Goal: Information Seeking & Learning: Learn about a topic

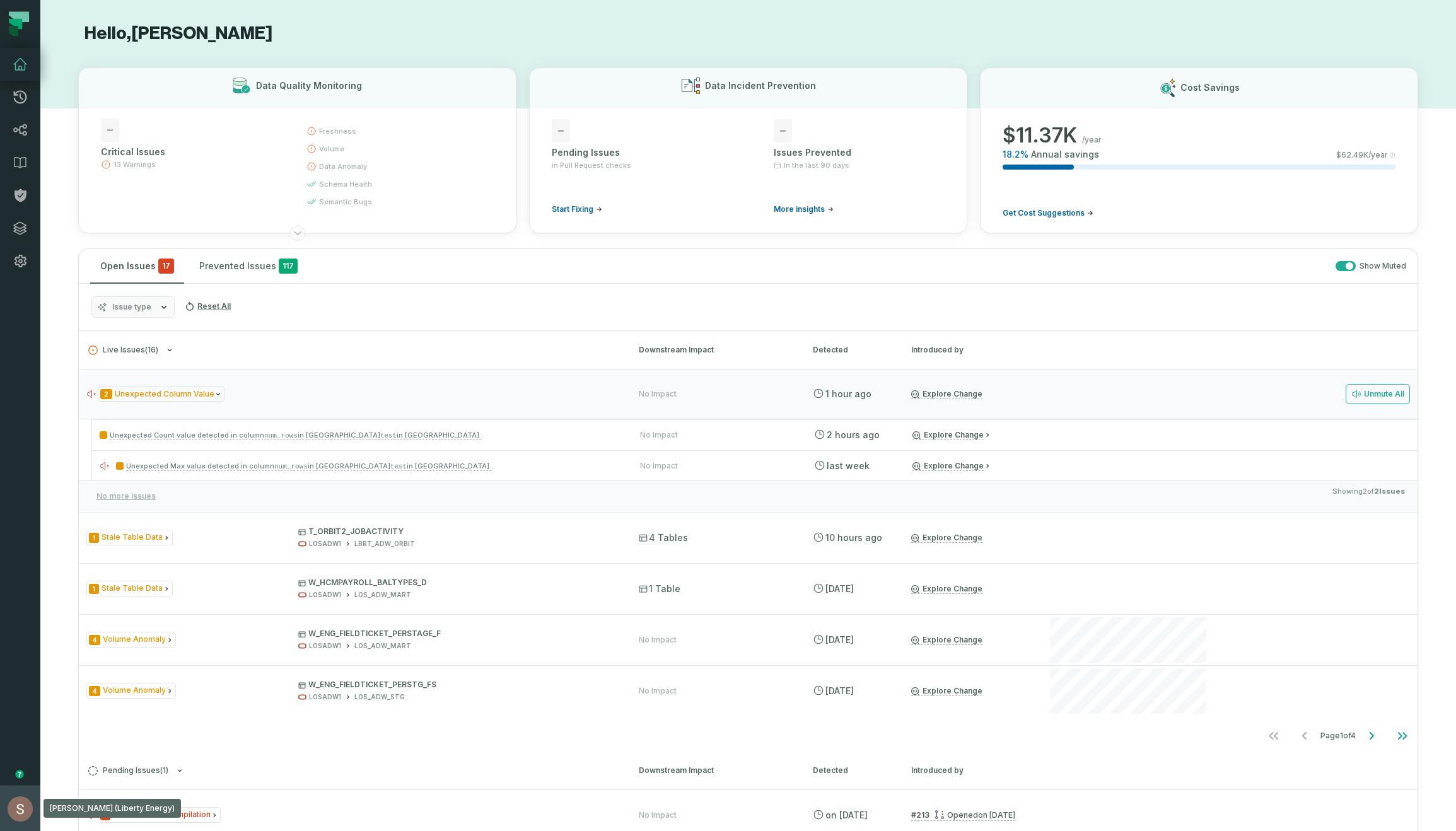
click at [22, 830] on button "Shay Gafniel (Liberty Energy) shay@foundational.io" at bounding box center [20, 808] width 41 height 45
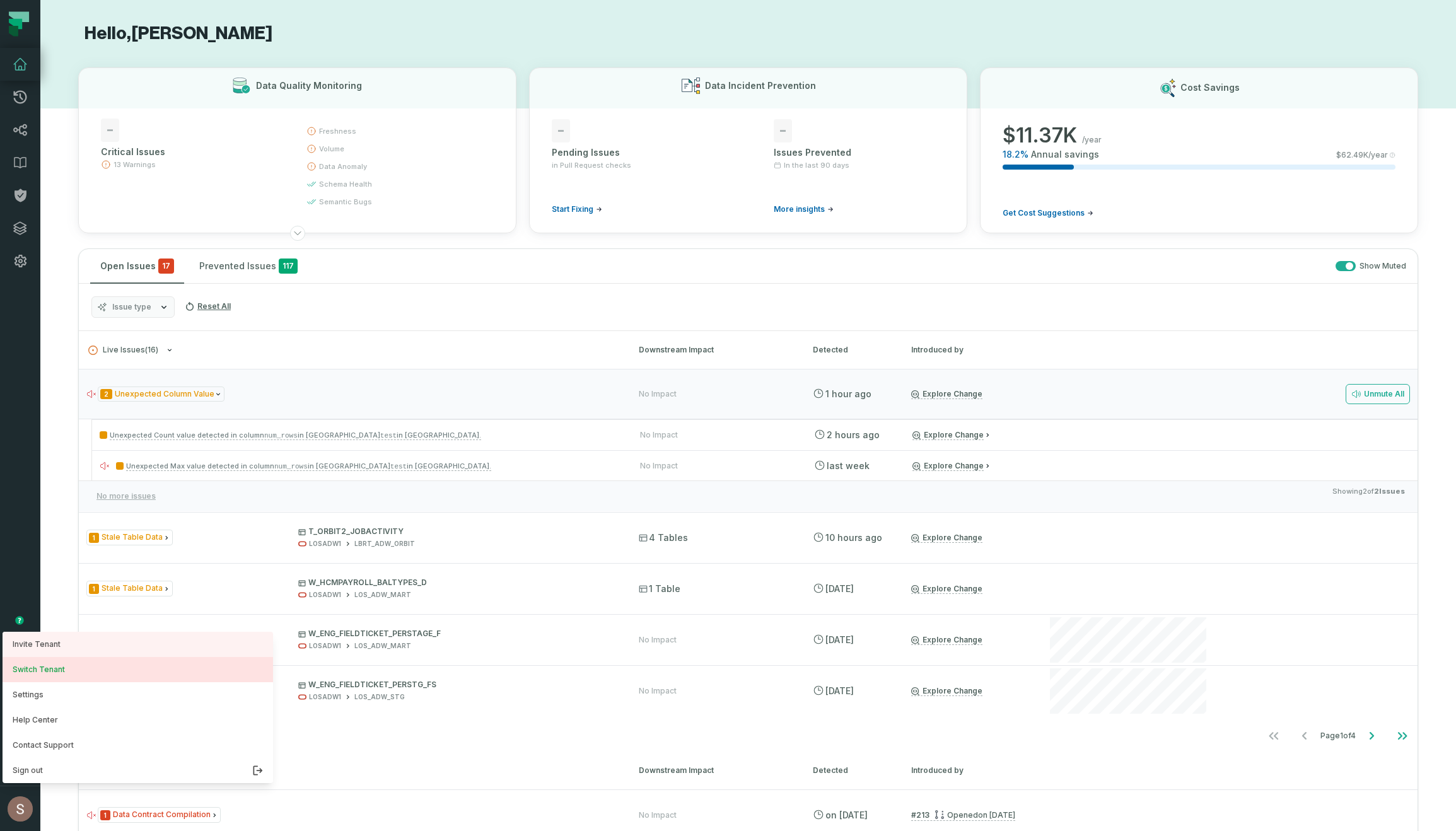
click at [43, 672] on button "Switch Tenant" at bounding box center [138, 669] width 270 height 26
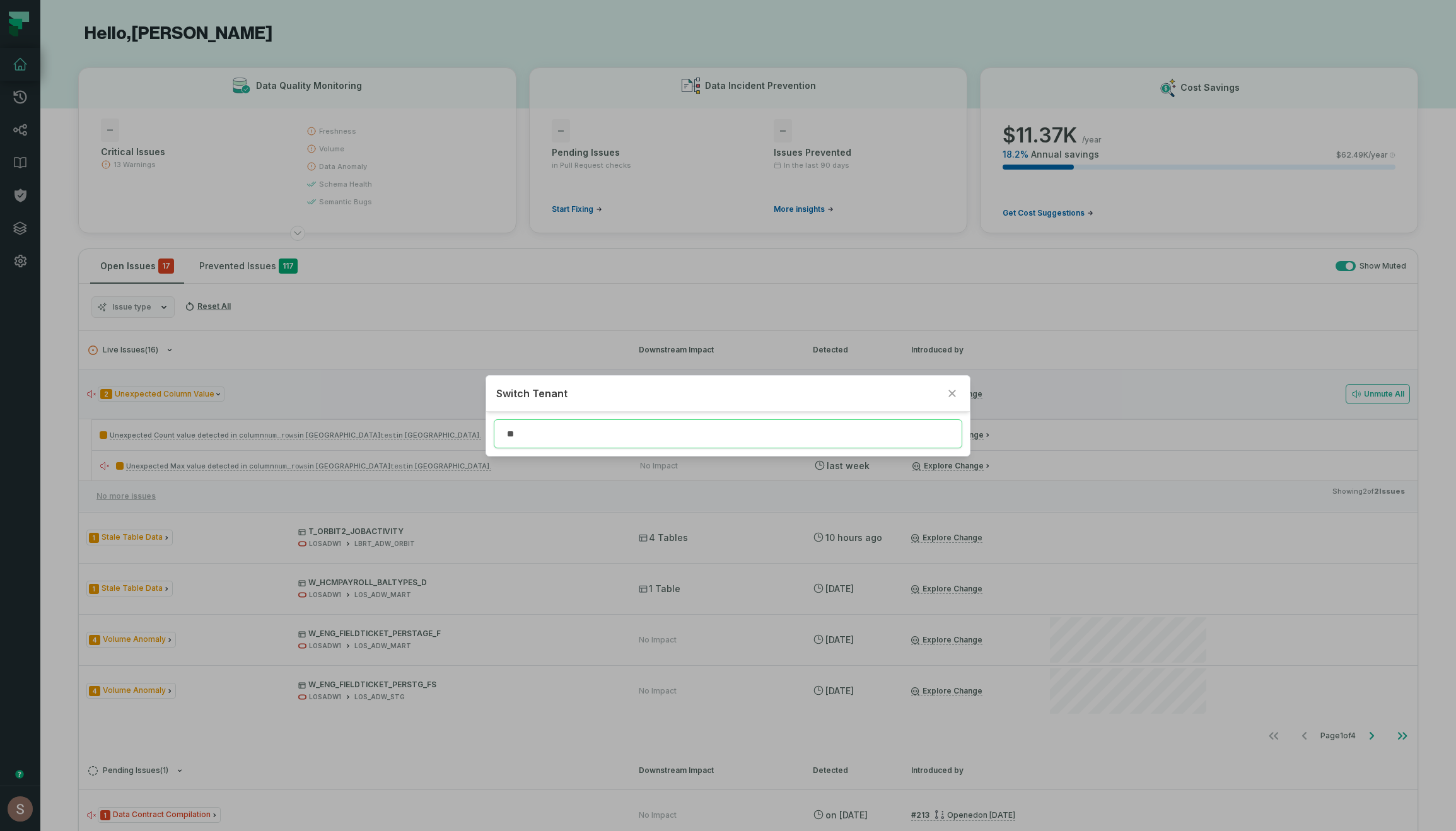
type input "*"
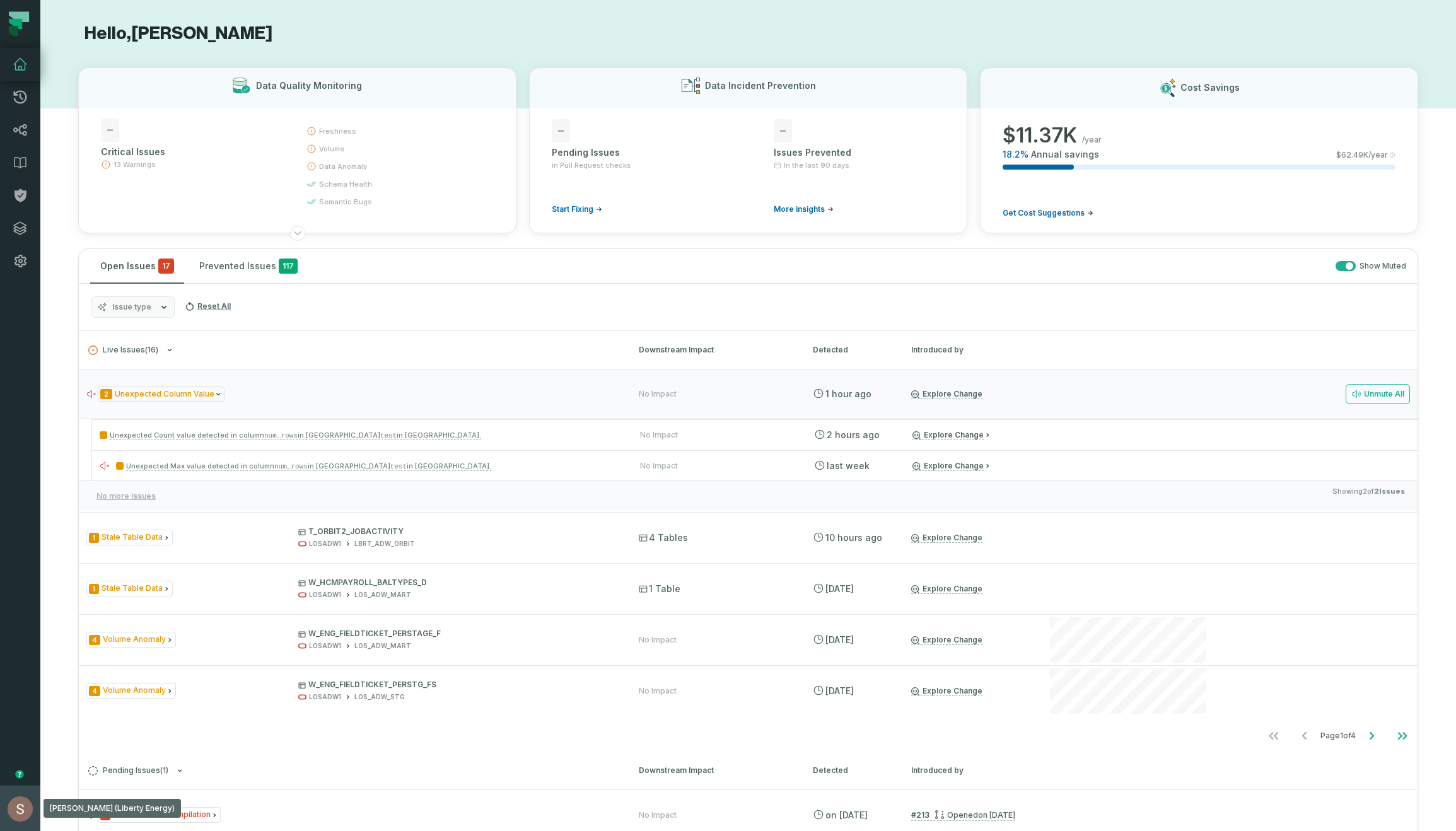
click at [12, 806] on img "button" at bounding box center [20, 809] width 26 height 26
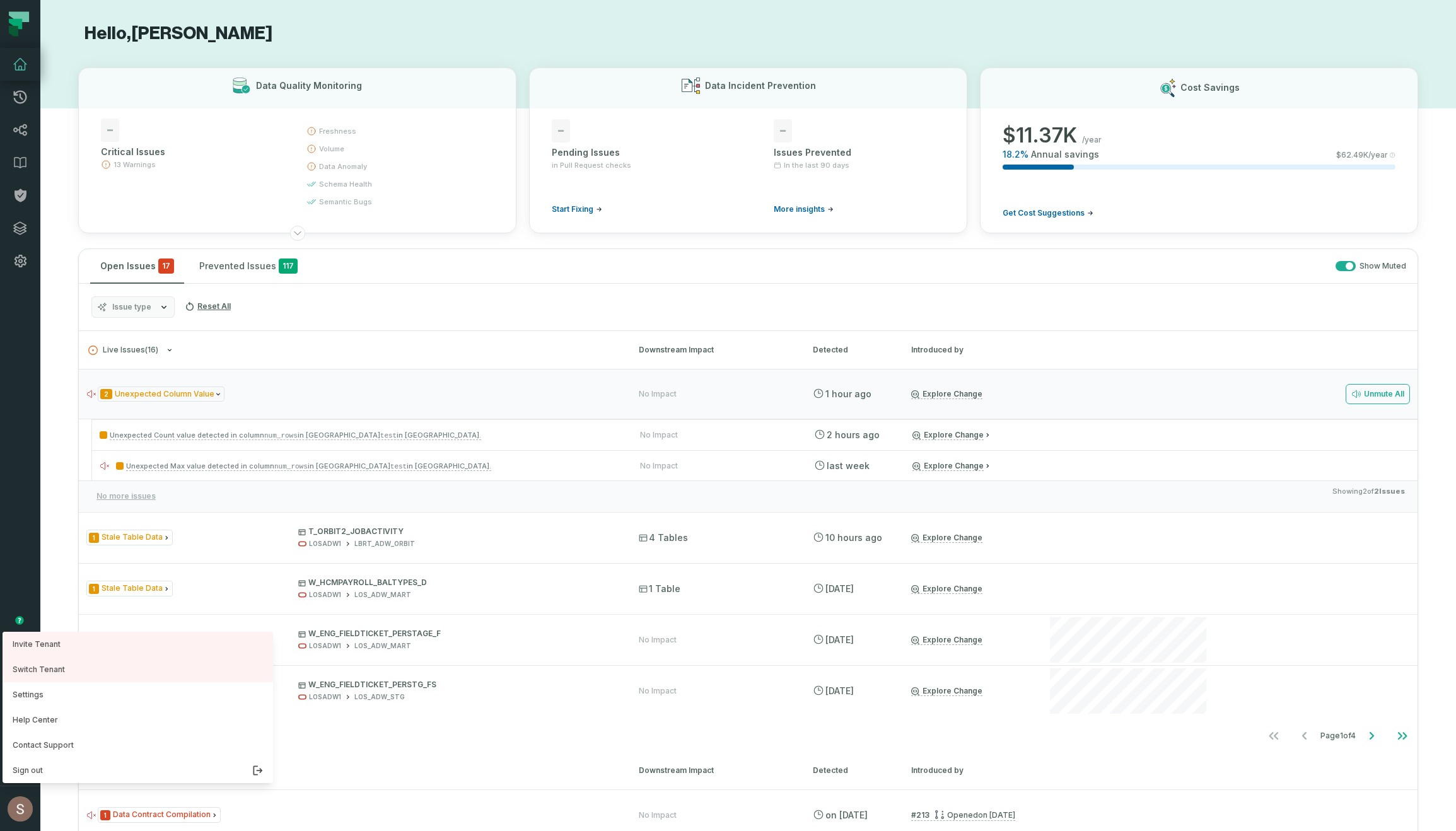
click at [76, 493] on section "Hello, Shay Gafniel Data Quality Monitoring - Critical Issues 13 Warnings fresh…" at bounding box center [748, 826] width 1415 height 1652
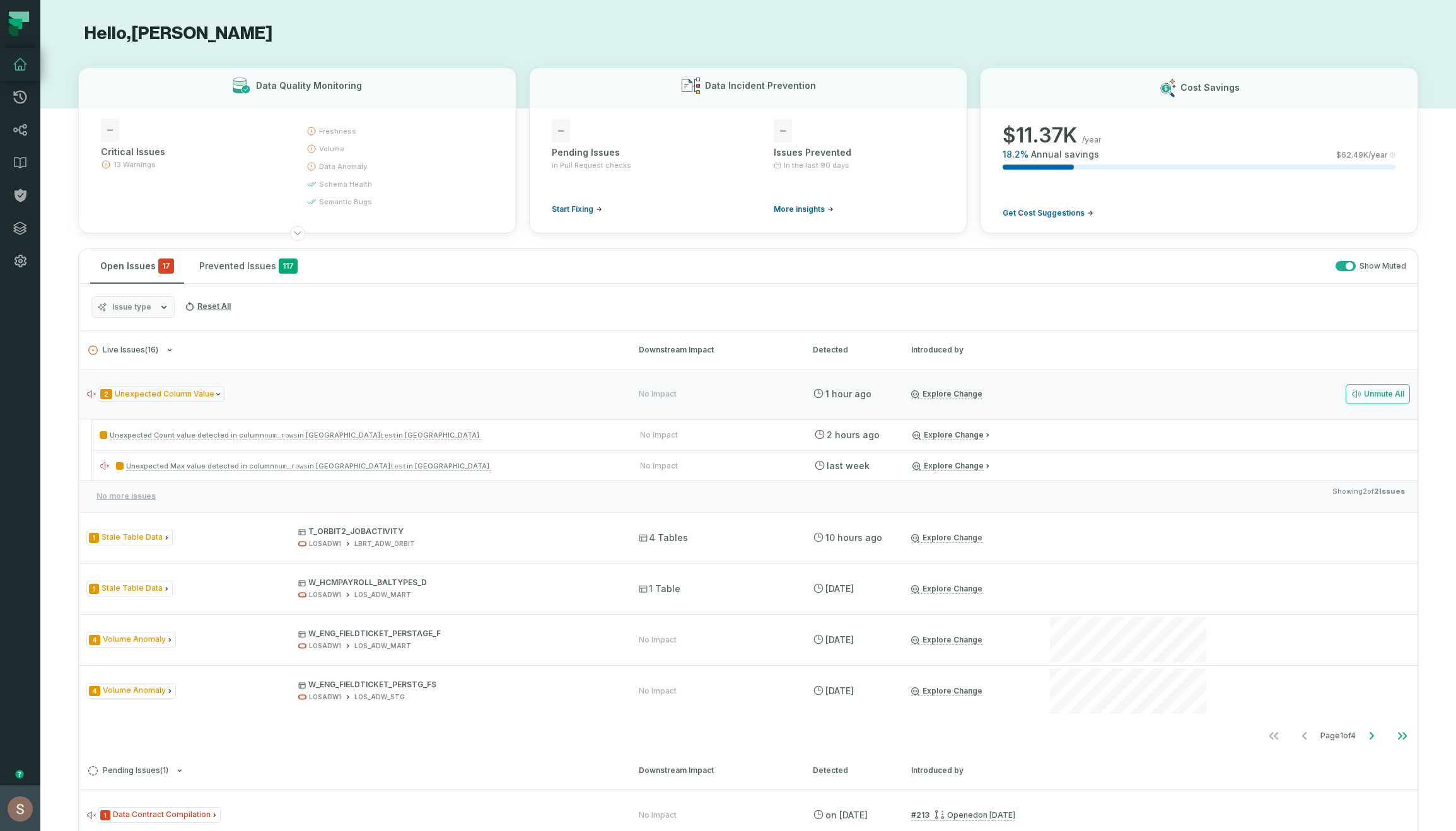
click at [0, 807] on button "Shay Gafniel (Liberty Energy) shay@foundational.io" at bounding box center [20, 808] width 41 height 45
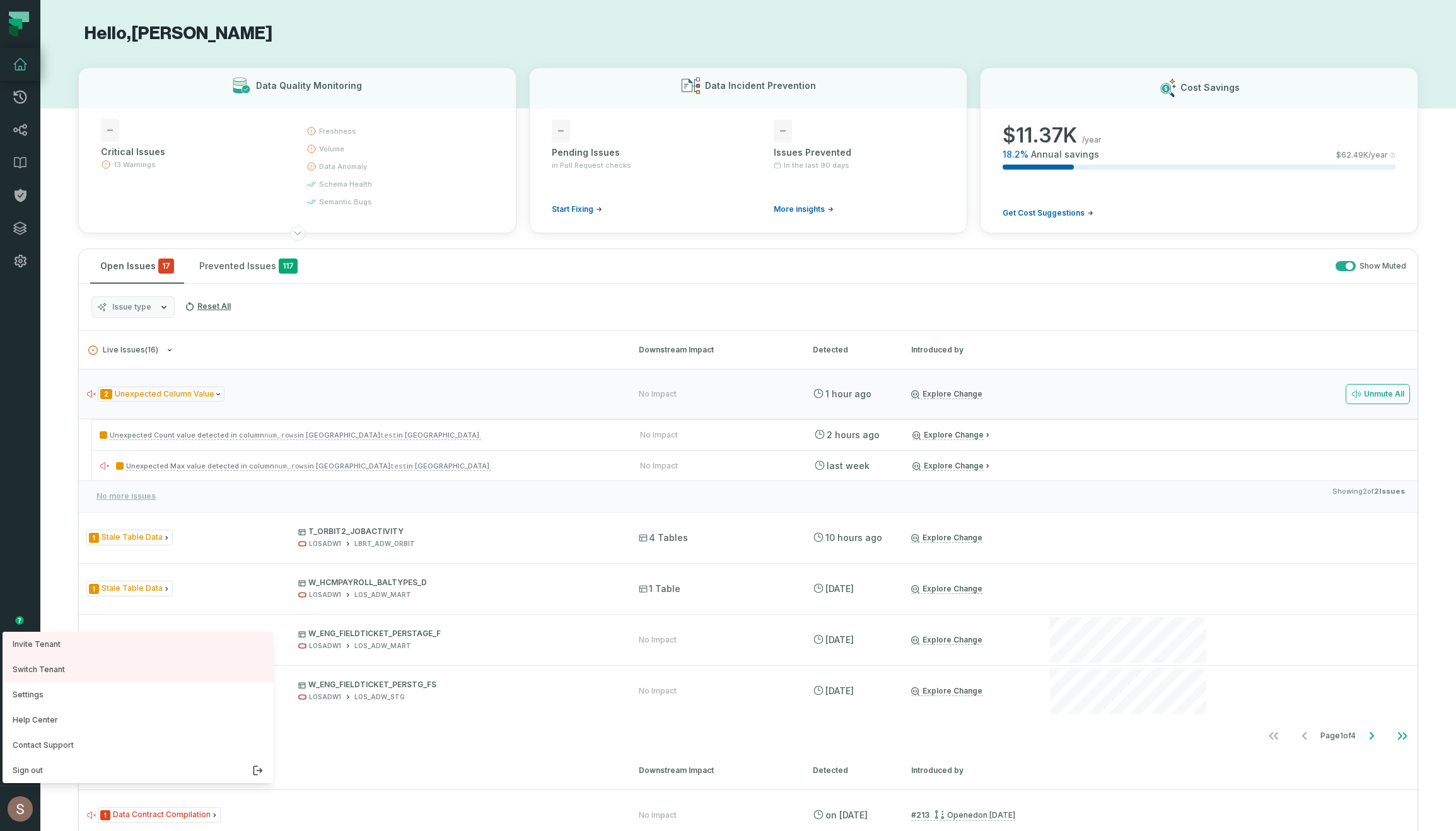
click at [31, 542] on nav "Merge Requests Dashboard Lineage Data Catalog Policies Integrations Settings Sh…" at bounding box center [20, 415] width 41 height 831
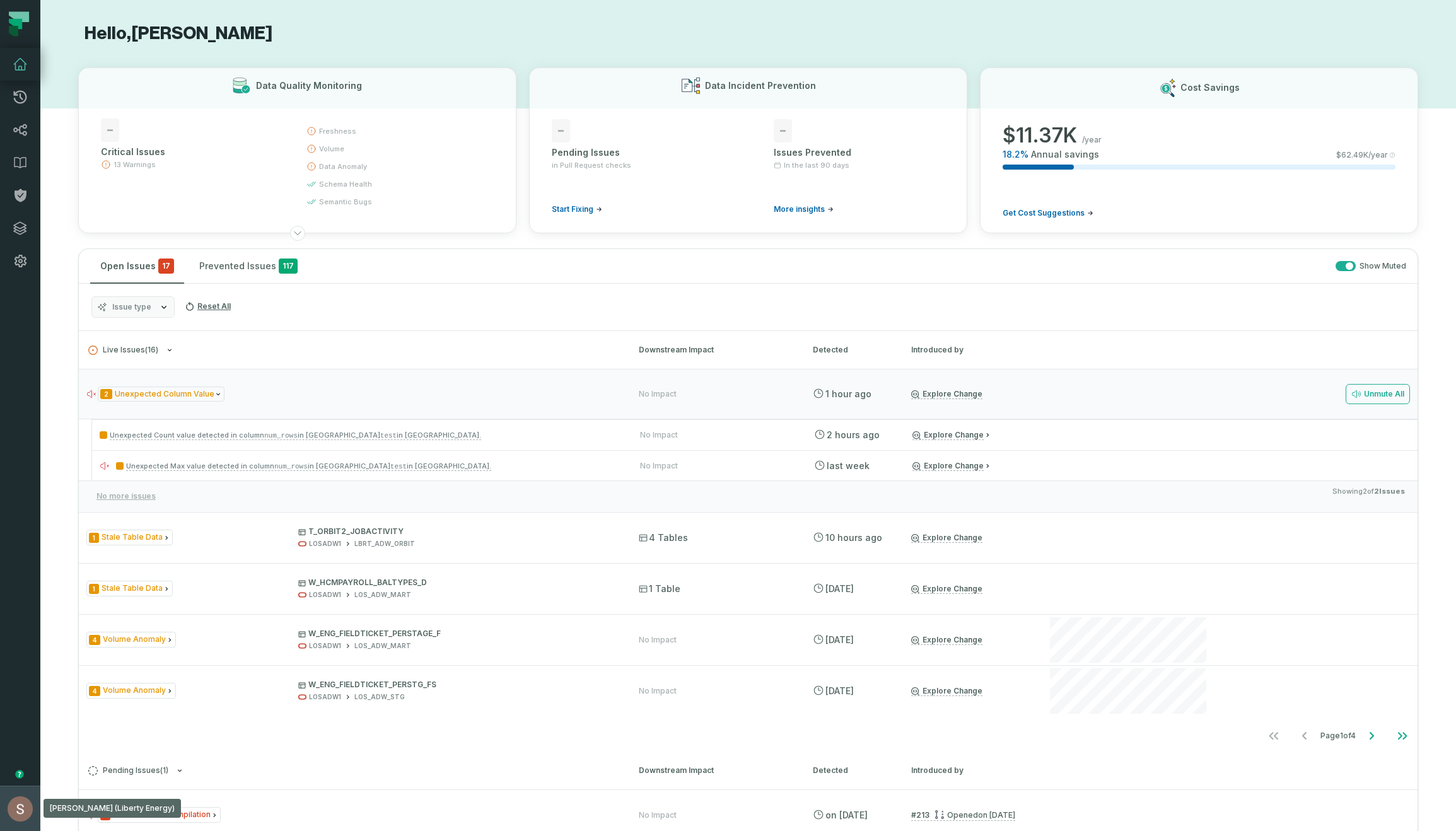
click at [4, 828] on button "Shay Gafniel (Liberty Energy) shay@foundational.io" at bounding box center [20, 808] width 41 height 45
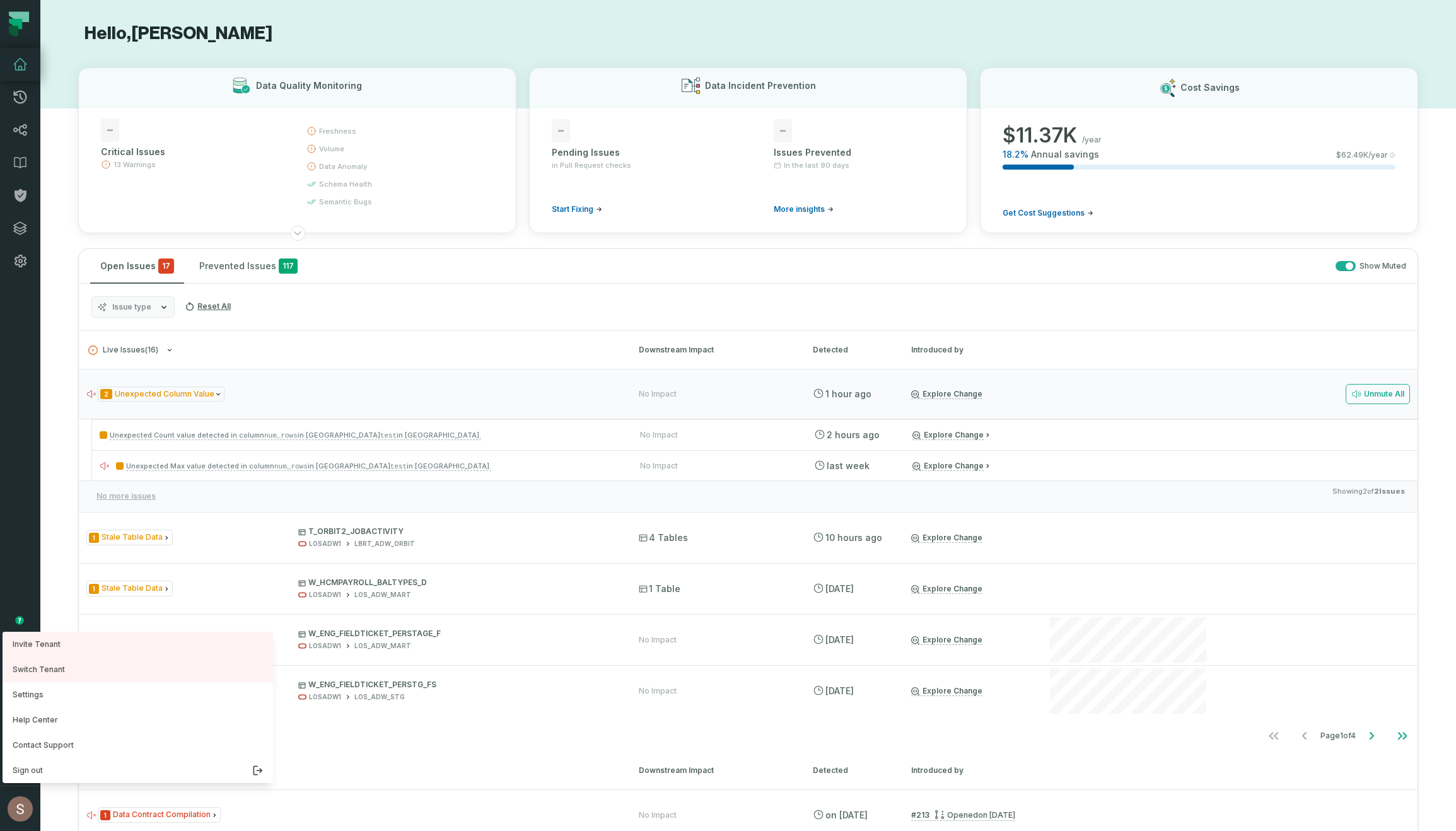
click at [39, 572] on nav "Merge Requests Dashboard Lineage Data Catalog Policies Integrations Settings Sh…" at bounding box center [20, 415] width 41 height 831
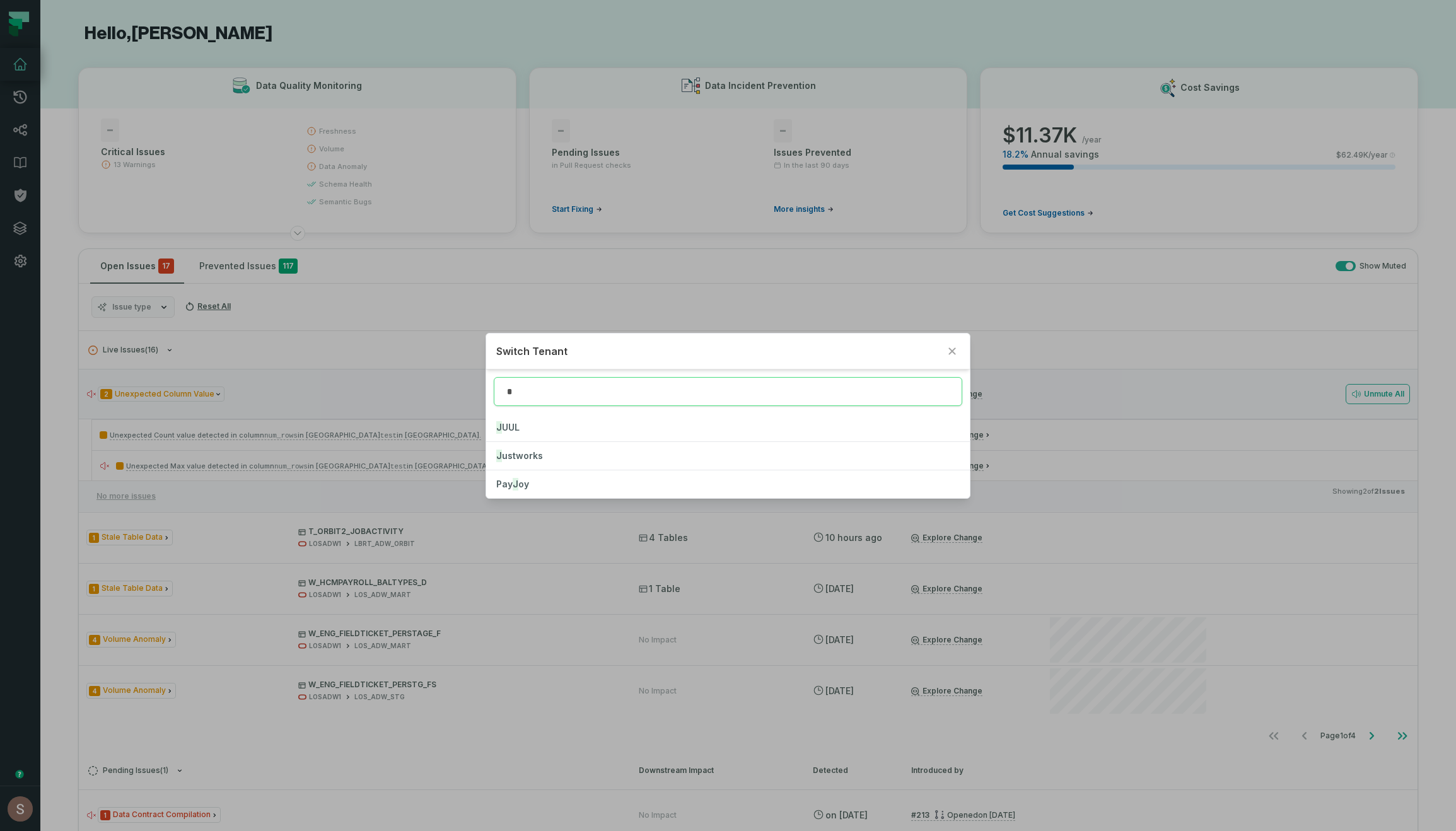
type input "*"
click button "J UUL" at bounding box center [728, 427] width 484 height 27
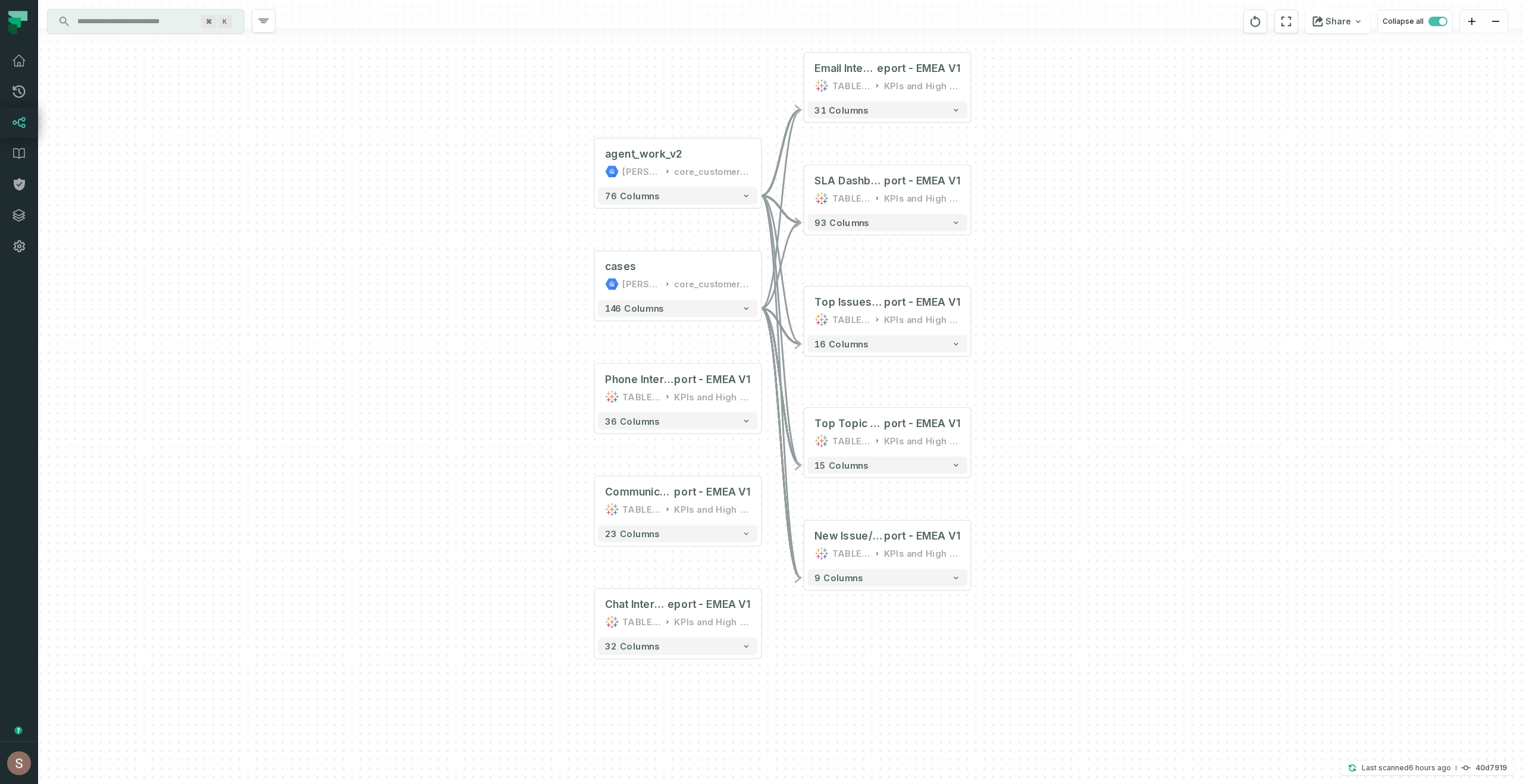
drag, startPoint x: 1146, startPoint y: 327, endPoint x: 1093, endPoint y: 301, distance: 59.0
click at [1093, 301] on div "... agent_work_v2 juul-warehouse core_customer_service ... 76 columns ... cases…" at bounding box center [781, 392] width 1485 height 784
click at [862, 192] on div "TABLEAU" at bounding box center [851, 198] width 38 height 13
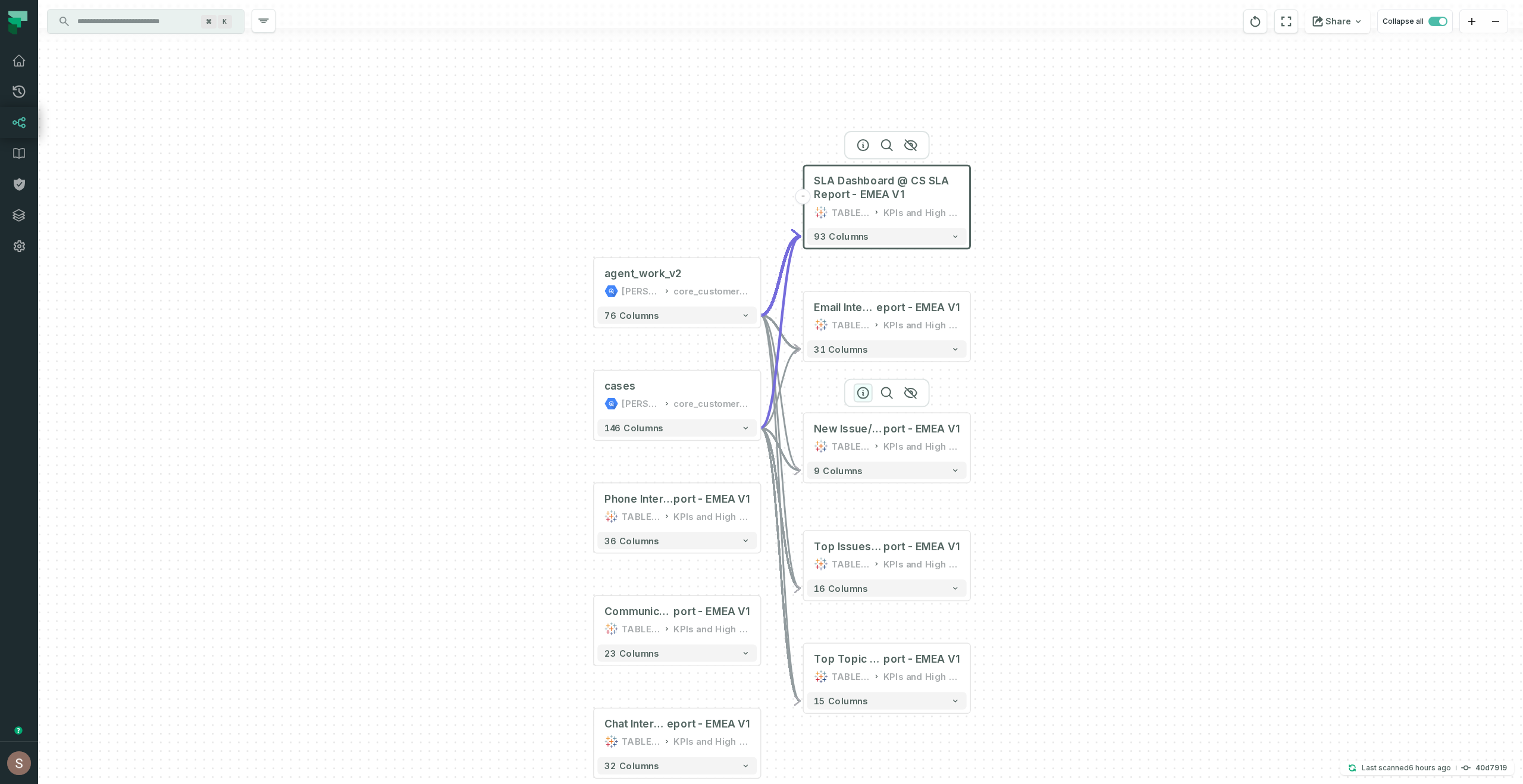
click at [864, 388] on icon "button" at bounding box center [863, 392] width 14 height 14
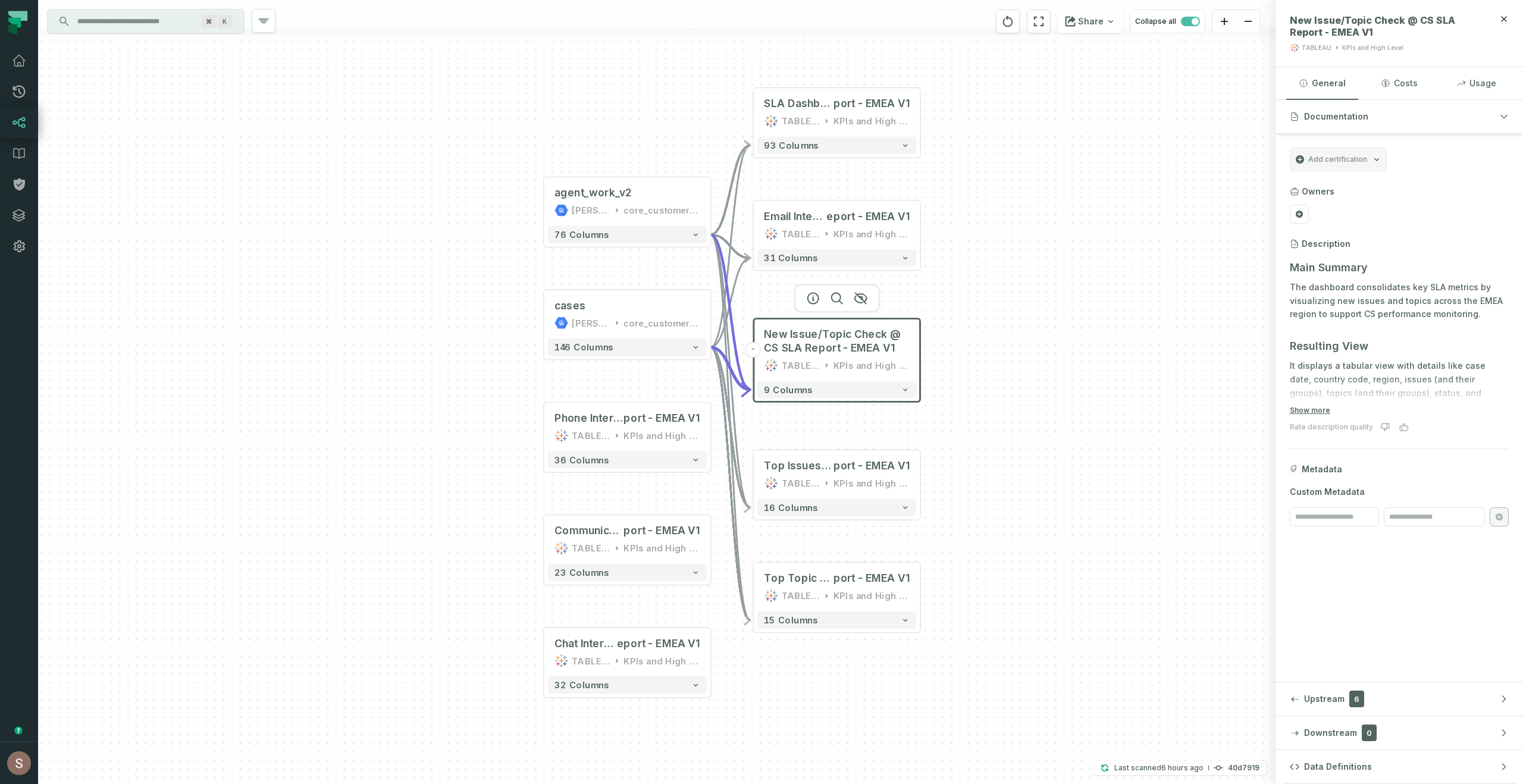
drag, startPoint x: 1038, startPoint y: 407, endPoint x: 983, endPoint y: 287, distance: 132.0
click at [983, 287] on div "+ agent_work_v2 juul-warehouse core_customer_service + 76 columns + cases juul-…" at bounding box center [657, 392] width 1237 height 784
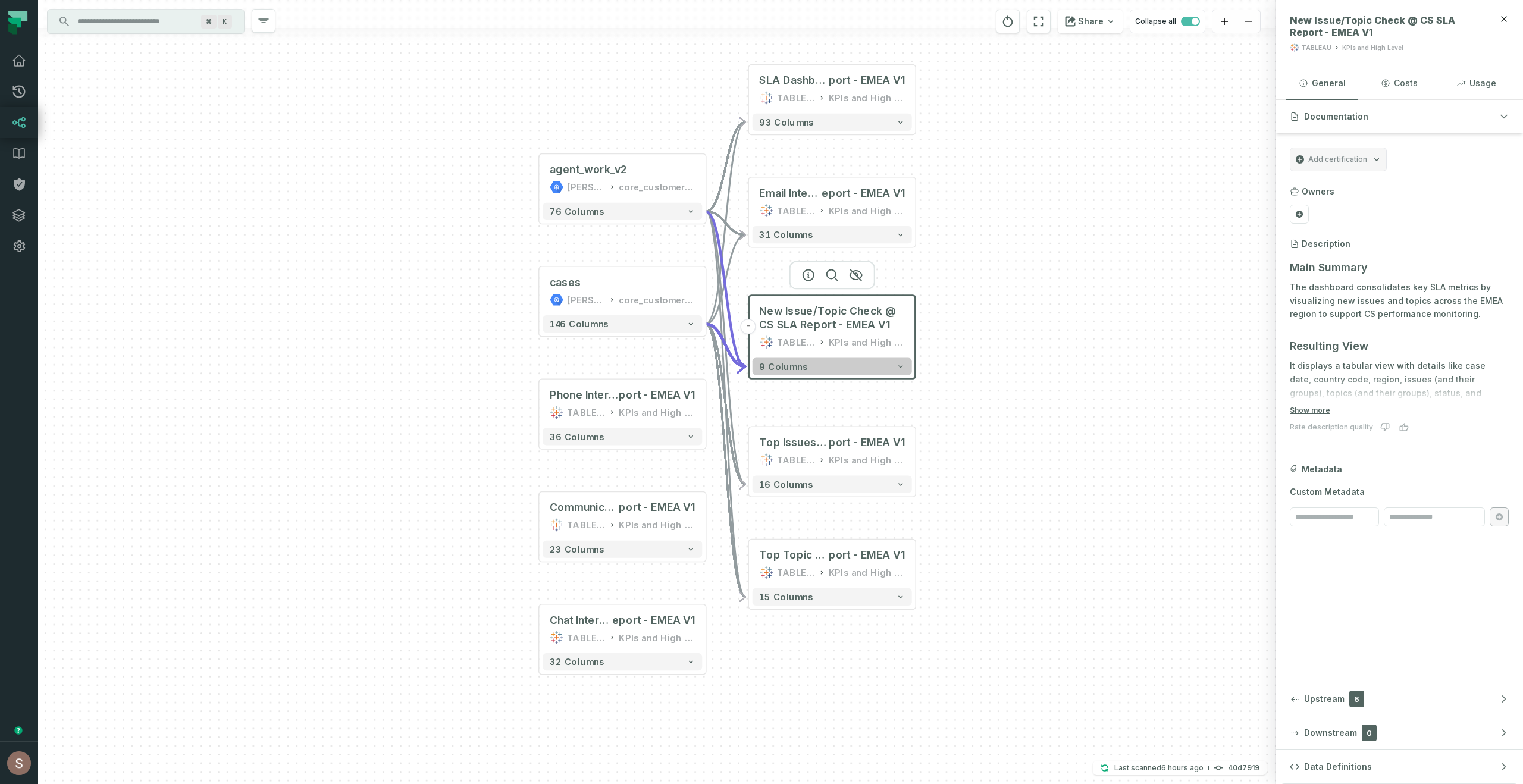
click at [854, 372] on button "9 columns" at bounding box center [831, 366] width 159 height 17
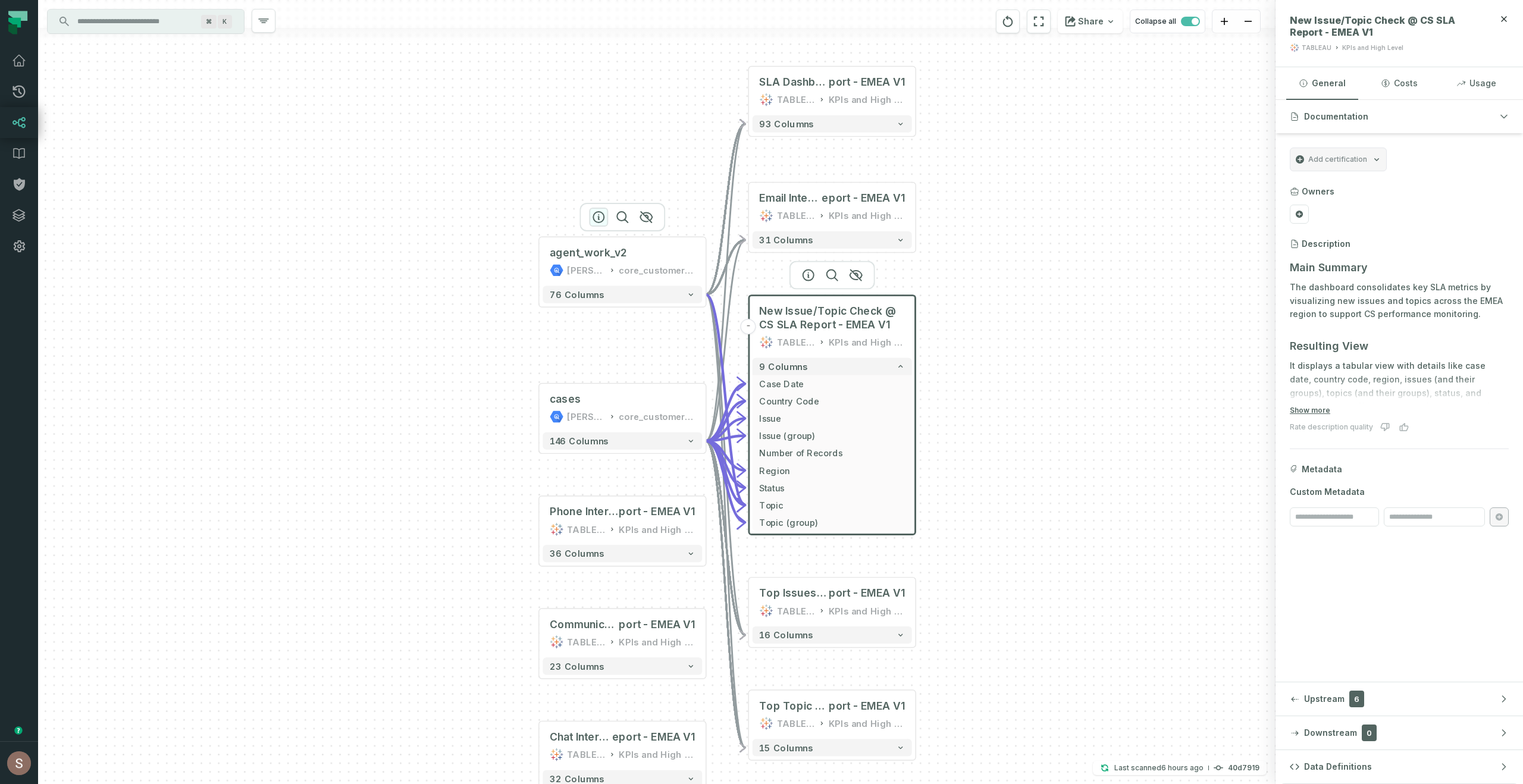
click at [601, 212] on icon "button" at bounding box center [598, 217] width 11 height 11
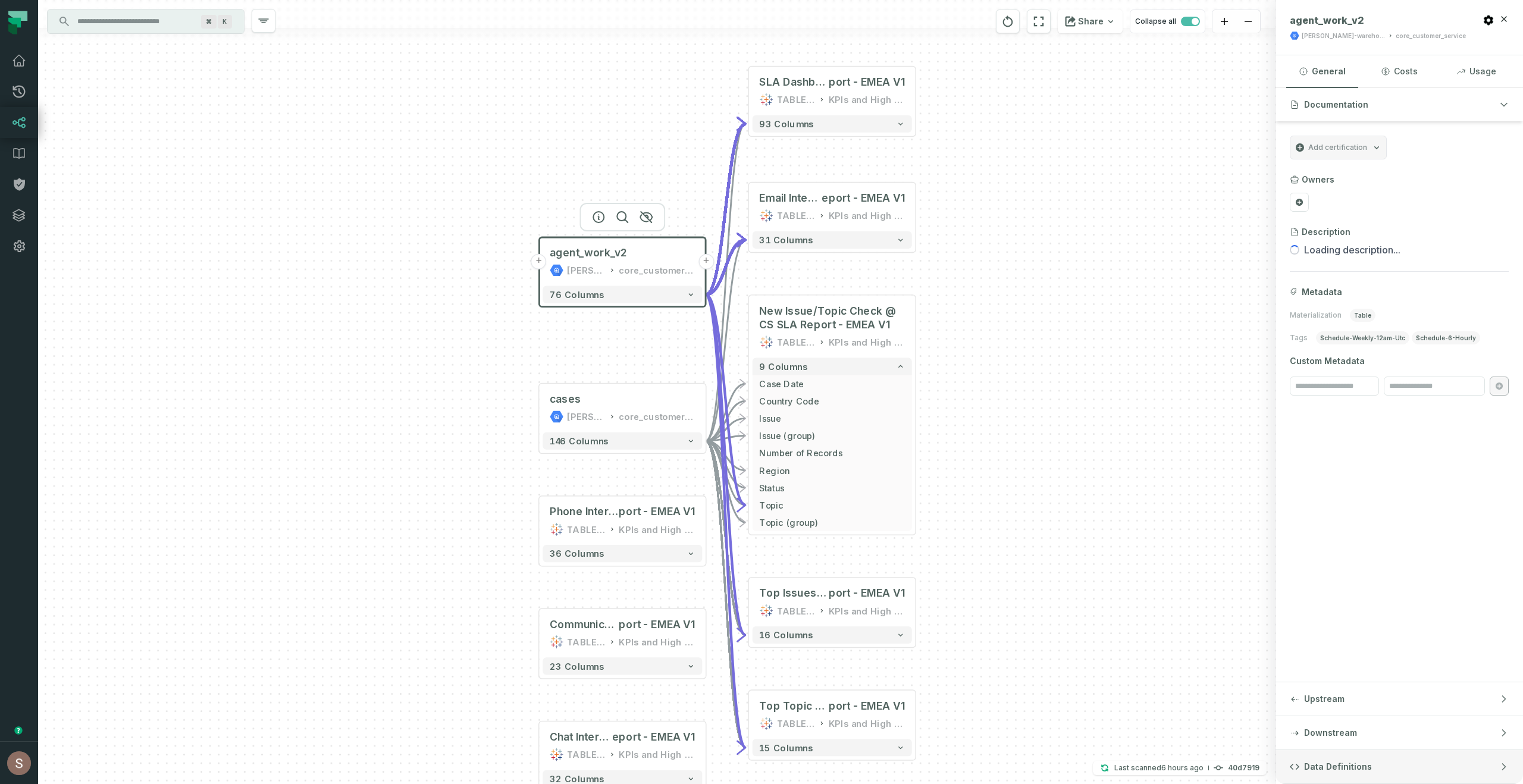
click at [1412, 777] on button "Data Definitions" at bounding box center [1399, 767] width 247 height 33
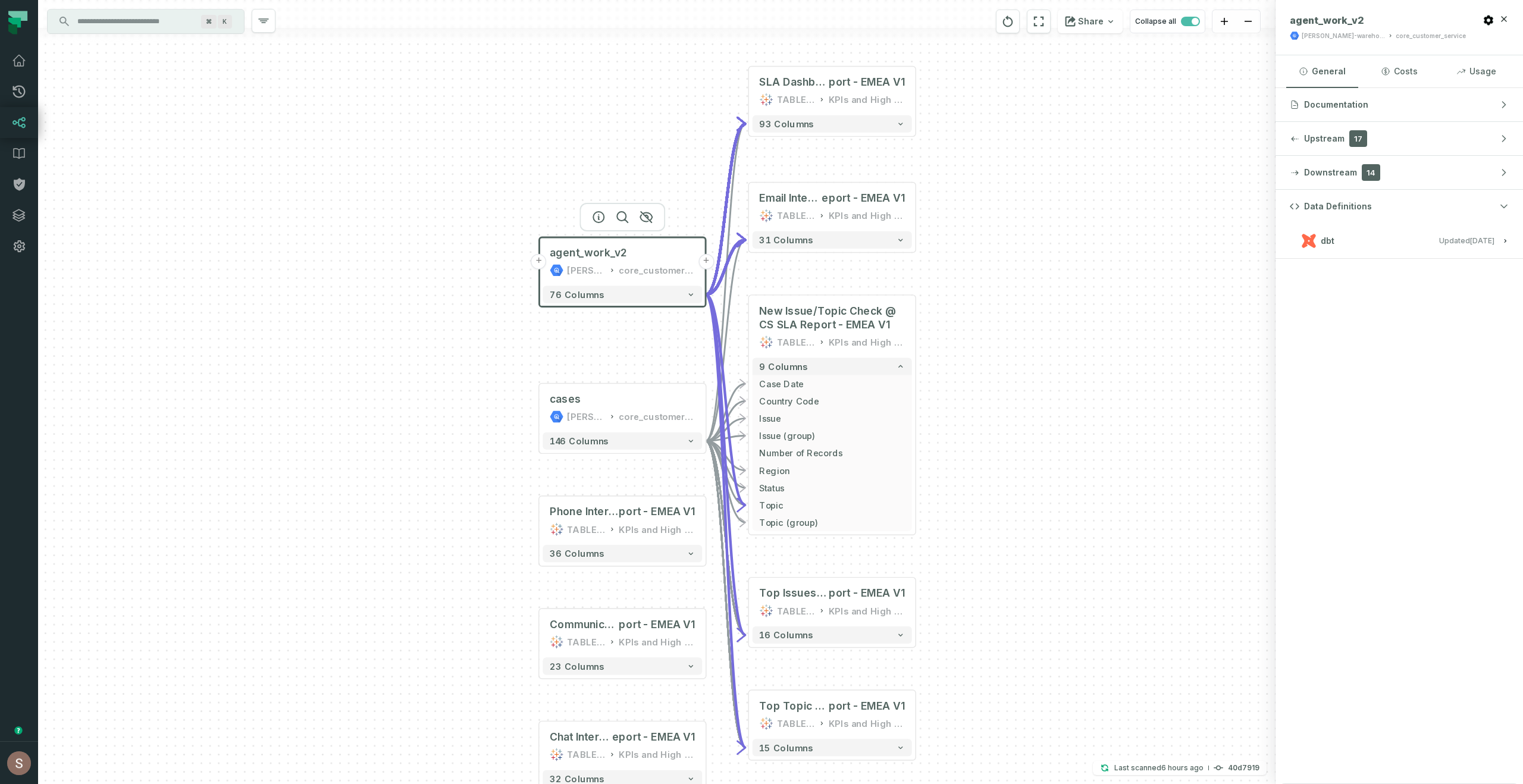
click at [1331, 248] on button "dbt Updated 9/4/2025, 7:38:34 PM" at bounding box center [1399, 240] width 219 height 16
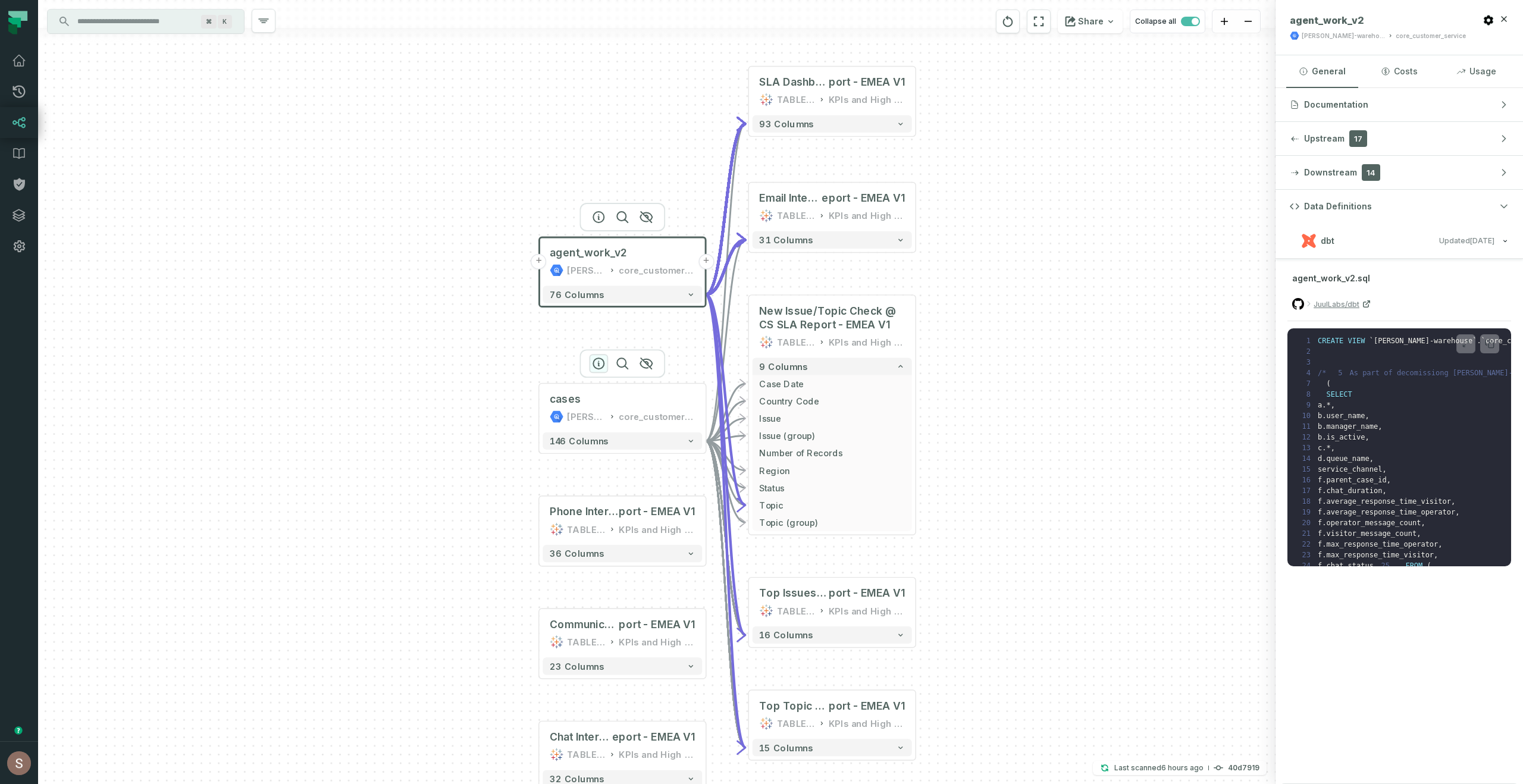
click at [602, 365] on icon "button" at bounding box center [598, 363] width 14 height 14
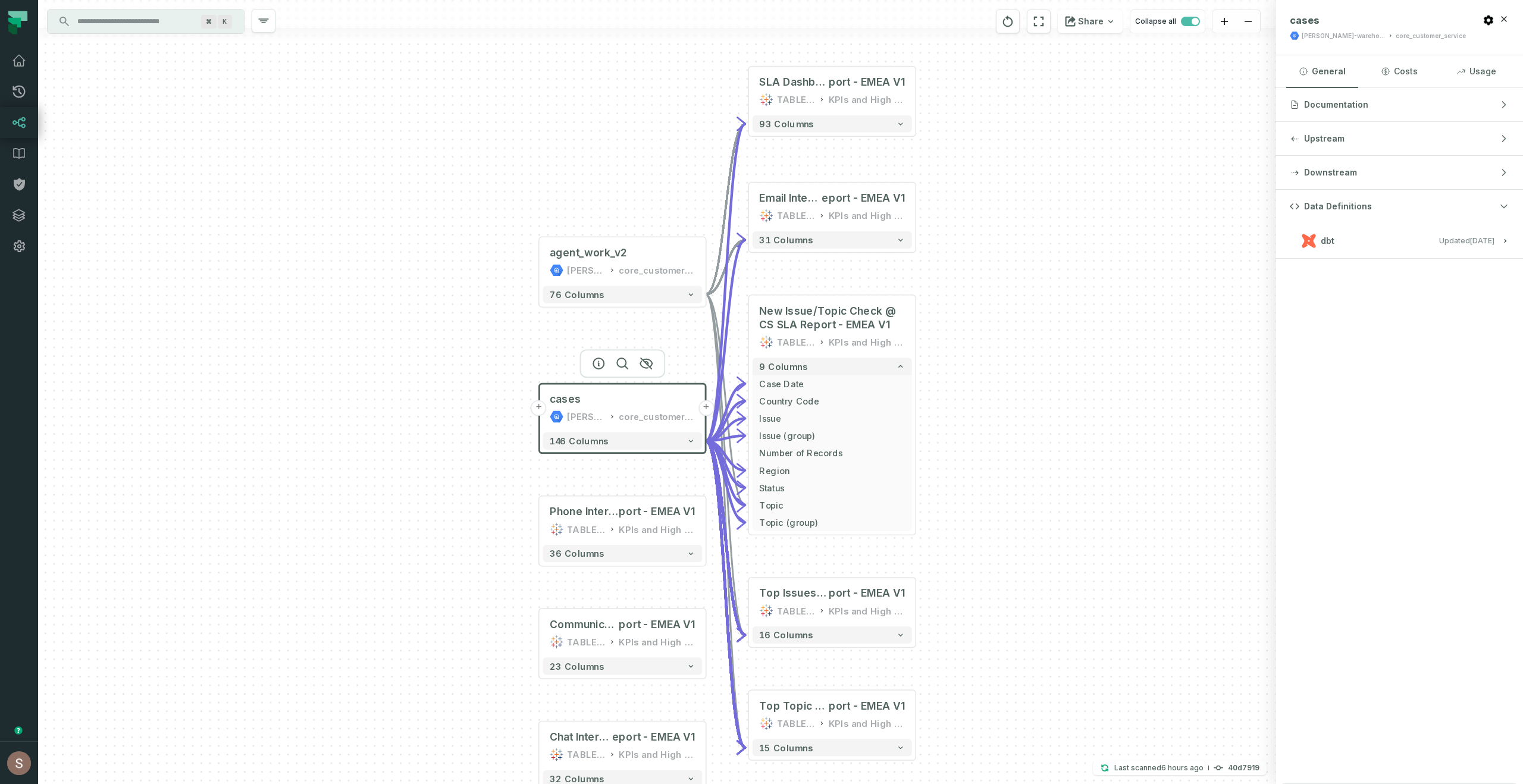
click at [1331, 242] on span "dbt" at bounding box center [1327, 241] width 13 height 12
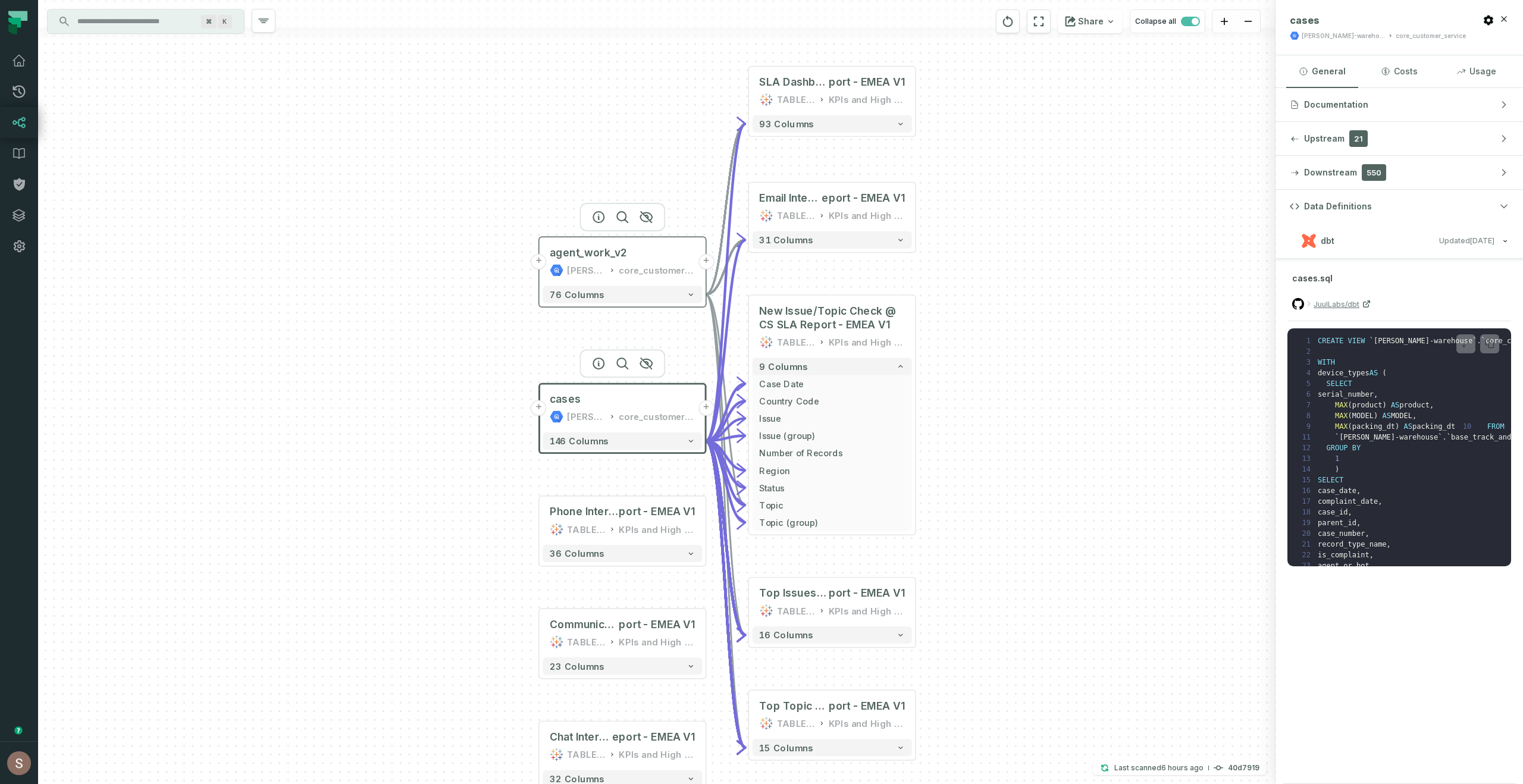
click at [640, 270] on div "core_customer_service" at bounding box center [657, 270] width 76 height 13
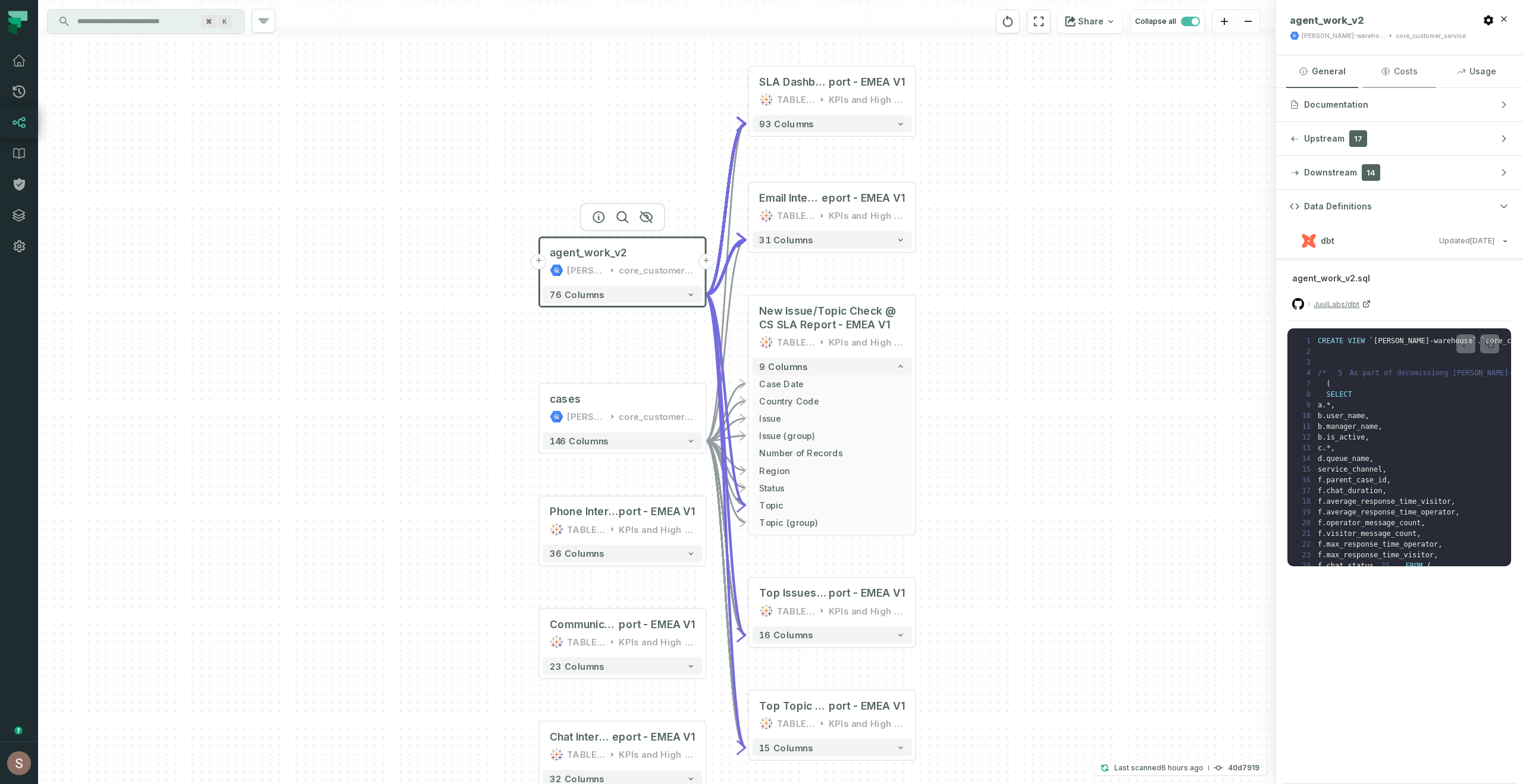
click at [1398, 66] on button "Costs" at bounding box center [1399, 71] width 72 height 32
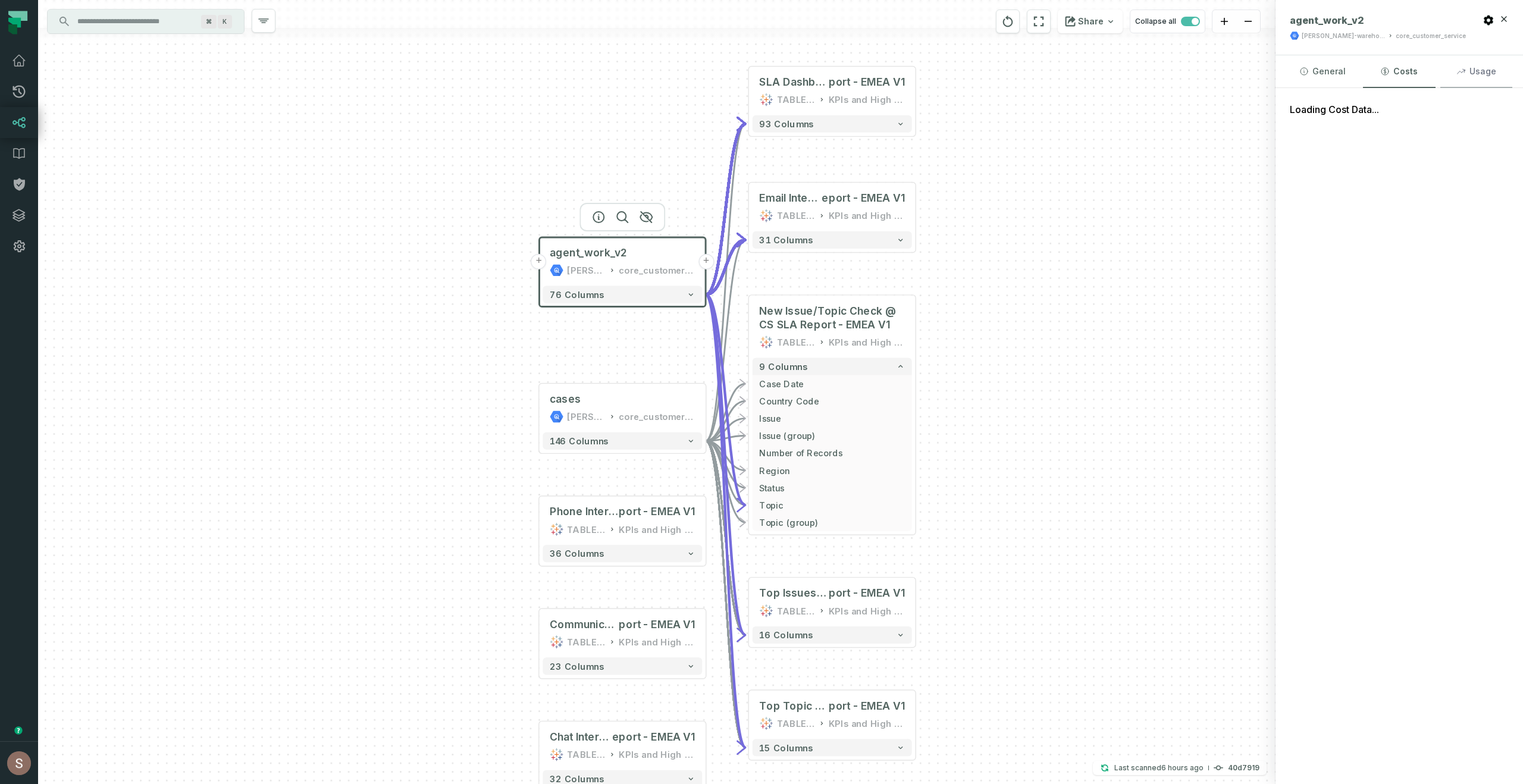
click at [1487, 76] on button "Usage" at bounding box center [1476, 71] width 72 height 32
click at [1341, 64] on button "General" at bounding box center [1322, 71] width 72 height 32
click at [1465, 80] on button "Usage" at bounding box center [1476, 71] width 72 height 32
click at [1411, 76] on button "Costs" at bounding box center [1399, 71] width 72 height 32
click at [1483, 76] on button "Usage" at bounding box center [1476, 71] width 72 height 32
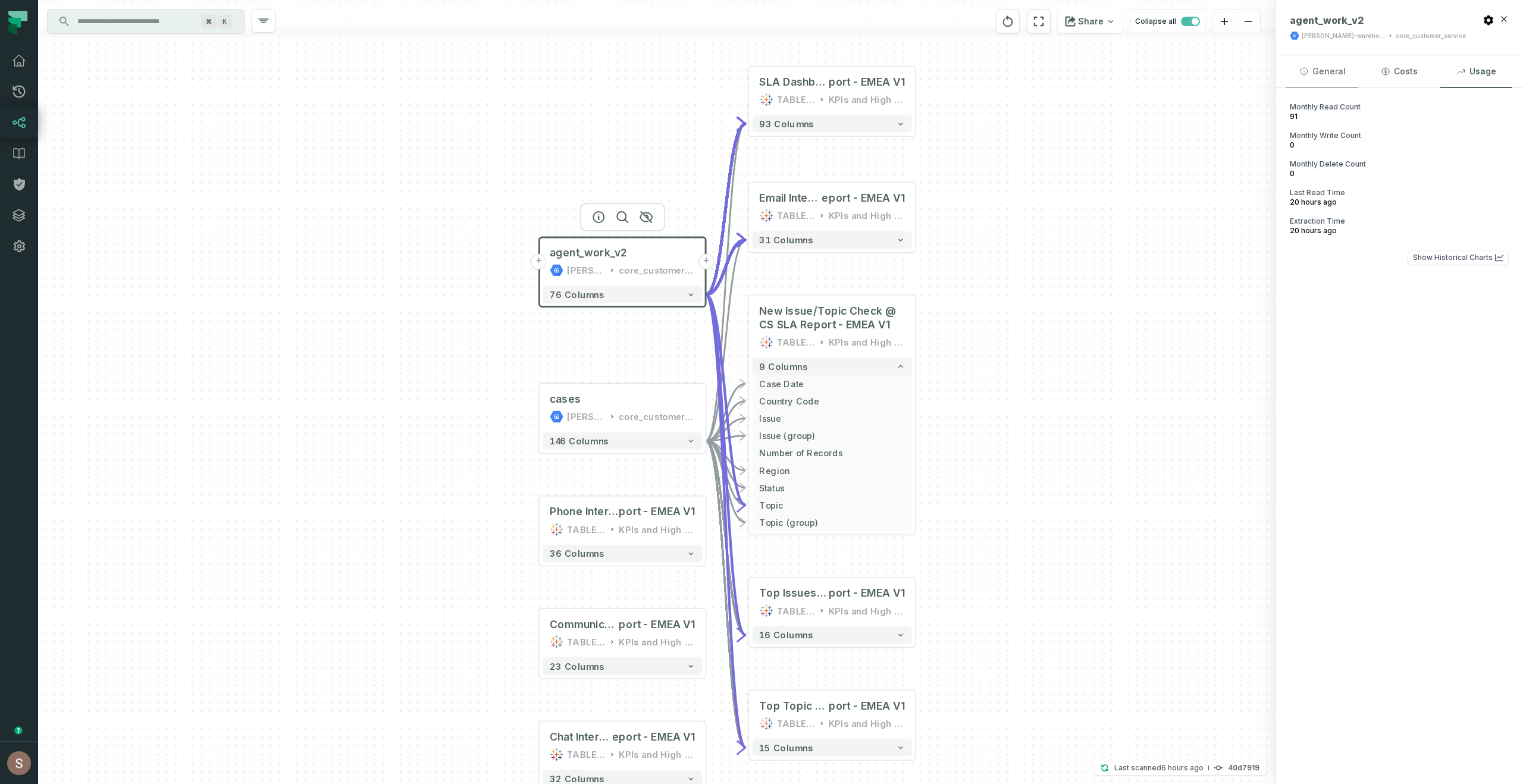
click at [1310, 84] on button "General" at bounding box center [1322, 71] width 72 height 32
click at [1338, 142] on span "Upstream" at bounding box center [1324, 138] width 41 height 12
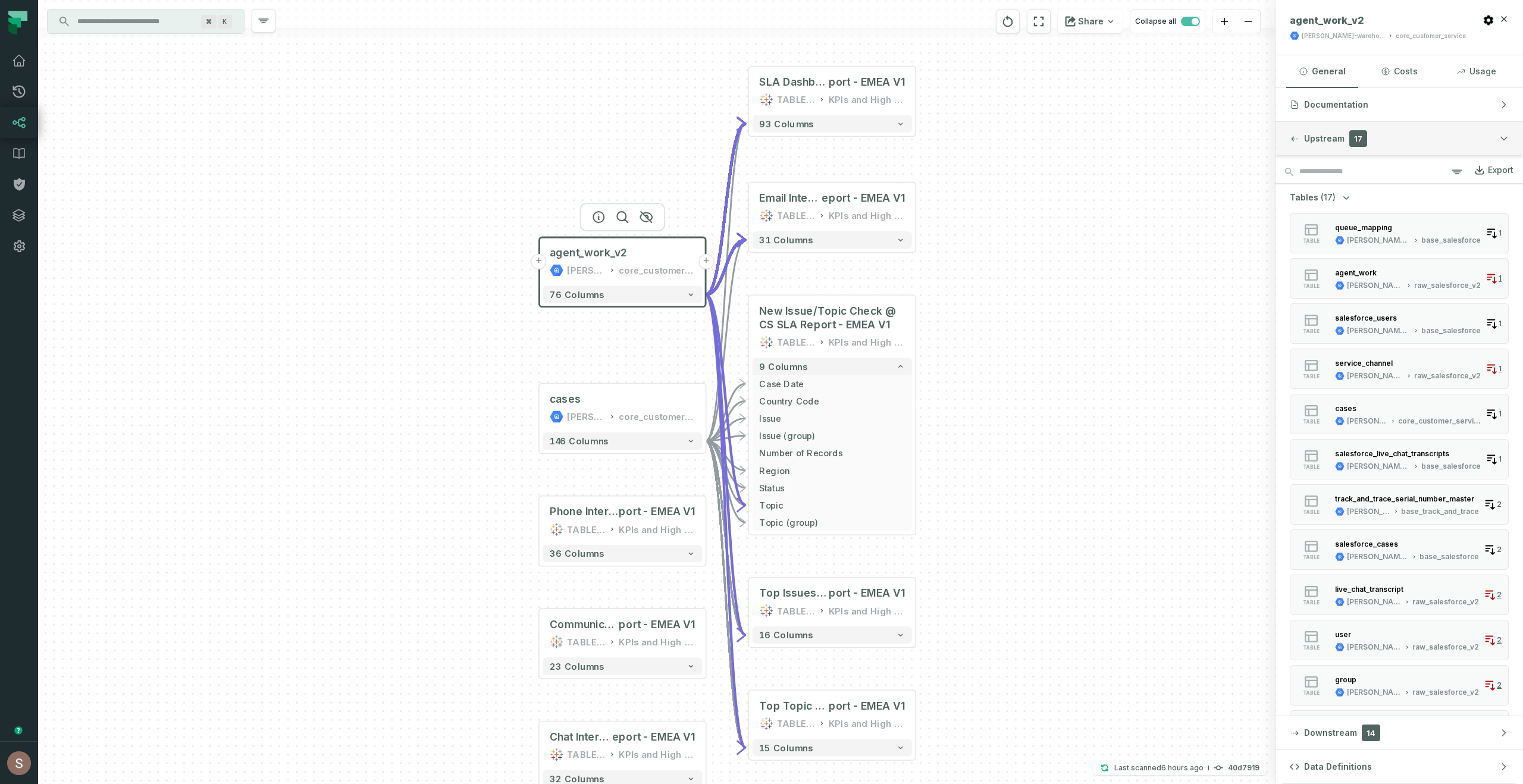
click at [1339, 149] on button "Upstream 17" at bounding box center [1399, 138] width 247 height 33
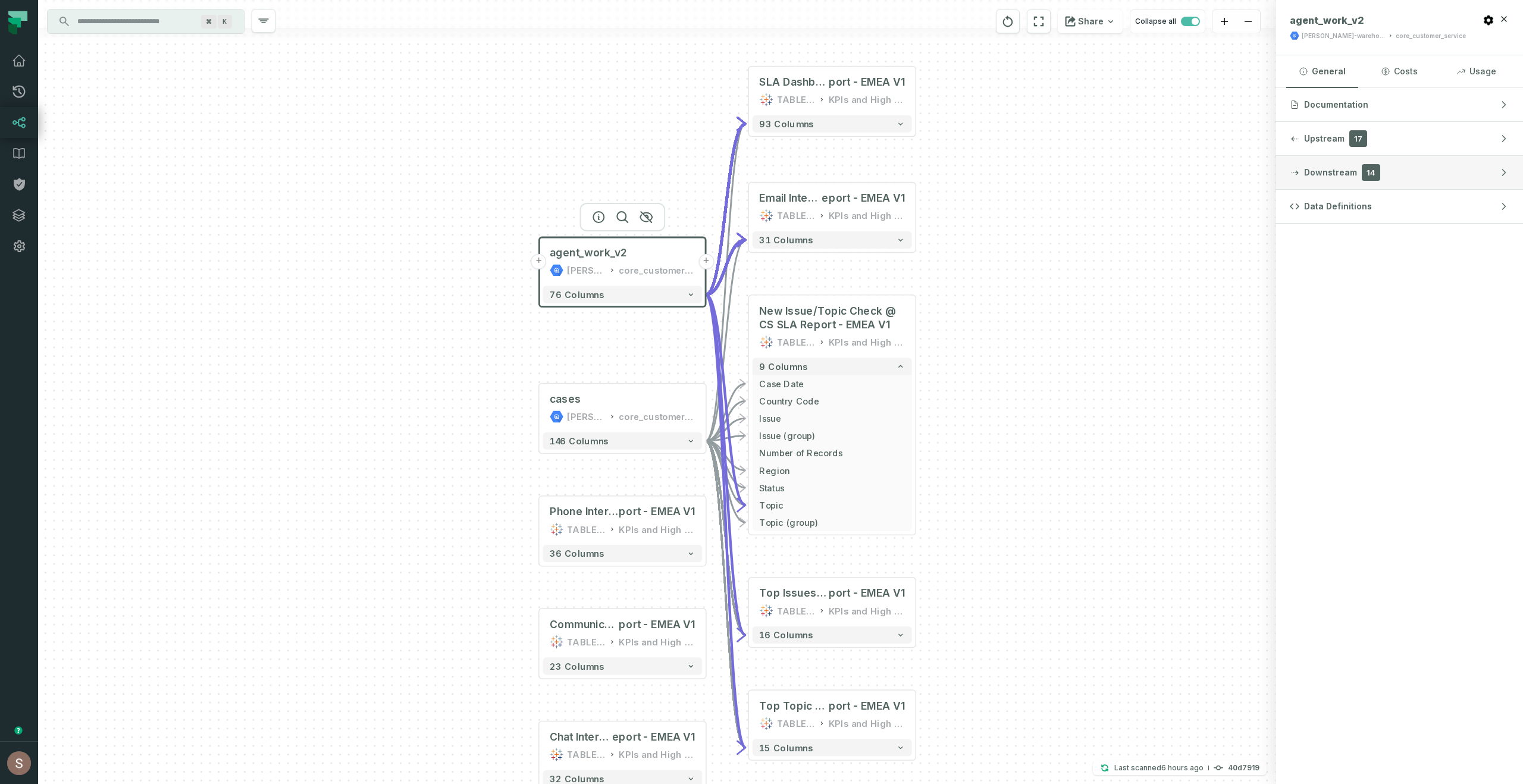
click at [1336, 174] on span "Downstream" at bounding box center [1331, 172] width 53 height 12
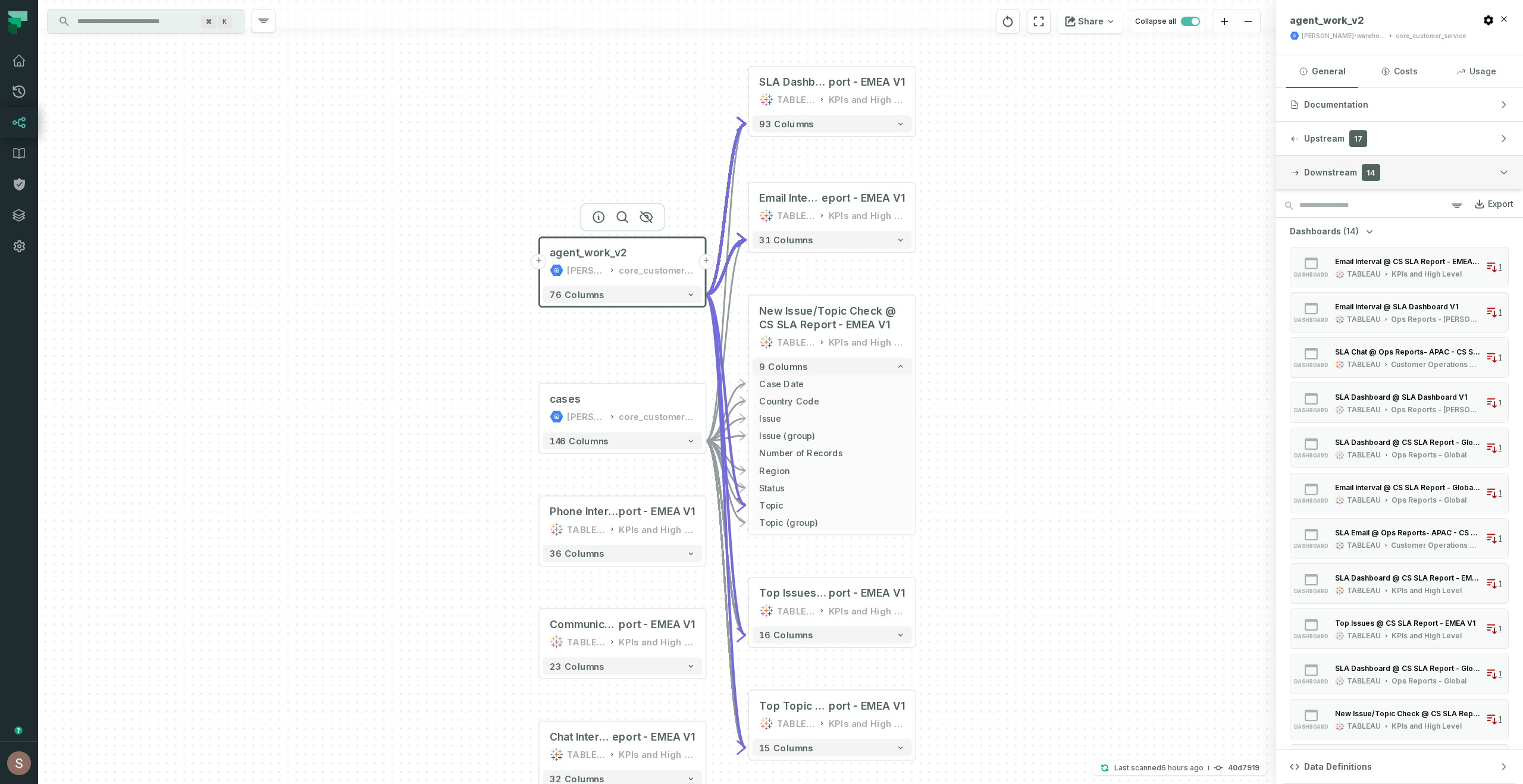
click at [1336, 174] on span "Downstream" at bounding box center [1331, 172] width 53 height 12
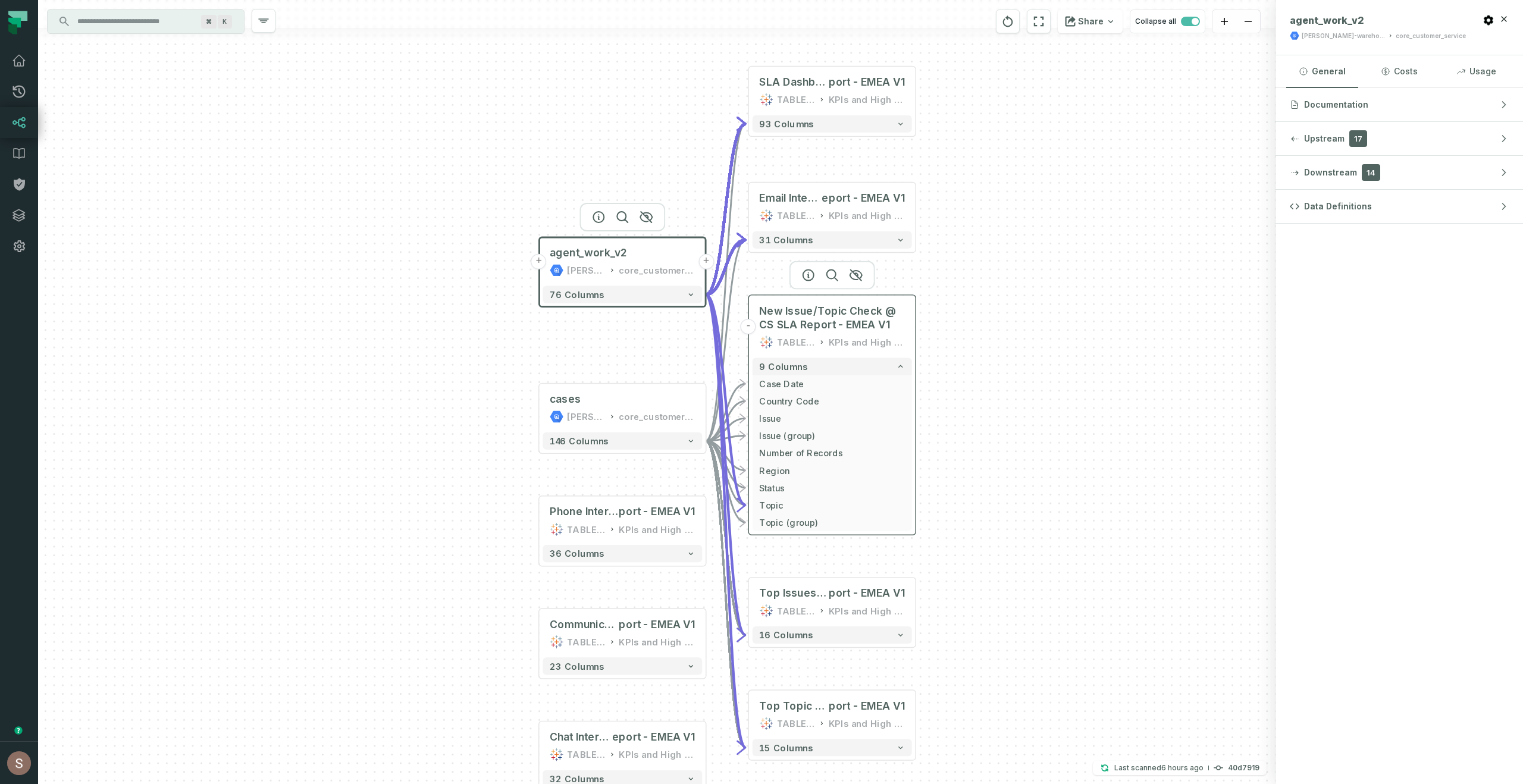
click at [837, 334] on div "New Issue/Topic Check @ CS SLA Report - EMEA V1 TABLEAU KPIs and High Level" at bounding box center [831, 326] width 159 height 55
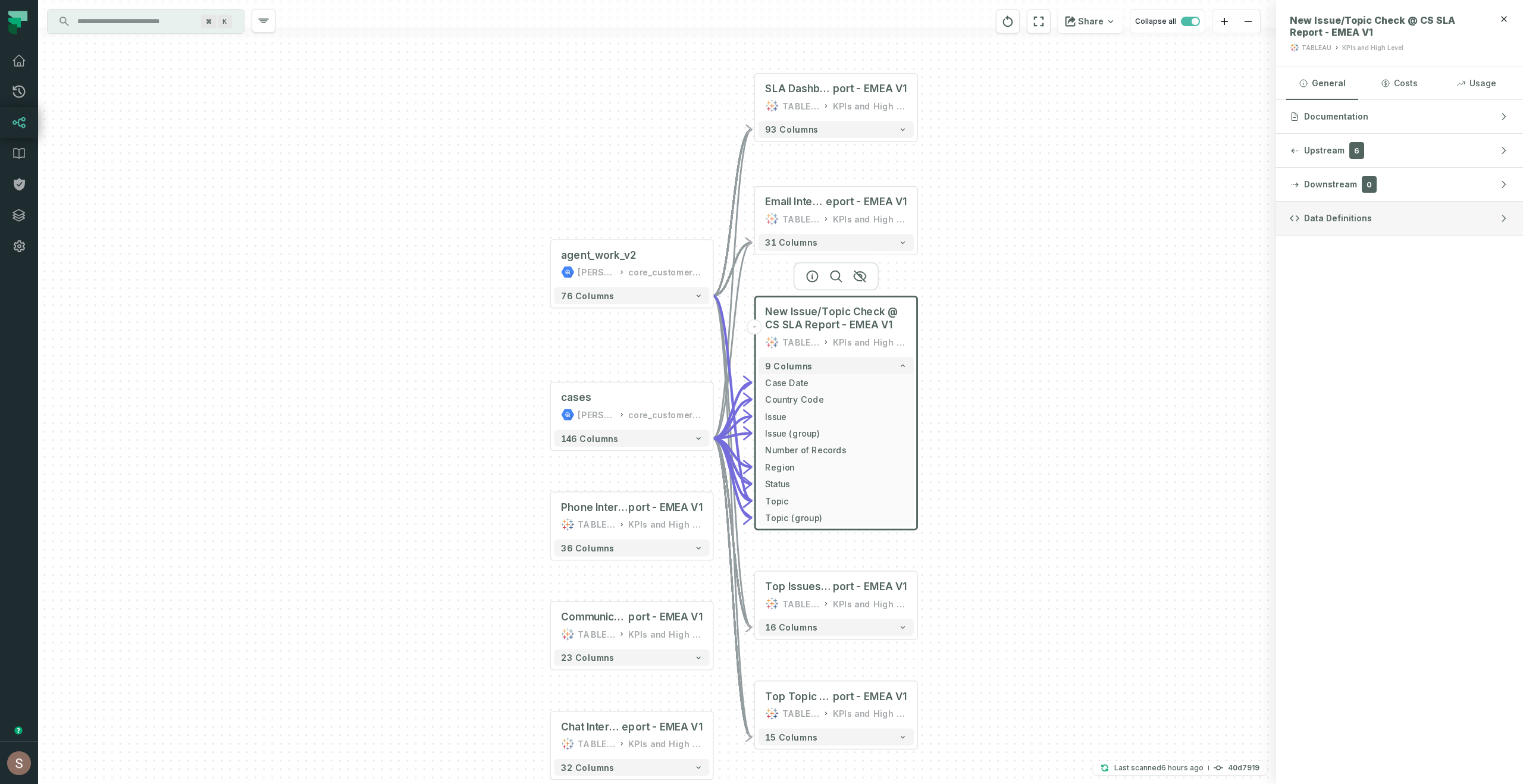
click at [1347, 224] on span "Data Definitions" at bounding box center [1337, 218] width 67 height 12
click at [1336, 104] on button "Documentation" at bounding box center [1399, 117] width 247 height 33
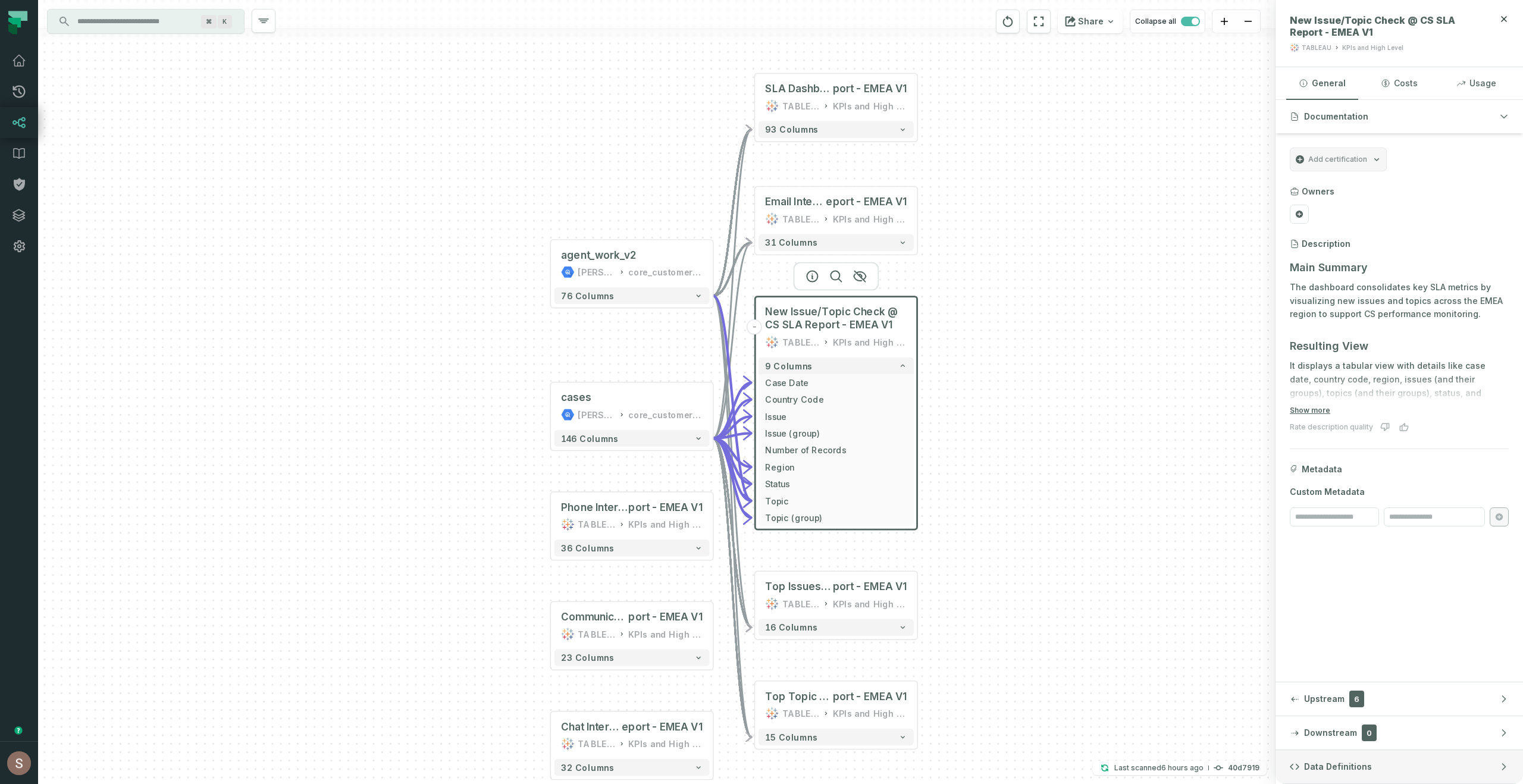
click at [1347, 758] on button "Data Definitions" at bounding box center [1399, 767] width 247 height 33
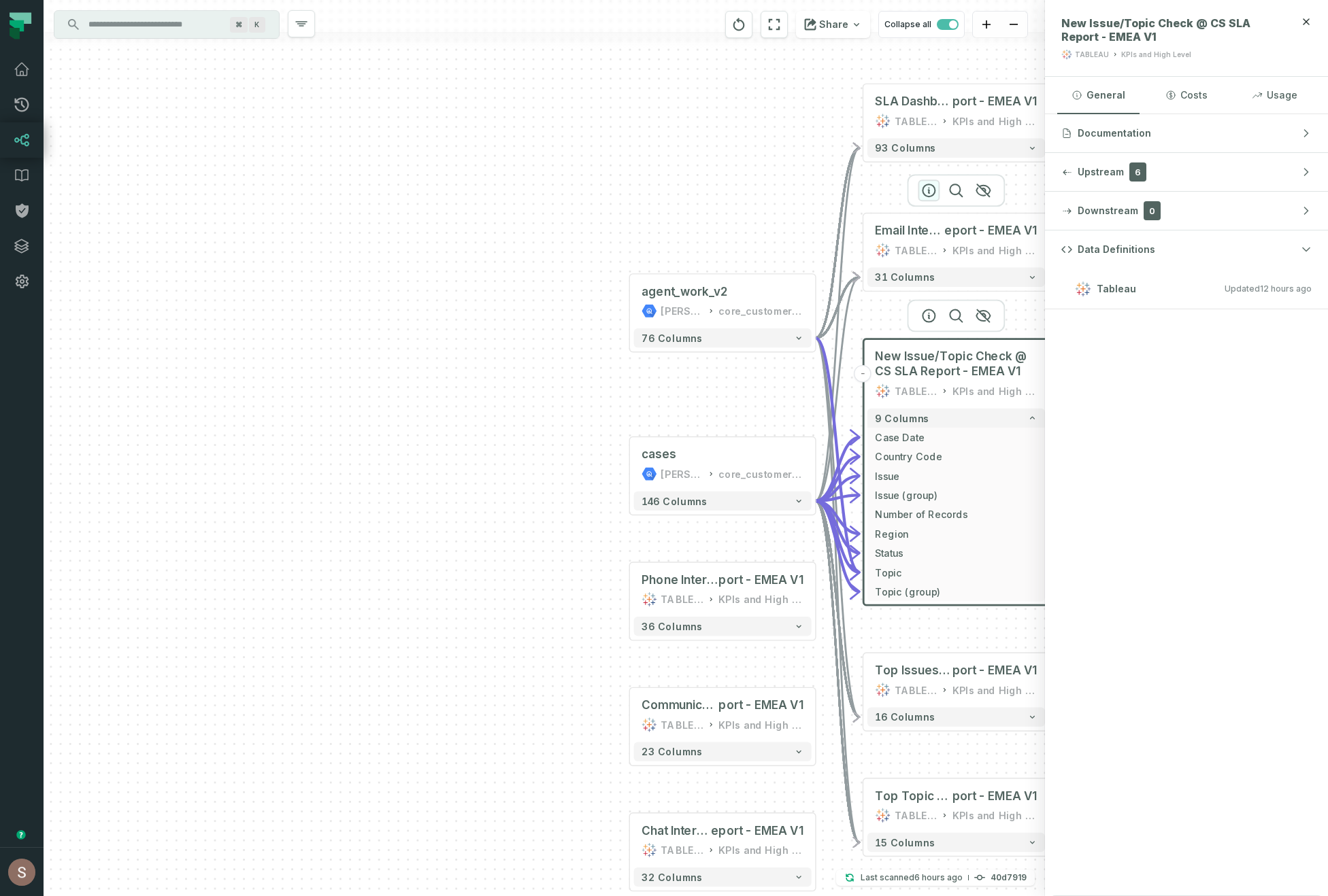
click at [929, 185] on icon "button" at bounding box center [928, 189] width 16 height 16
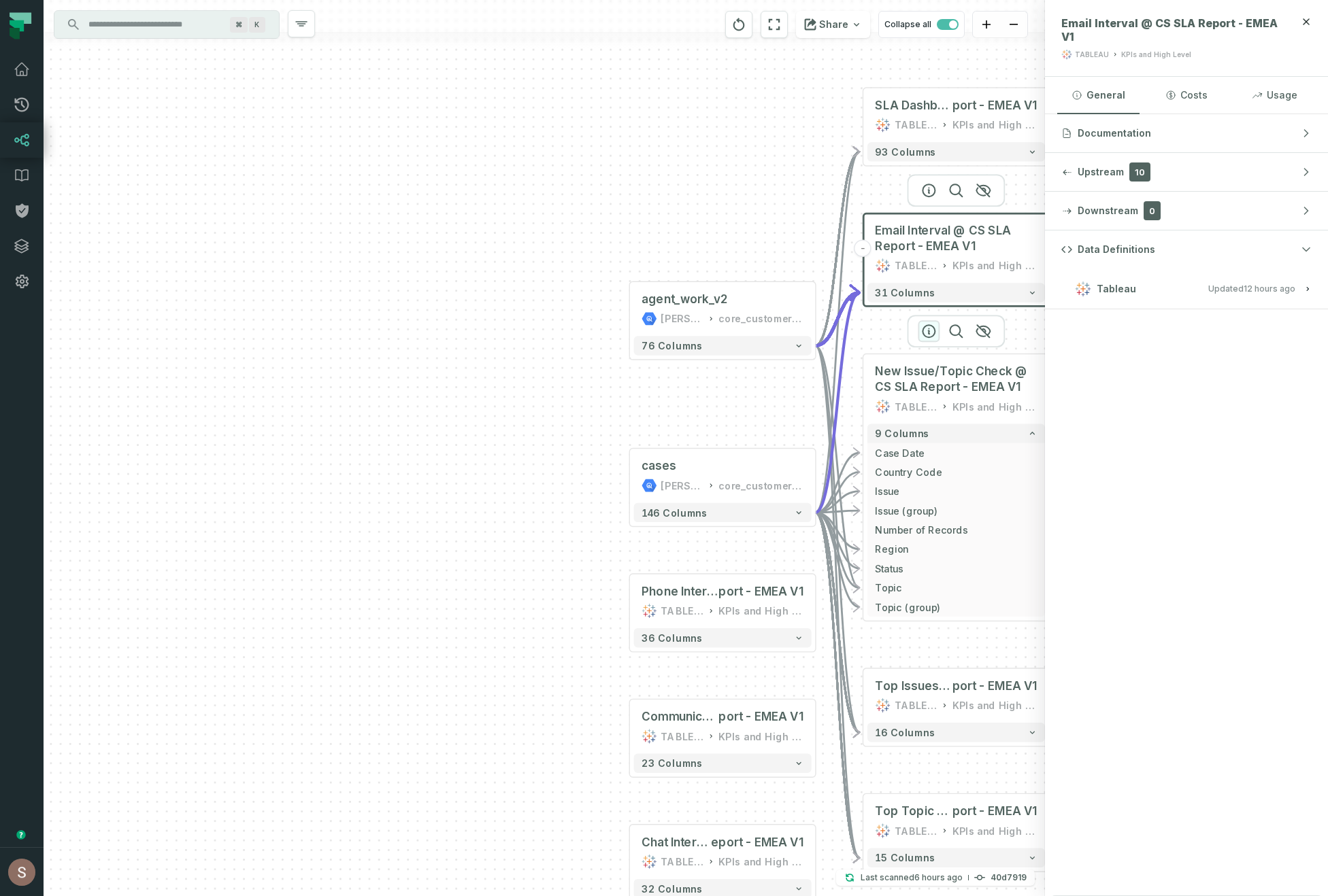
click at [930, 329] on icon "button" at bounding box center [928, 330] width 16 height 16
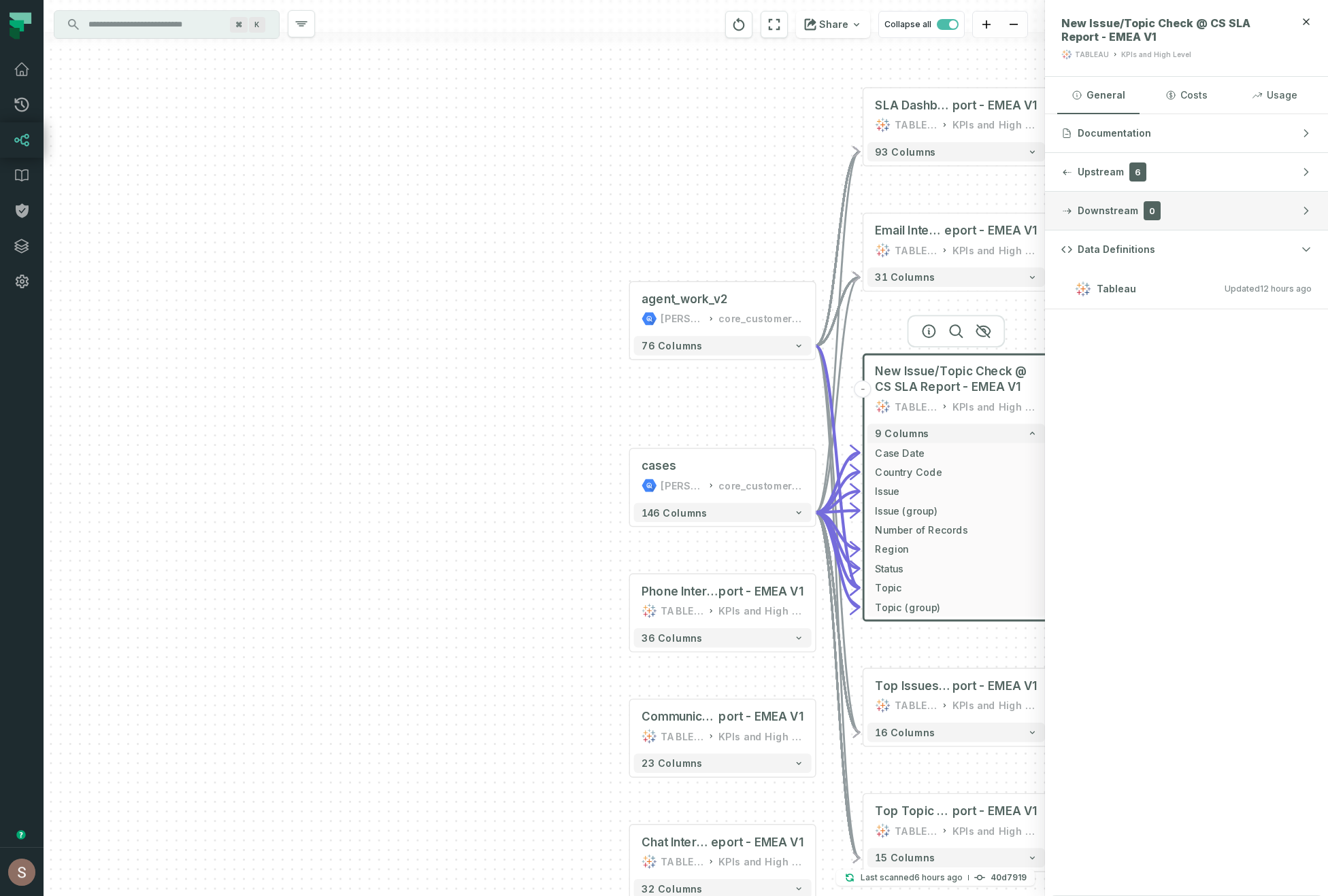
click at [1177, 204] on button "Downstream 0" at bounding box center [1186, 210] width 283 height 38
click at [1177, 184] on button "Upstream 6" at bounding box center [1186, 172] width 283 height 38
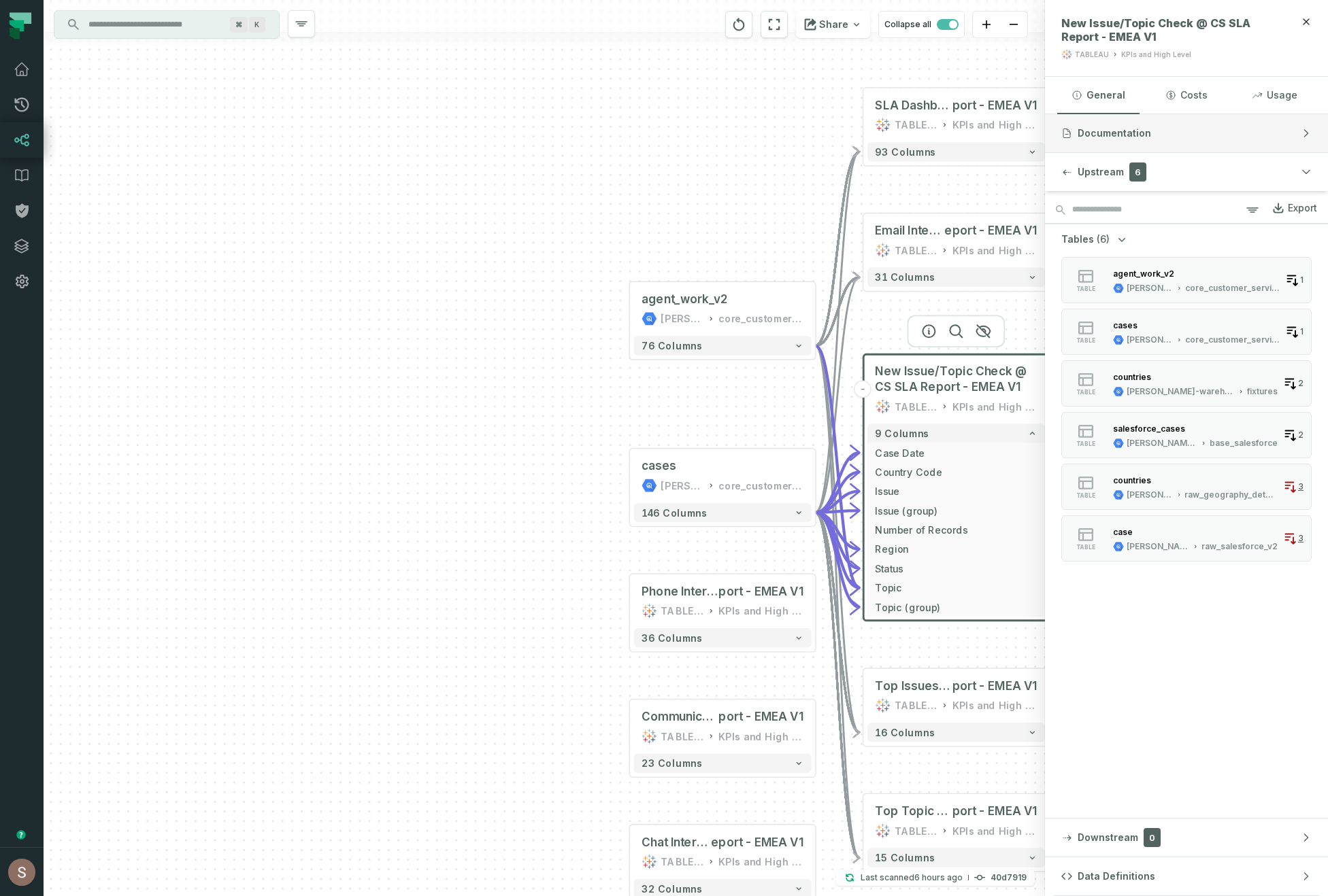
click at [1175, 149] on button "Documentation" at bounding box center [1186, 133] width 283 height 38
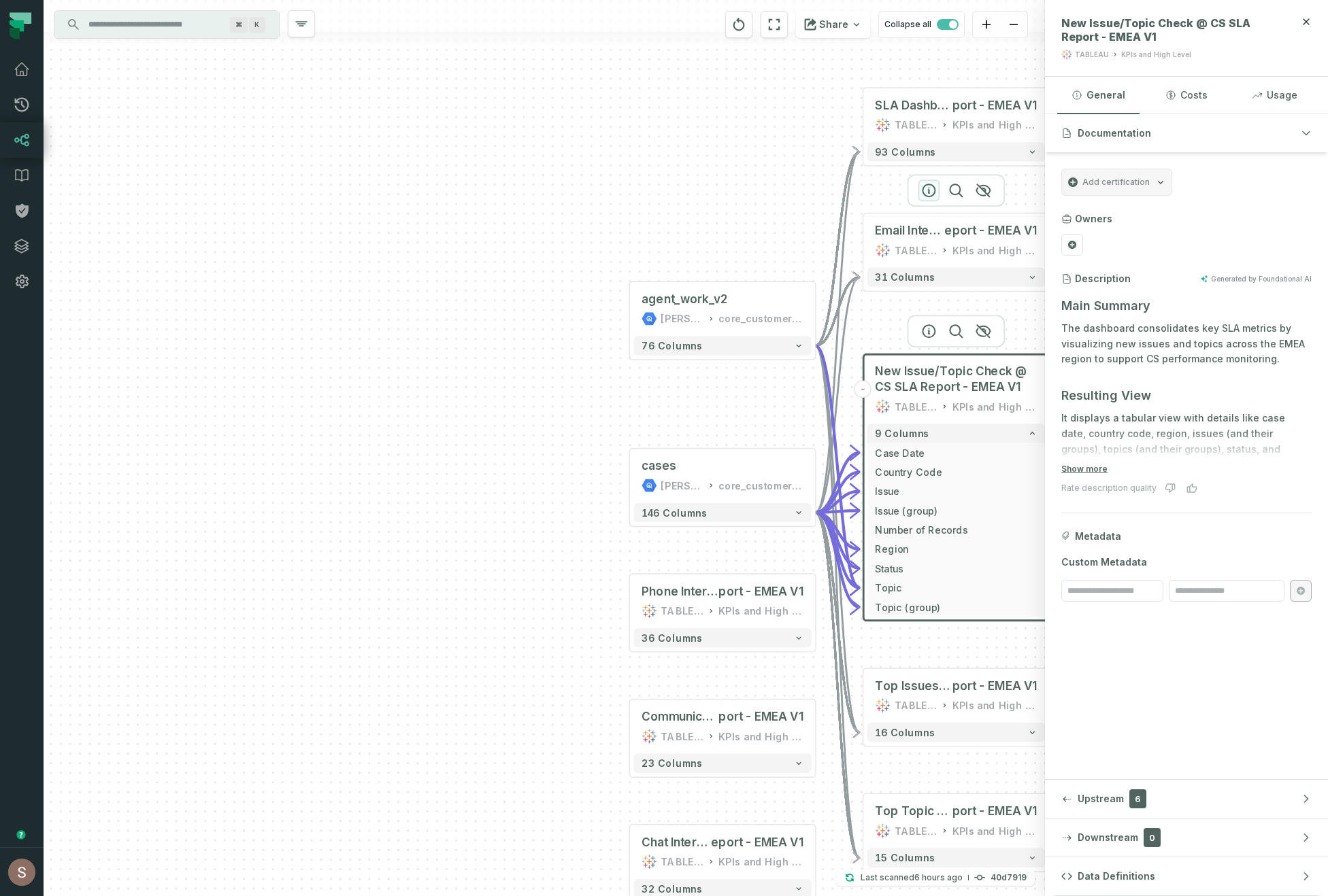
click at [932, 189] on icon "button" at bounding box center [928, 189] width 16 height 16
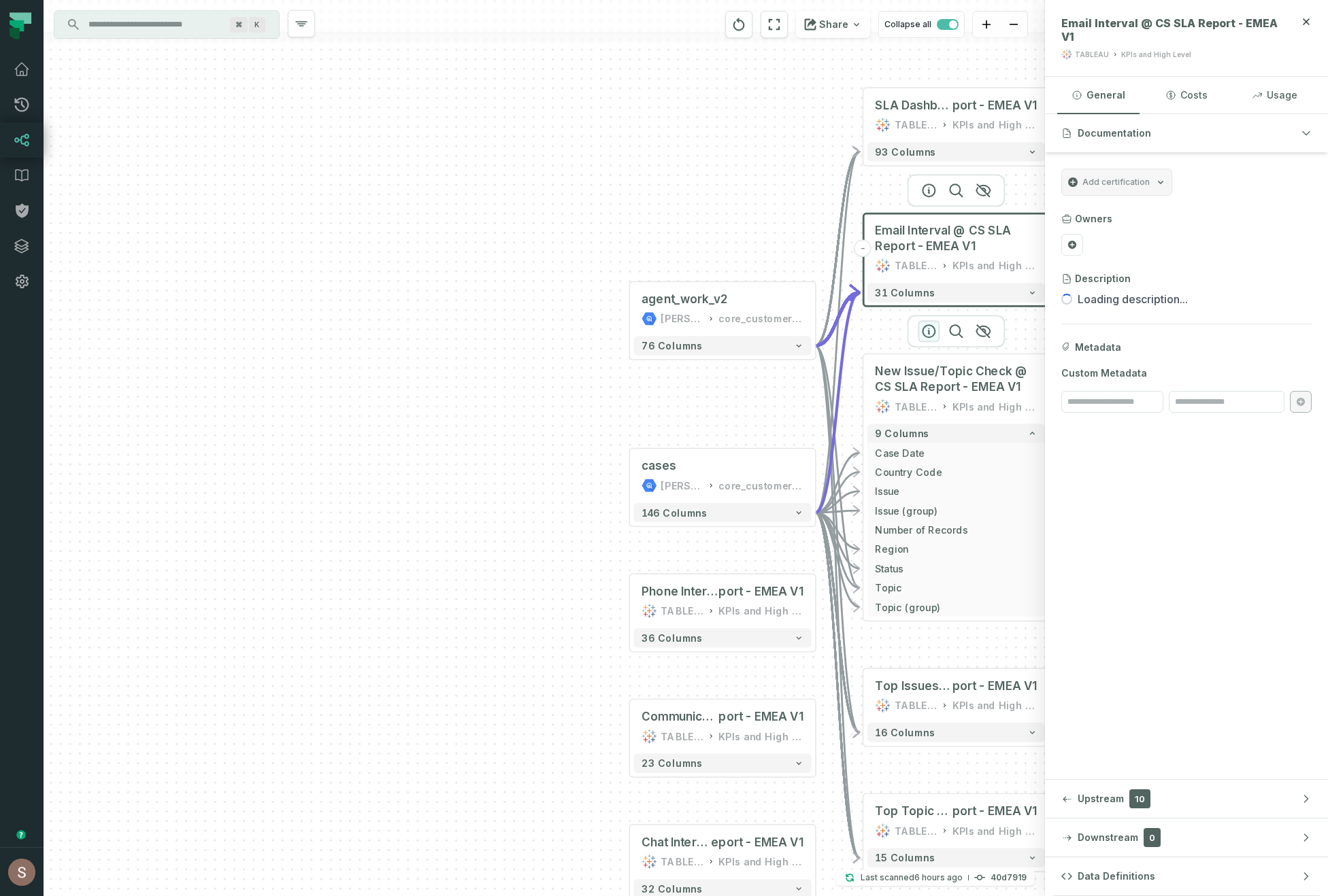
click at [932, 330] on icon "button" at bounding box center [928, 330] width 16 height 16
click at [929, 336] on div at bounding box center [956, 331] width 98 height 32
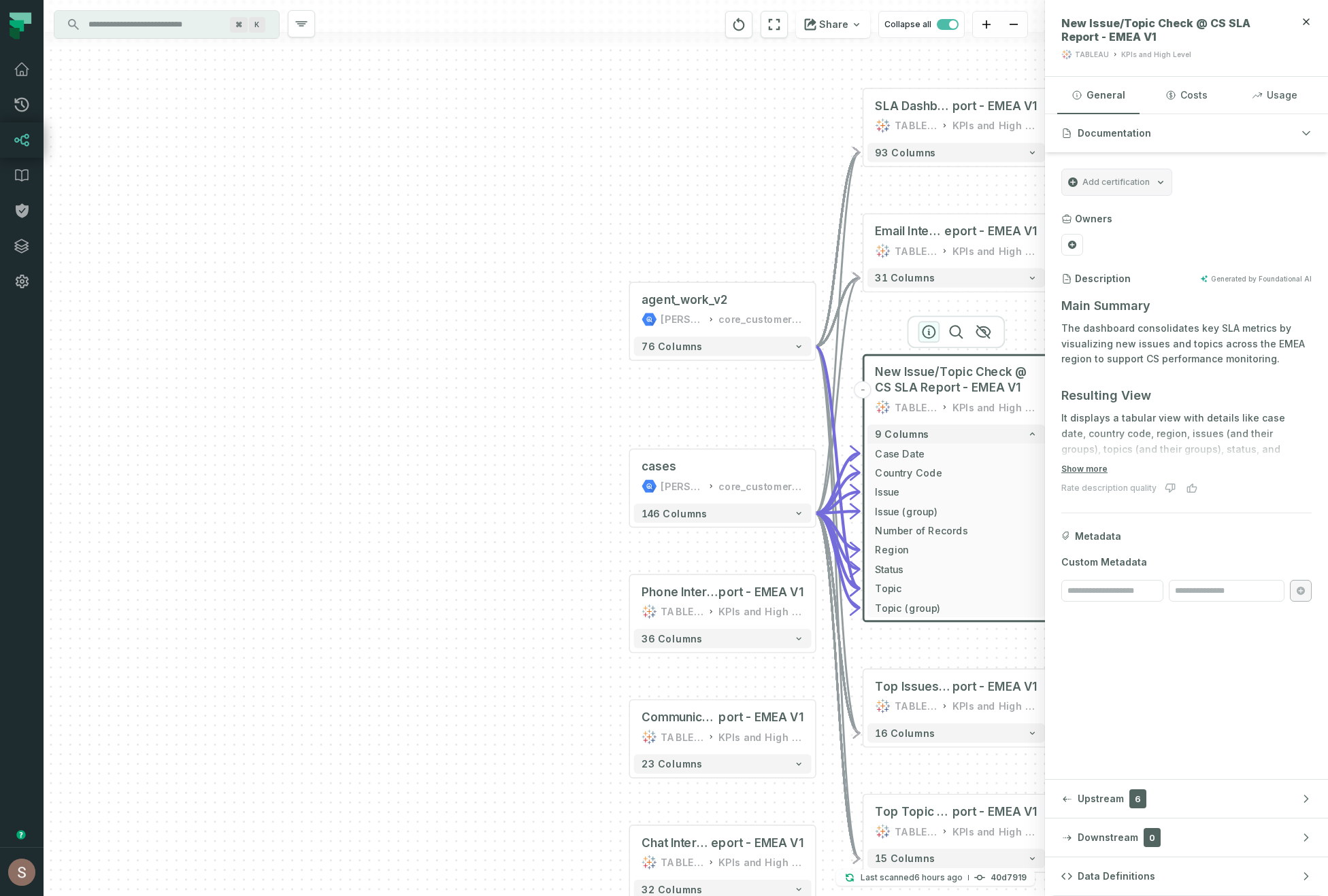
click at [929, 329] on icon "button" at bounding box center [928, 331] width 16 height 16
click at [1075, 22] on span "New Issue/Topic Check @ CS SLA Report - EMEA V1" at bounding box center [1171, 30] width 220 height 28
drag, startPoint x: 1075, startPoint y: 22, endPoint x: 1247, endPoint y: 31, distance: 172.2
click at [1247, 31] on span "New Issue/Topic Check @ CS SLA Report - EMEA V1" at bounding box center [1171, 30] width 220 height 28
copy div "New Issue/Topic Check @ CS SLA Report - EMEA V1"
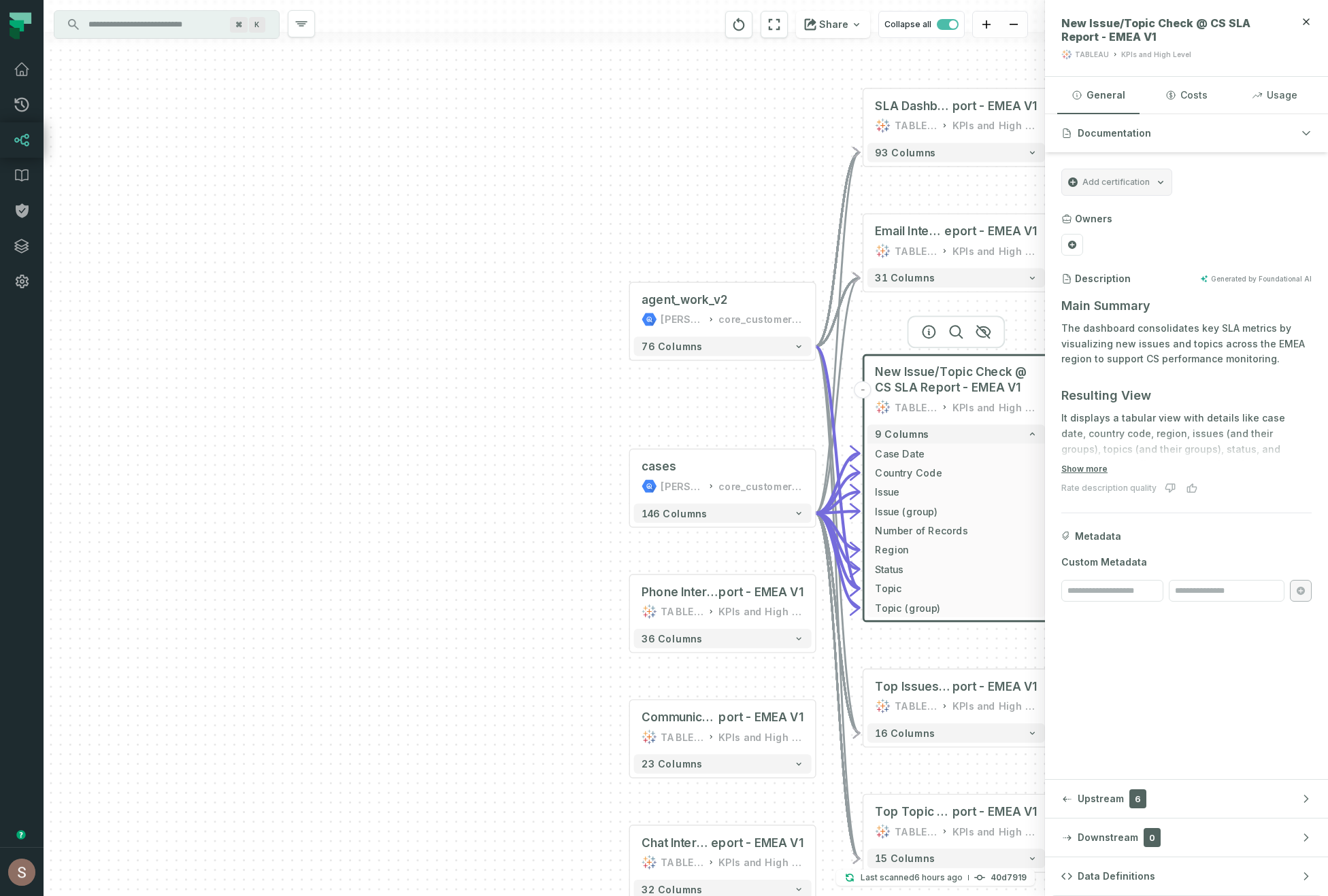
click at [186, 19] on input "Discovery Provider cmdk menu" at bounding box center [154, 24] width 149 height 22
paste input "**********"
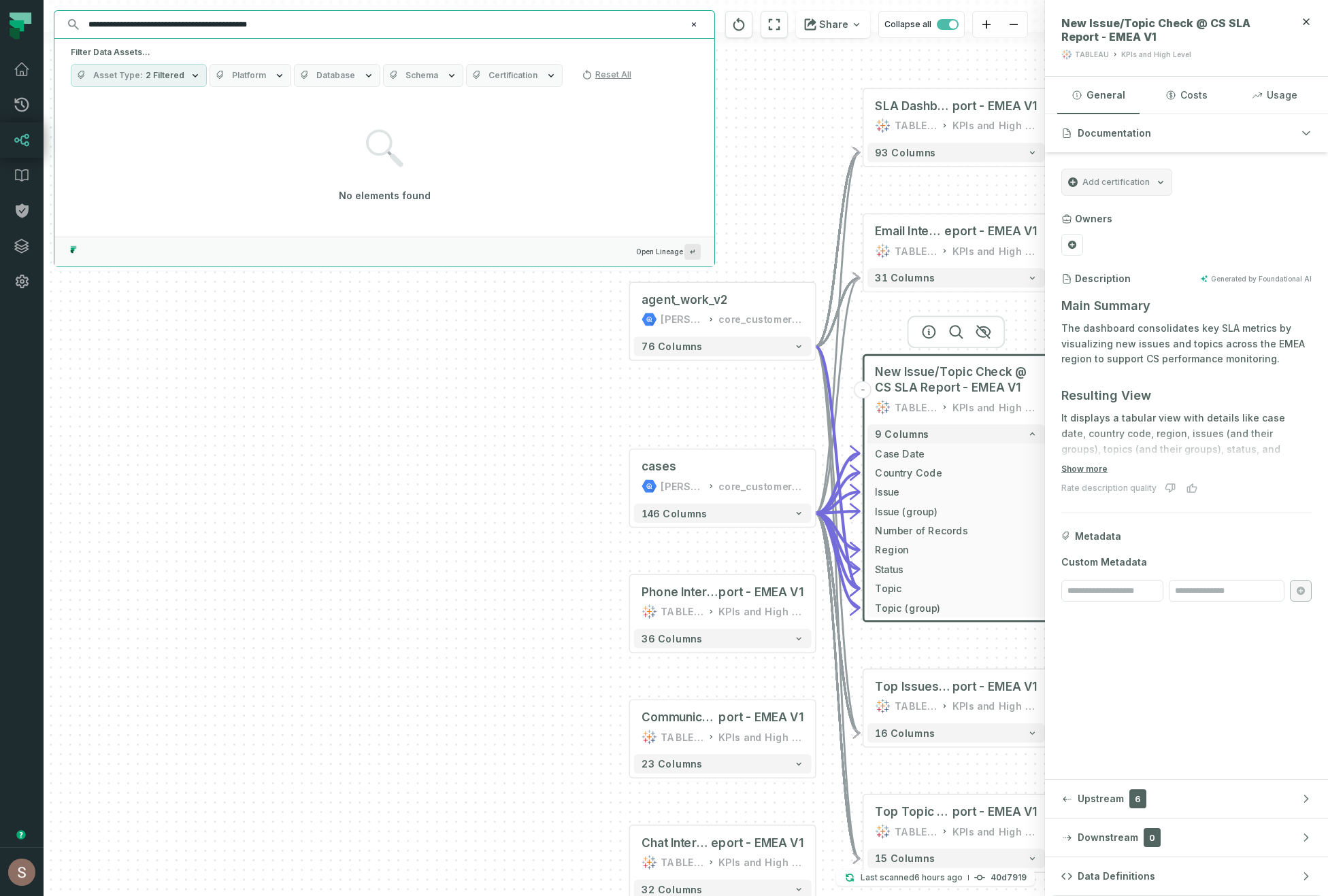
type input "**********"
click at [513, 454] on div "+ agent_work_v2 juul-warehouse core_customer_service + 76 columns + cases juul-…" at bounding box center [544, 448] width 1001 height 896
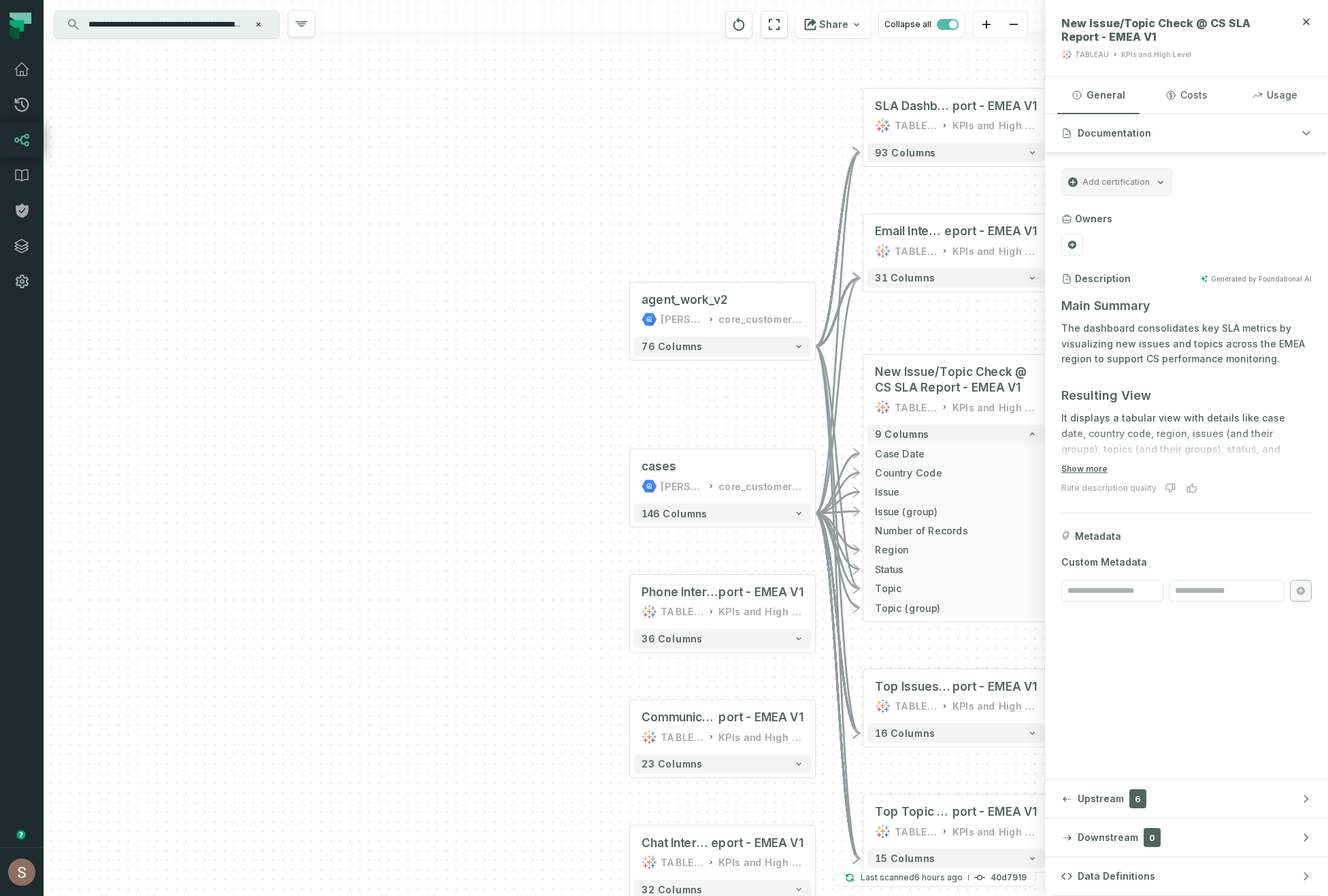
click at [29, 151] on link "Lineage" at bounding box center [22, 140] width 44 height 35
click at [23, 147] on icon at bounding box center [21, 140] width 16 height 16
click at [1003, 30] on button "zoom out" at bounding box center [1014, 25] width 28 height 27
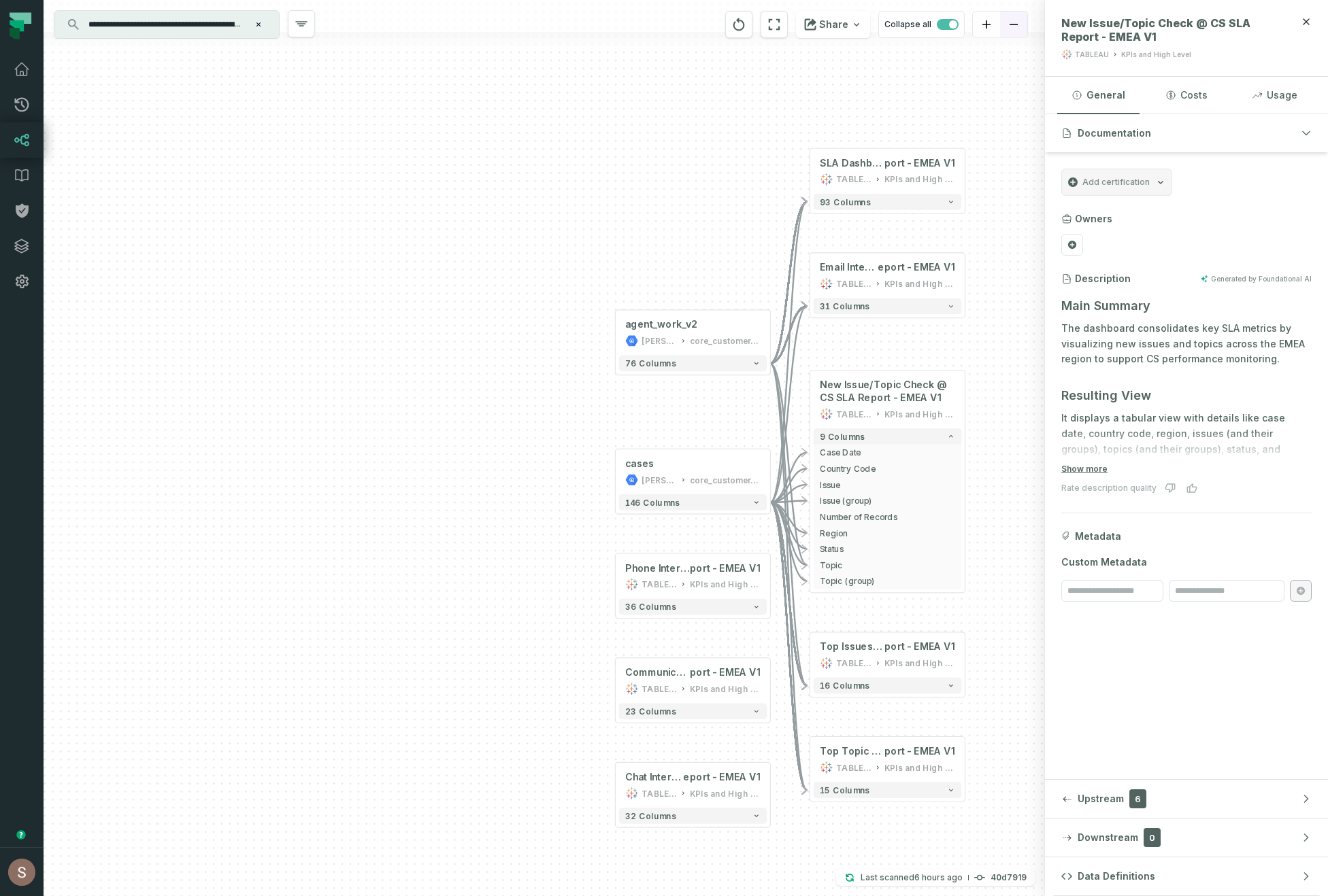
click at [1004, 28] on button "zoom out" at bounding box center [1014, 25] width 28 height 27
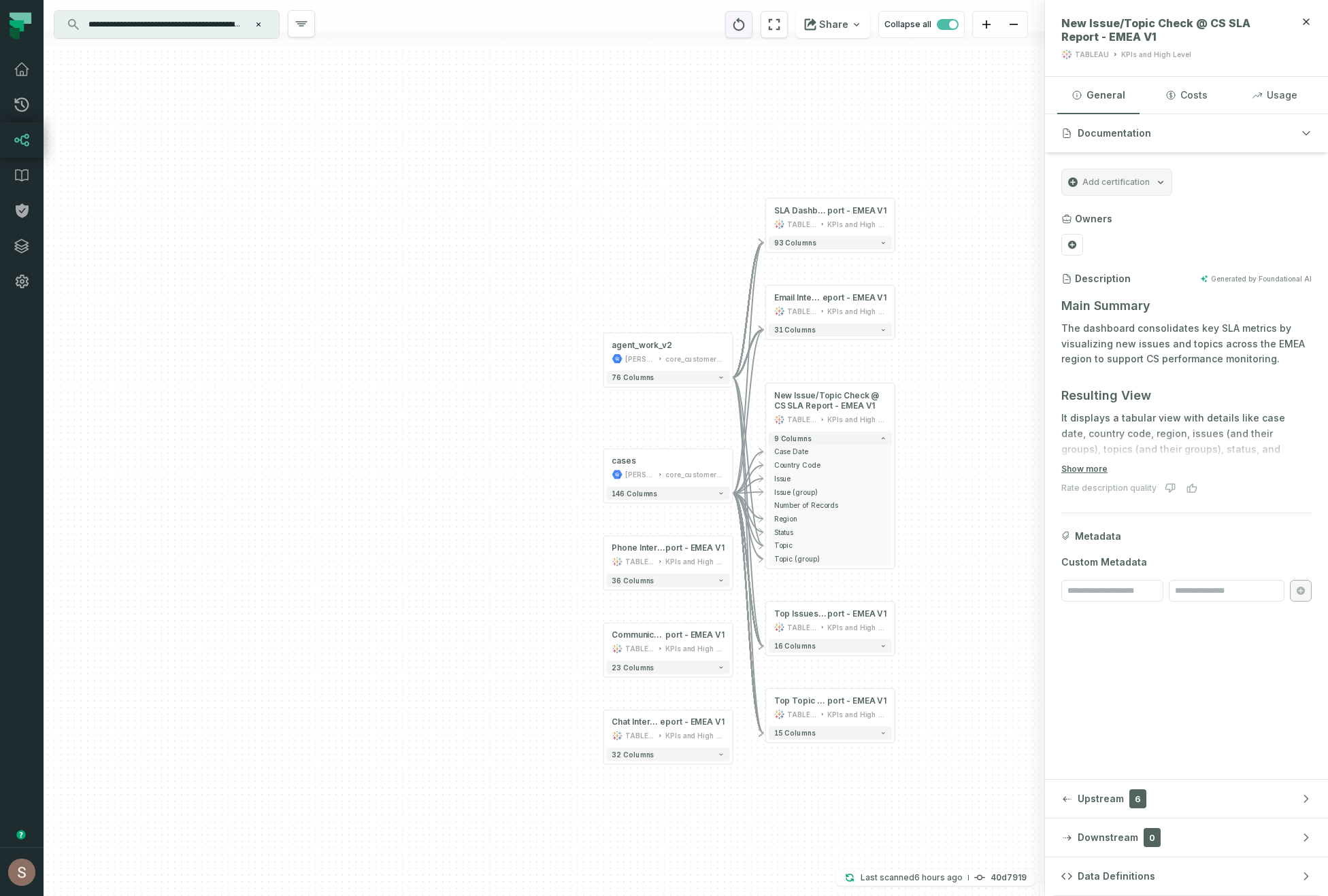
click at [733, 23] on button "reset" at bounding box center [738, 24] width 28 height 28
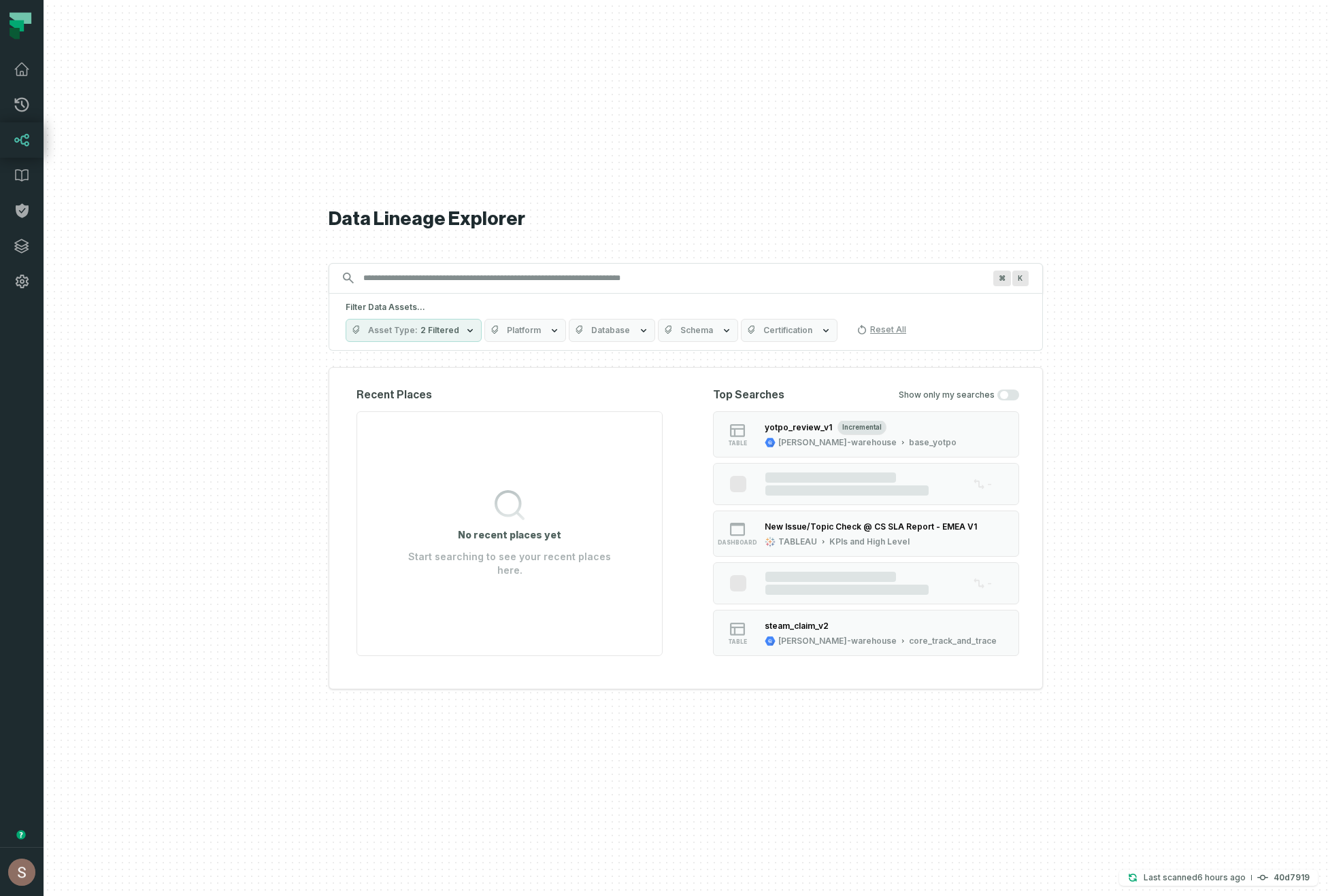
click at [467, 276] on input "Discovery Provider cmdk menu" at bounding box center [674, 278] width 636 height 22
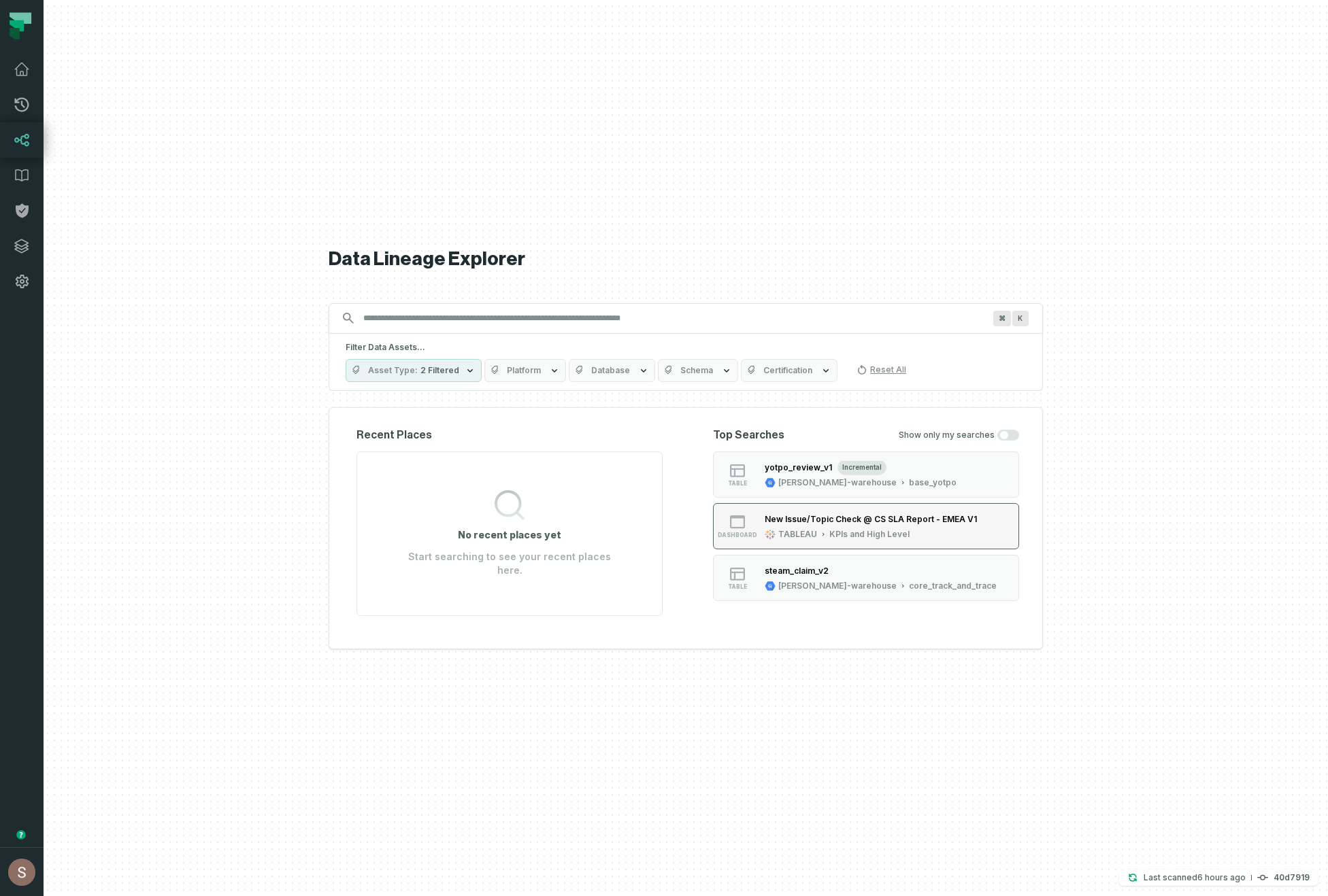
click at [891, 548] on button "dashboard New Issue/Topic Check @ CS SLA Report - EMEA V1 TABLEAU KPIs and High…" at bounding box center [865, 526] width 306 height 47
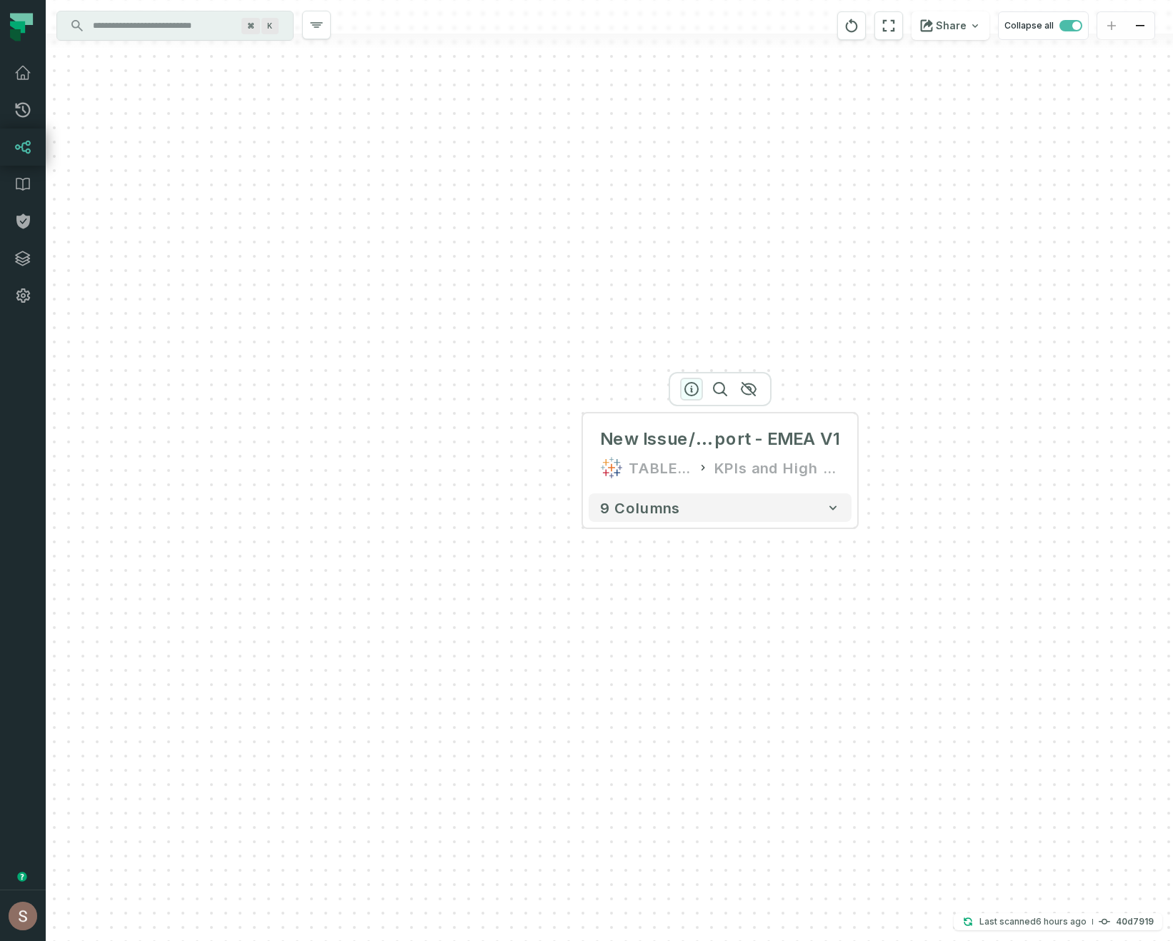
click at [687, 382] on icon "button" at bounding box center [691, 389] width 17 height 17
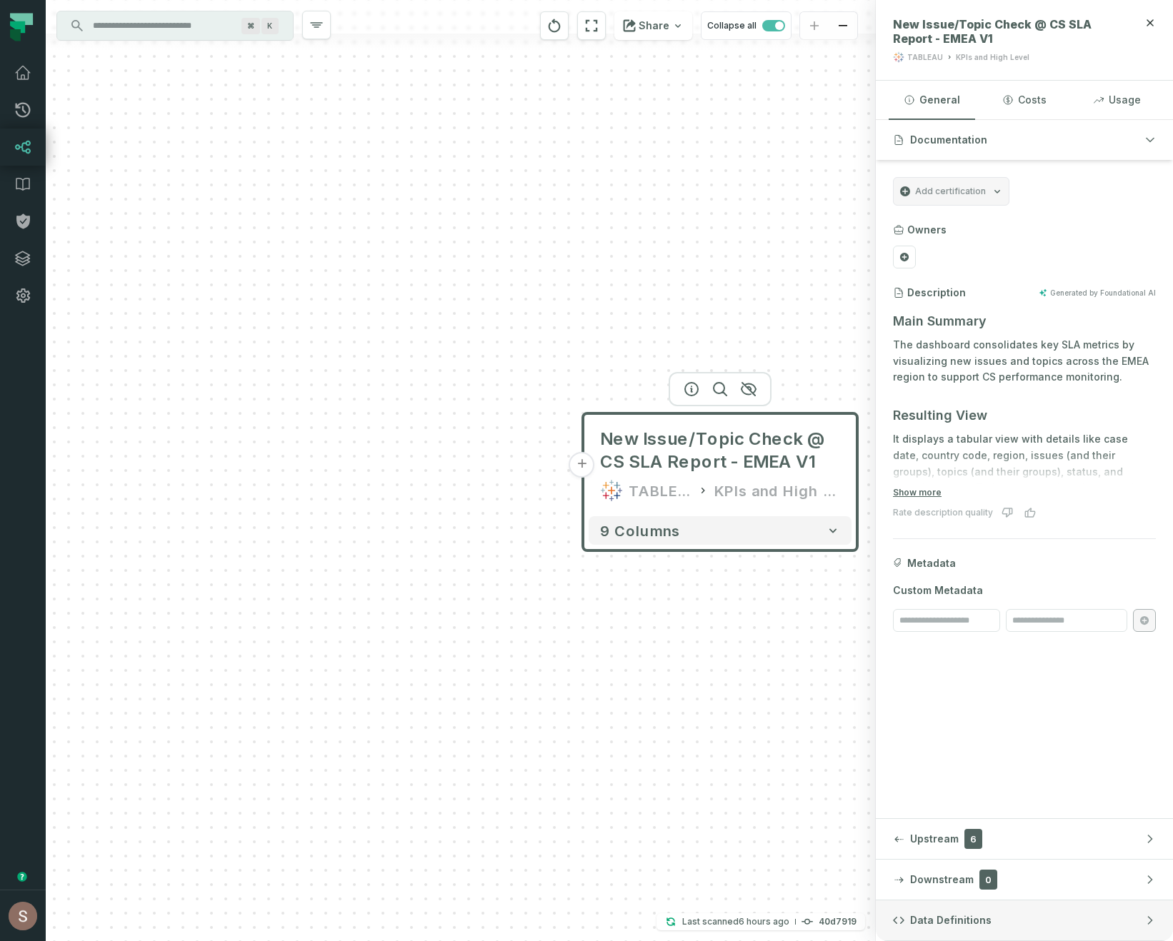
click at [943, 920] on span "Data Definitions" at bounding box center [950, 920] width 81 height 14
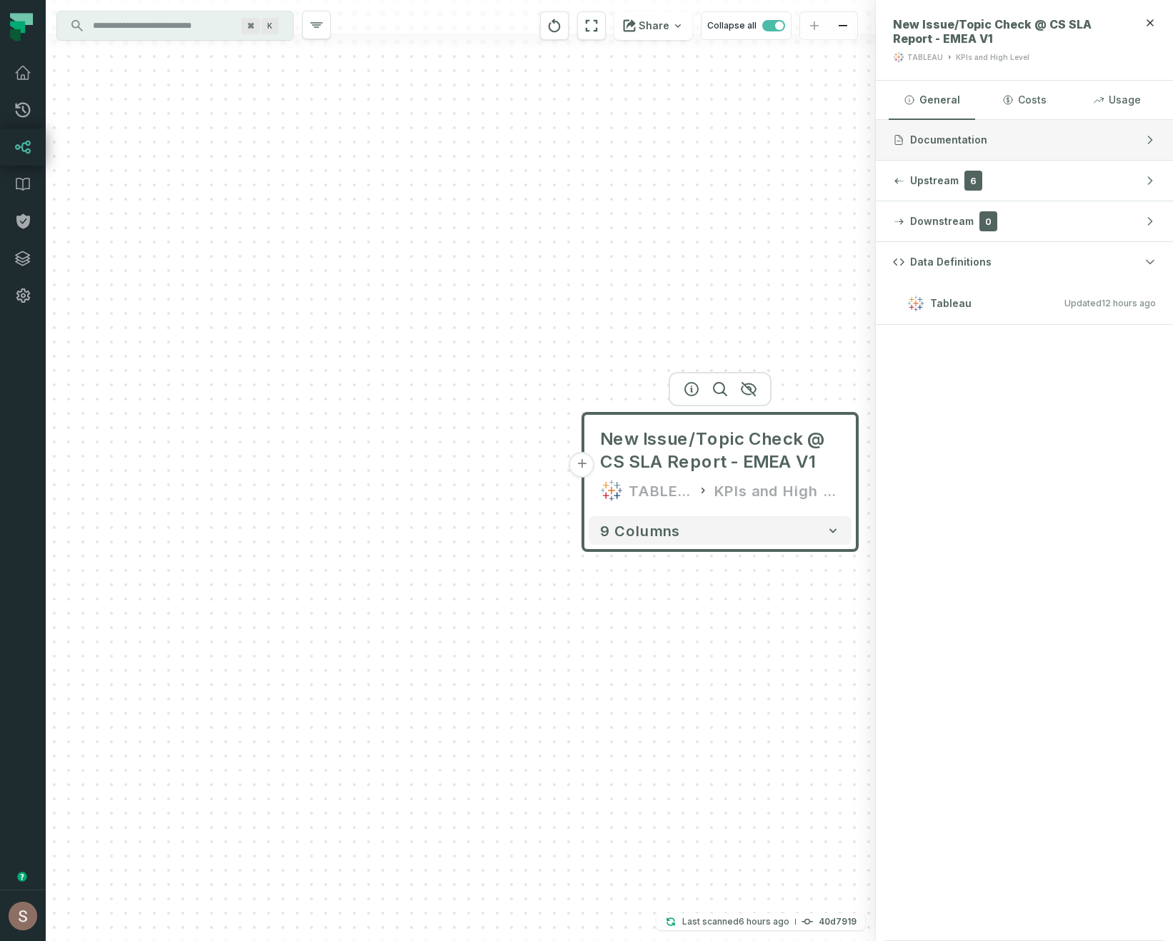
click at [958, 136] on span "Documentation" at bounding box center [948, 140] width 77 height 14
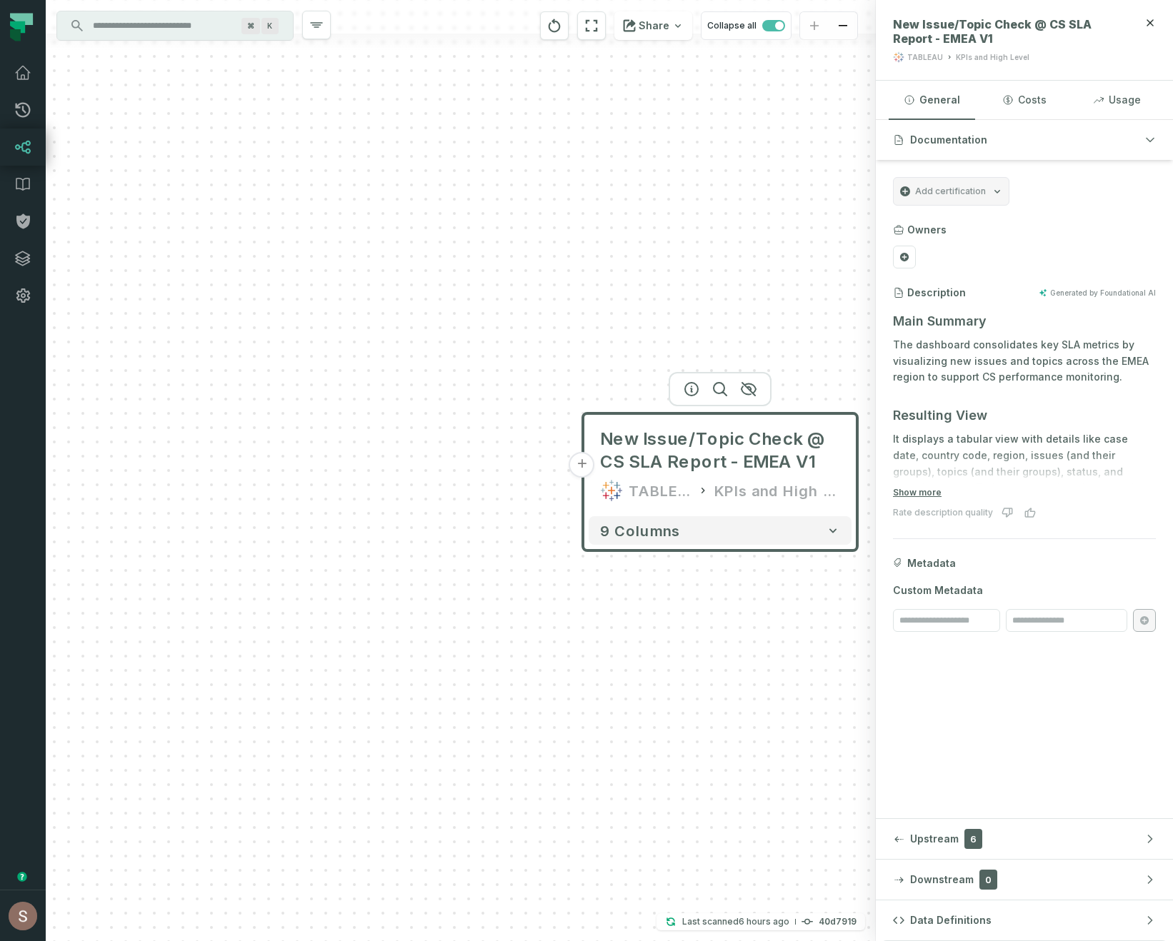
click at [629, 261] on div "+ New Issue/Topic Check @ CS SLA Report - EMEA V1 TABLEAU KPIs and High Level 9…" at bounding box center [461, 470] width 830 height 941
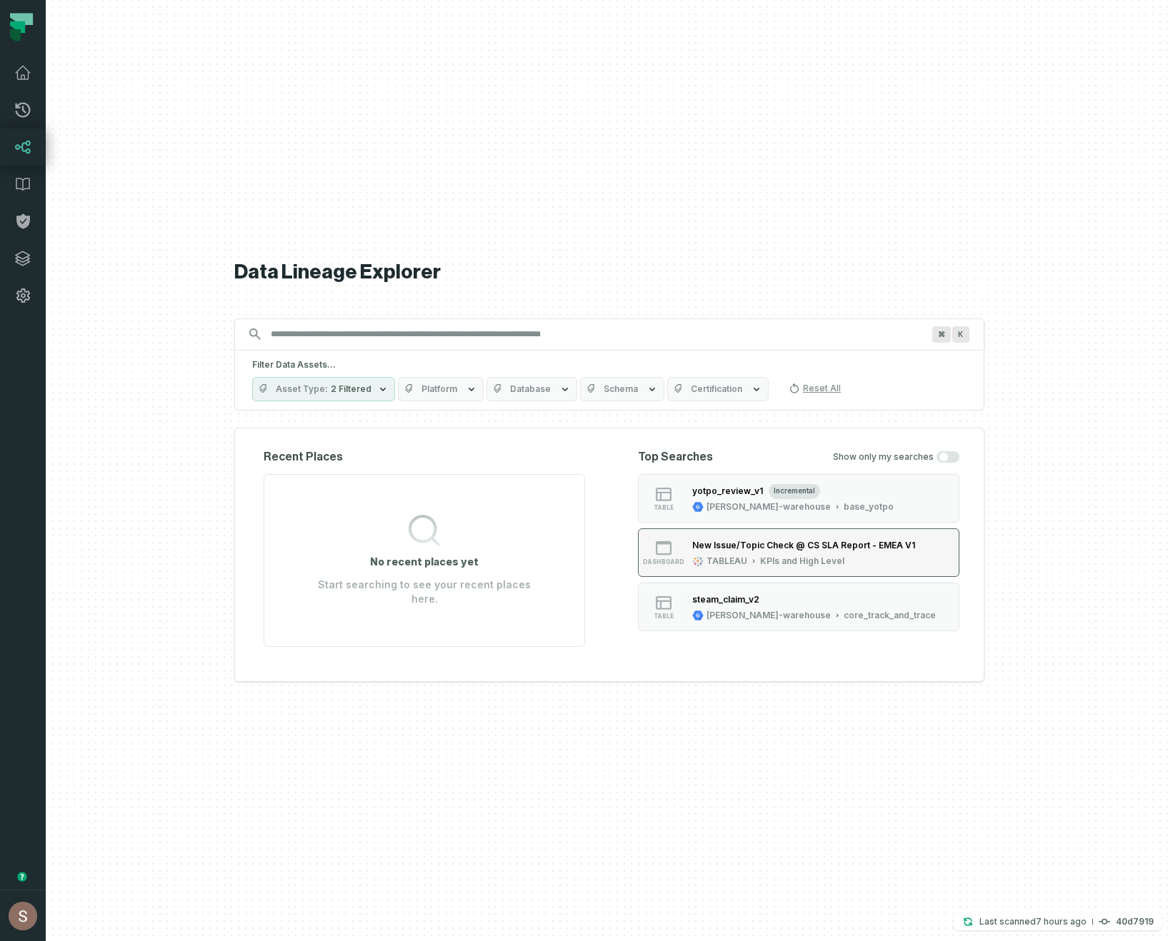
click at [834, 566] on div "KPIs and High Level" at bounding box center [802, 561] width 84 height 11
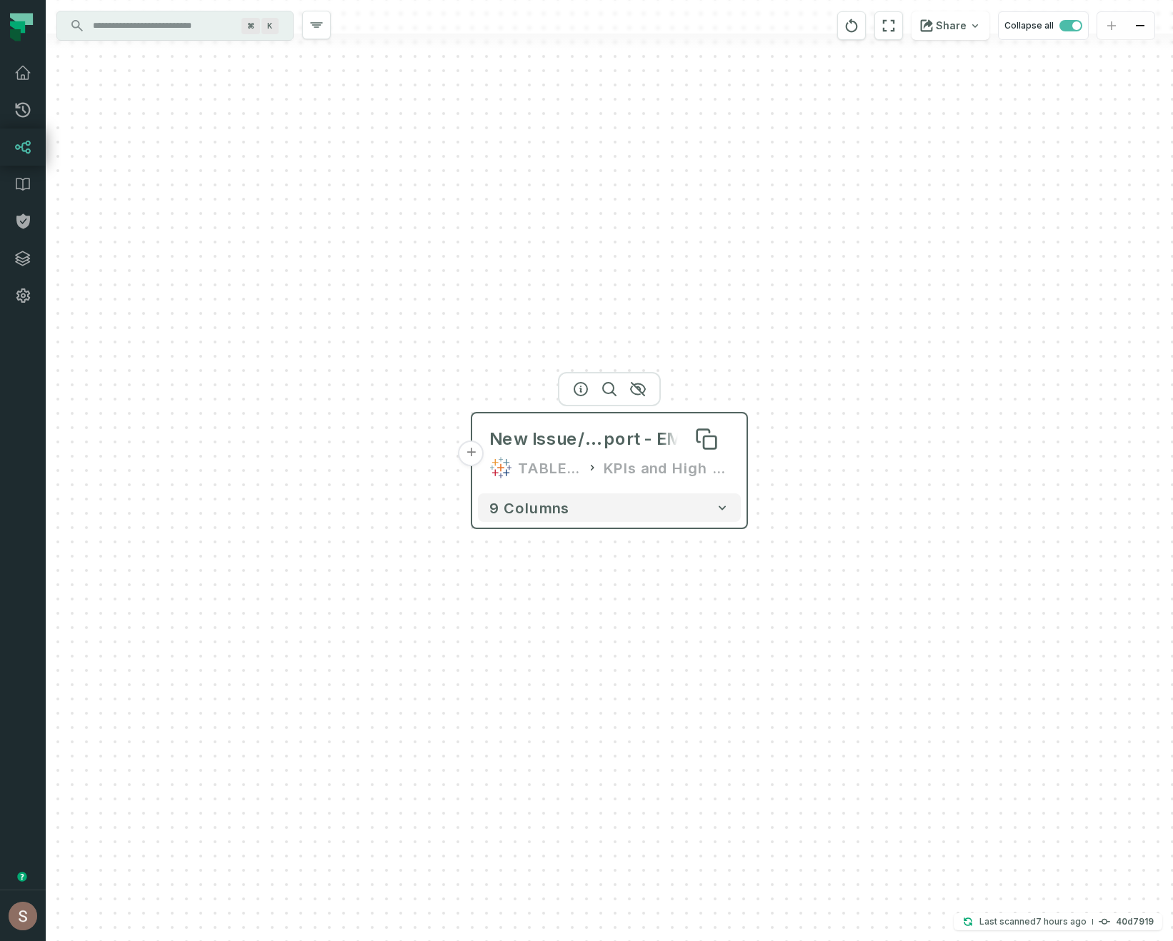
click at [595, 446] on span "New Issue/Topic Check @ CS SLA Re" at bounding box center [546, 439] width 114 height 23
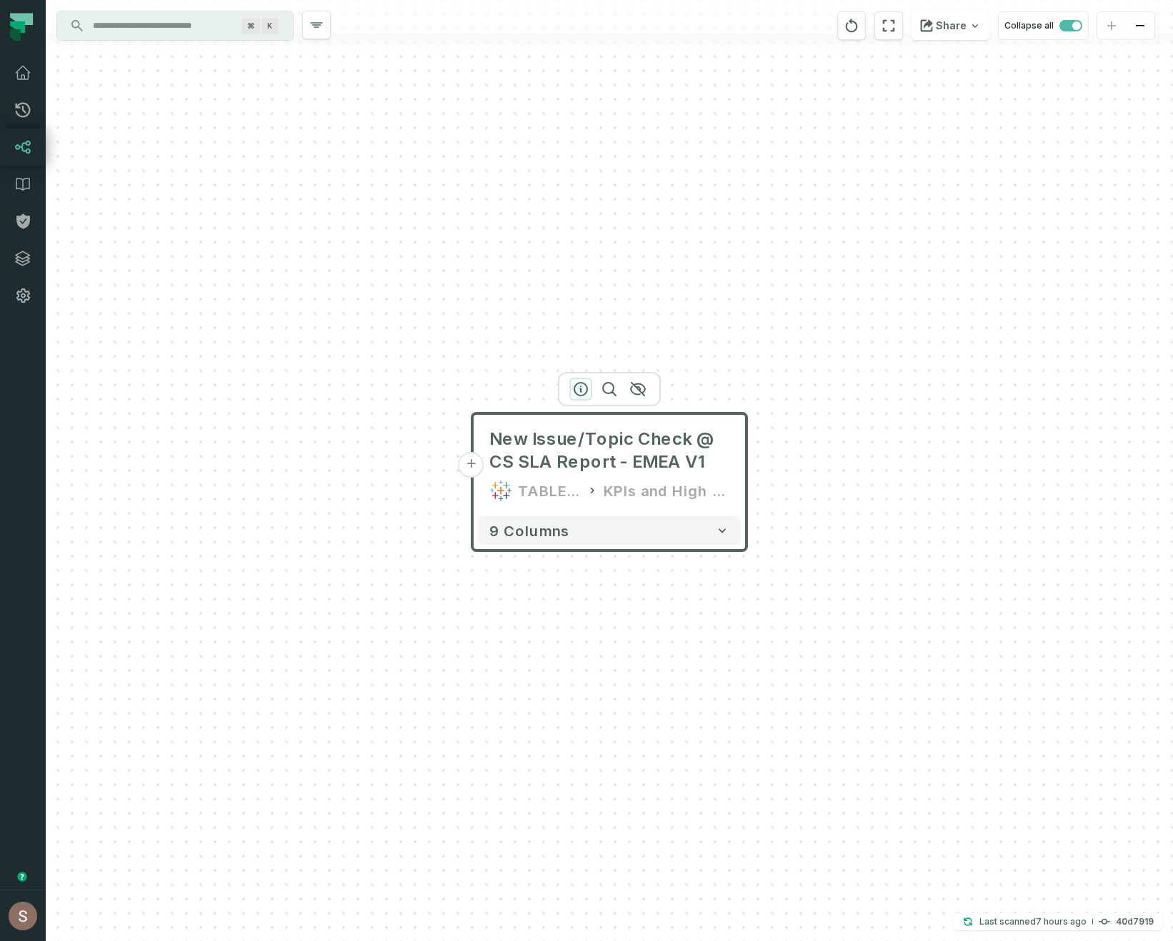
click at [578, 388] on icon "button" at bounding box center [580, 389] width 17 height 17
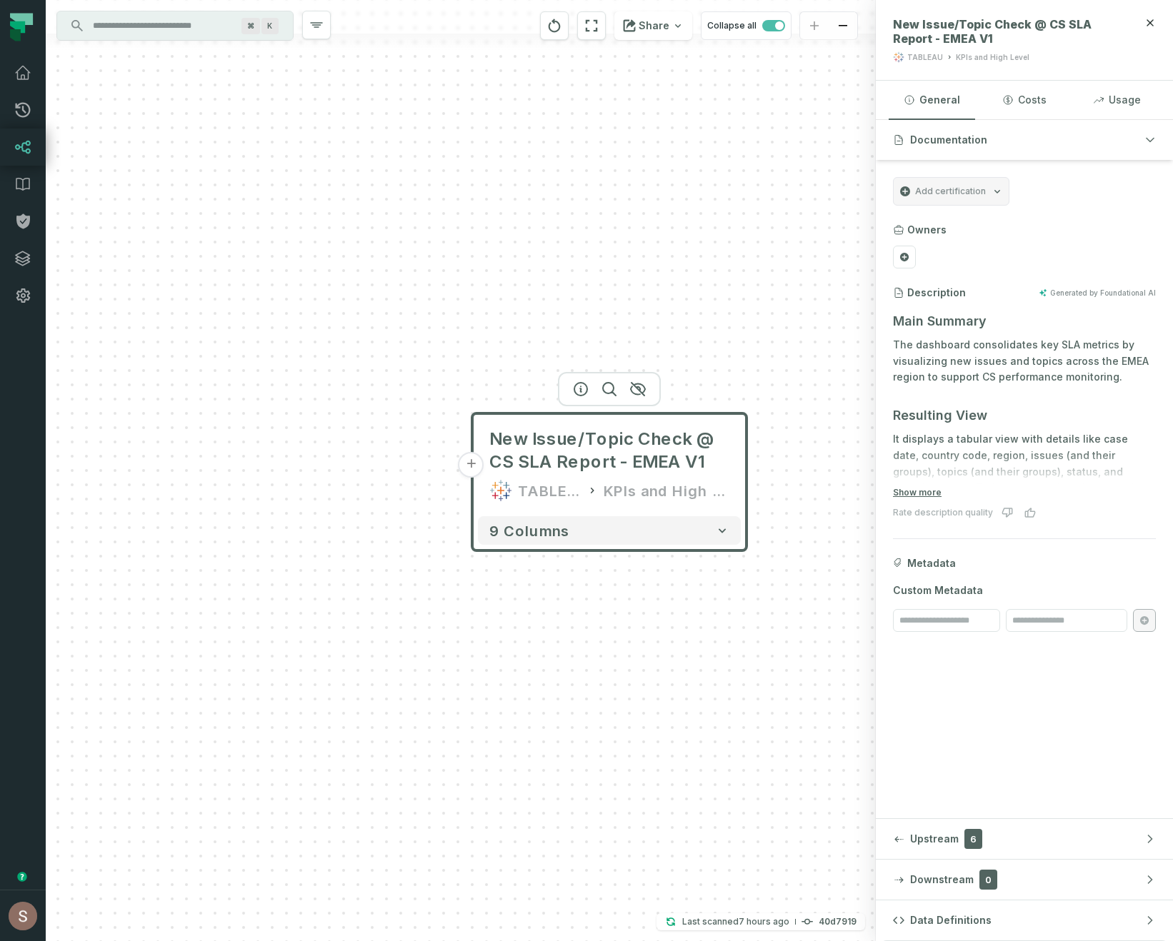
click at [149, 21] on input "Discovery Provider cmdk menu" at bounding box center [162, 25] width 156 height 23
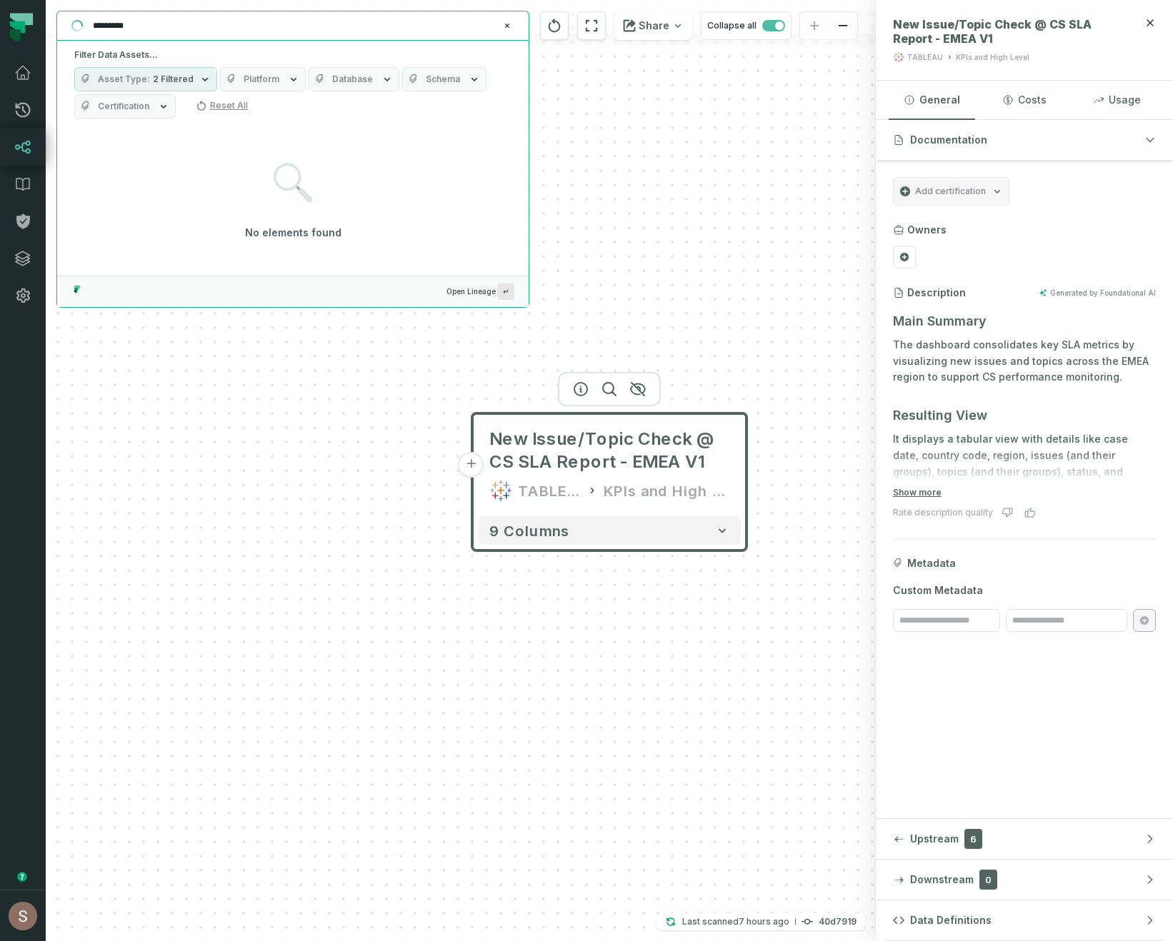
type input "********"
click at [248, 83] on span "Platform" at bounding box center [262, 79] width 36 height 11
click at [262, 220] on label "Tableau" at bounding box center [304, 223] width 177 height 29
click at [236, 220] on button "Tableau" at bounding box center [229, 222] width 11 height 11
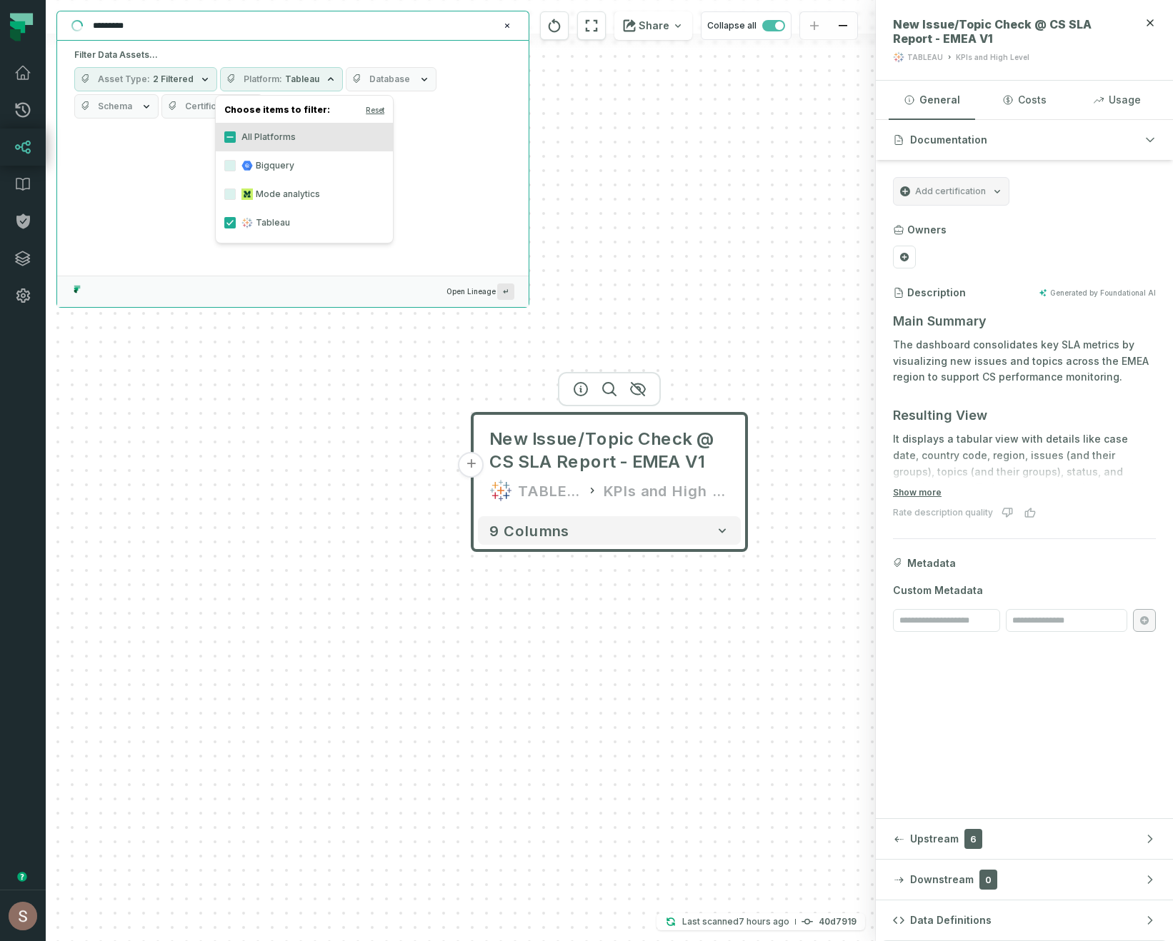
click at [178, 79] on span "2 Filtered" at bounding box center [173, 79] width 41 height 11
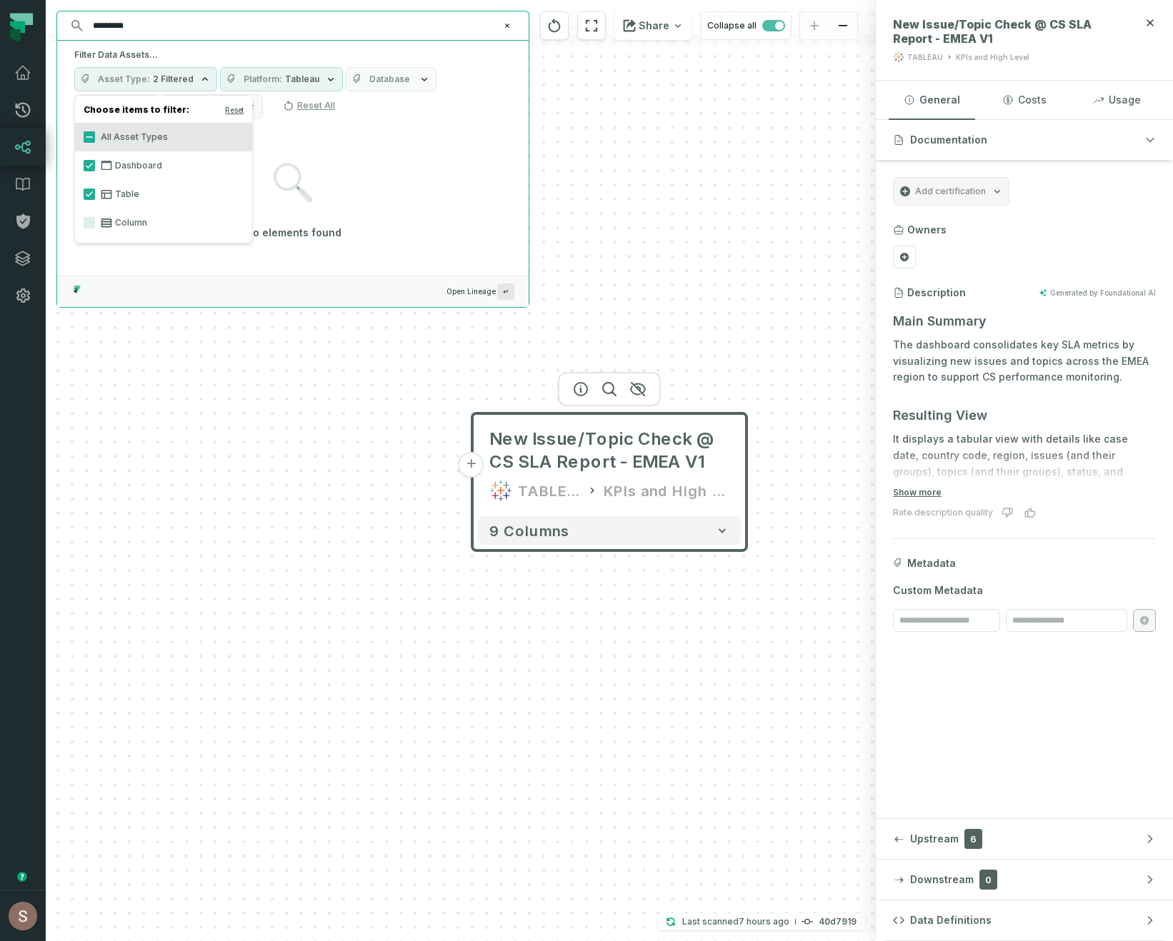
click at [396, 206] on div "No elements found" at bounding box center [292, 201] width 437 height 140
click at [256, 22] on input "********" at bounding box center [291, 25] width 414 height 23
click at [144, 31] on input "****" at bounding box center [291, 25] width 414 height 23
paste input "**********"
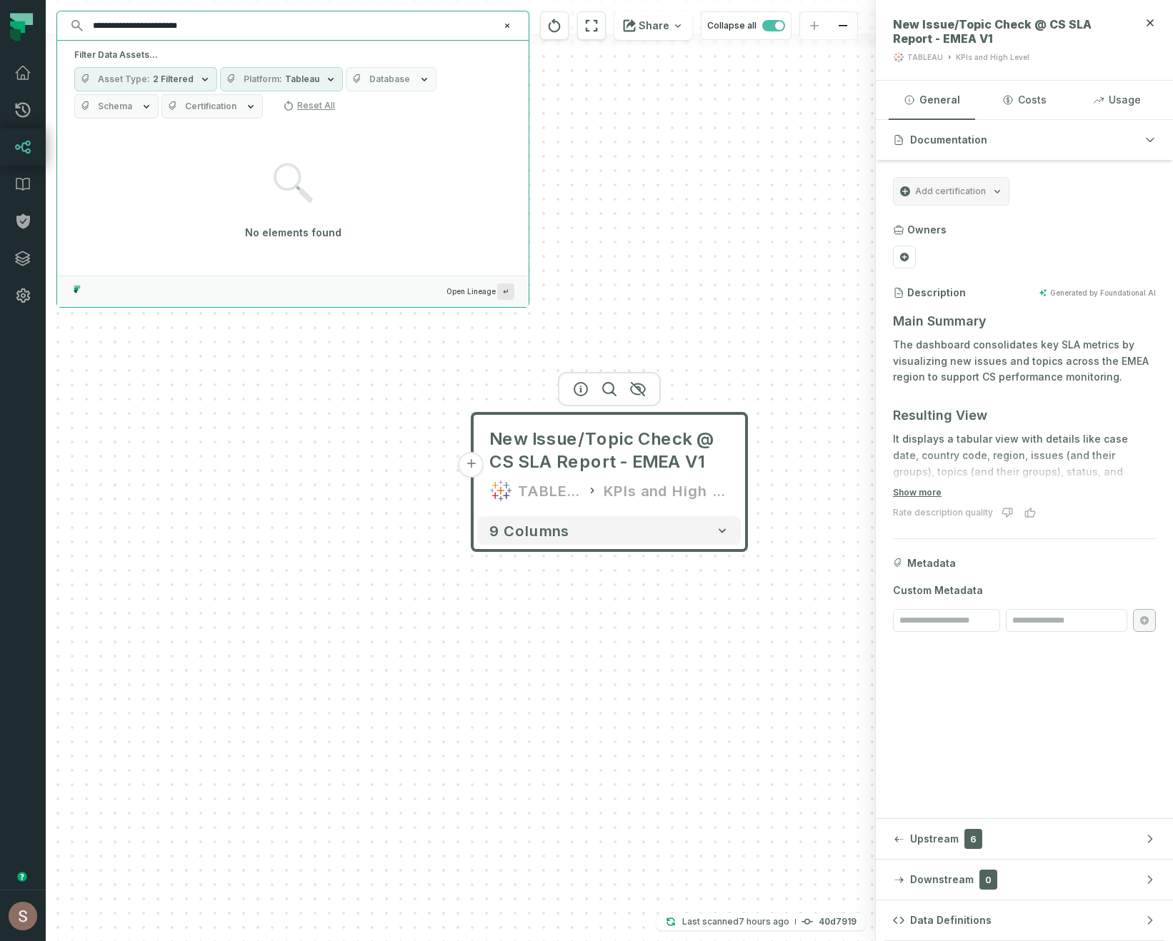
type input "**********"
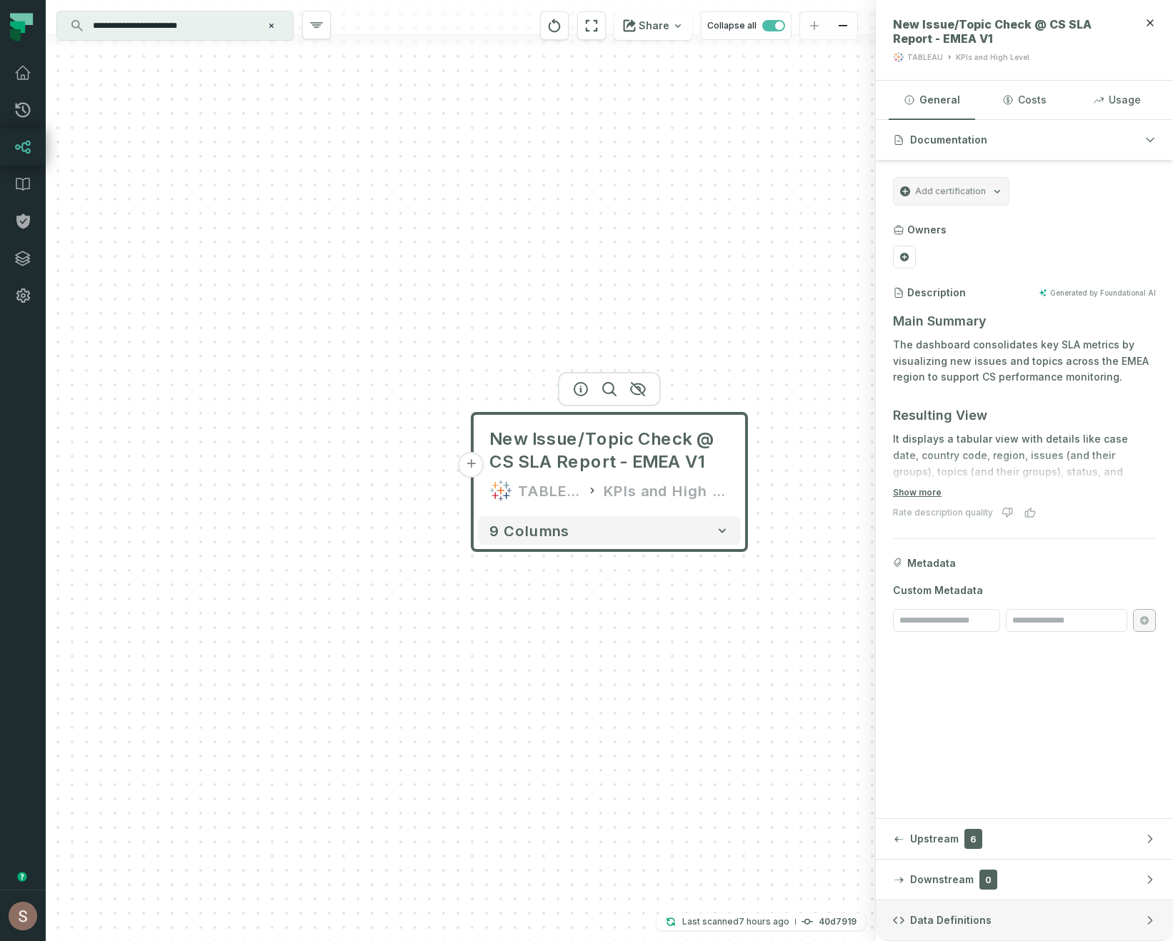
click at [938, 911] on button "Data Definitions" at bounding box center [1024, 921] width 297 height 40
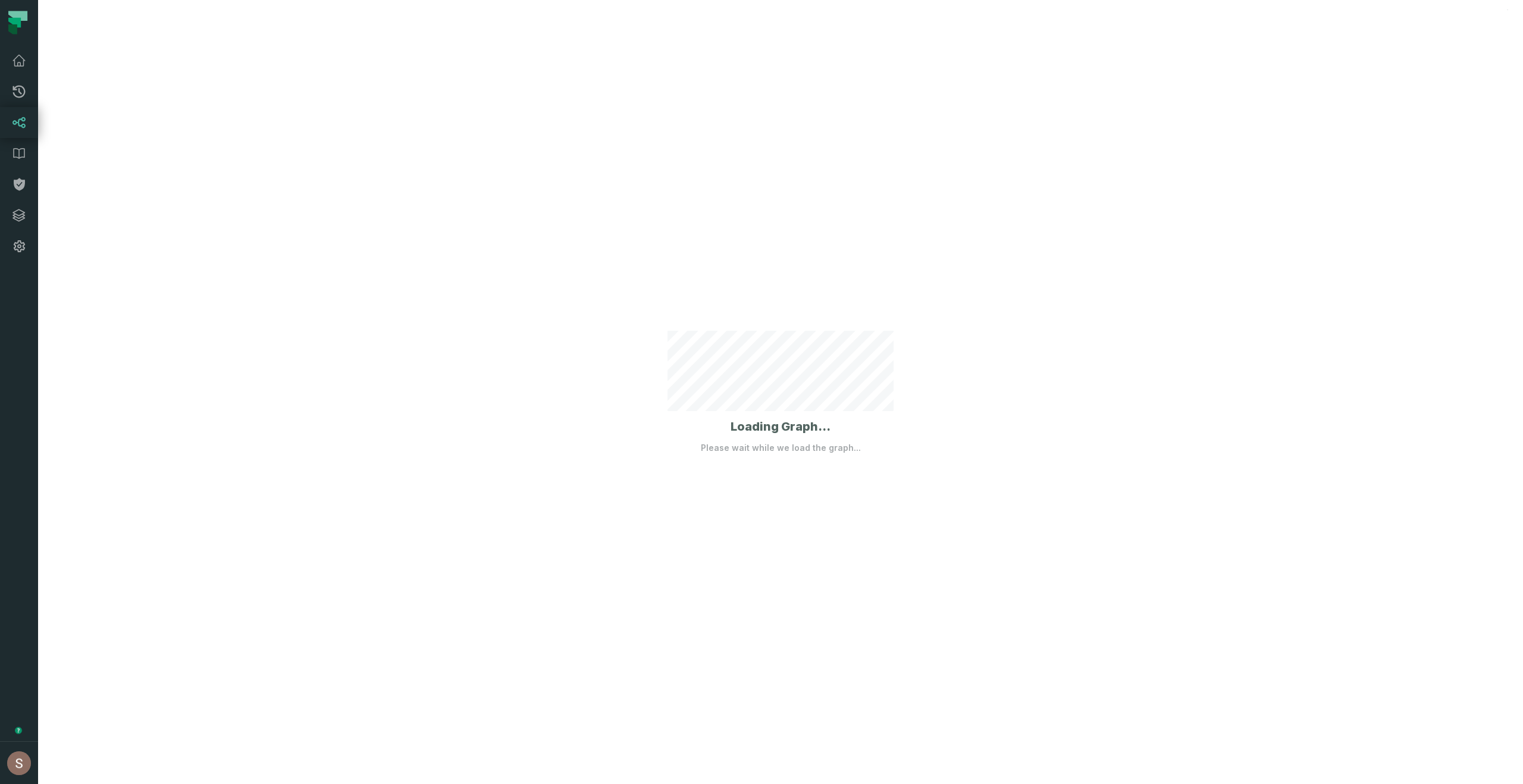
click at [921, 206] on div "Loading Graph... Please wait while we load the graph..." at bounding box center [781, 392] width 1485 height 784
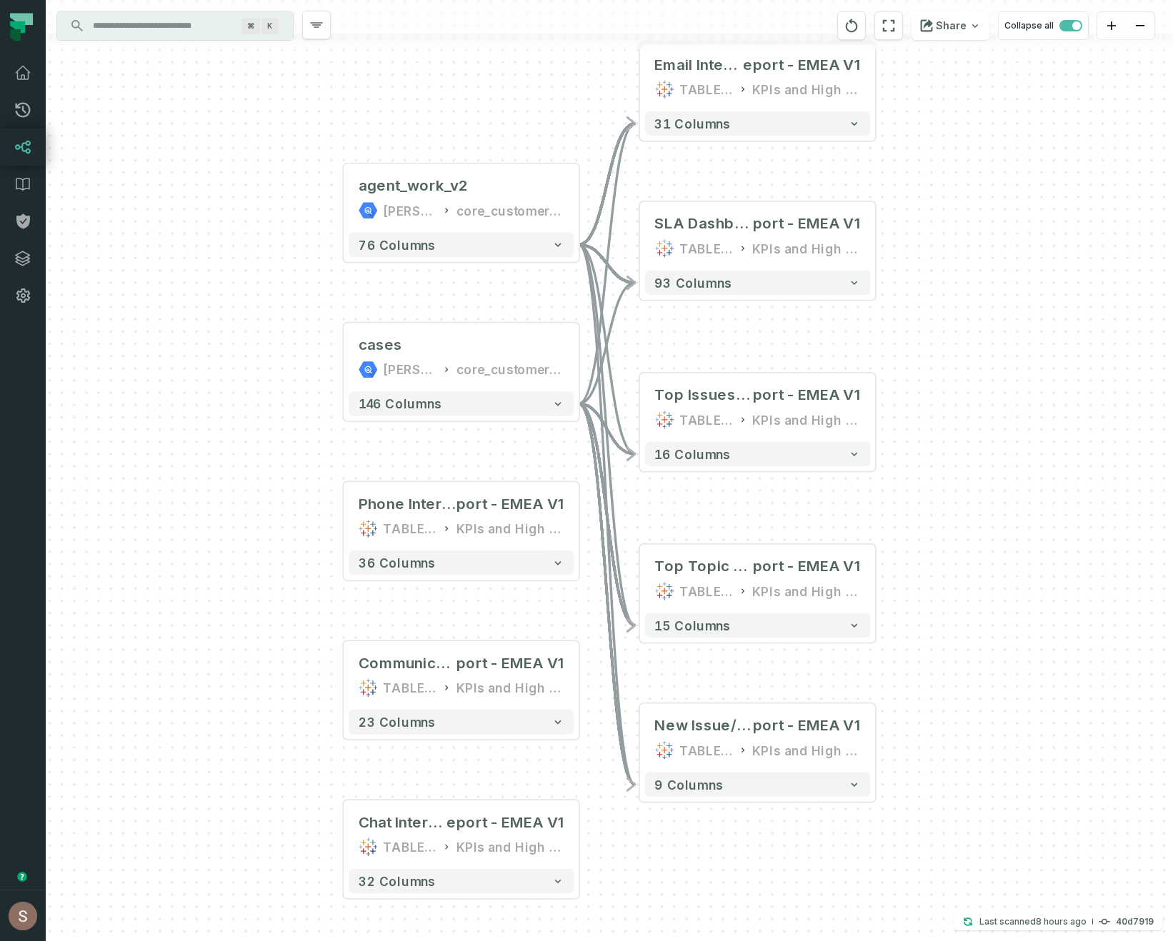
click at [185, 26] on input "Discovery Provider cmdk menu" at bounding box center [162, 25] width 156 height 23
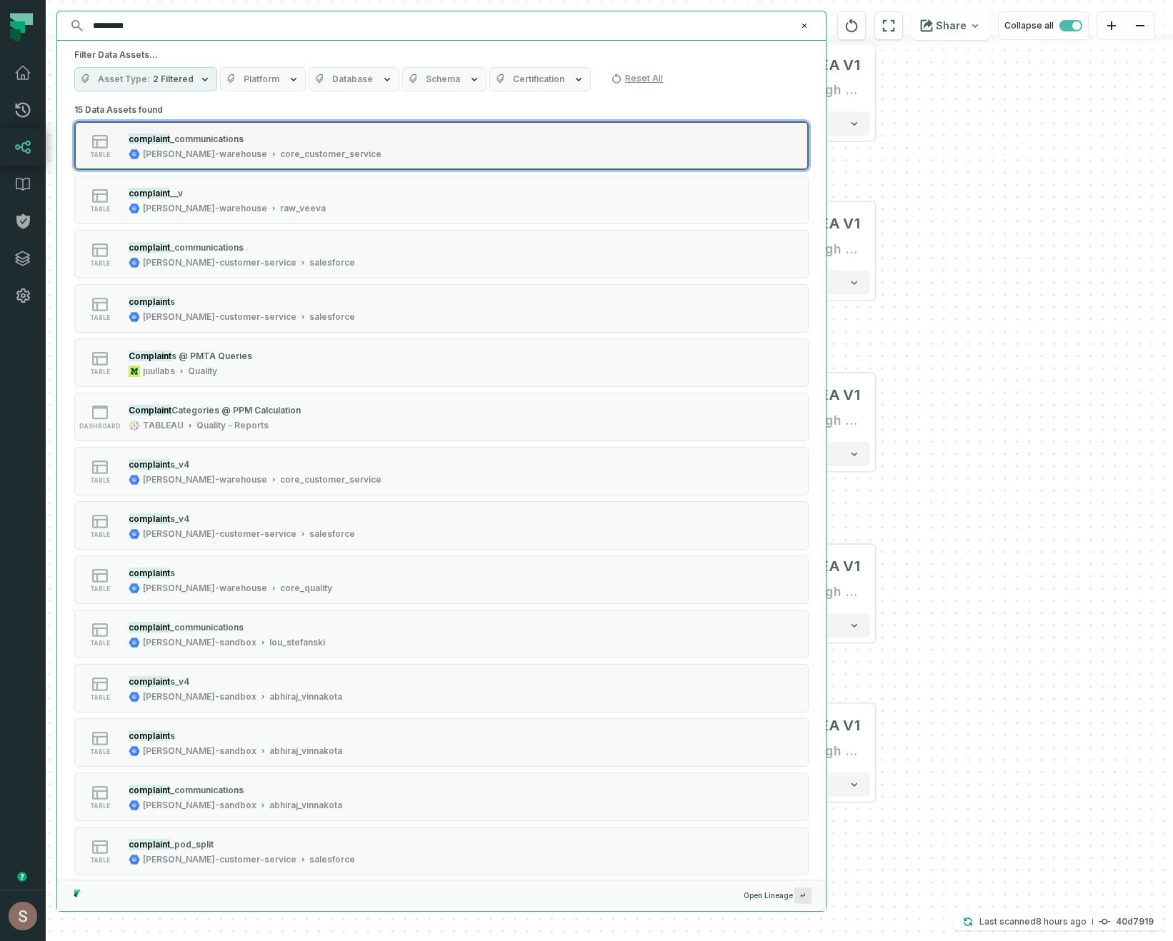
type input "*********"
click at [361, 139] on div "table complaint _communications [PERSON_NAME]-warehouse core_customer_service" at bounding box center [255, 145] width 357 height 29
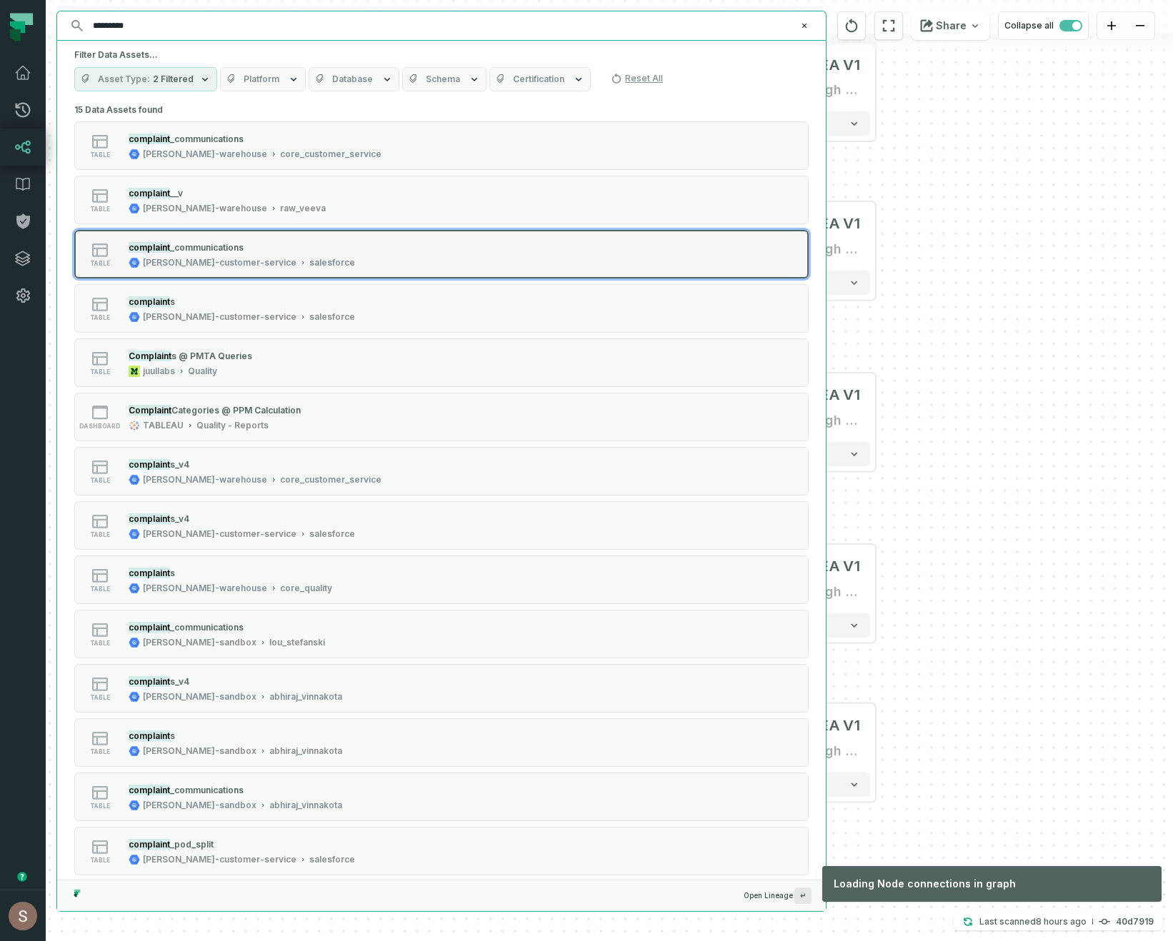
click at [343, 242] on div "table complaint _communications juul-customer-service salesforce" at bounding box center [255, 254] width 357 height 29
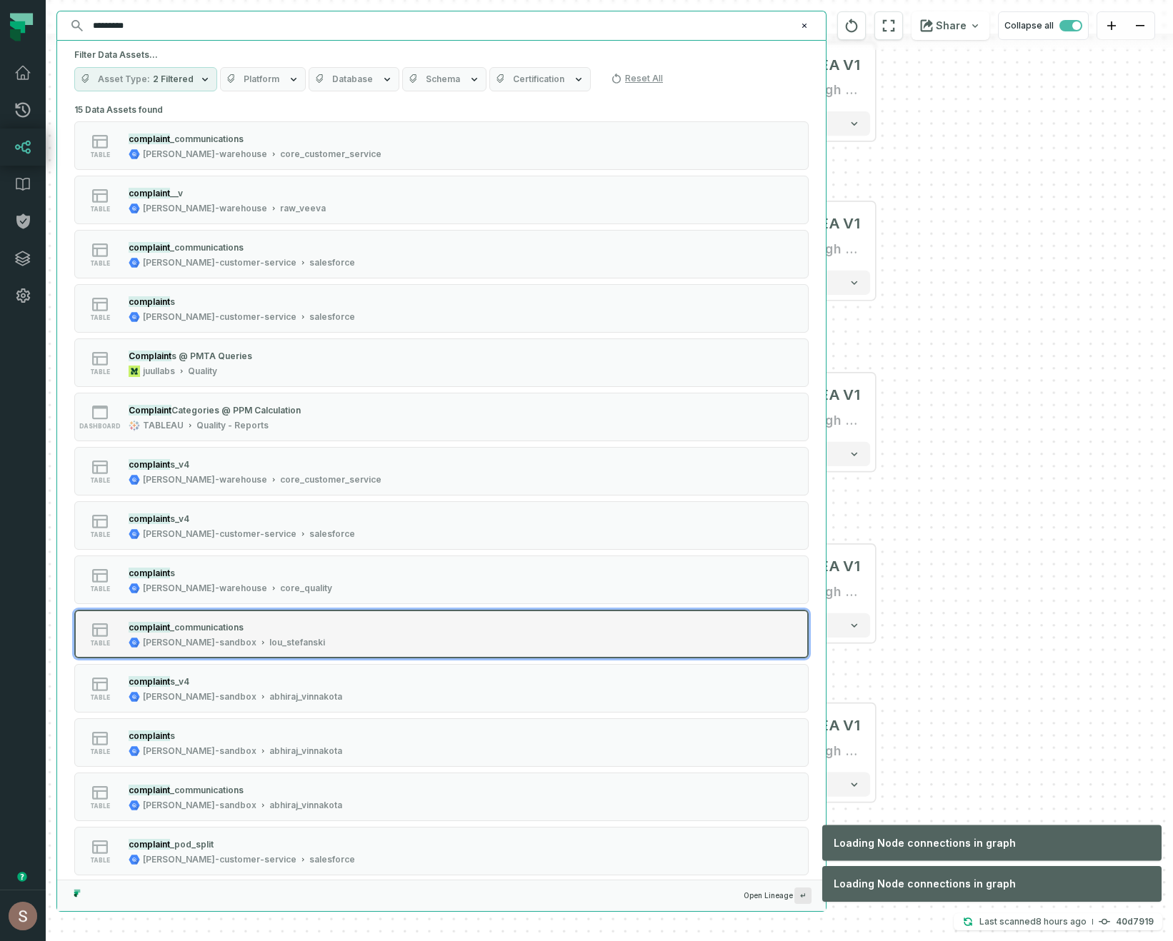
click at [339, 641] on div "table complaint _communications juul-sandbox lou_stefanski" at bounding box center [255, 634] width 357 height 29
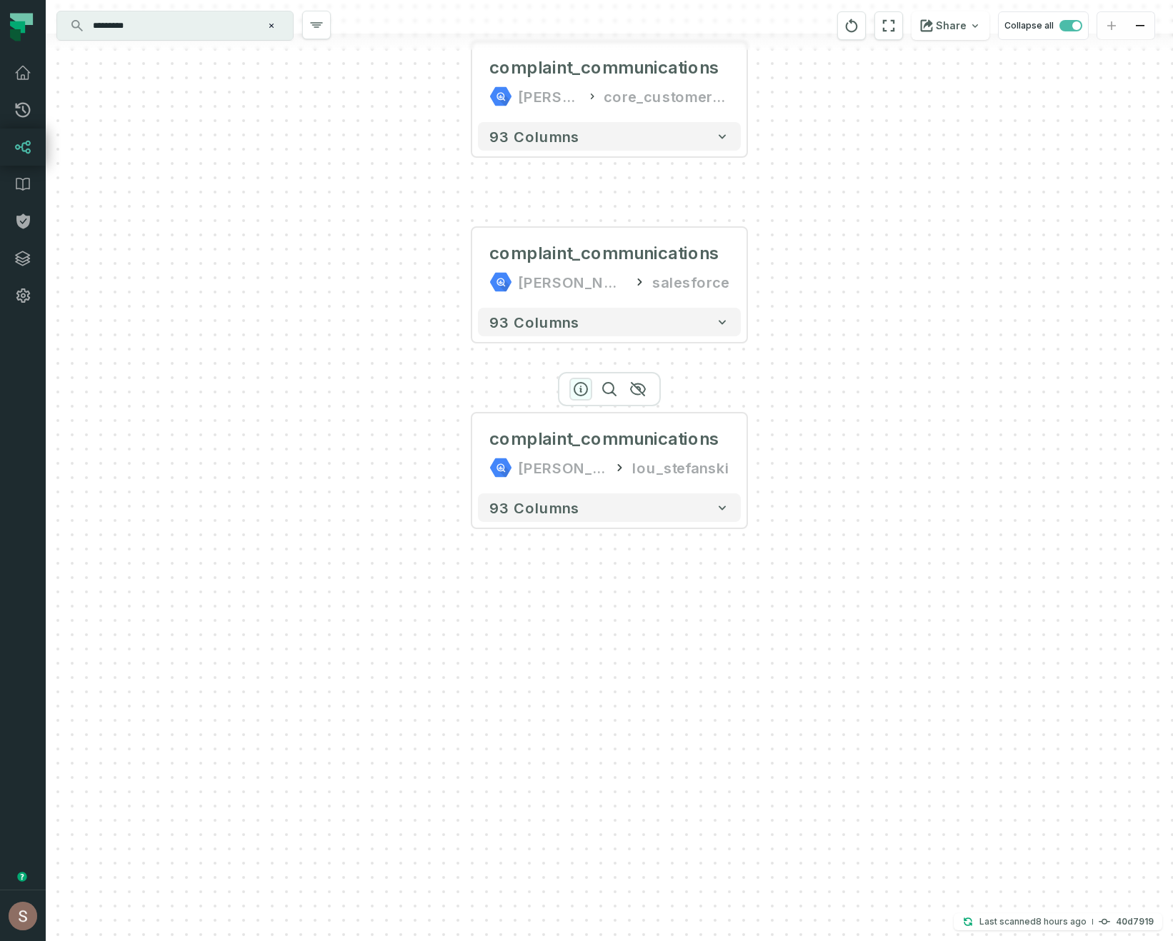
click at [577, 390] on icon "button" at bounding box center [580, 389] width 17 height 17
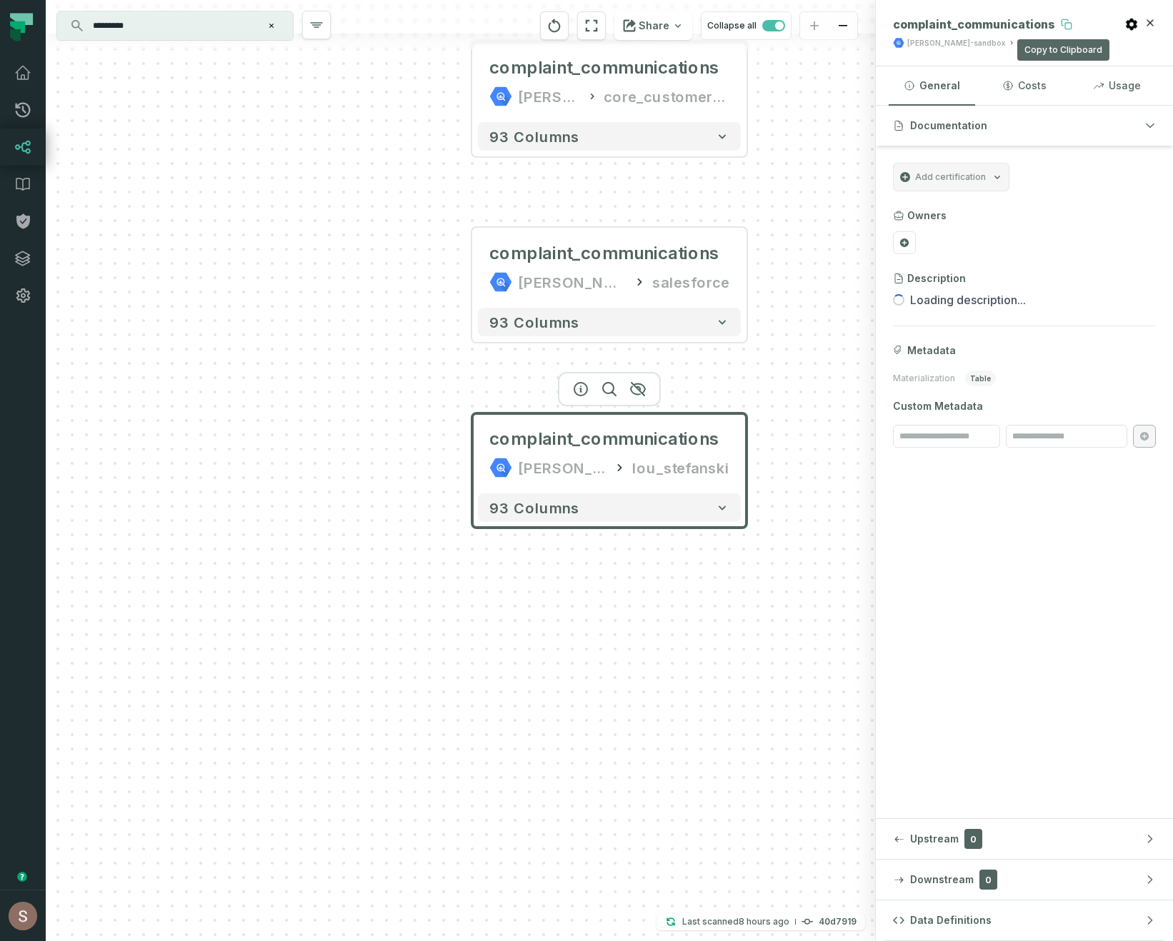
click at [1061, 25] on icon at bounding box center [1064, 22] width 6 height 6
click at [1149, 28] on icon "button" at bounding box center [1149, 22] width 11 height 11
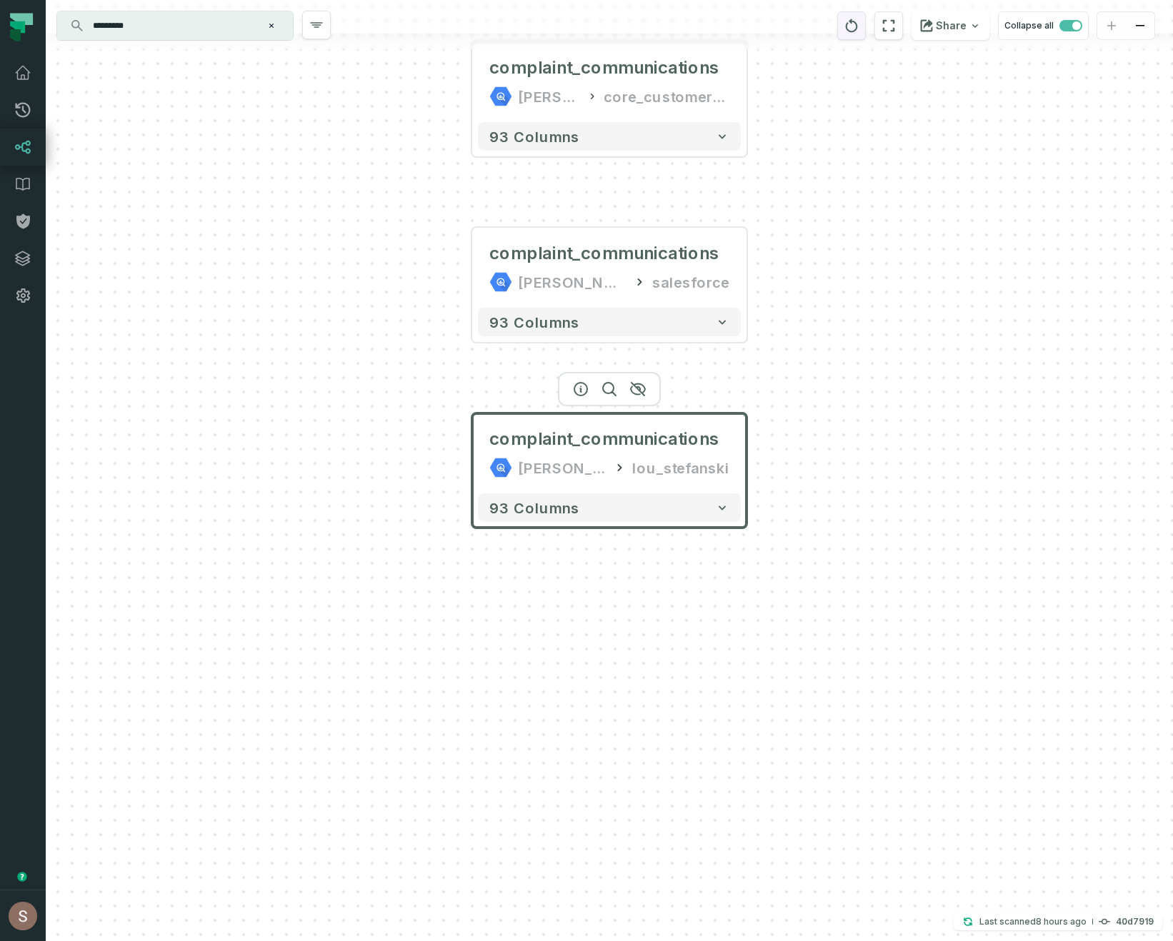
click at [846, 32] on button "reset" at bounding box center [851, 25] width 29 height 29
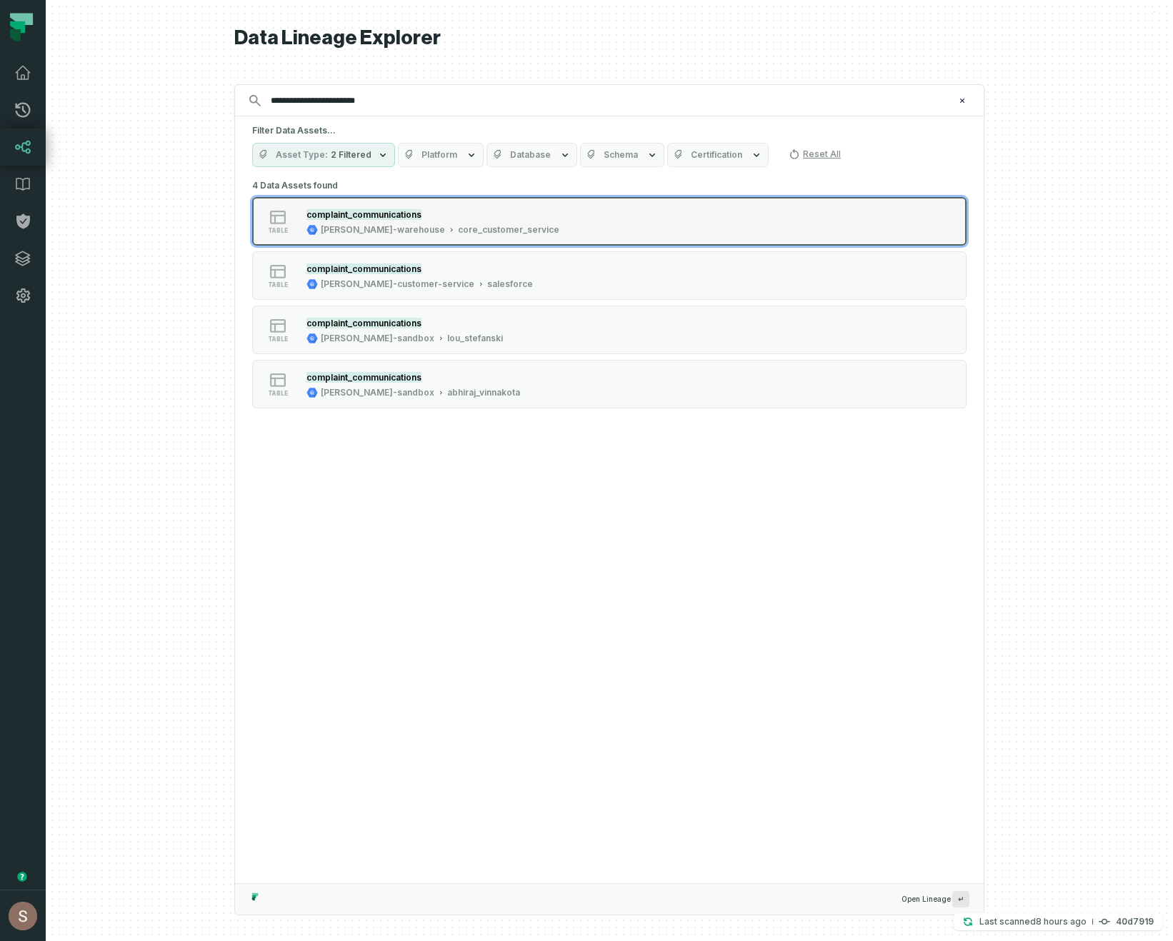
type input "**********"
click at [541, 228] on div "table complaint_communications juul-warehouse core_customer_service" at bounding box center [433, 221] width 357 height 29
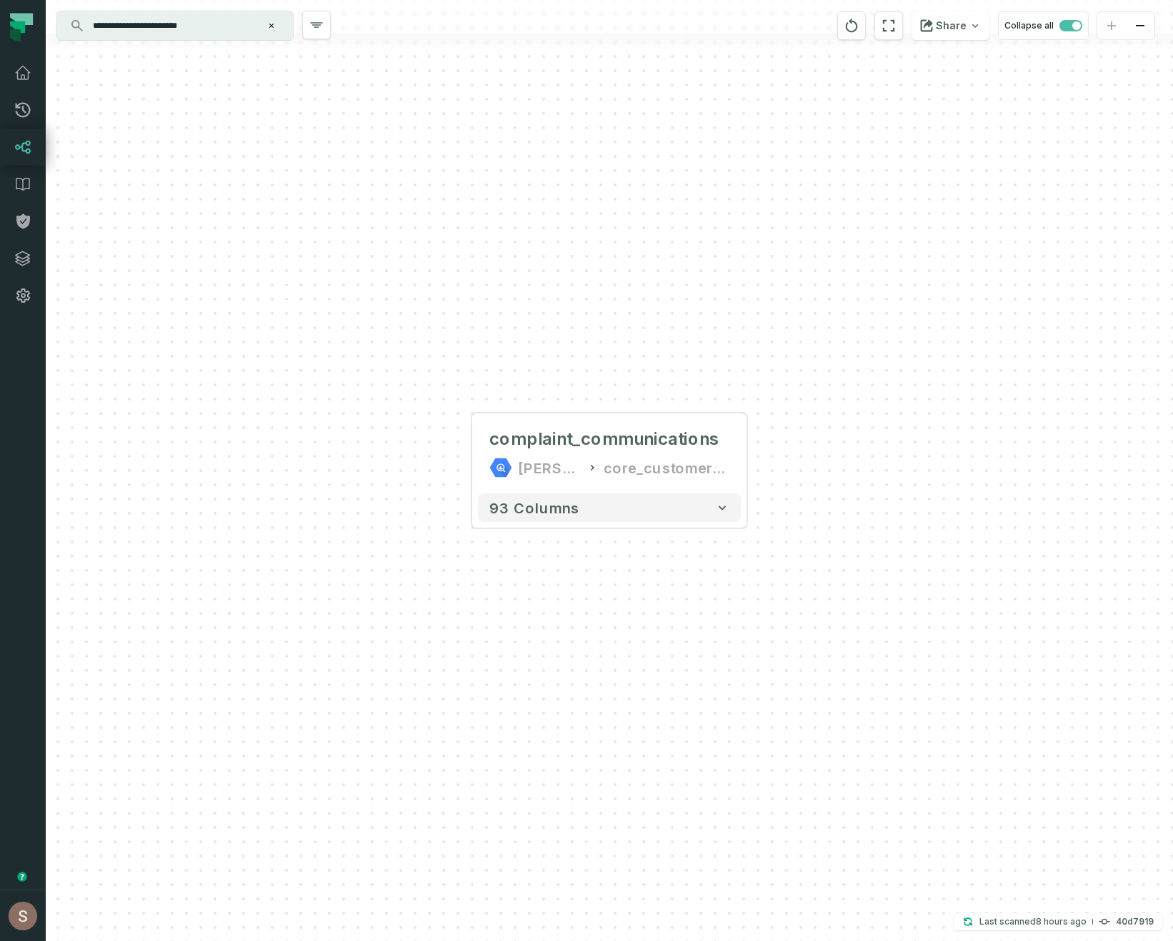
click at [229, 34] on input "**********" at bounding box center [173, 25] width 179 height 23
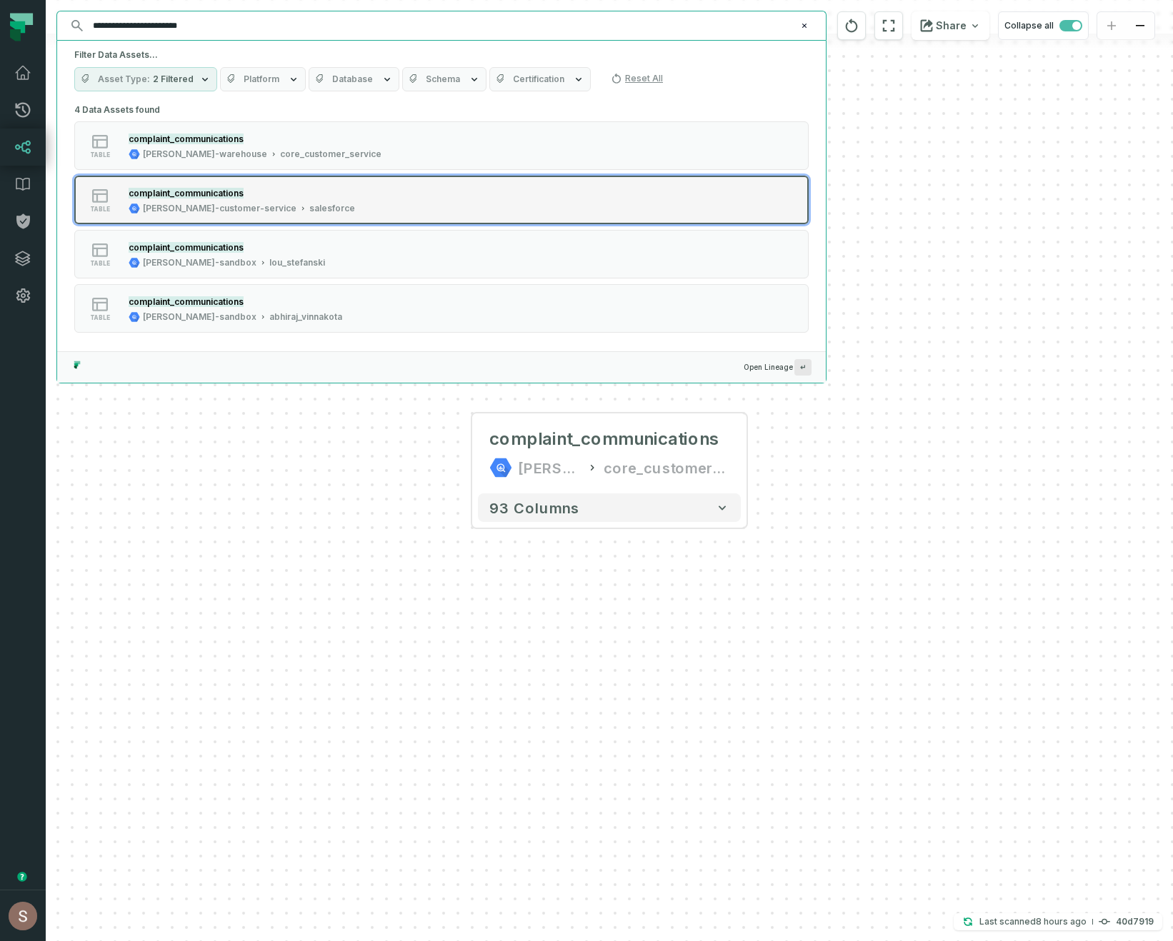
click at [257, 201] on div "complaint_communications juul-customer-service salesforce" at bounding box center [242, 200] width 238 height 29
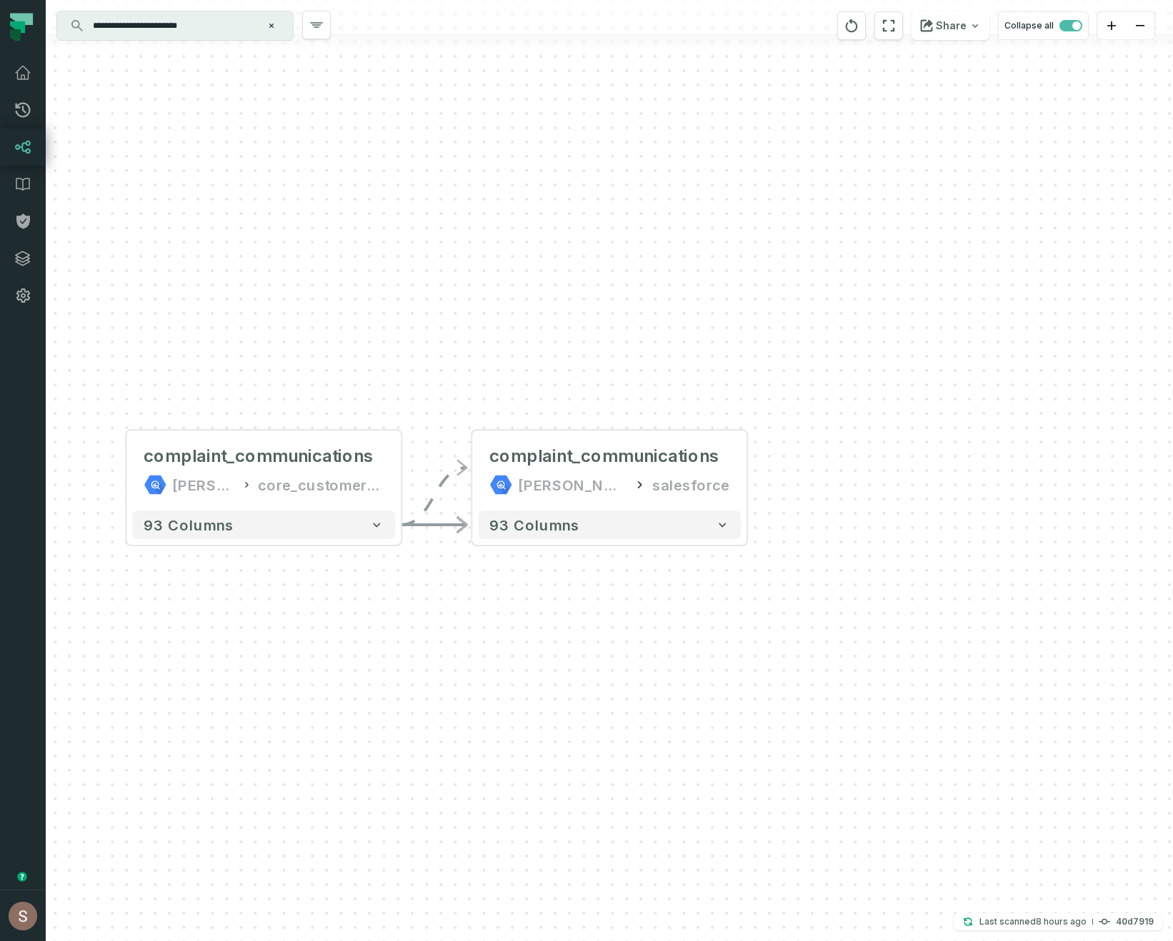
click at [215, 26] on input "**********" at bounding box center [173, 25] width 179 height 23
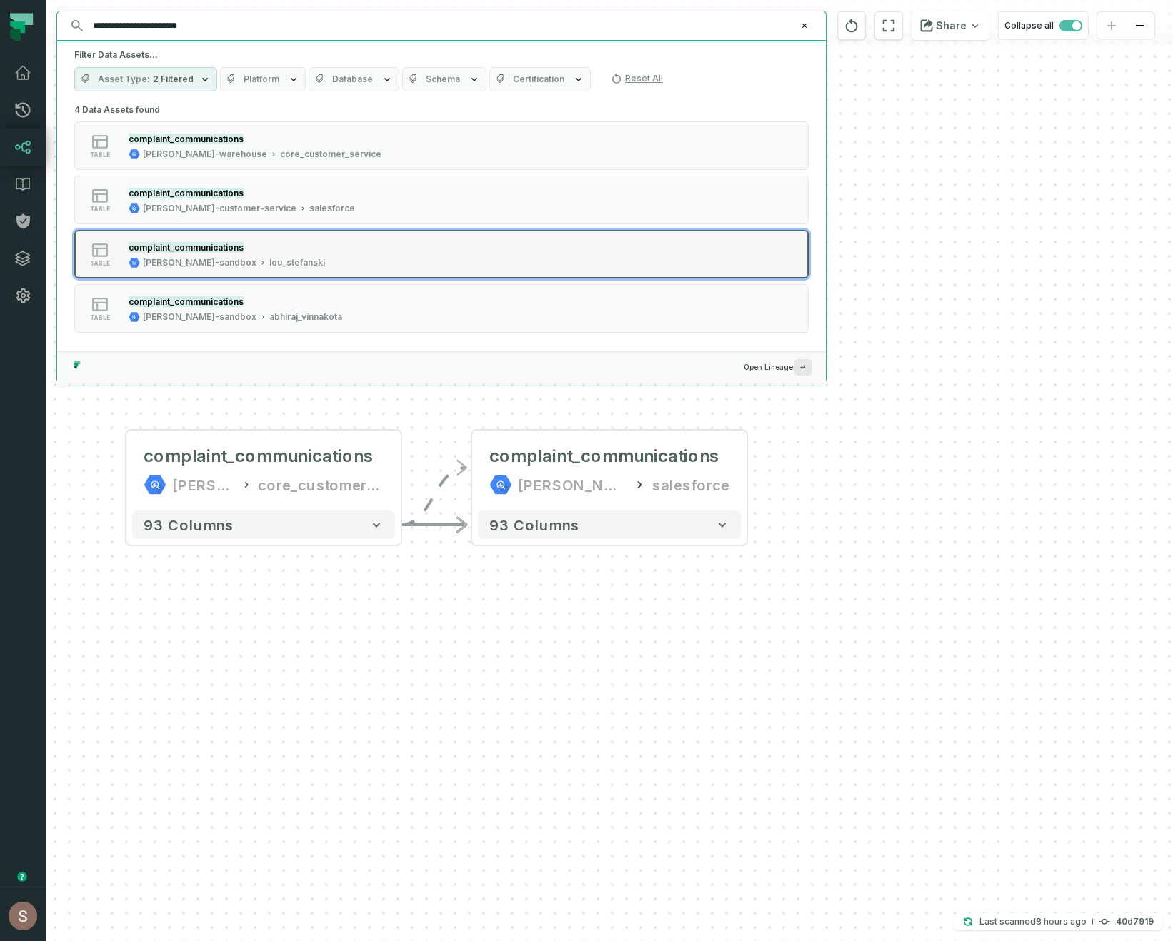
click at [269, 266] on div "lou_stefanski" at bounding box center [297, 262] width 56 height 11
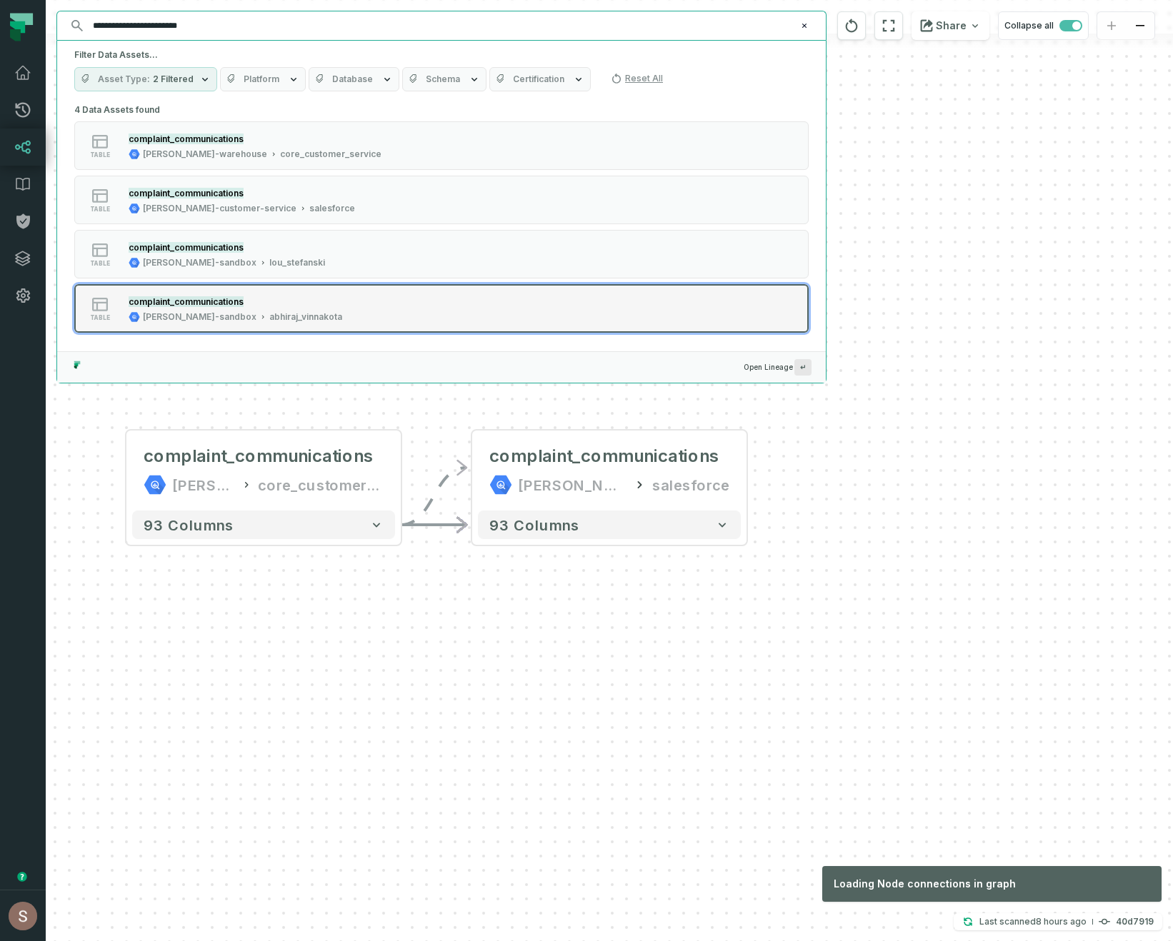
click at [269, 321] on div "abhiraj_vinnakota" at bounding box center [305, 316] width 73 height 11
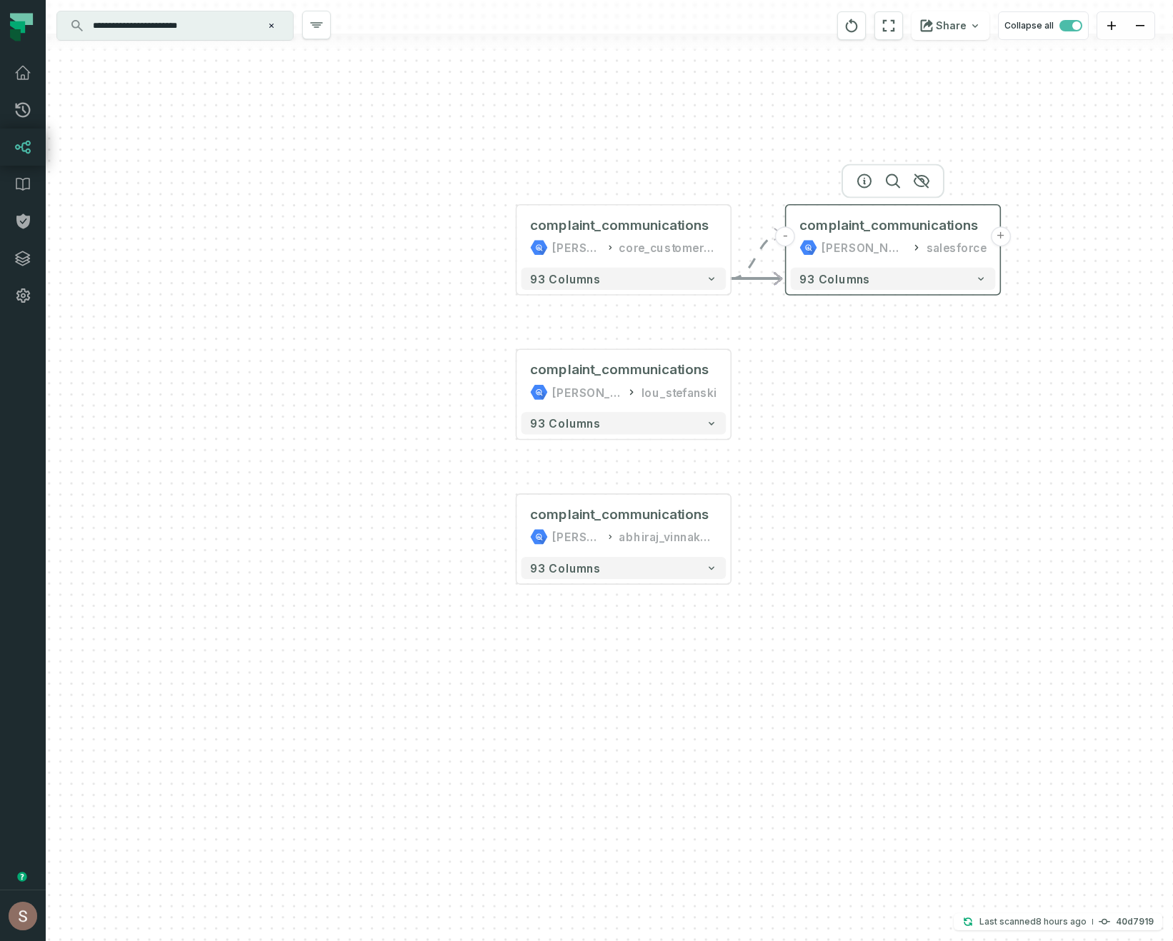
click at [786, 240] on button "-" at bounding box center [785, 236] width 20 height 20
click at [786, 240] on button "+" at bounding box center [785, 236] width 20 height 20
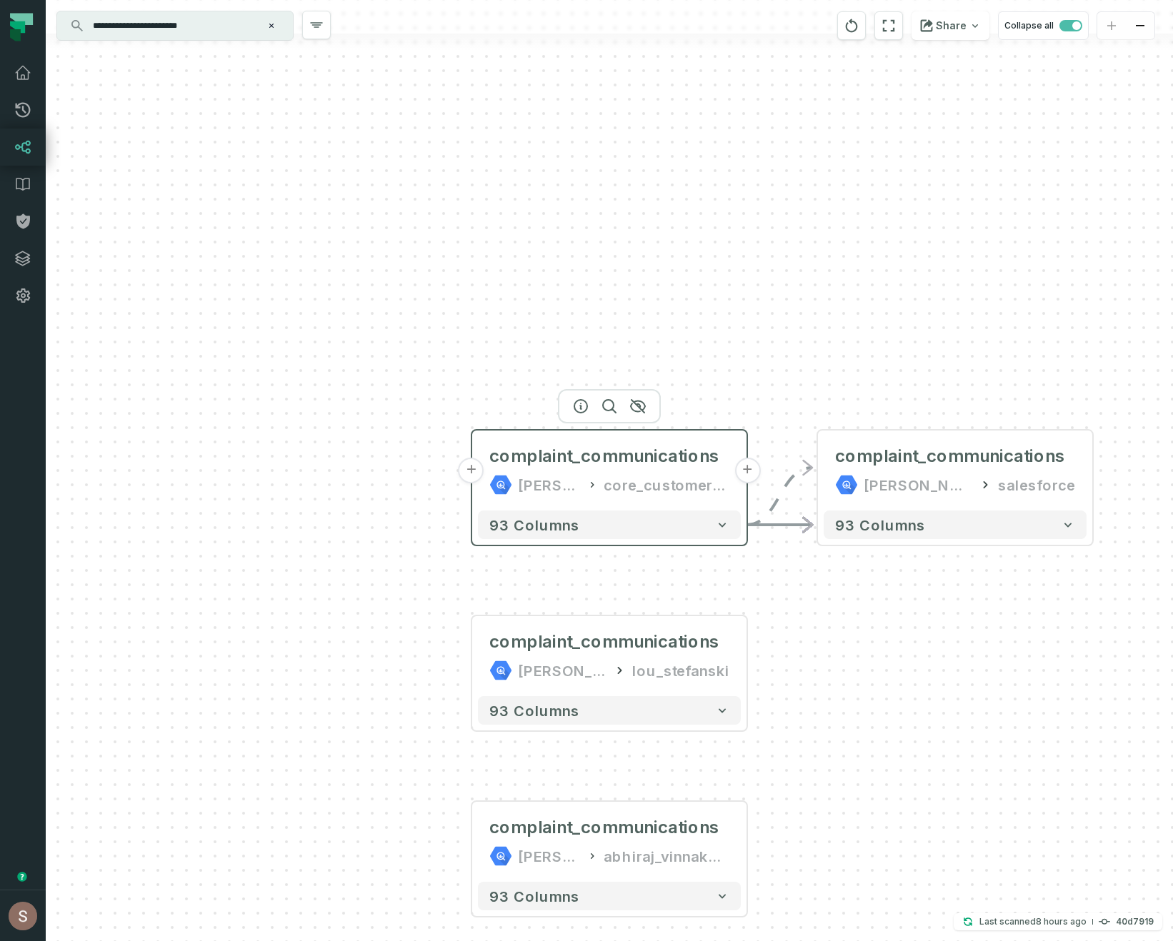
click at [474, 466] on button "+" at bounding box center [471, 471] width 26 height 26
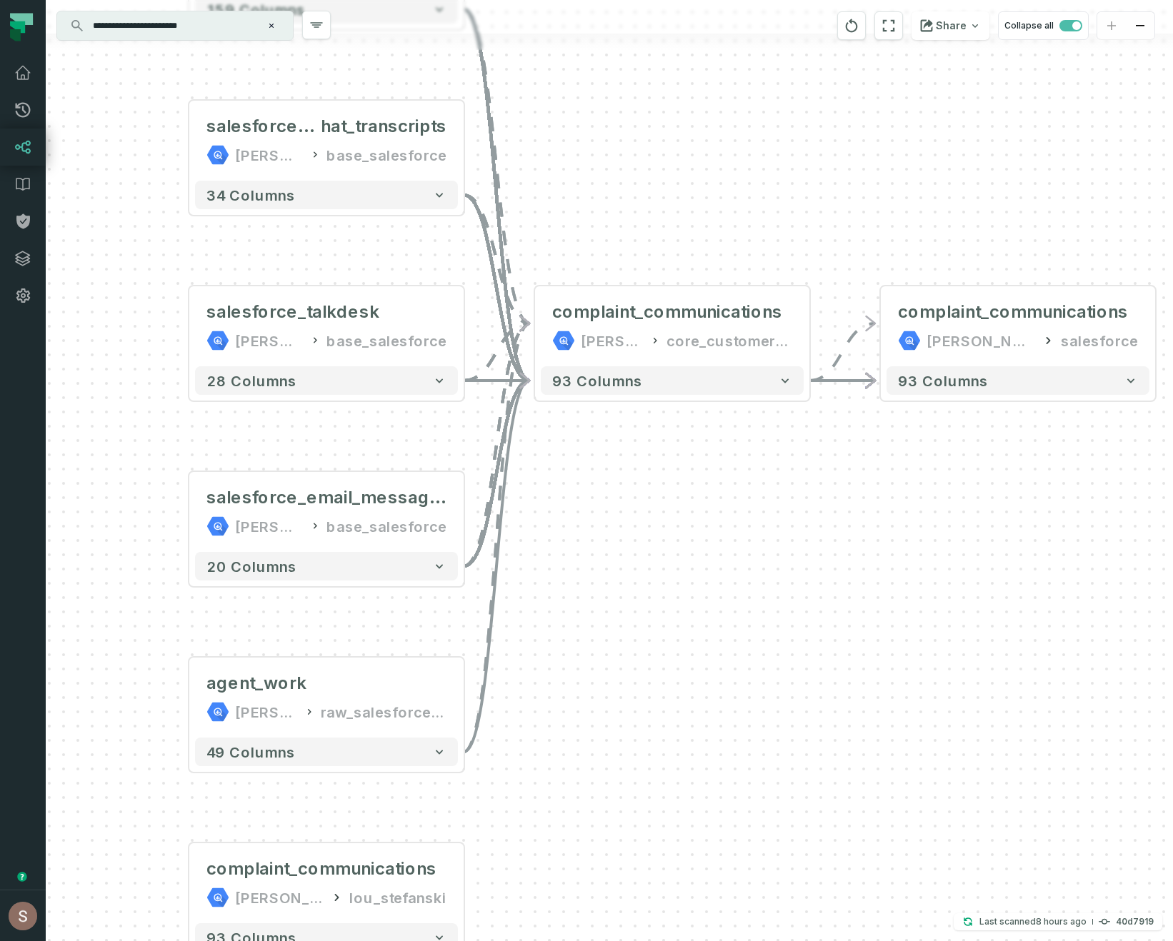
drag, startPoint x: 950, startPoint y: 731, endPoint x: 667, endPoint y: 517, distance: 355.3
click at [667, 517] on div "+ salesforce_cases juul-warehouse base_salesforce + 159 columns + salesforce_li…" at bounding box center [609, 470] width 1127 height 941
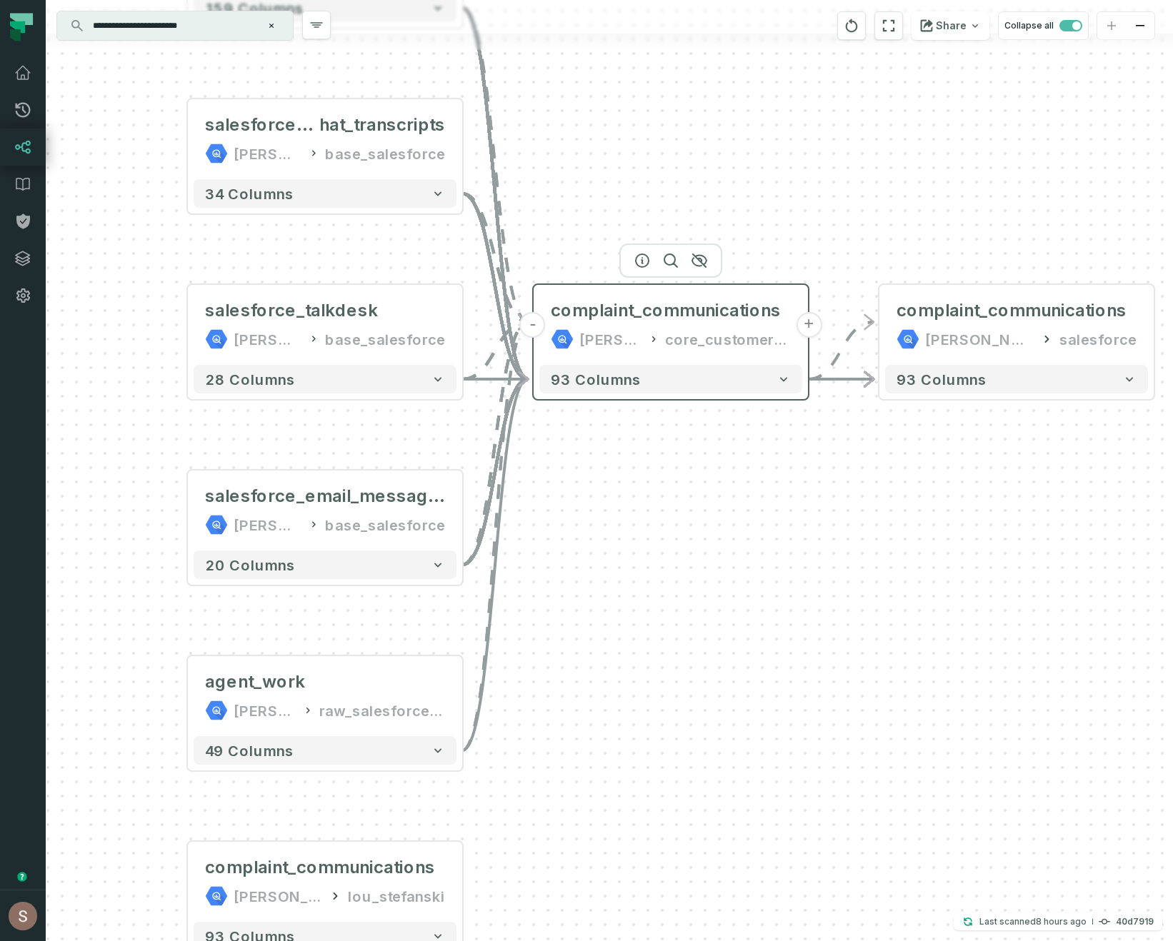
click at [536, 330] on button "-" at bounding box center [533, 325] width 26 height 26
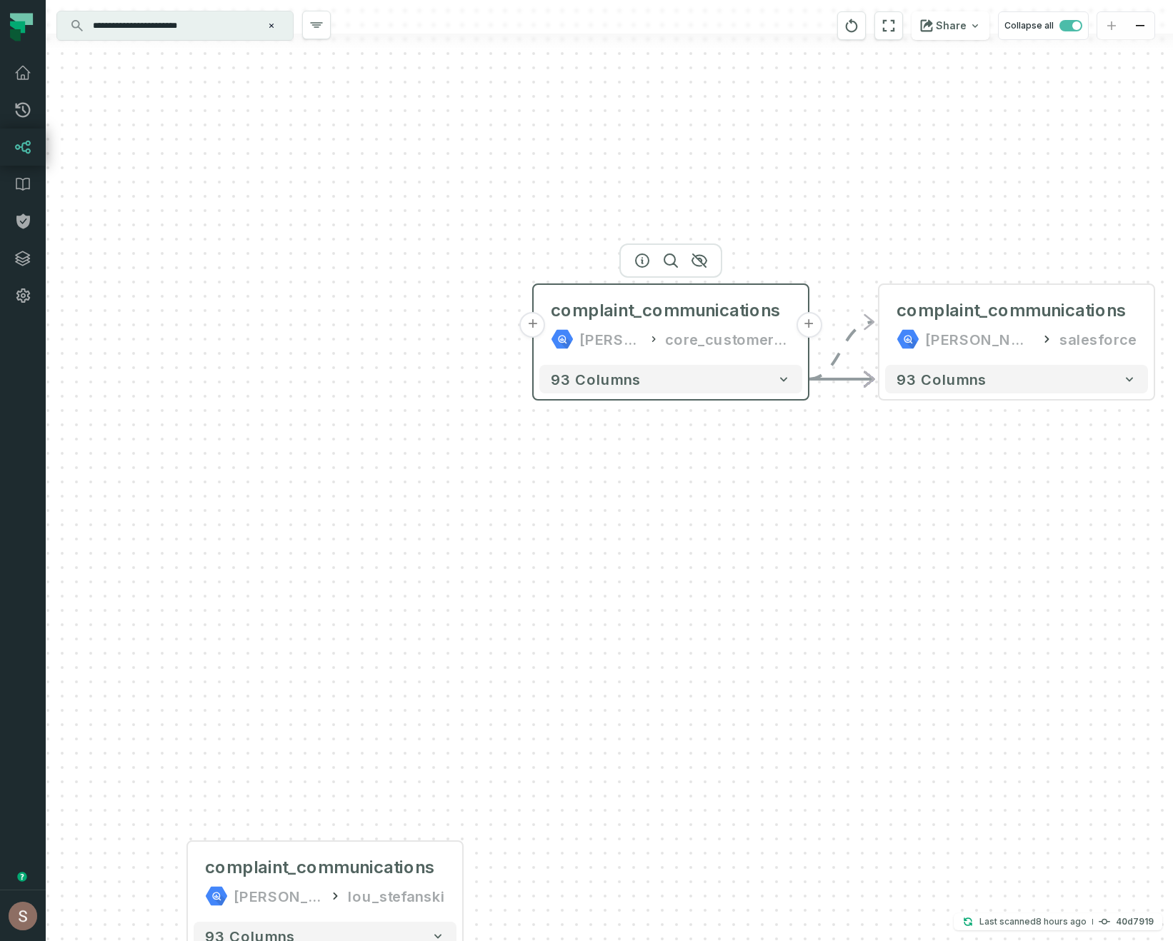
click at [620, 342] on div "[PERSON_NAME]-warehouse" at bounding box center [610, 339] width 63 height 23
click at [641, 262] on icon "button" at bounding box center [642, 260] width 13 height 13
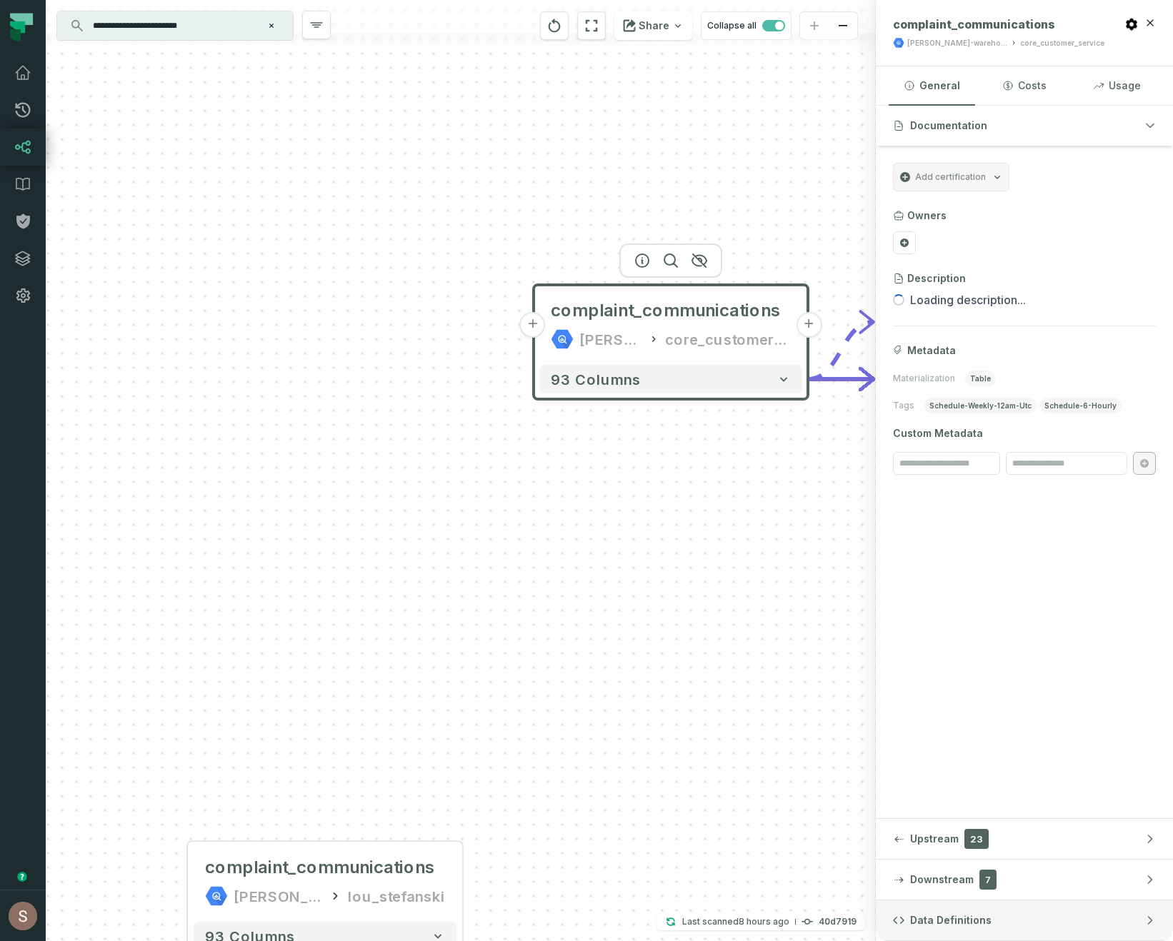
click at [990, 920] on button "Data Definitions" at bounding box center [1024, 921] width 297 height 40
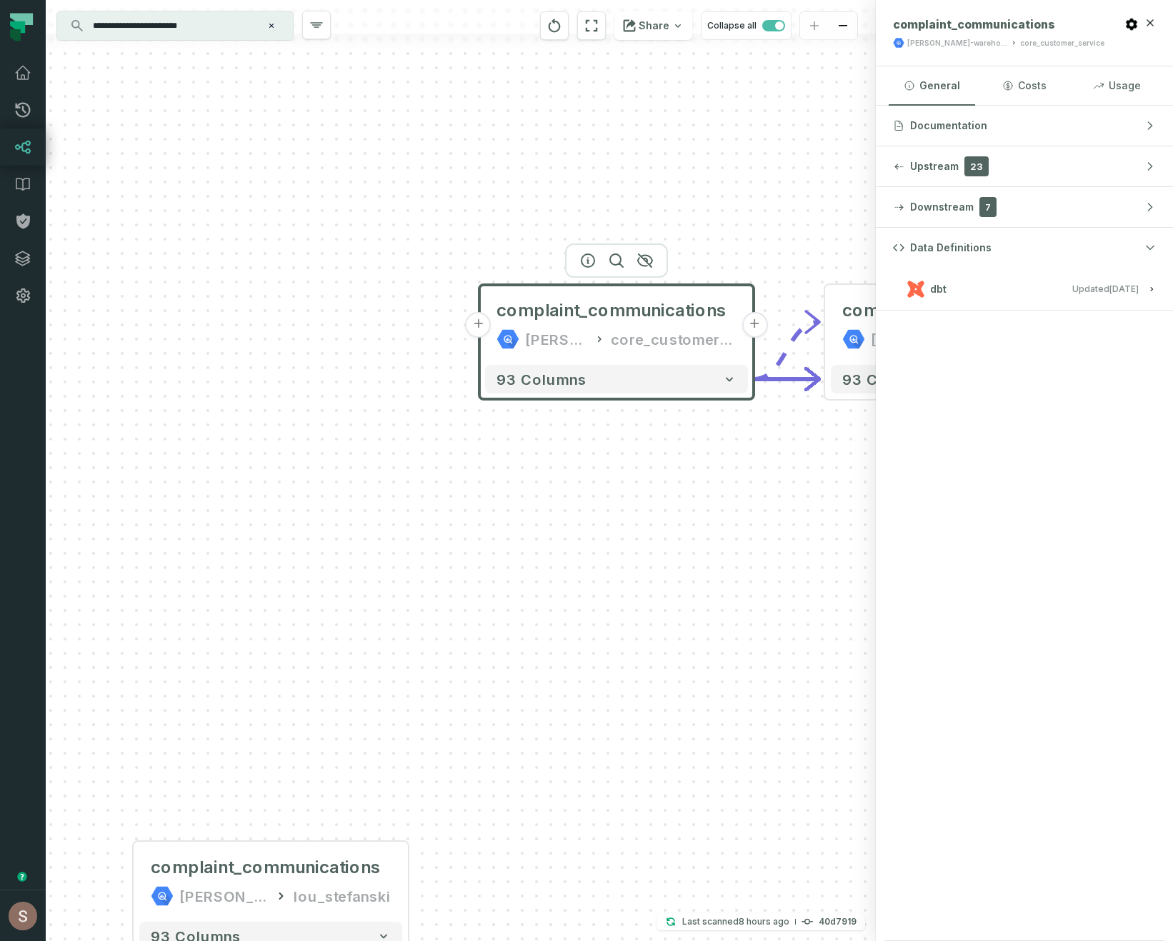
drag, startPoint x: 736, startPoint y: 647, endPoint x: 379, endPoint y: 597, distance: 359.8
click at [386, 597] on div "+ complaint_communications juul-warehouse core_customer_service + 93 columns - …" at bounding box center [461, 470] width 830 height 941
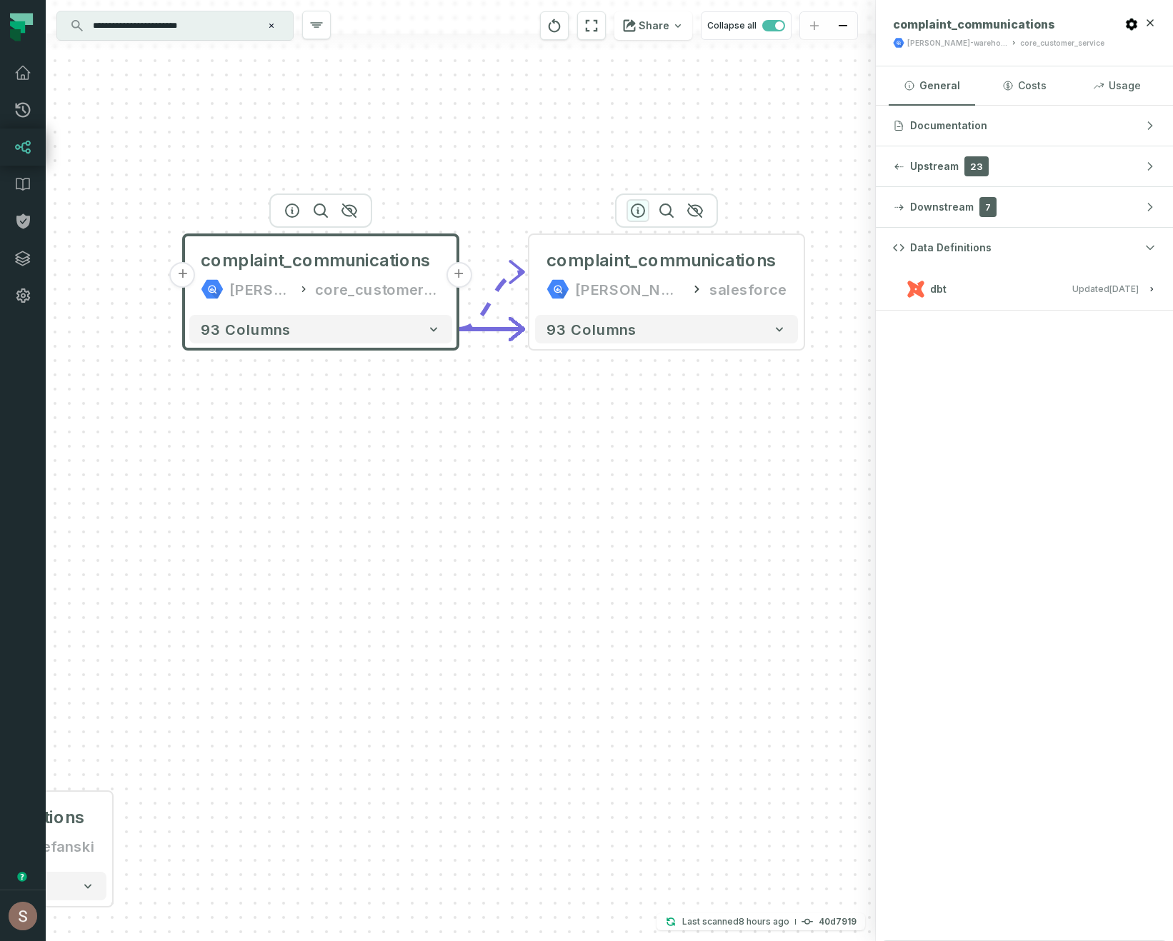
click at [636, 212] on icon "button" at bounding box center [637, 210] width 17 height 17
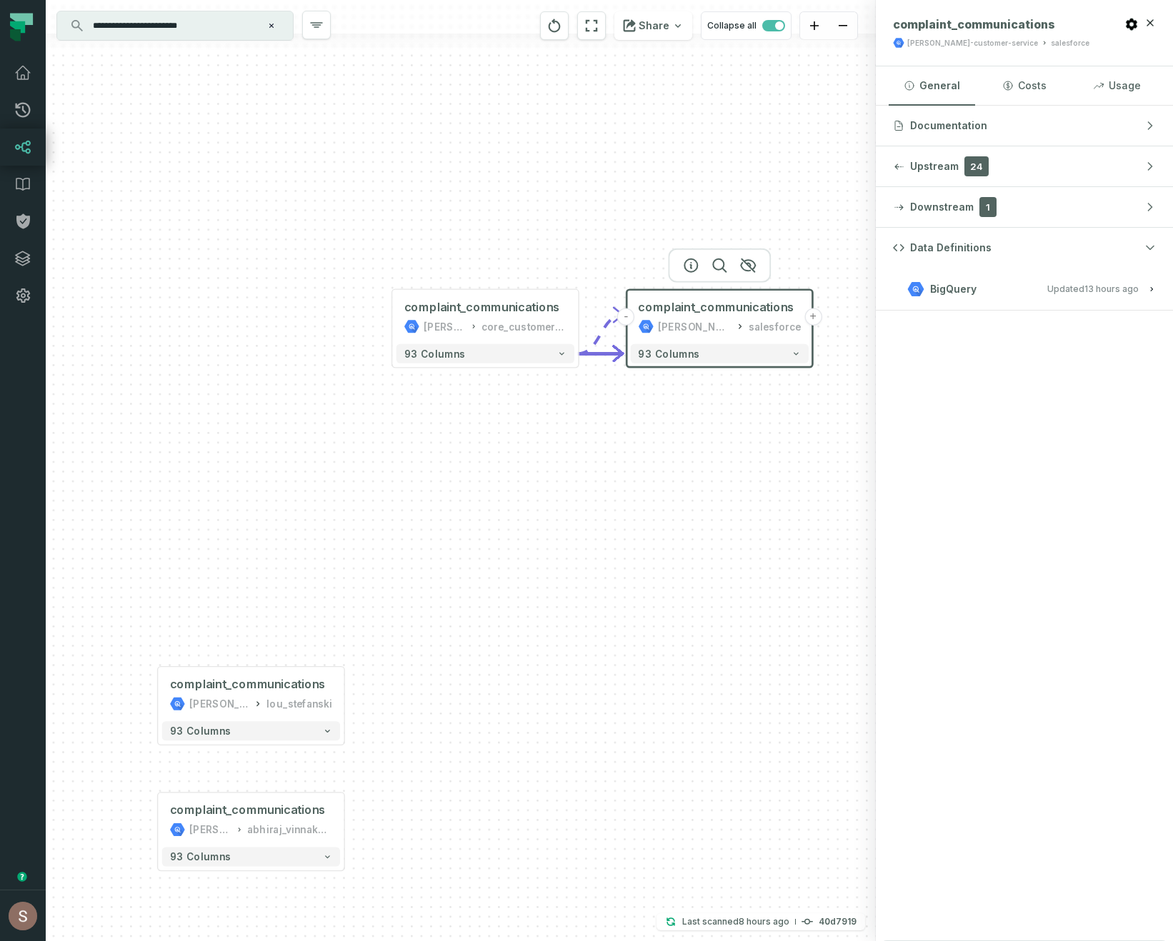
drag, startPoint x: 379, startPoint y: 685, endPoint x: 695, endPoint y: 516, distance: 357.8
click at [695, 516] on div "+ complaint_communications juul-warehouse core_customer_service + 93 columns - …" at bounding box center [461, 470] width 830 height 941
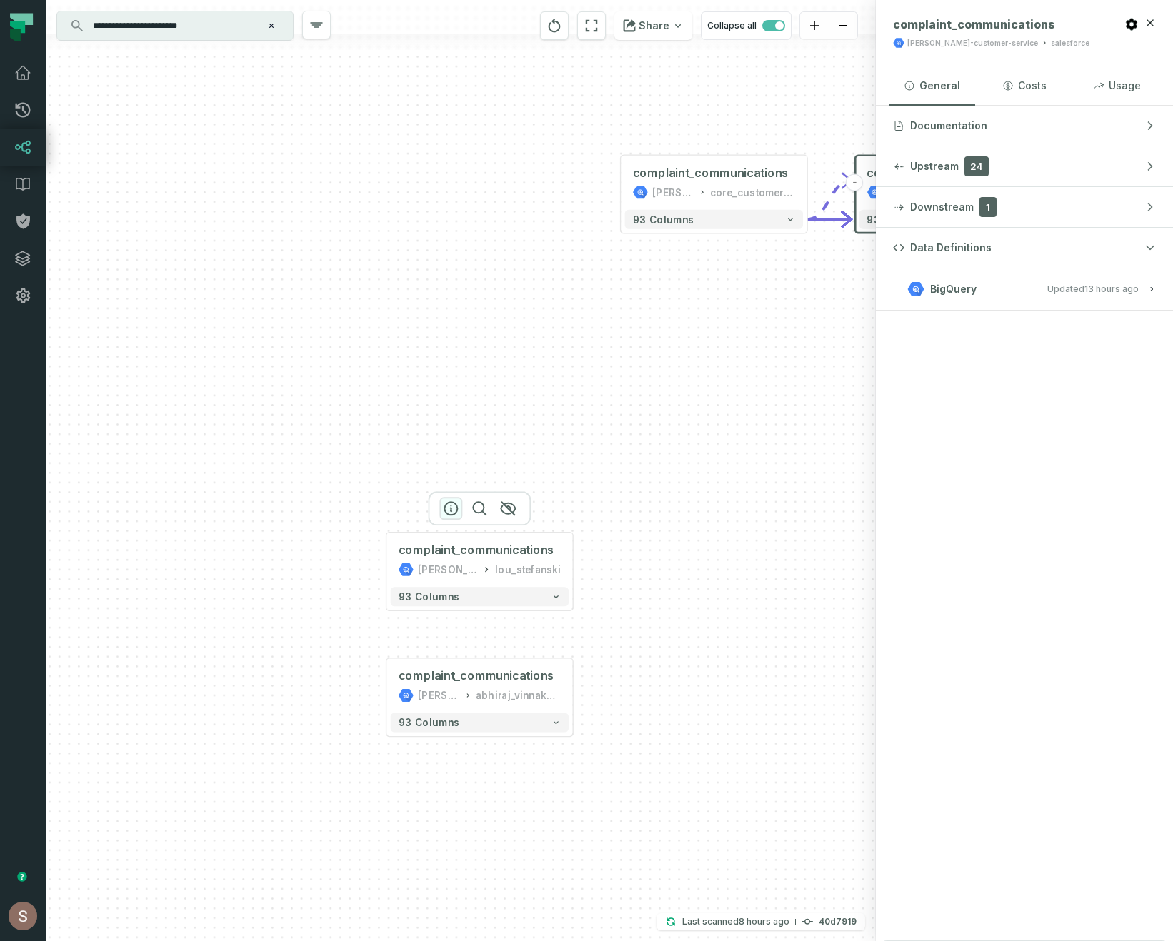
click at [454, 504] on icon "button" at bounding box center [450, 508] width 17 height 17
click at [449, 637] on icon "button" at bounding box center [450, 634] width 17 height 17
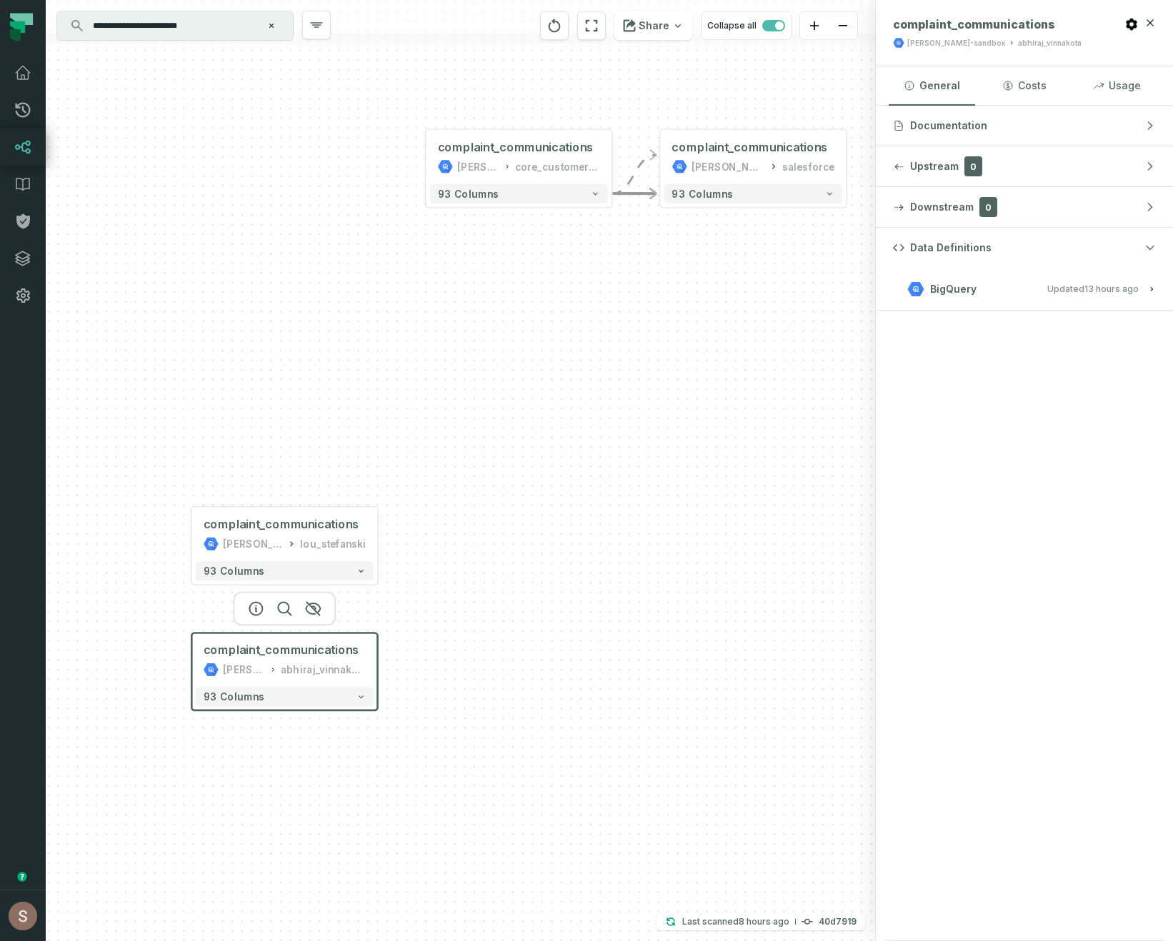
drag, startPoint x: 701, startPoint y: 677, endPoint x: 506, endPoint y: 651, distance: 196.6
click at [506, 651] on div "+ complaint_communications juul-warehouse core_customer_service + 93 columns - …" at bounding box center [461, 470] width 830 height 941
click at [613, 159] on button "+" at bounding box center [611, 157] width 17 height 17
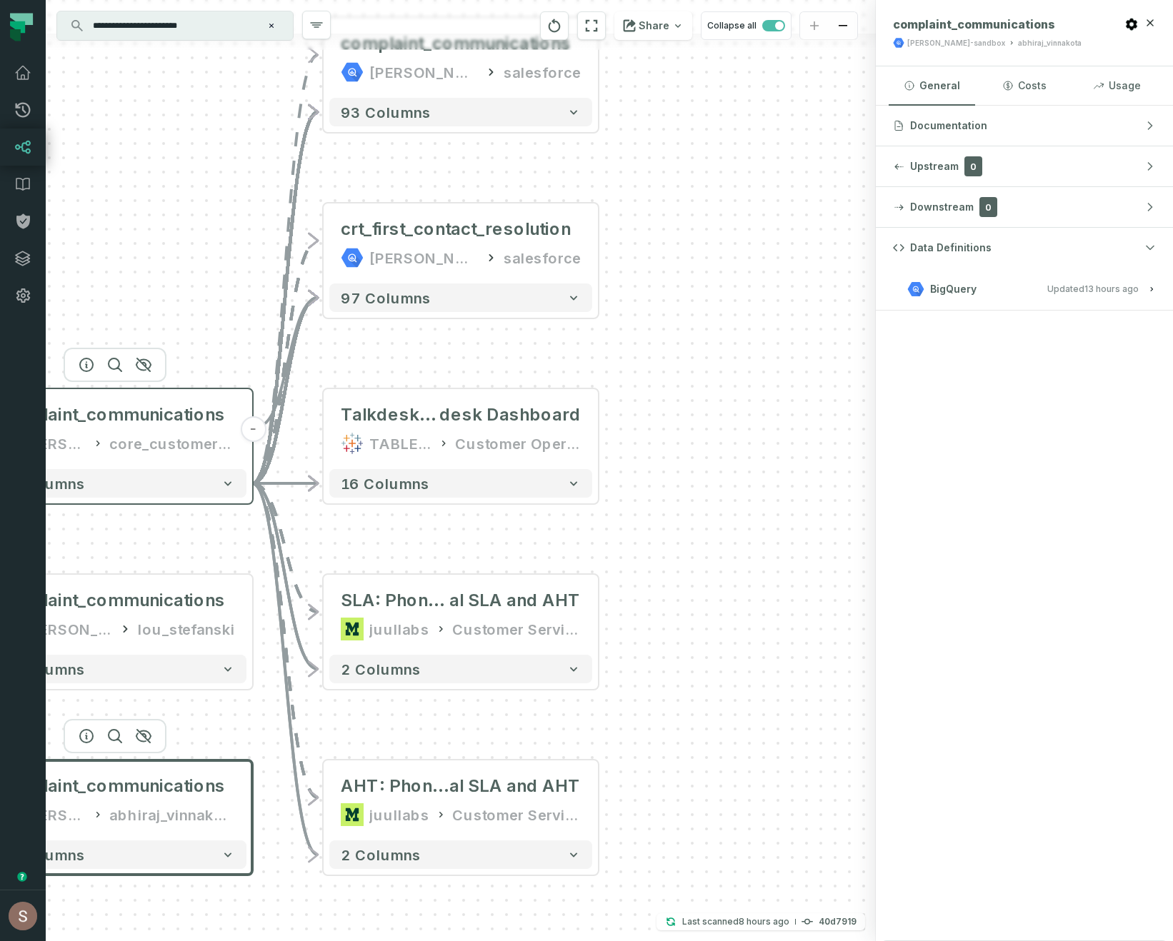
click at [256, 426] on button "-" at bounding box center [253, 429] width 26 height 26
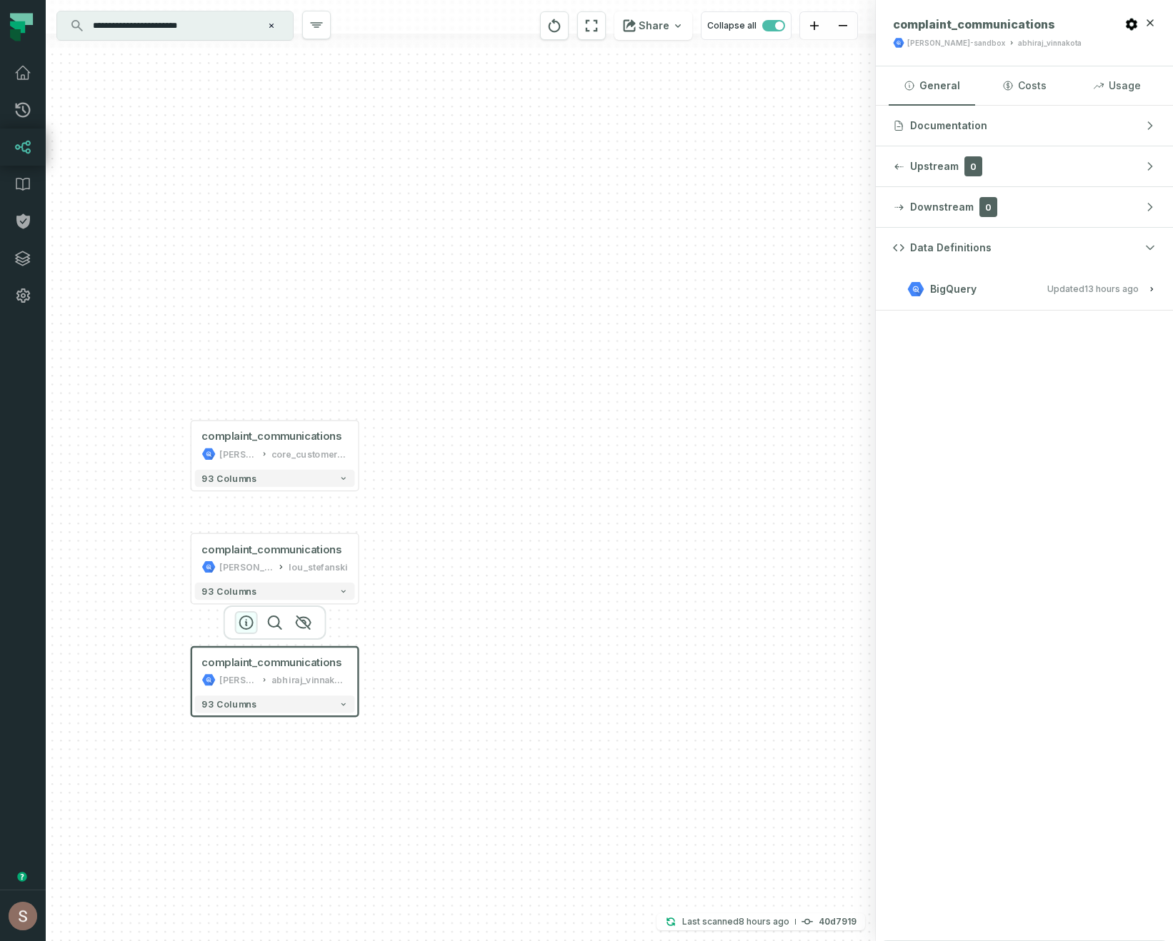
click at [248, 621] on icon "button" at bounding box center [246, 622] width 17 height 17
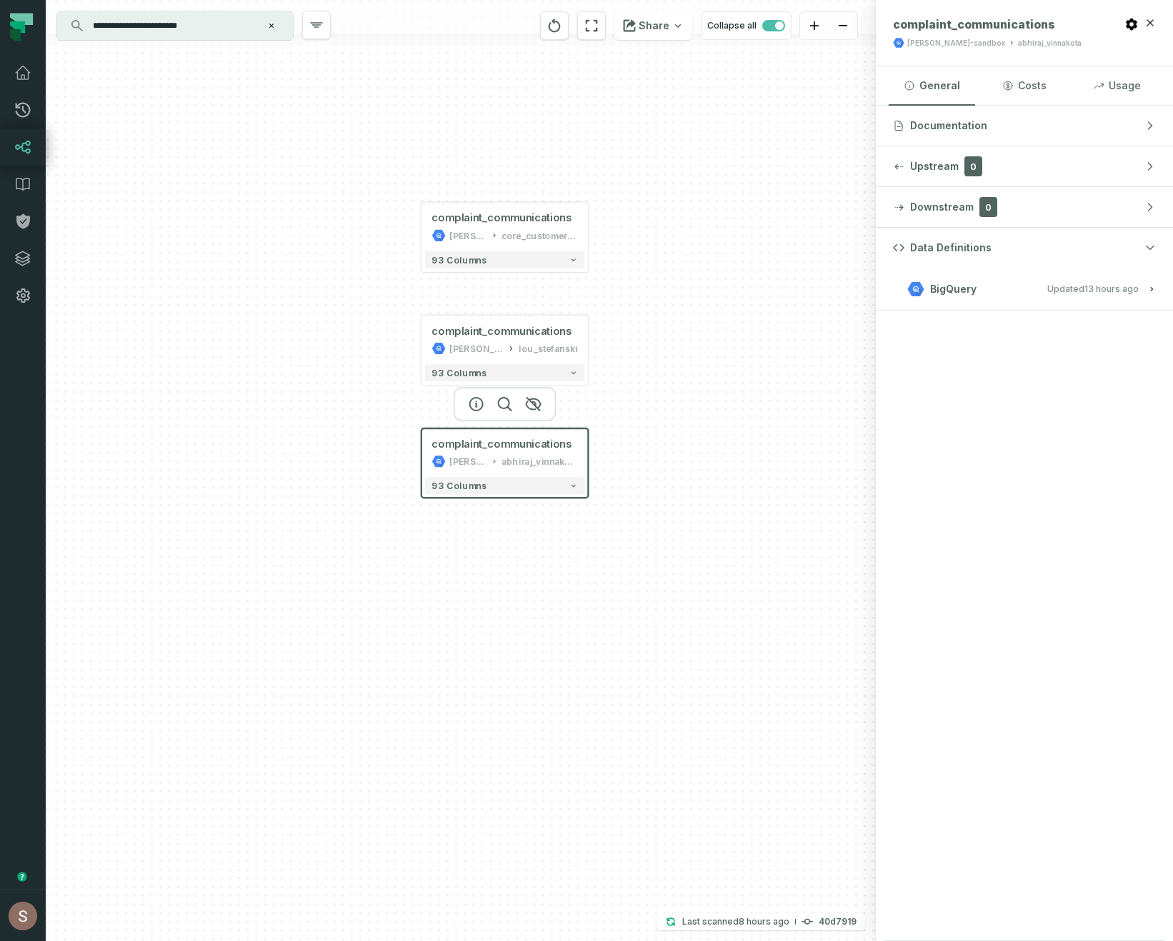
drag, startPoint x: 544, startPoint y: 353, endPoint x: 756, endPoint y: 140, distance: 301.0
click at [756, 140] on div "+ complaint_communications juul-warehouse core_customer_service + 93 columns co…" at bounding box center [461, 470] width 830 height 941
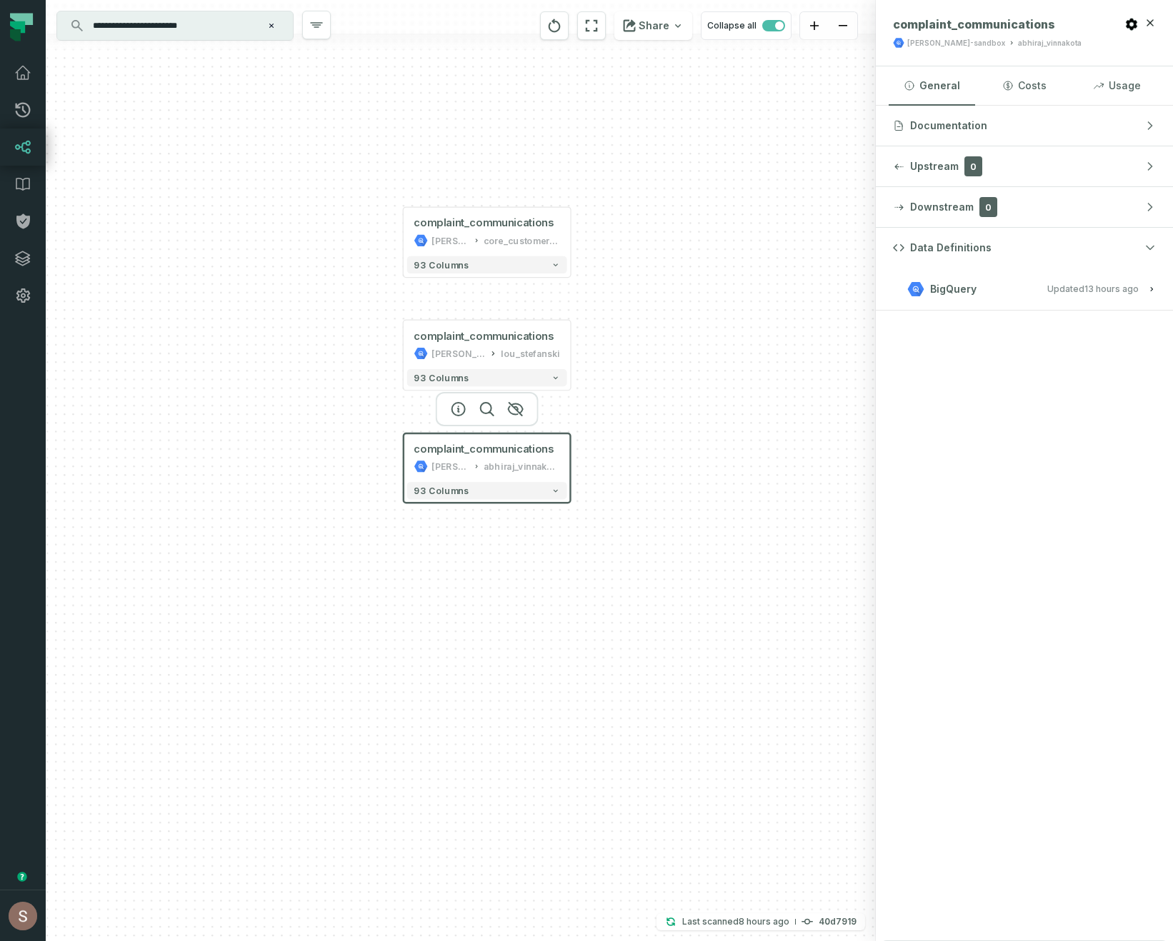
click at [217, 26] on input "**********" at bounding box center [173, 25] width 179 height 23
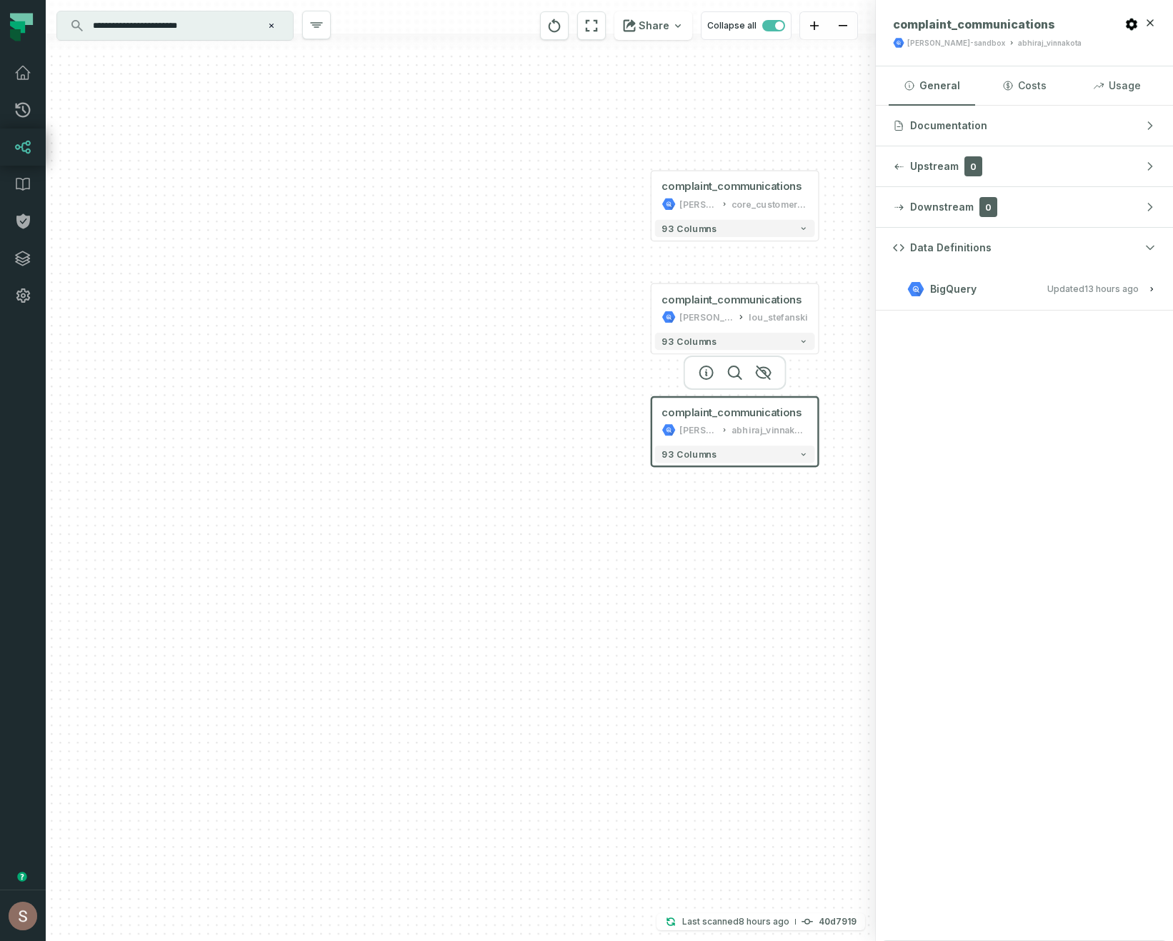
drag, startPoint x: 581, startPoint y: 195, endPoint x: 827, endPoint y: 159, distance: 248.3
click at [828, 159] on div "+ complaint_communications juul-warehouse core_customer_service + 93 columns co…" at bounding box center [461, 470] width 830 height 941
click at [217, 16] on input "**********" at bounding box center [173, 25] width 179 height 23
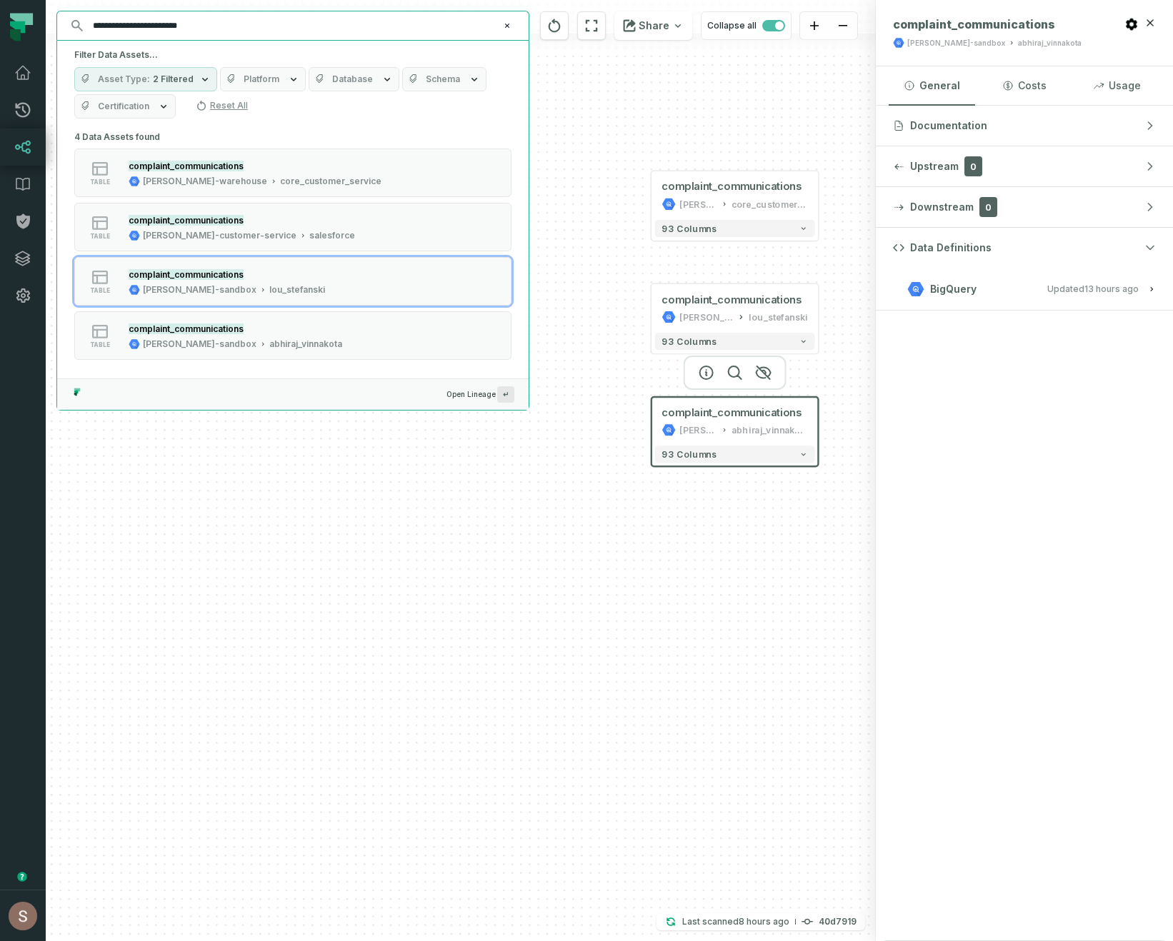
click at [578, 295] on div "+ complaint_communications juul-warehouse core_customer_service + 93 columns co…" at bounding box center [461, 470] width 830 height 941
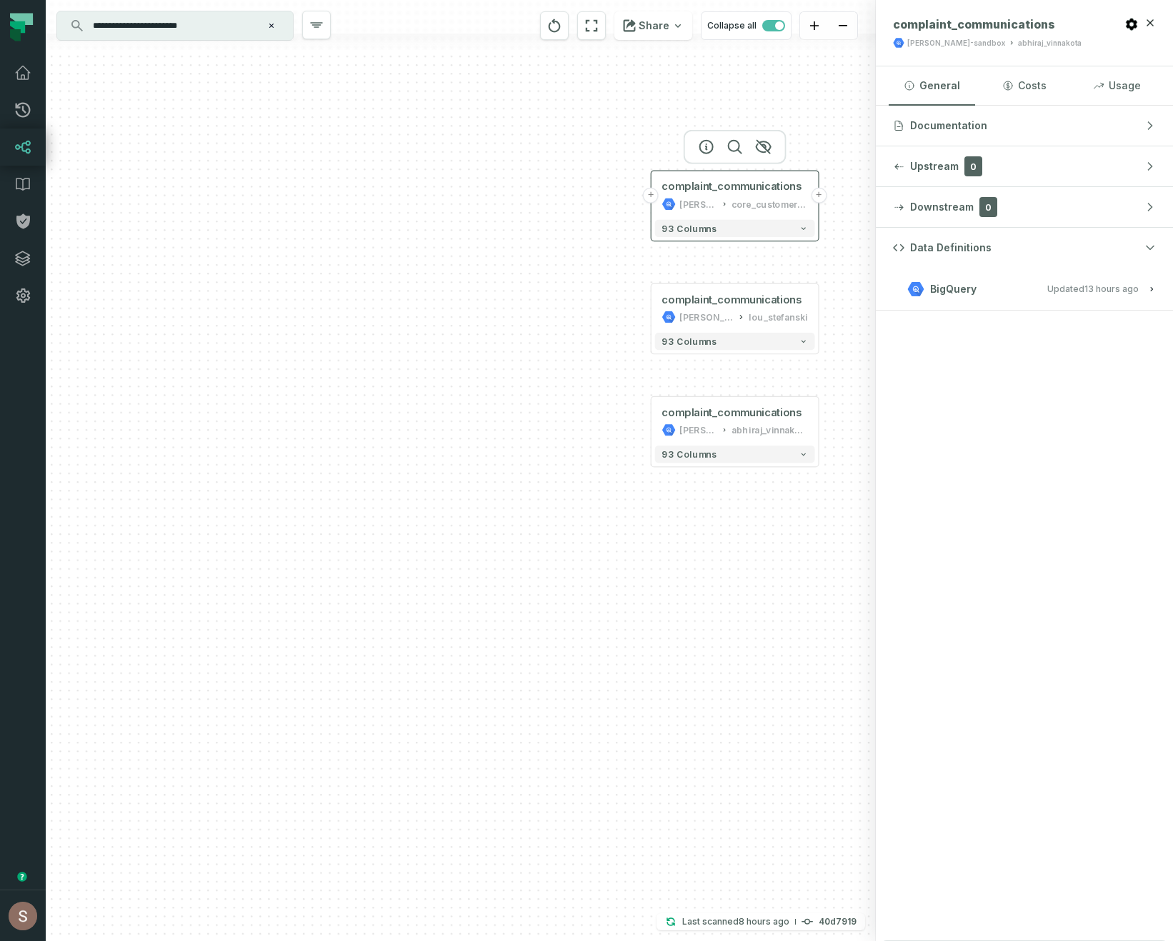
click at [821, 191] on button "+" at bounding box center [819, 196] width 16 height 16
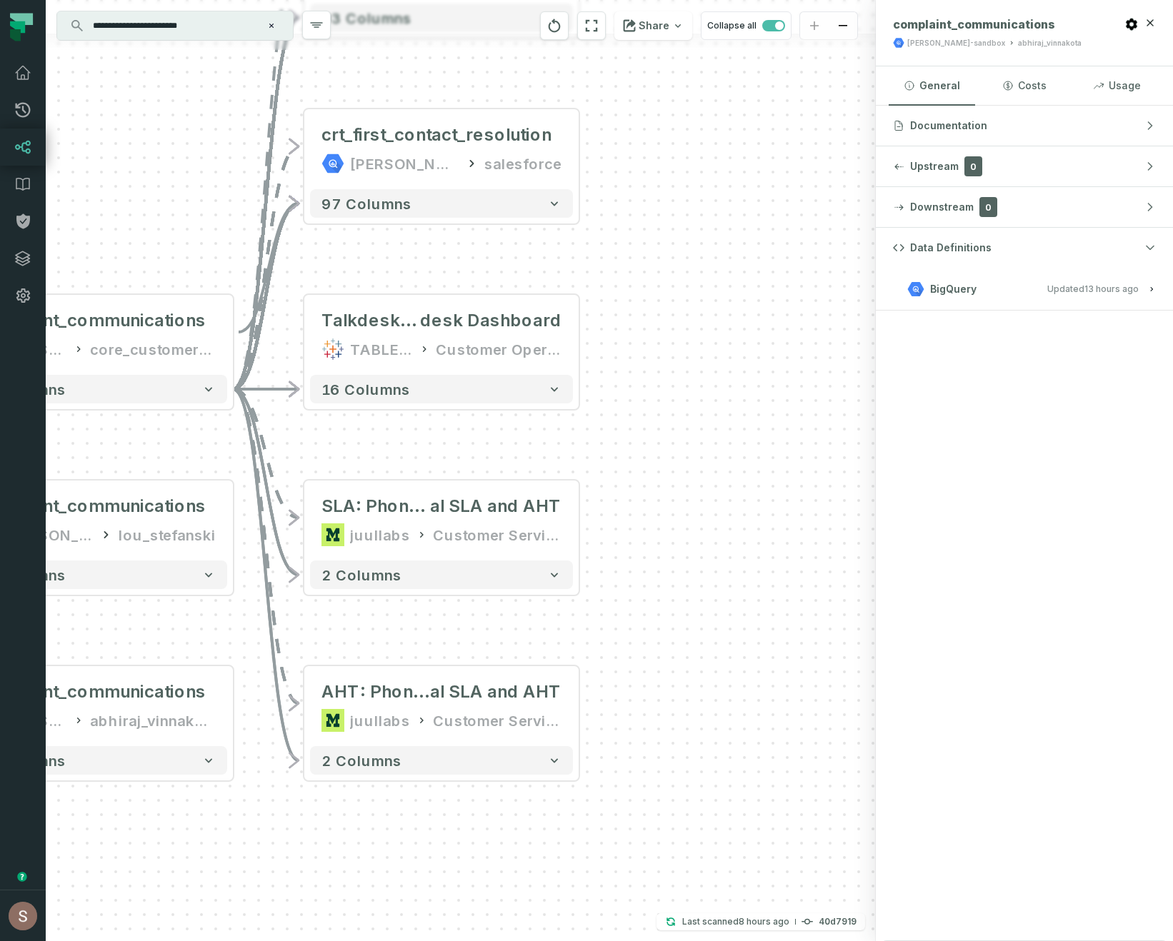
drag, startPoint x: 658, startPoint y: 705, endPoint x: 640, endPoint y: 501, distance: 205.1
click at [640, 501] on div "- complaint_communications juul-customer-service salesforce + 93 columns + crt_…" at bounding box center [461, 470] width 830 height 941
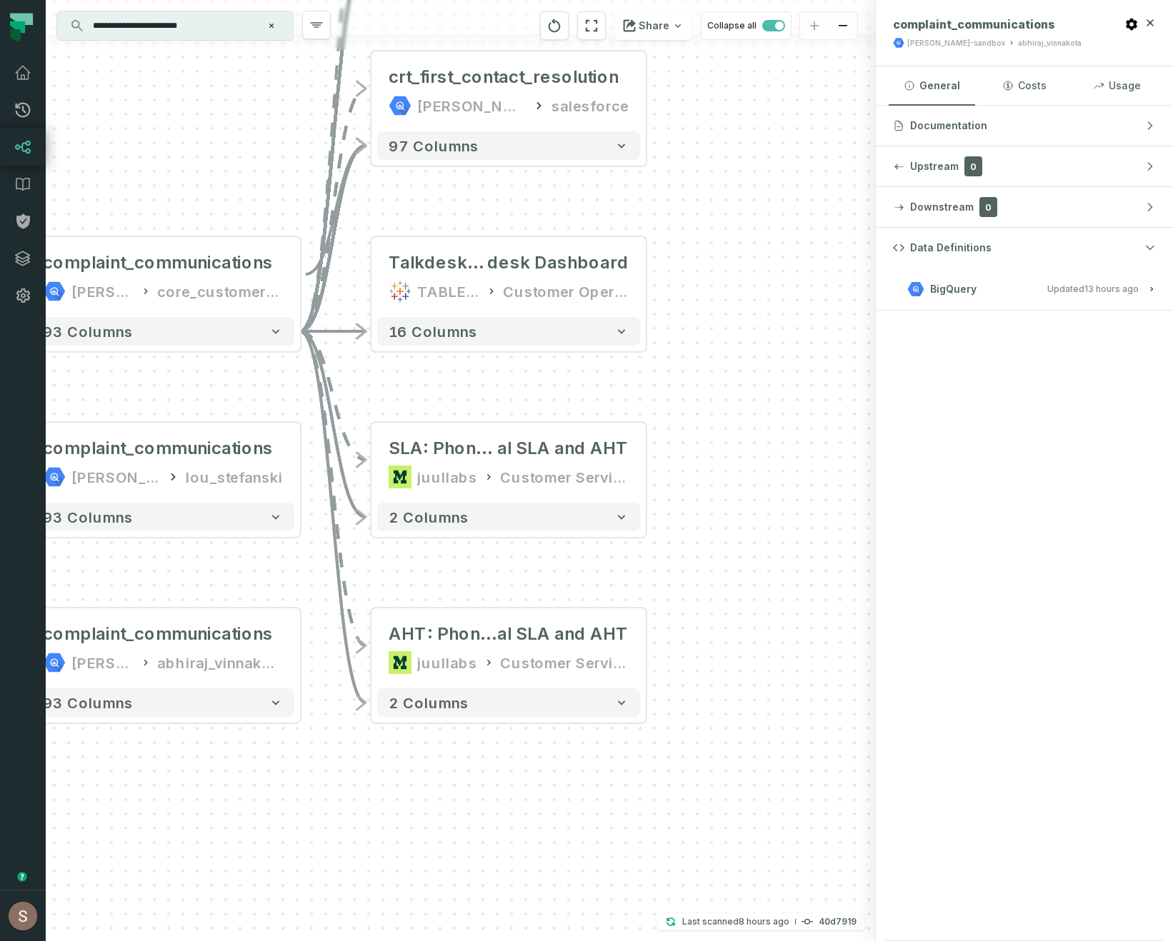
drag, startPoint x: 640, startPoint y: 501, endPoint x: 719, endPoint y: 447, distance: 96.1
click at [719, 447] on div "- complaint_communications juul-customer-service salesforce + 93 columns + crt_…" at bounding box center [461, 470] width 830 height 941
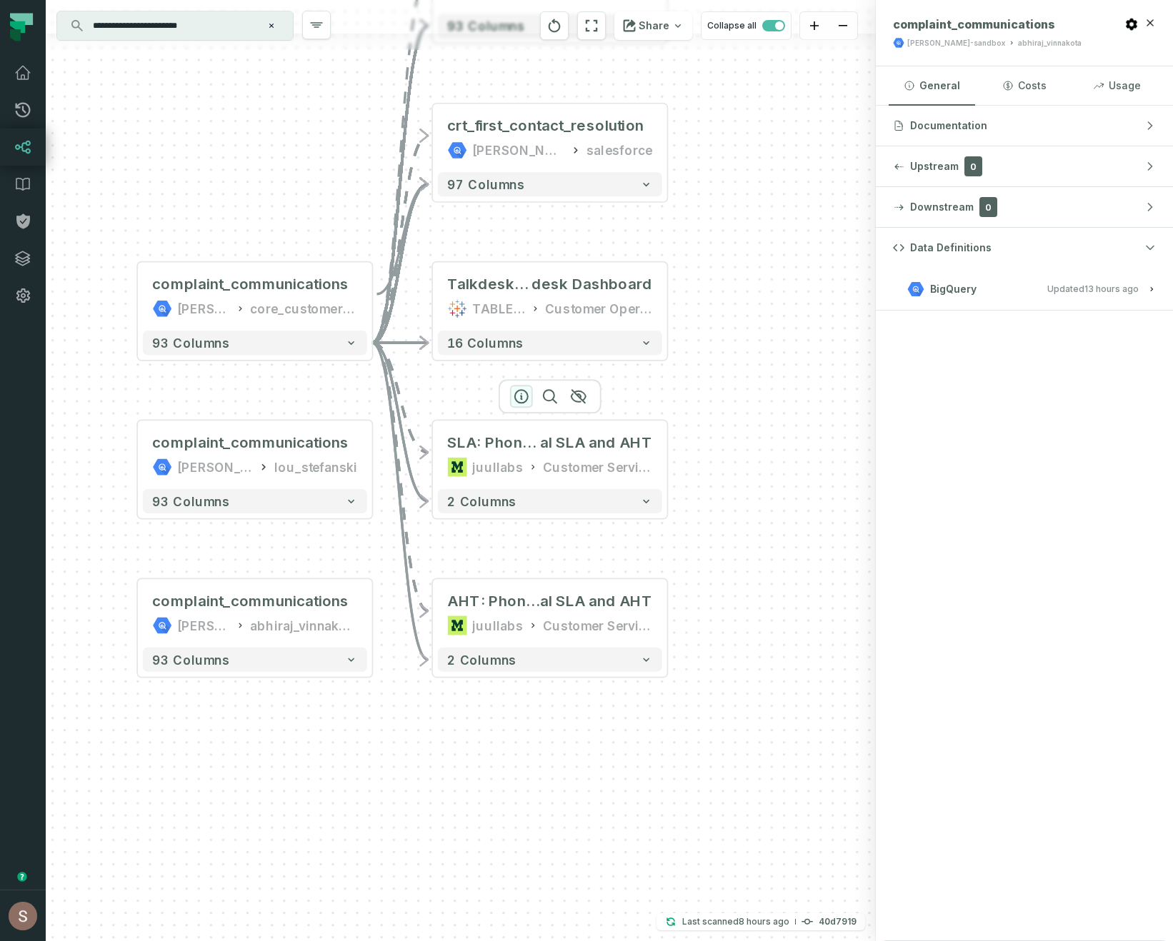
click at [518, 398] on icon "button" at bounding box center [521, 396] width 17 height 17
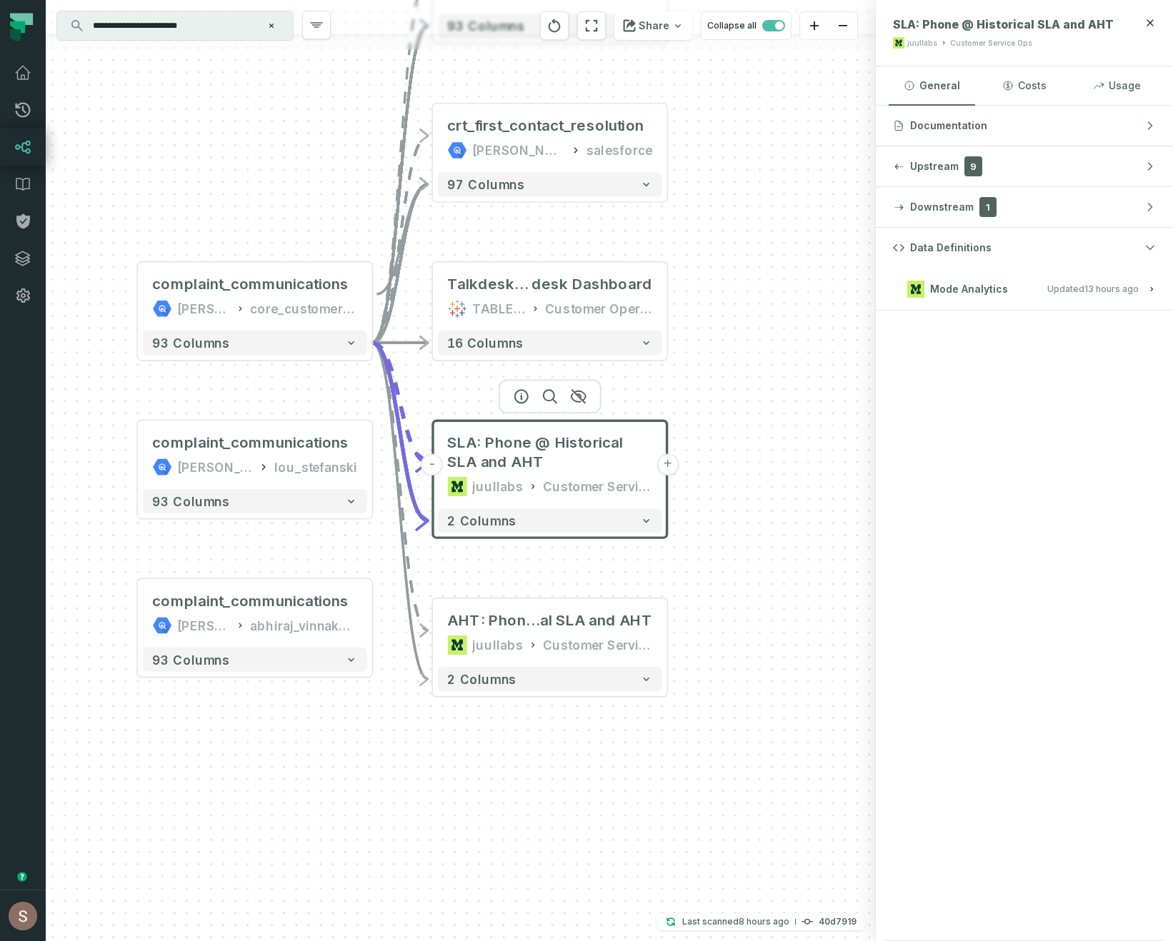
drag, startPoint x: 732, startPoint y: 302, endPoint x: 732, endPoint y: 377, distance: 75.0
click at [732, 377] on div "- complaint_communications juul-customer-service salesforce + 93 columns + crt_…" at bounding box center [461, 470] width 830 height 941
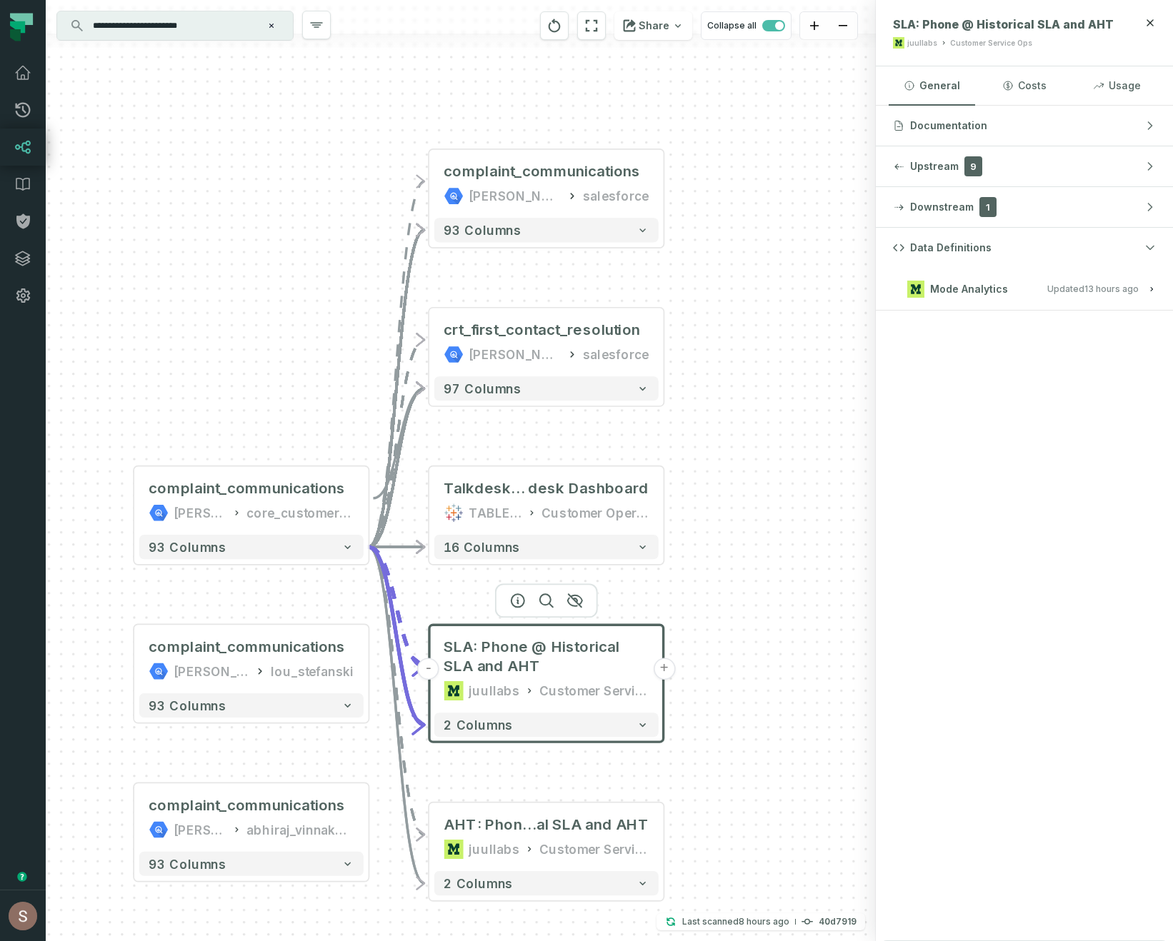
drag, startPoint x: 715, startPoint y: 481, endPoint x: 715, endPoint y: 584, distance: 102.8
click at [715, 585] on div "- complaint_communications juul-customer-service salesforce + 93 columns + crt_…" at bounding box center [461, 470] width 830 height 941
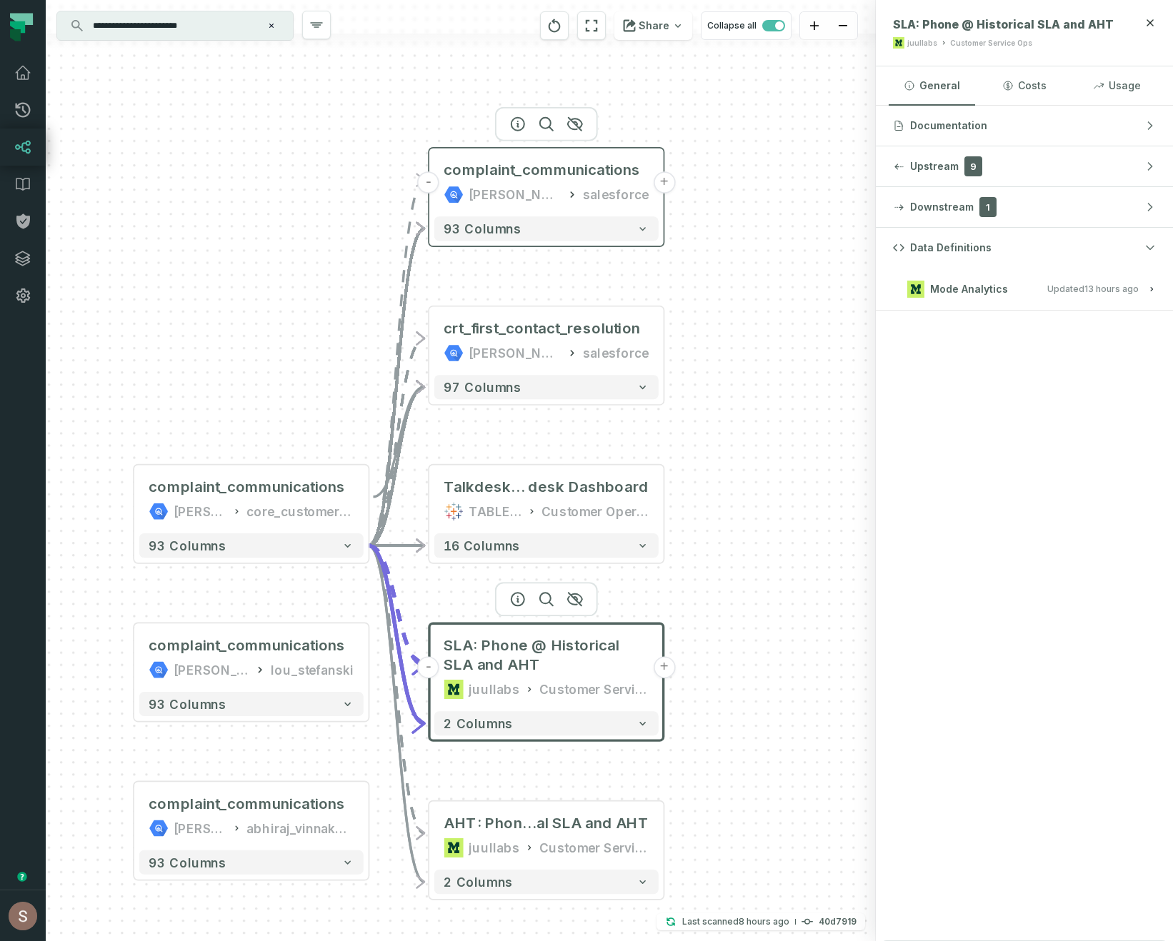
click at [664, 180] on button "+" at bounding box center [664, 182] width 22 height 22
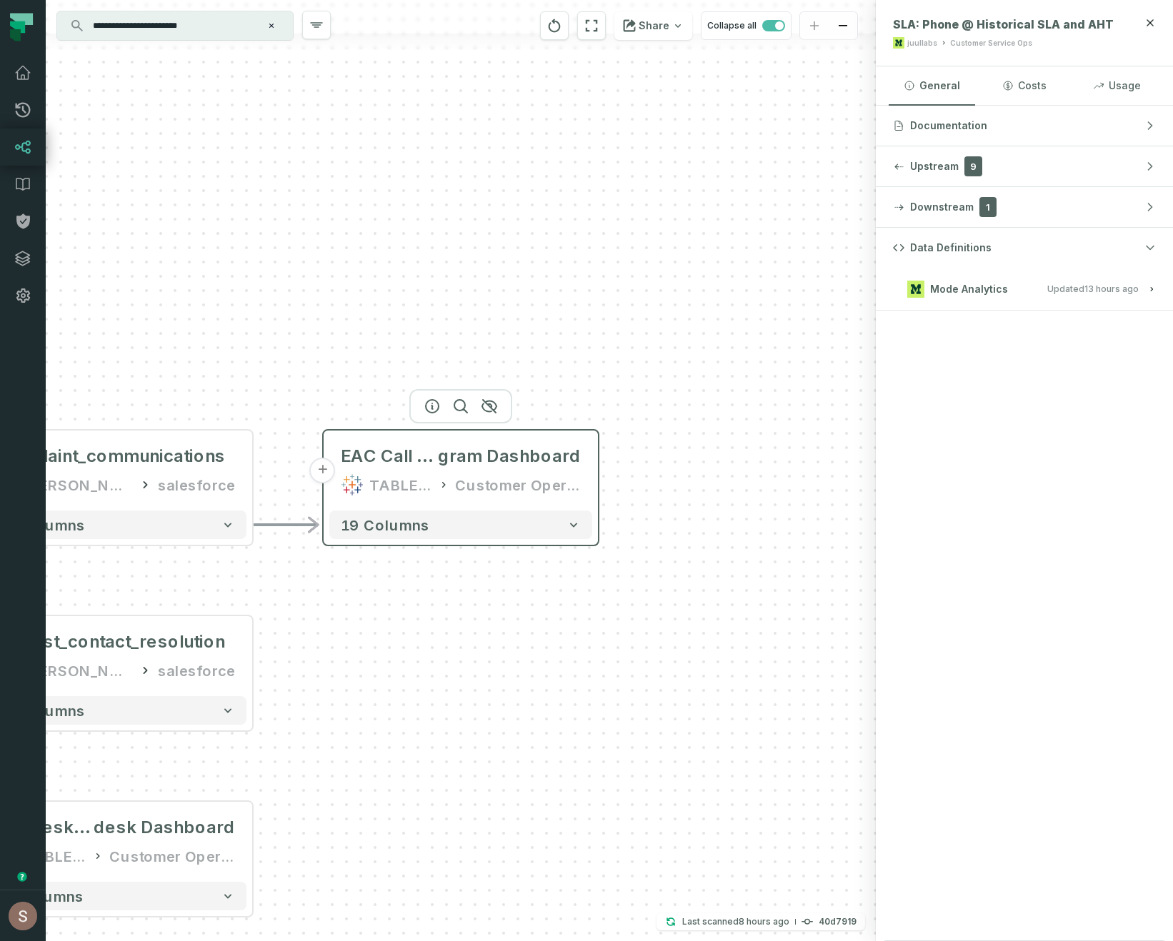
click at [513, 486] on div "Customer Operations Sandbox" at bounding box center [518, 484] width 126 height 23
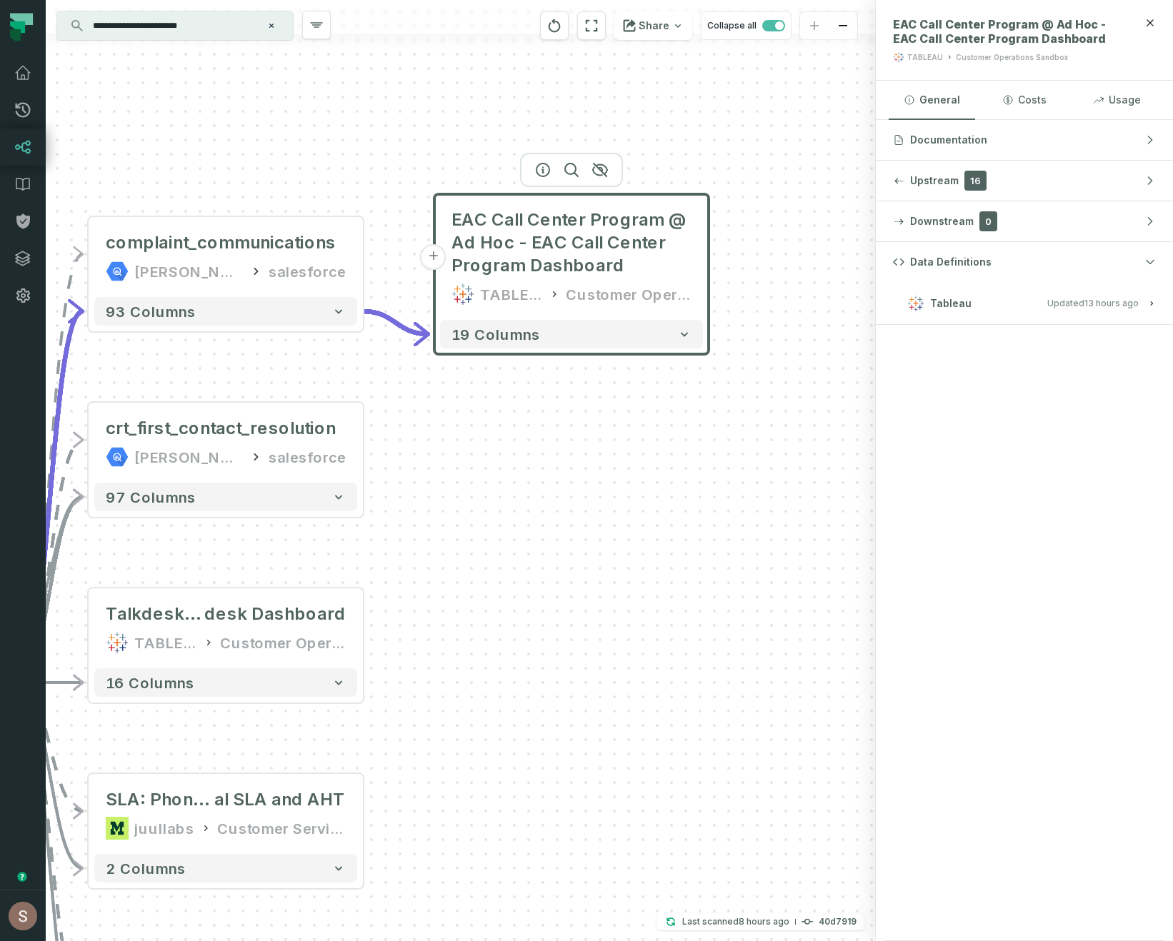
drag, startPoint x: 651, startPoint y: 749, endPoint x: 763, endPoint y: 488, distance: 284.0
click at [763, 488] on div "+ EAC Call Center Program @ Ad Hoc - EAC Call Center Program Dashboard TABLEAU …" at bounding box center [461, 470] width 830 height 941
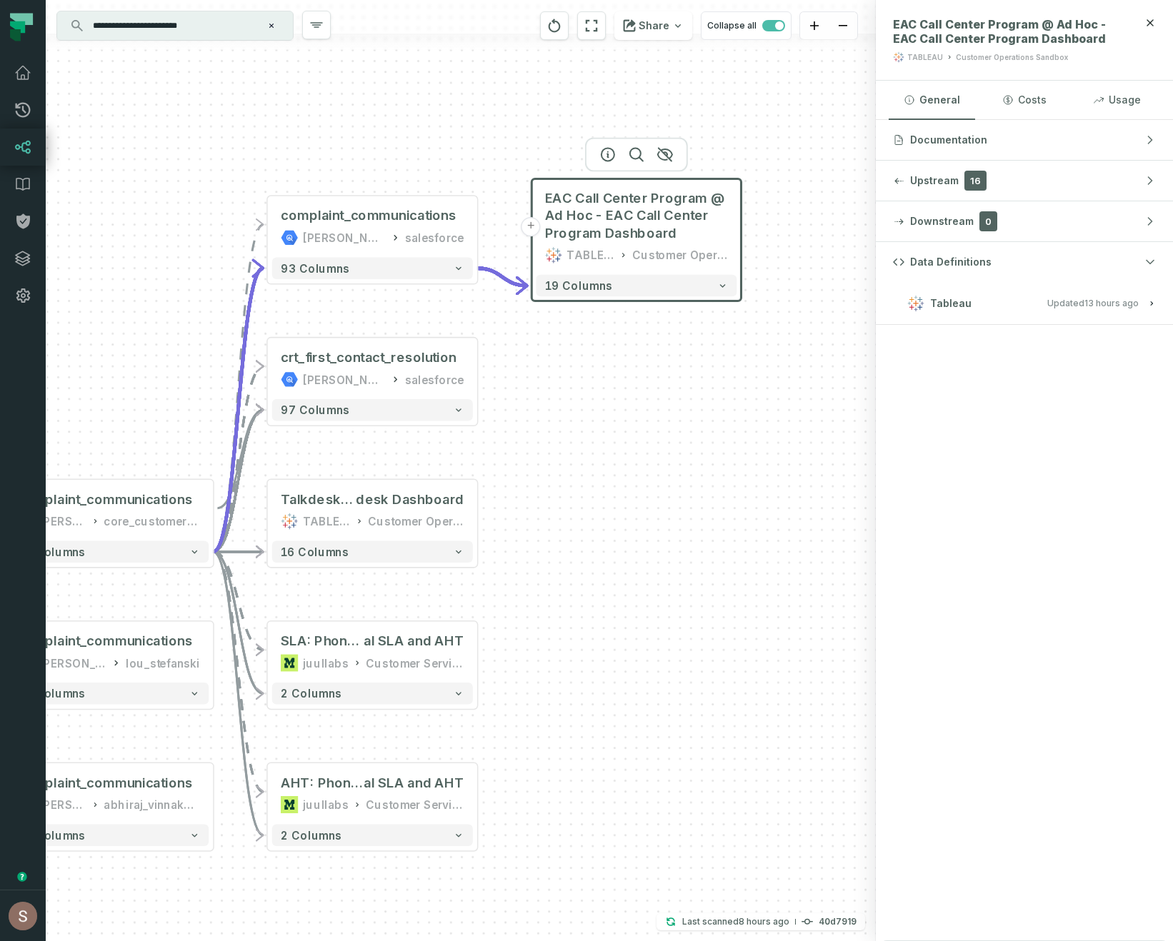
drag, startPoint x: 645, startPoint y: 586, endPoint x: 663, endPoint y: 520, distance: 68.8
click at [663, 520] on div "+ EAC Call Center Program @ Ad Hoc - EAC Call Center Program Dashboard TABLEAU …" at bounding box center [461, 470] width 830 height 941
click at [267, 373] on button "+" at bounding box center [266, 367] width 19 height 19
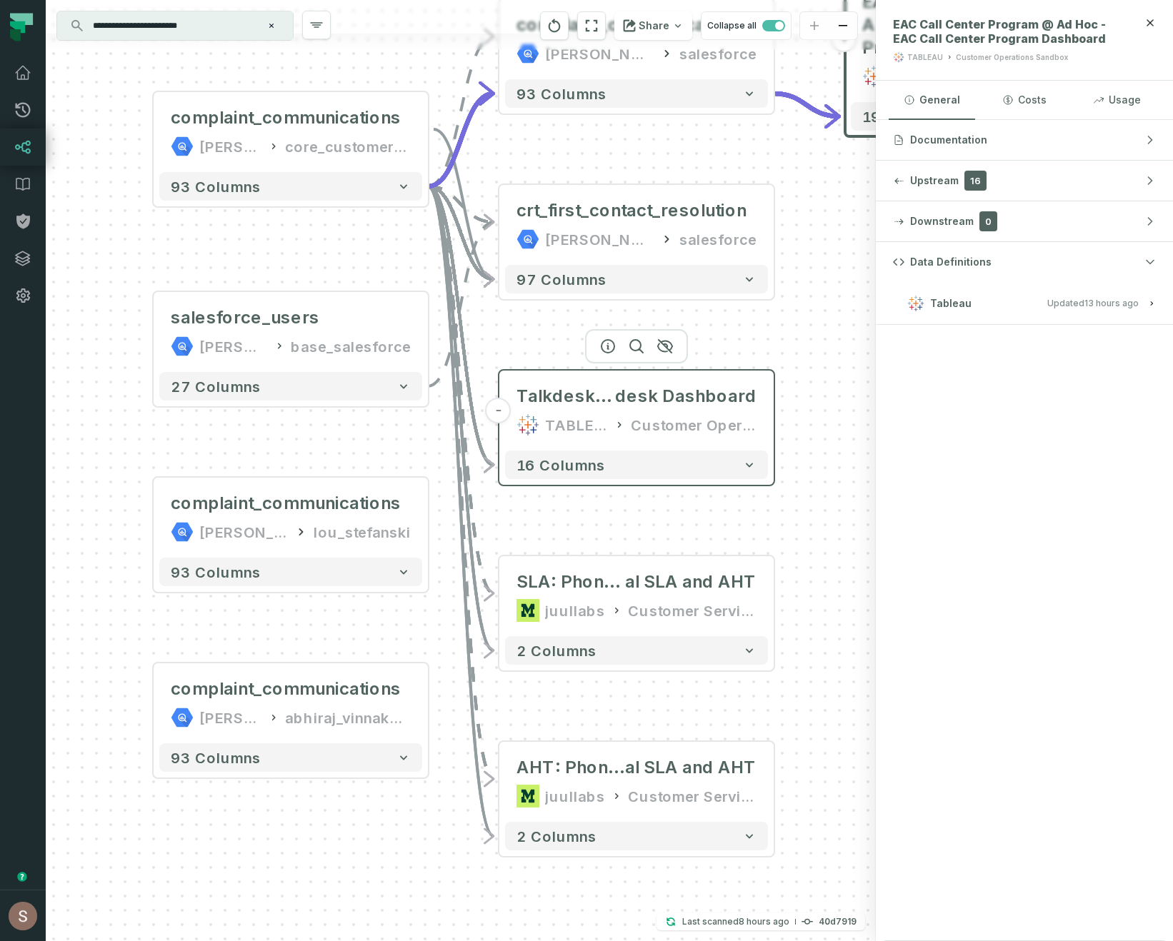
drag, startPoint x: 707, startPoint y: 473, endPoint x: 583, endPoint y: 340, distance: 181.9
click at [583, 371] on header "- Talkdesk Dashboard @ Ops Reports - NOAM - Ops Reports - Talk desk Dashboard T…" at bounding box center [636, 408] width 274 height 74
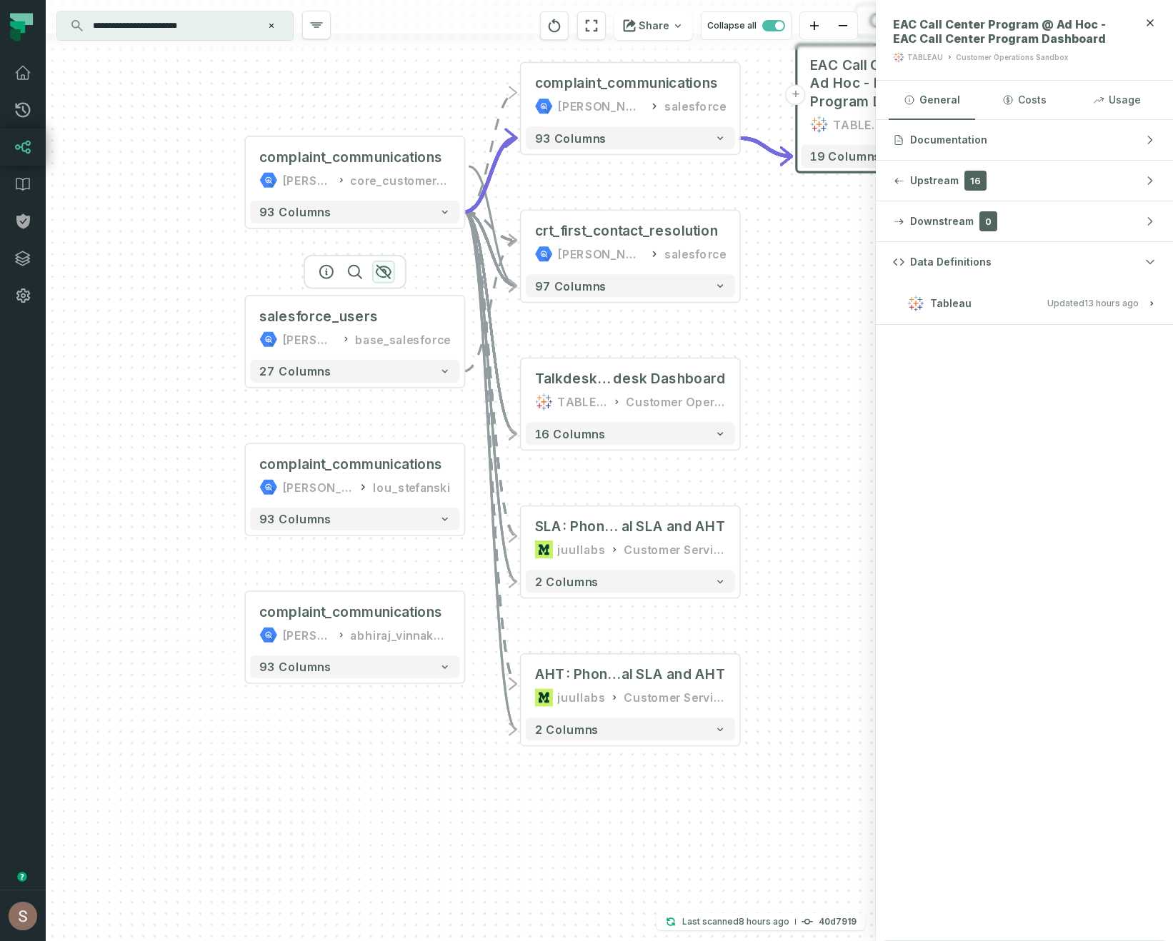
click at [383, 274] on icon "button" at bounding box center [383, 272] width 17 height 17
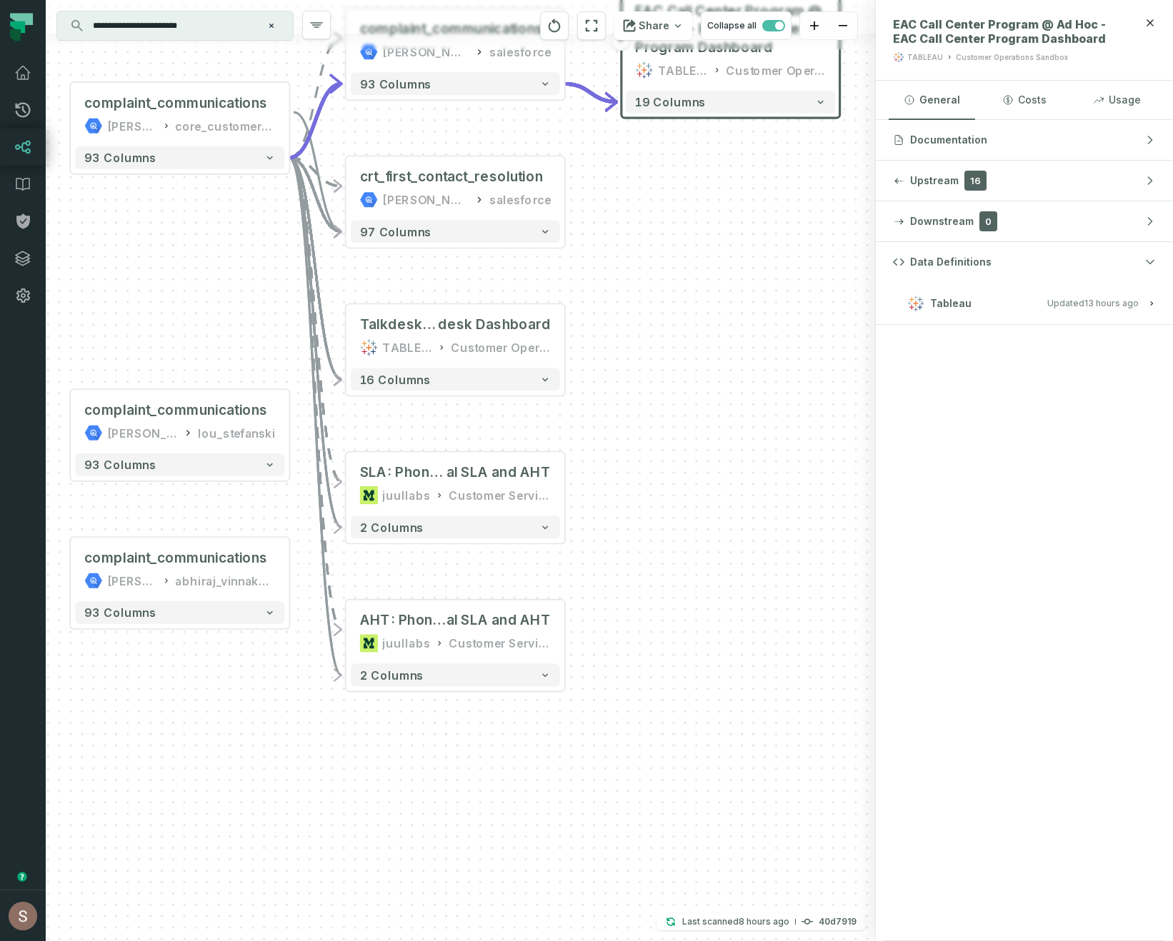
drag, startPoint x: 791, startPoint y: 472, endPoint x: 617, endPoint y: 418, distance: 181.8
click at [617, 418] on div "+ EAC Call Center Program @ Ad Hoc - EAC Call Center Program Dashboard TABLEAU …" at bounding box center [461, 470] width 830 height 941
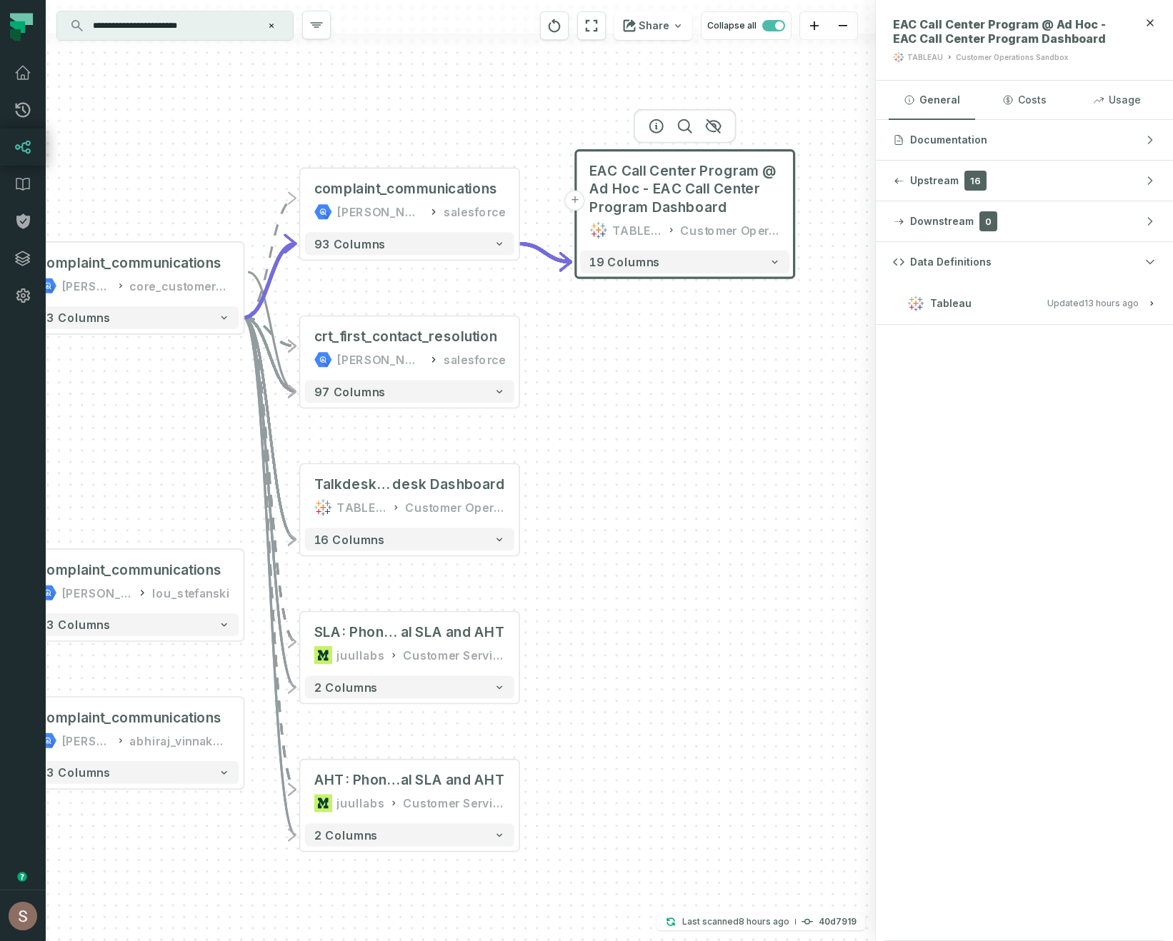
drag, startPoint x: 617, startPoint y: 418, endPoint x: 571, endPoint y: 578, distance: 166.6
click at [571, 578] on div "+ EAC Call Center Program @ Ad Hoc - EAC Call Center Program Dashboard TABLEAU …" at bounding box center [461, 470] width 830 height 941
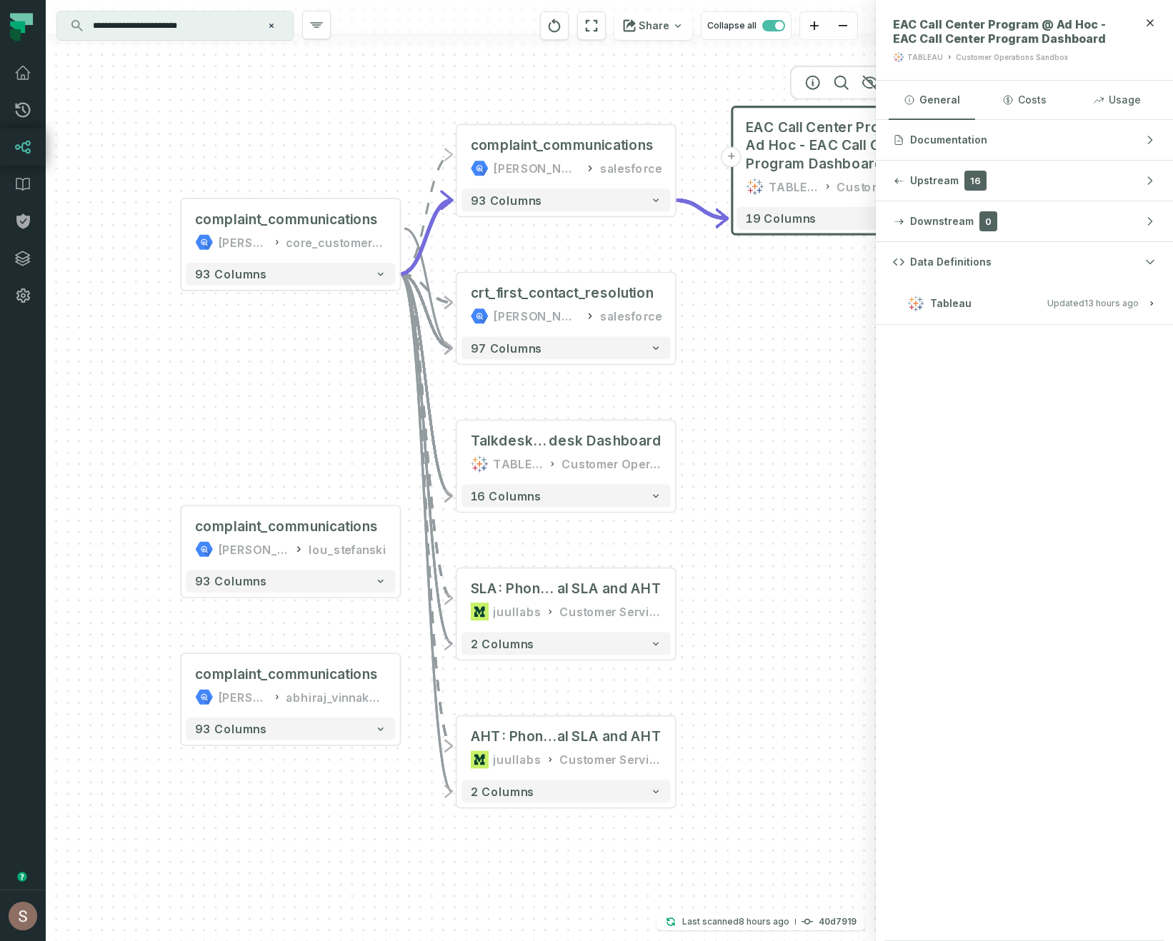
drag, startPoint x: 541, startPoint y: 442, endPoint x: 595, endPoint y: 382, distance: 80.9
click at [595, 382] on div "+ EAC Call Center Program @ Ad Hoc - EAC Call Center Program Dashboard TABLEAU …" at bounding box center [461, 470] width 830 height 941
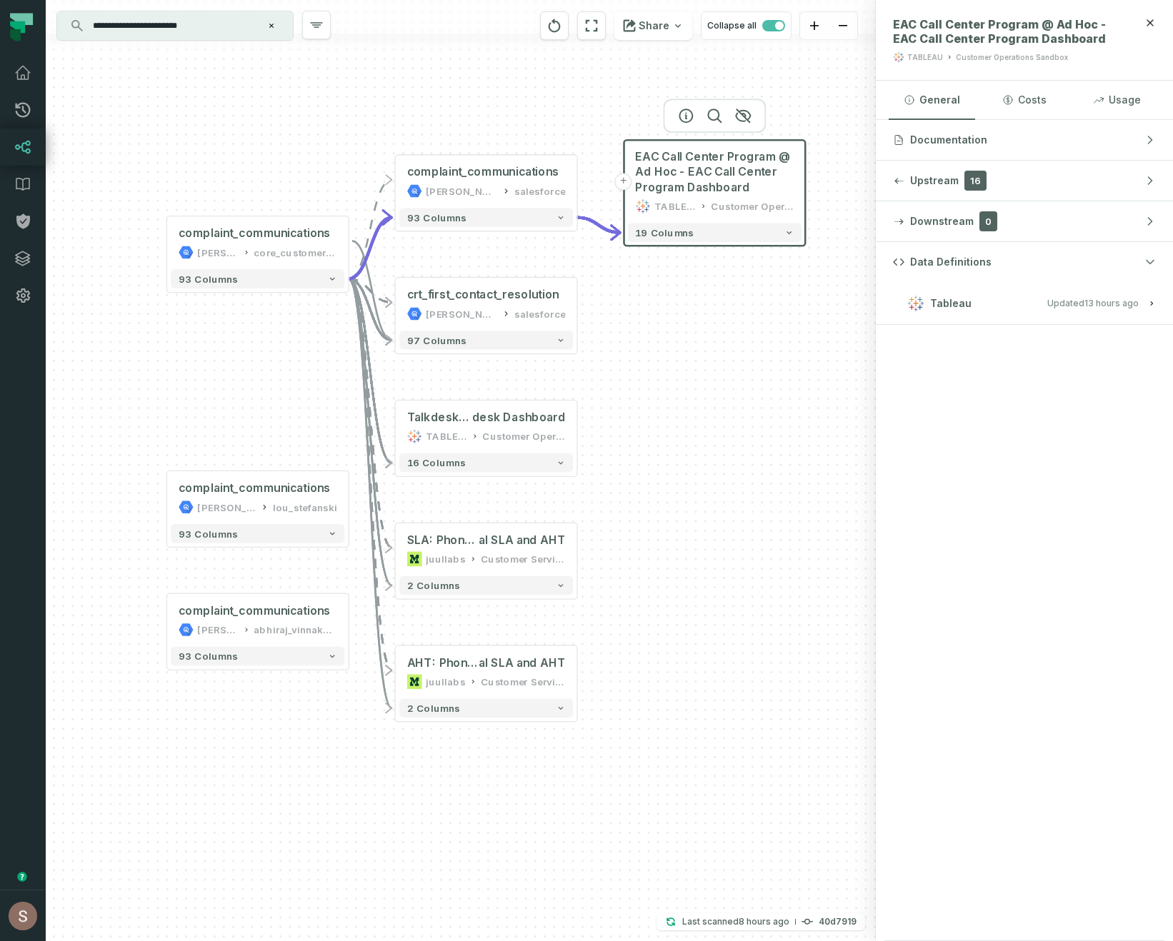
click at [202, 22] on input "**********" at bounding box center [173, 25] width 179 height 23
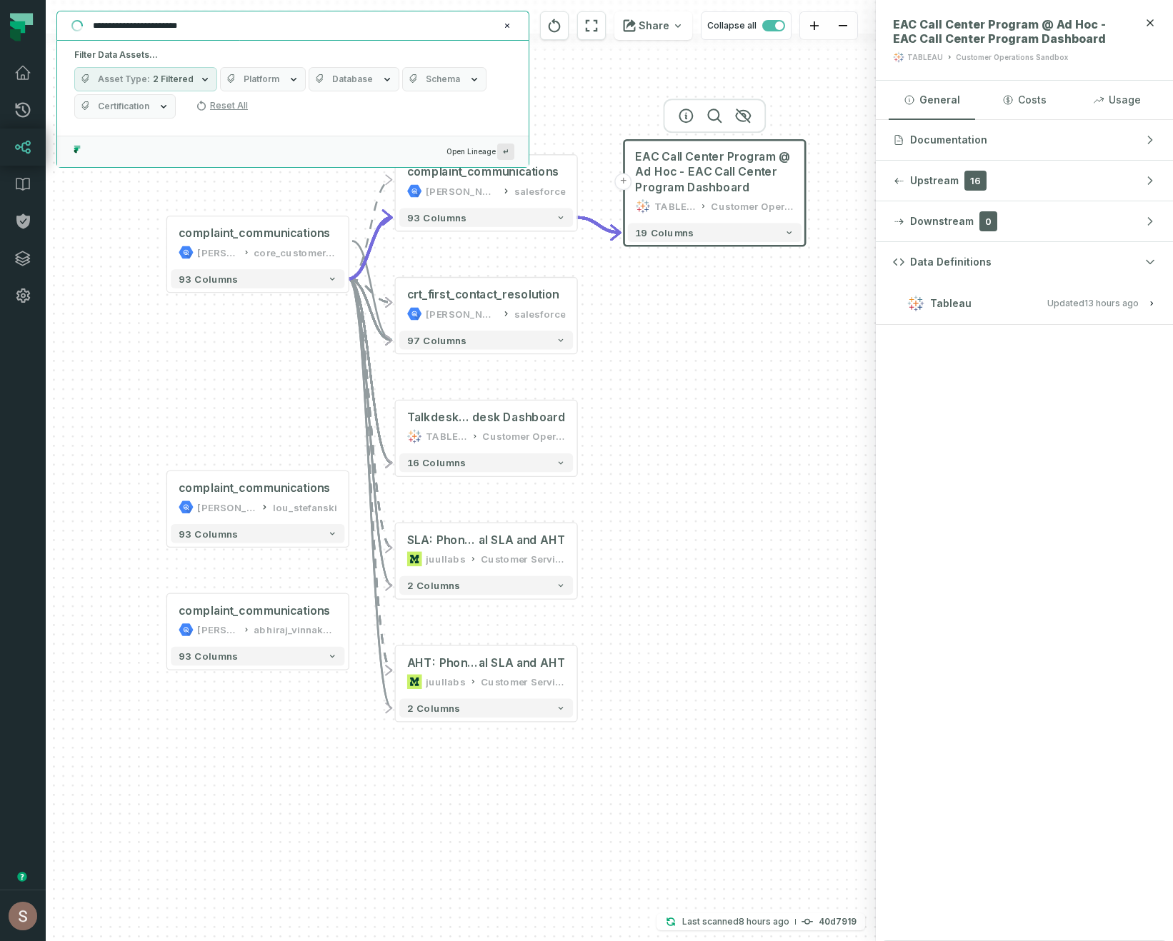
click at [202, 22] on input "**********" at bounding box center [291, 25] width 414 height 23
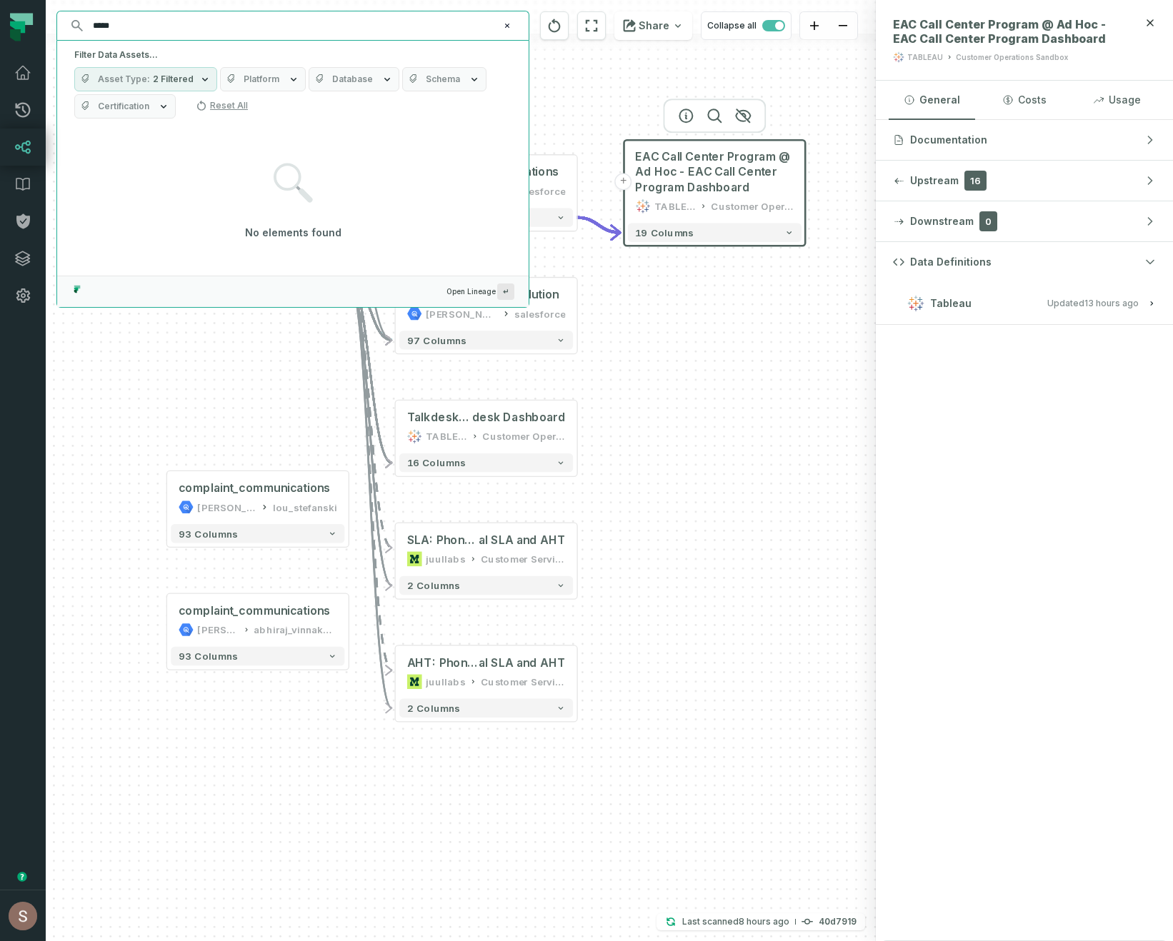
click at [326, 22] on input "*****" at bounding box center [291, 25] width 414 height 23
paste input "**********"
click at [139, 77] on span "Asset Type" at bounding box center [124, 79] width 52 height 11
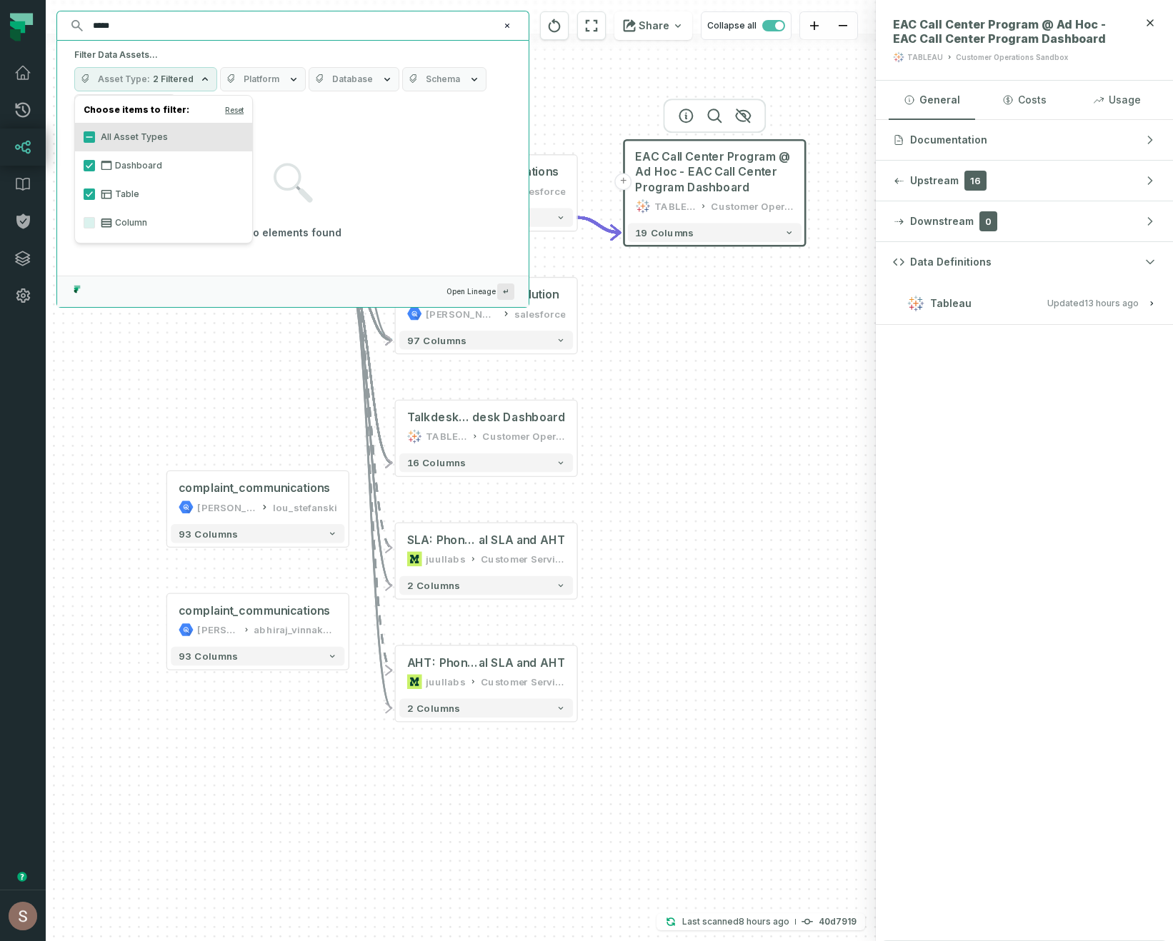
click at [226, 68] on button "Platform" at bounding box center [263, 79] width 86 height 24
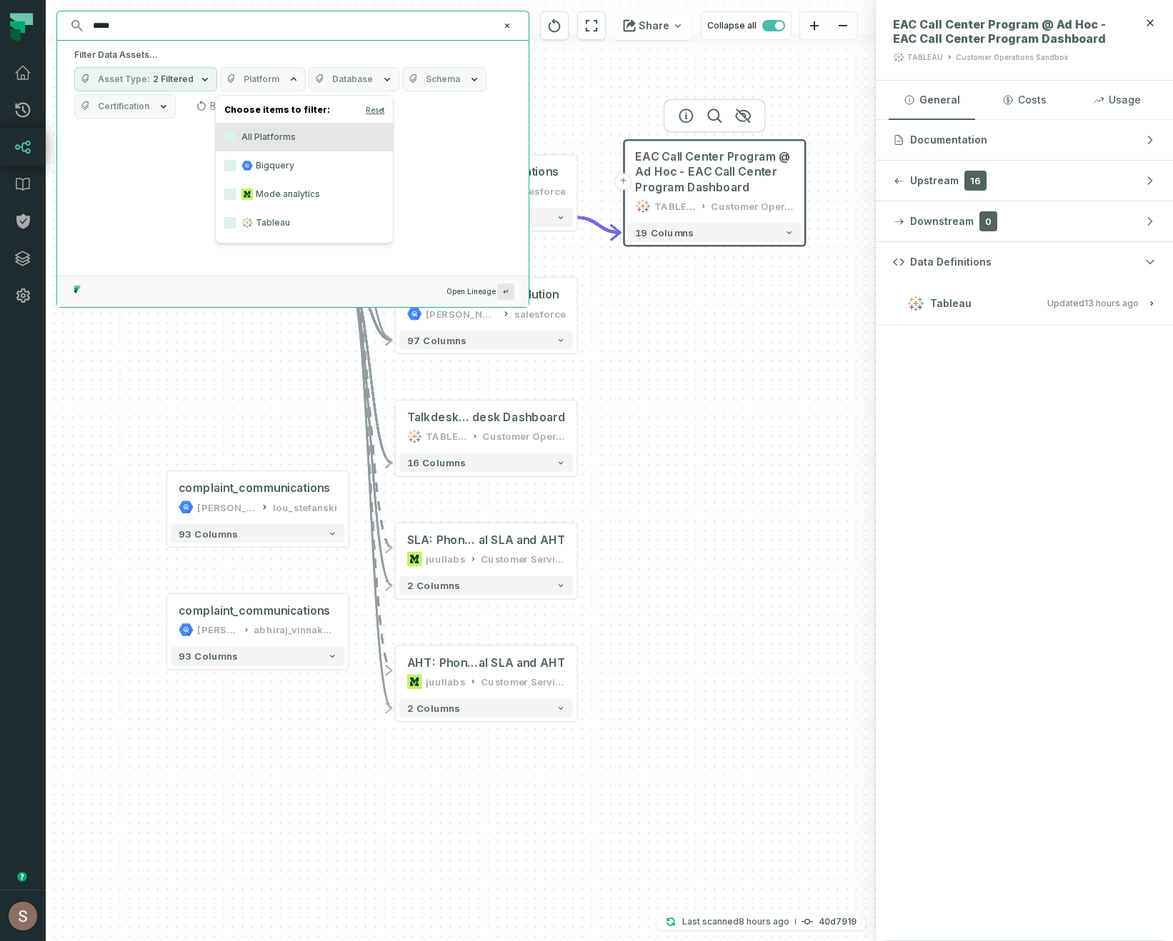
click at [291, 215] on label "Tableau" at bounding box center [304, 223] width 177 height 29
click at [236, 217] on button "Tableau" at bounding box center [229, 222] width 11 height 11
click at [511, 196] on div "No elements found" at bounding box center [292, 201] width 471 height 149
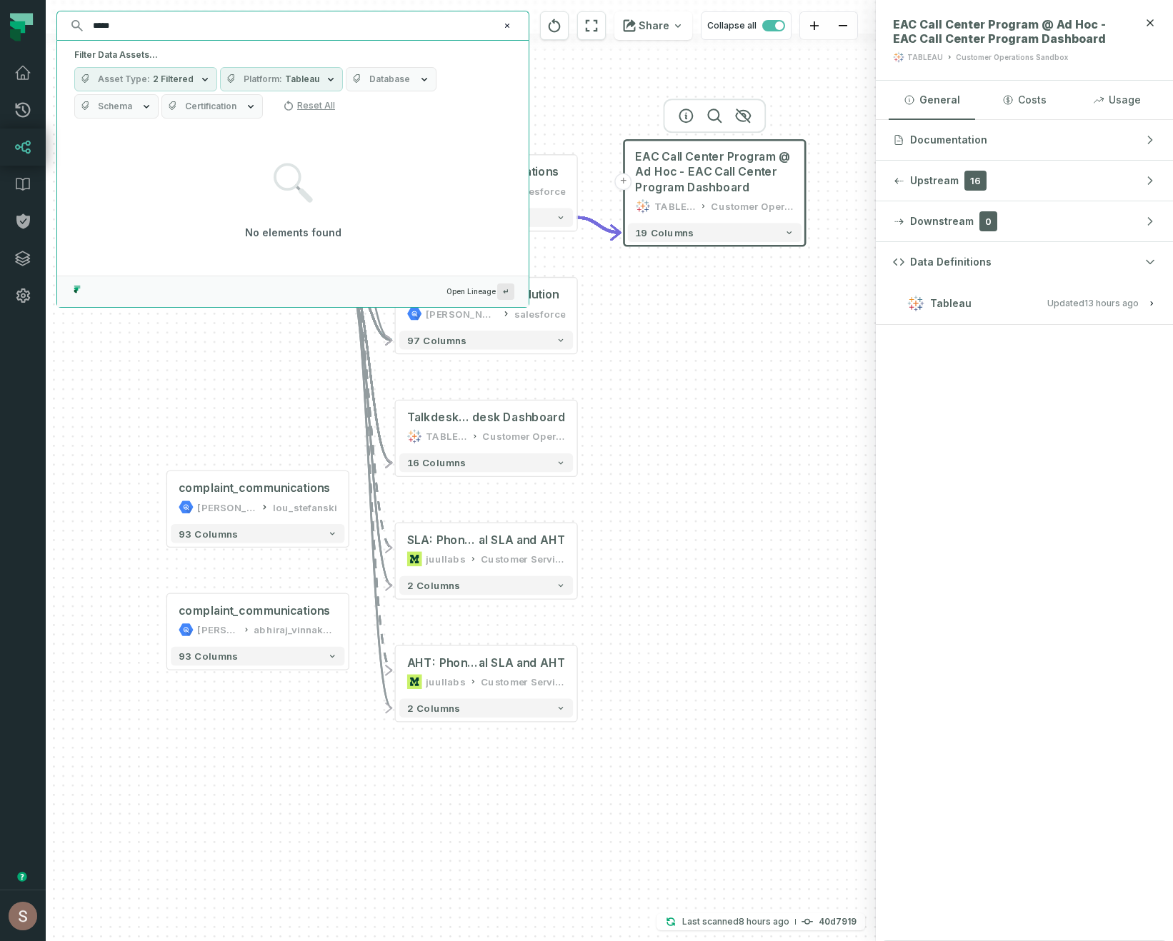
click at [716, 521] on div "+ EAC Call Center Program @ Ad Hoc - EAC Call Center Program Dashboard TABLEAU …" at bounding box center [461, 470] width 830 height 941
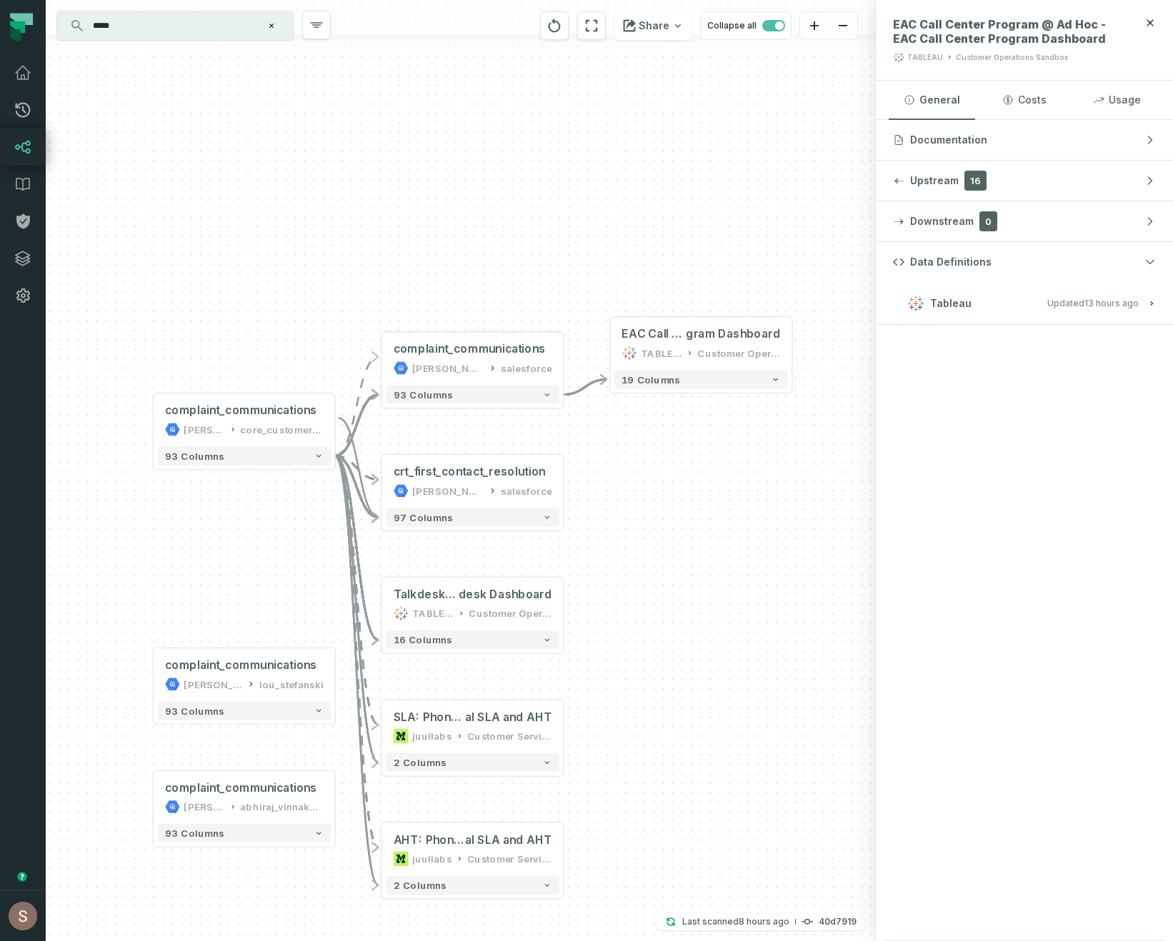
drag, startPoint x: 660, startPoint y: 325, endPoint x: 646, endPoint y: 502, distance: 177.6
click at [646, 502] on div "+ EAC Call Center Program @ Ad Hoc - EAC Call Center Pro gram Dashboard TABLEAU…" at bounding box center [461, 470] width 830 height 941
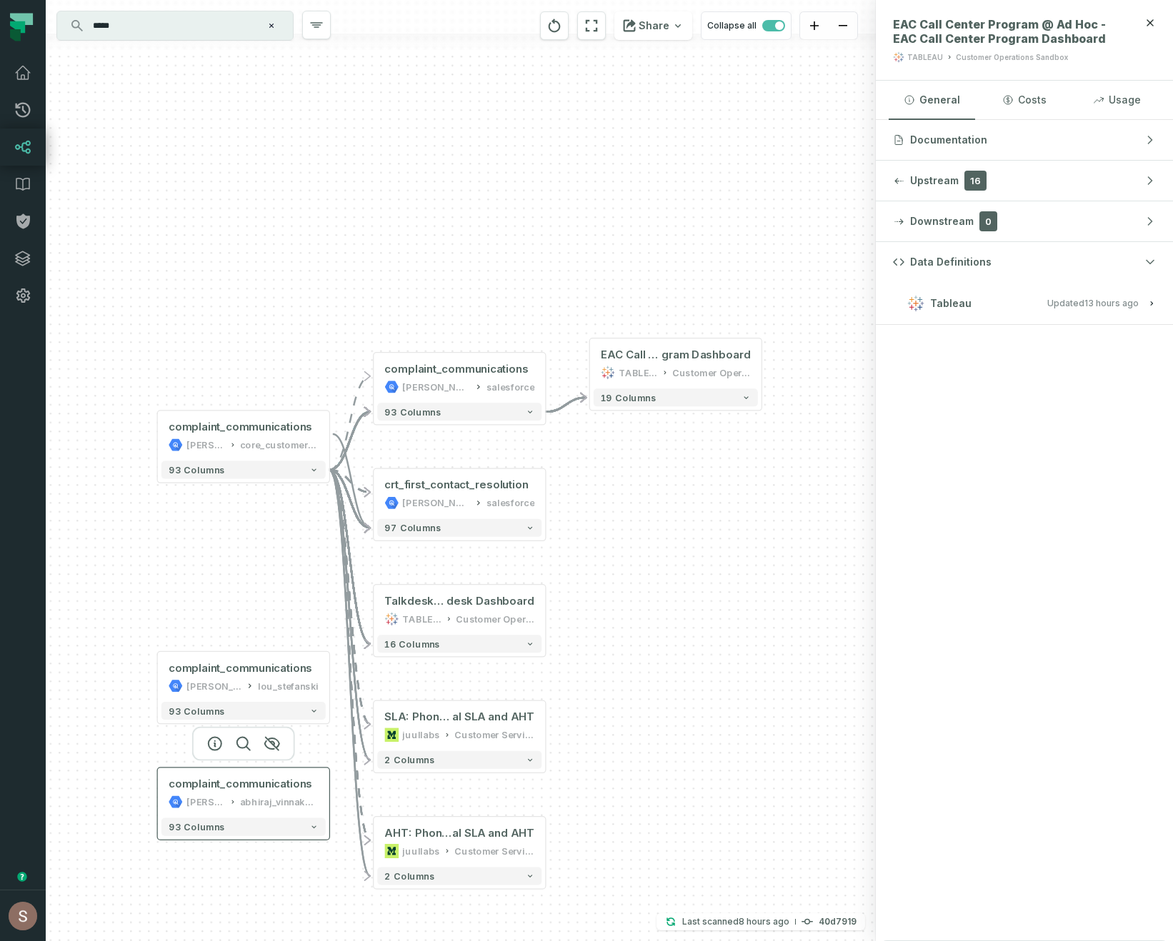
click at [245, 806] on div "abhiraj_vinnakota" at bounding box center [279, 802] width 79 height 14
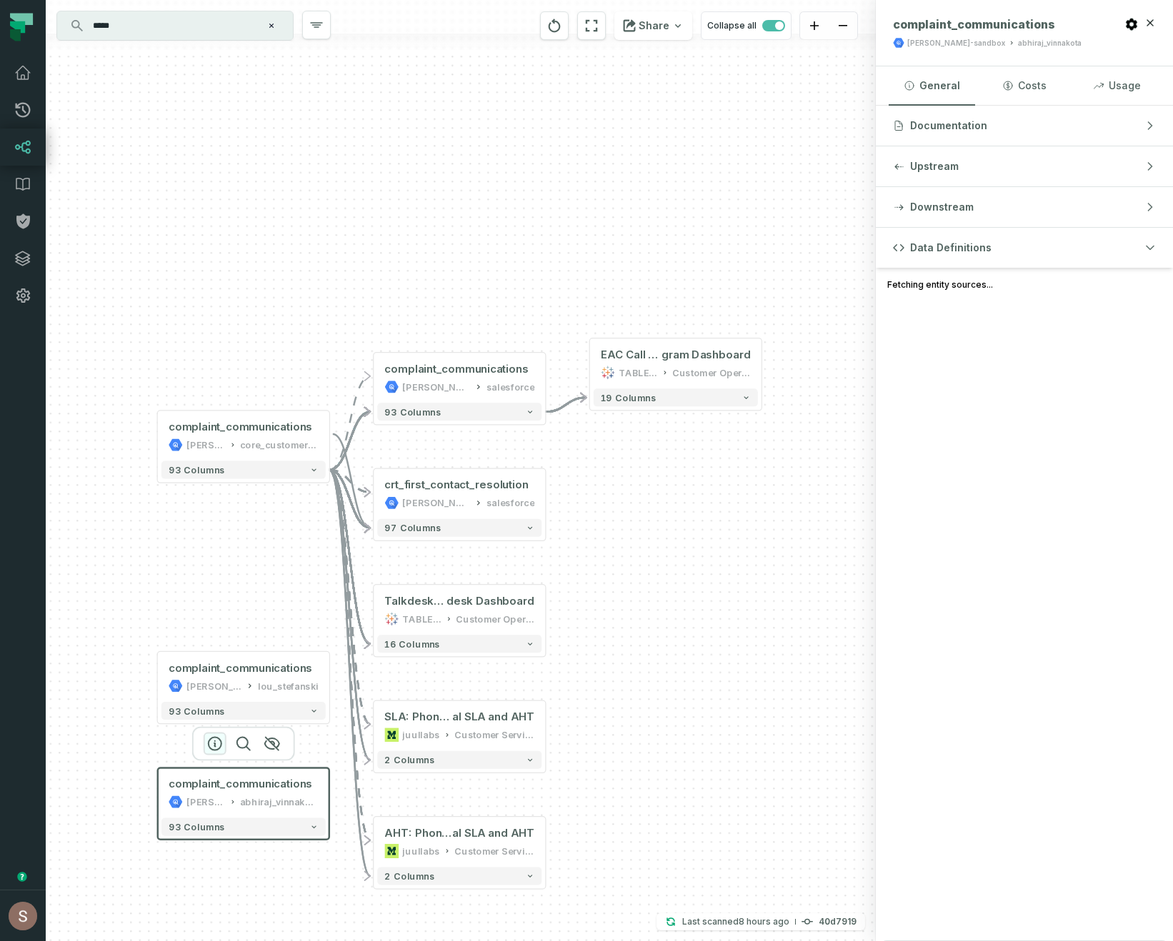
click at [211, 741] on icon "button" at bounding box center [214, 744] width 17 height 17
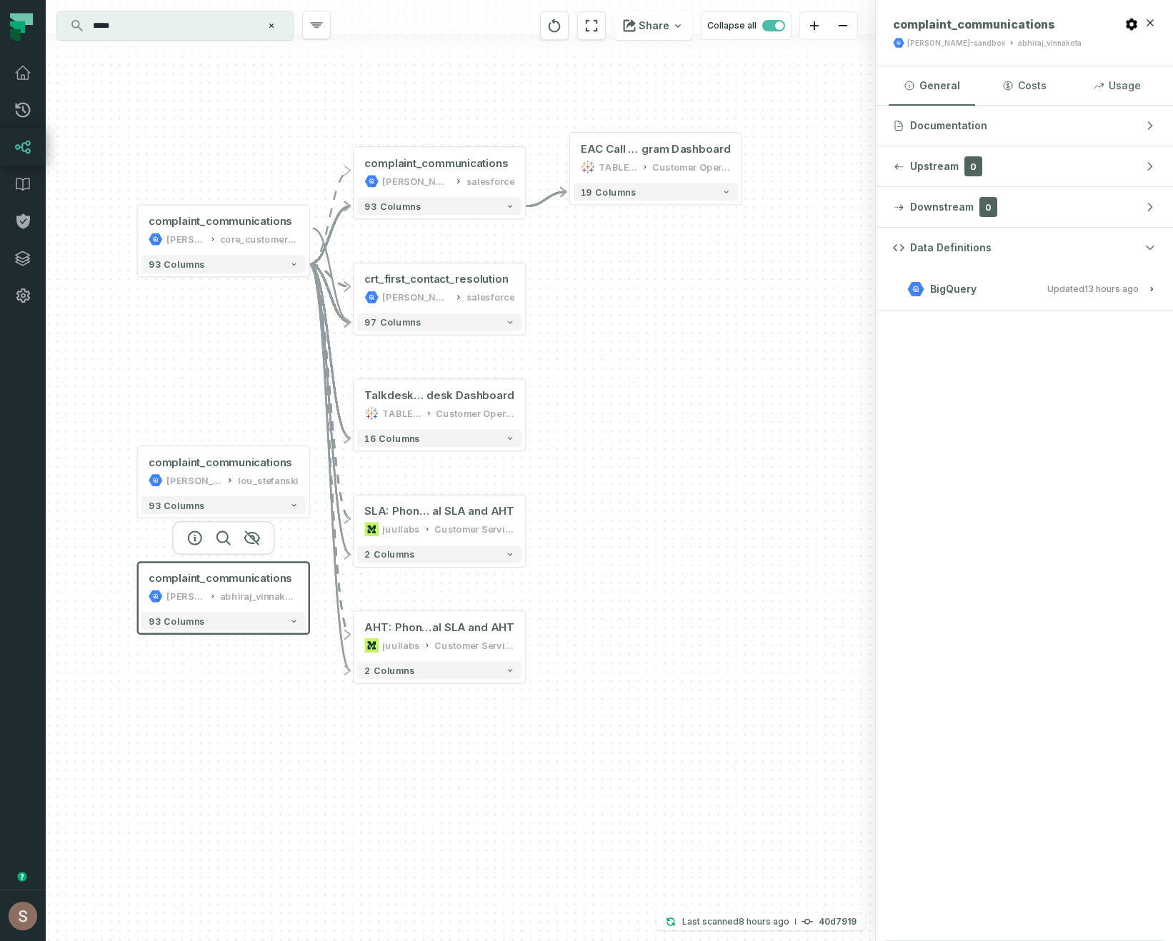
drag, startPoint x: 784, startPoint y: 721, endPoint x: 765, endPoint y: 514, distance: 208.0
click at [765, 514] on div "+ EAC Call Center Program @ Ad Hoc - EAC Call Center Pro gram Dashboard TABLEAU…" at bounding box center [461, 470] width 830 height 941
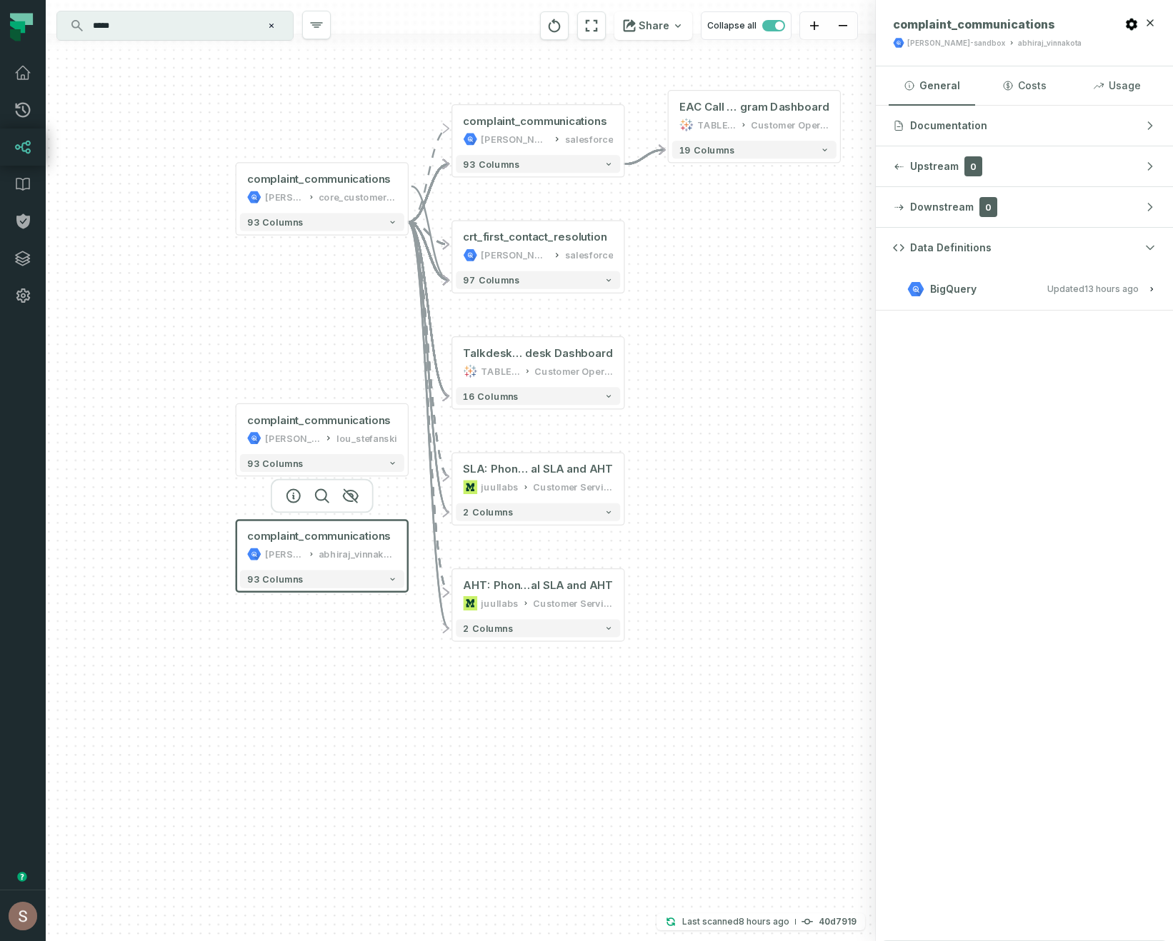
drag, startPoint x: 281, startPoint y: 701, endPoint x: 378, endPoint y: 654, distance: 107.6
click at [378, 654] on div "+ EAC Call Center Program @ Ad Hoc - EAC Call Center Pro gram Dashboard TABLEAU…" at bounding box center [461, 470] width 830 height 941
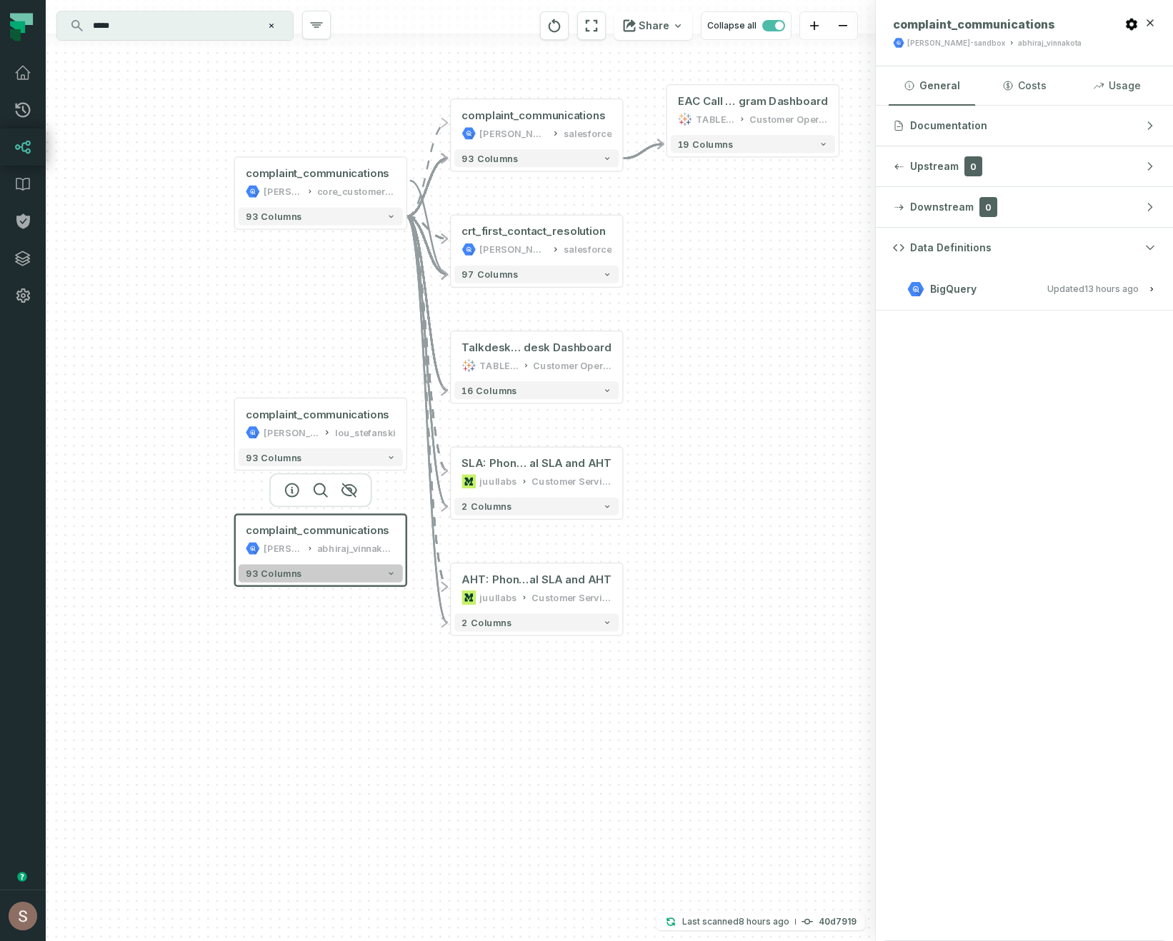
click at [327, 574] on button "93 columns" at bounding box center [321, 574] width 164 height 18
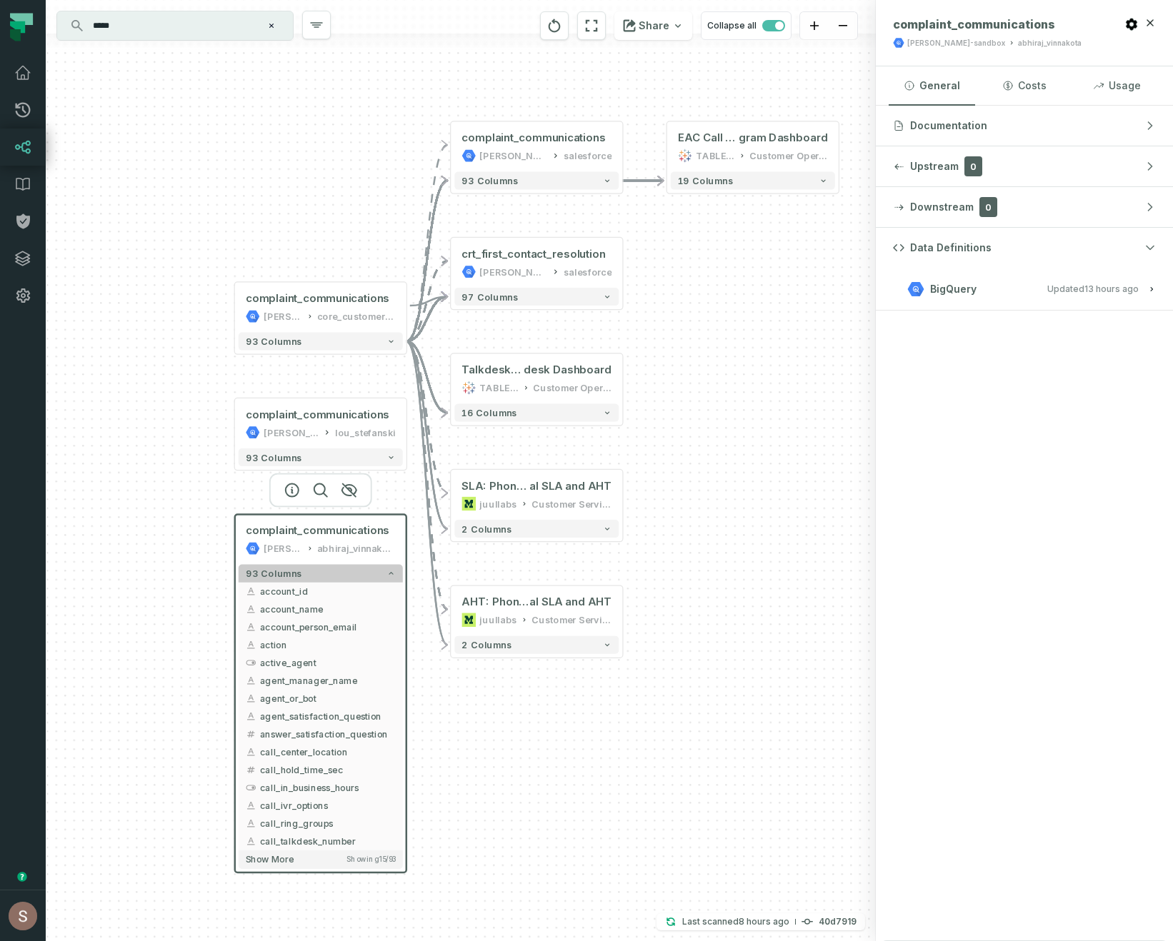
click at [298, 574] on button "93 columns" at bounding box center [321, 574] width 164 height 18
click at [322, 573] on button "93 columns" at bounding box center [320, 574] width 164 height 18
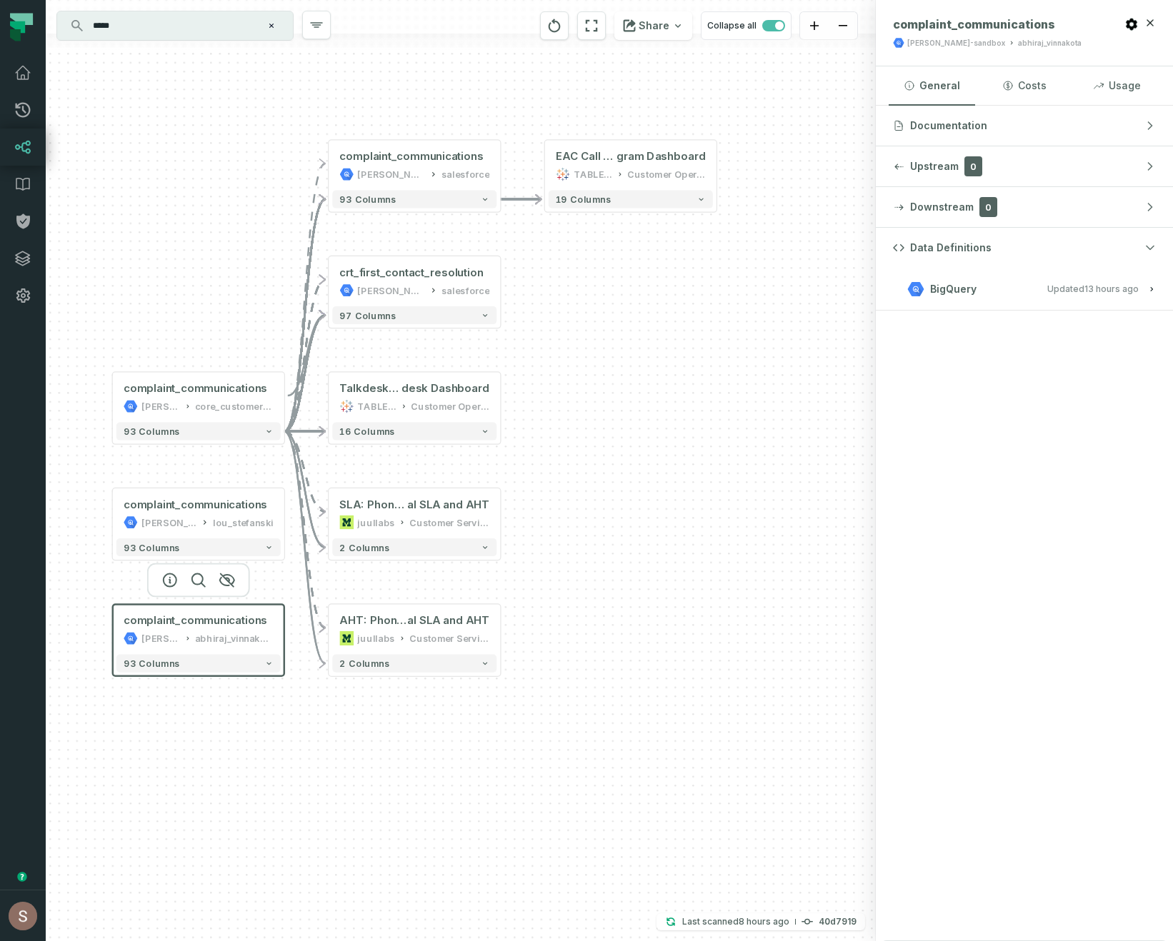
drag, startPoint x: 612, startPoint y: 642, endPoint x: 536, endPoint y: 739, distance: 123.1
click at [536, 739] on div "+ EAC Call Center Program @ Ad Hoc - EAC Call Center Pro gram Dashboard TABLEAU…" at bounding box center [461, 470] width 830 height 941
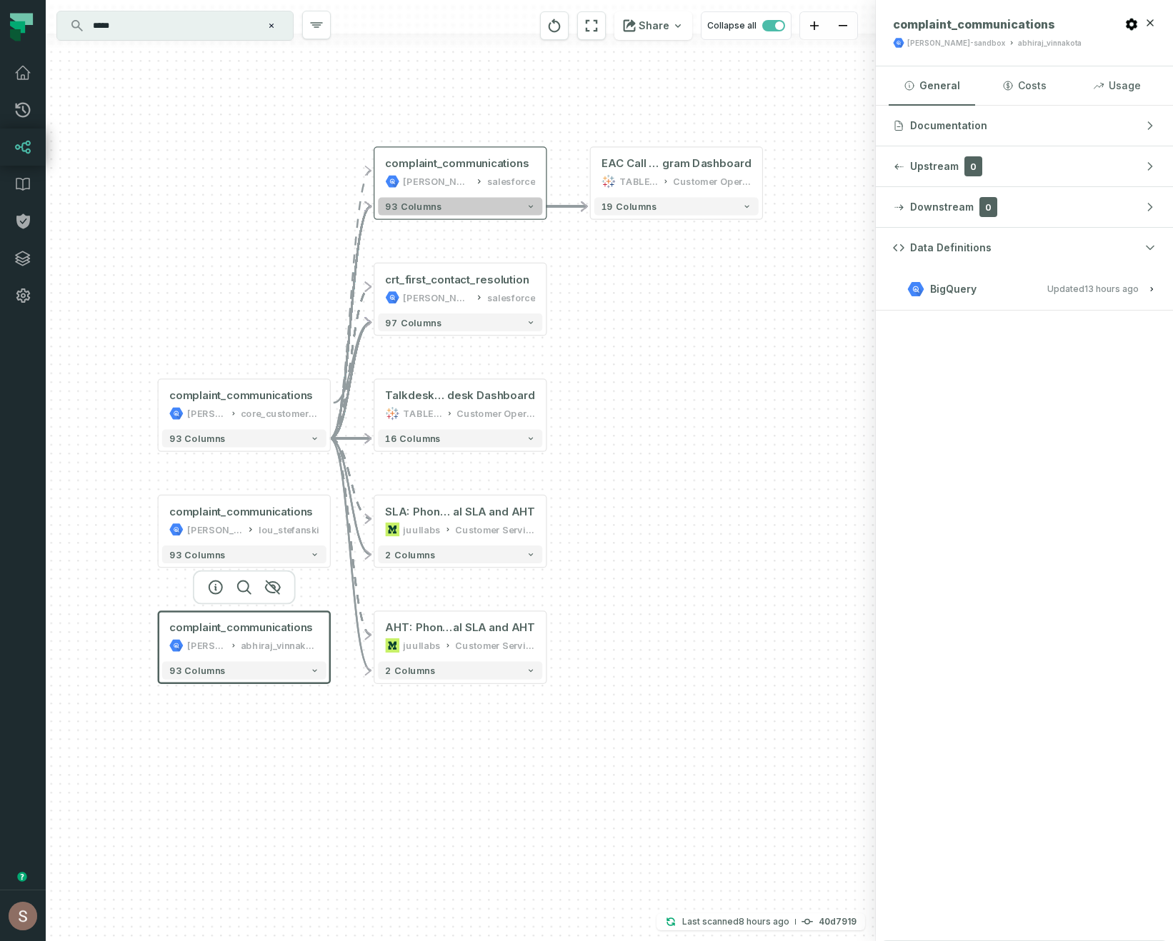
click at [458, 205] on button "93 columns" at bounding box center [460, 207] width 164 height 18
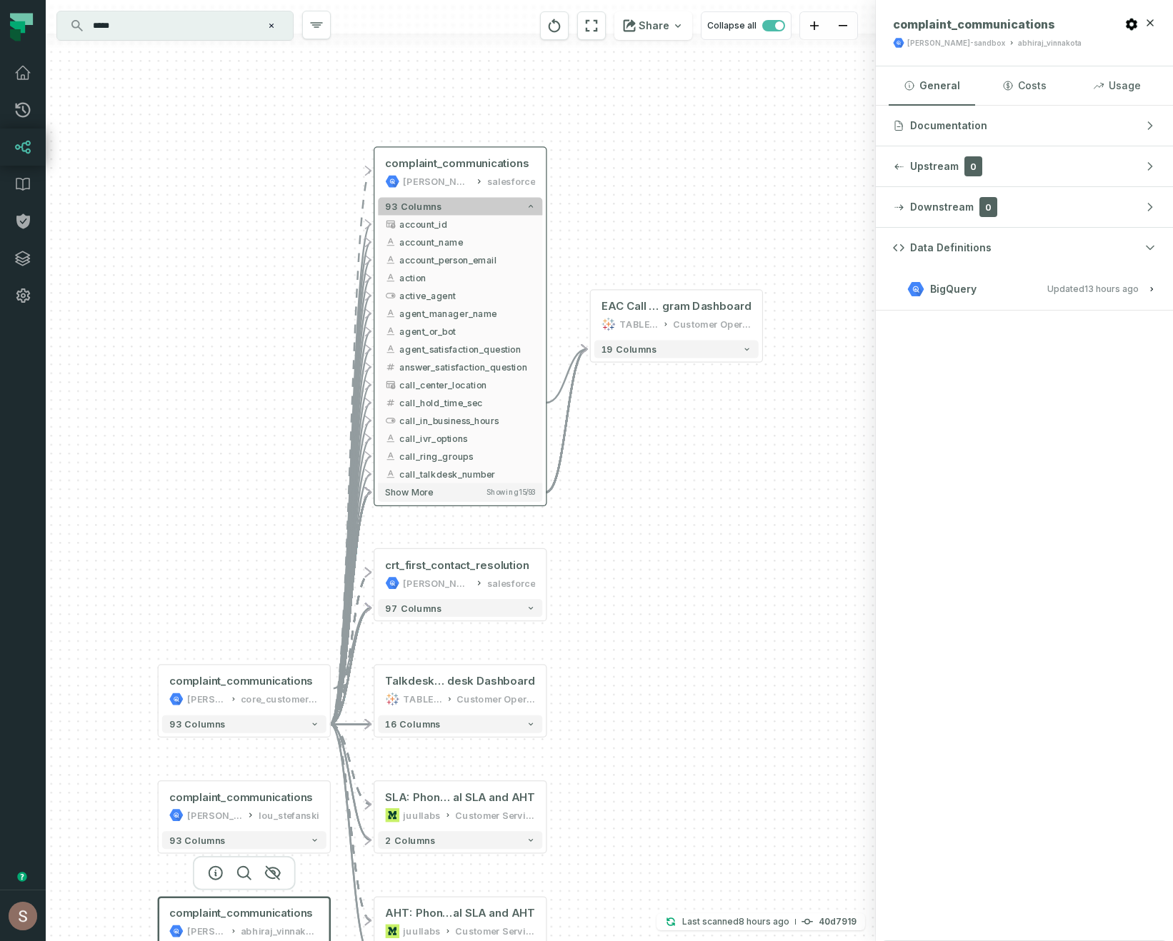
click at [458, 205] on button "93 columns" at bounding box center [460, 207] width 164 height 18
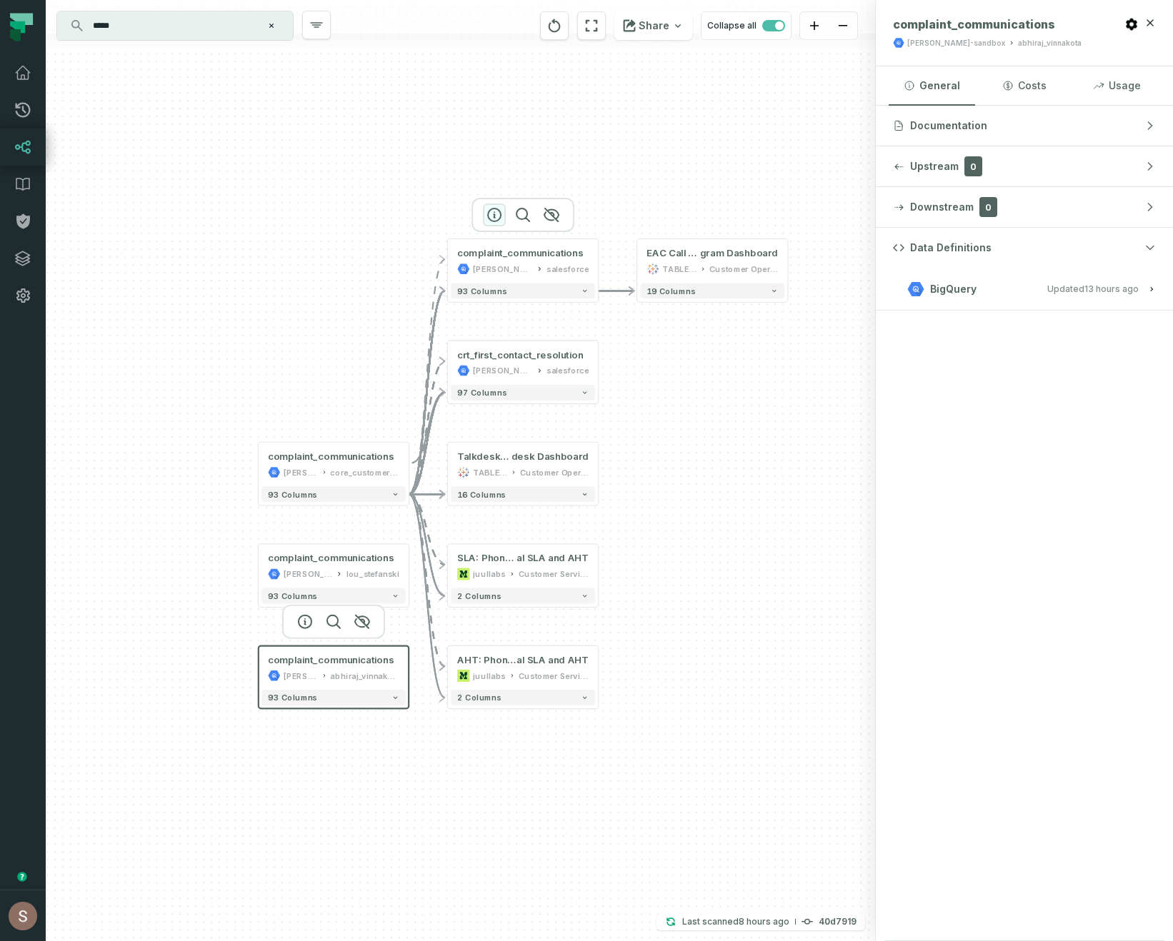
click at [495, 219] on icon "button" at bounding box center [494, 214] width 17 height 17
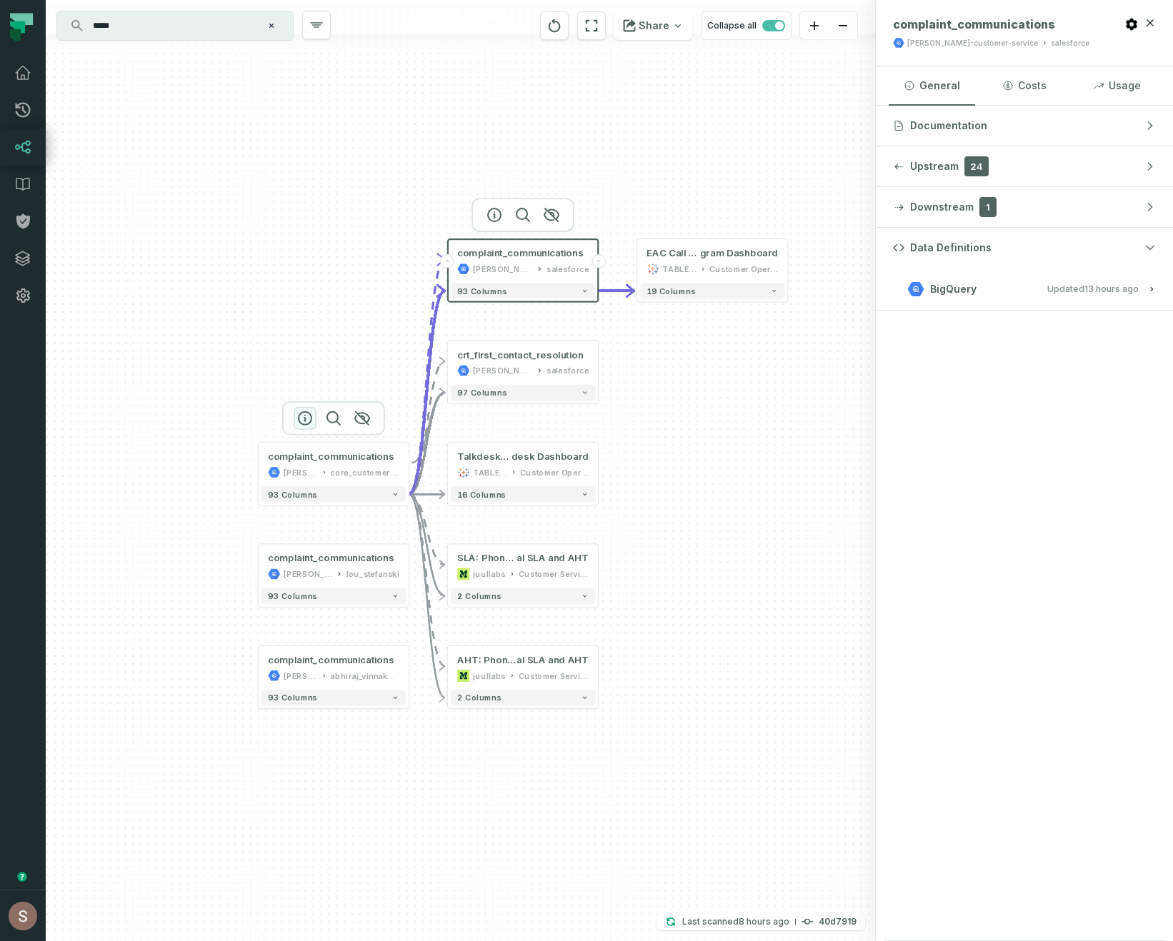
click at [306, 418] on icon "button" at bounding box center [304, 418] width 17 height 17
click at [340, 469] on div "core_customer_service" at bounding box center [363, 472] width 69 height 13
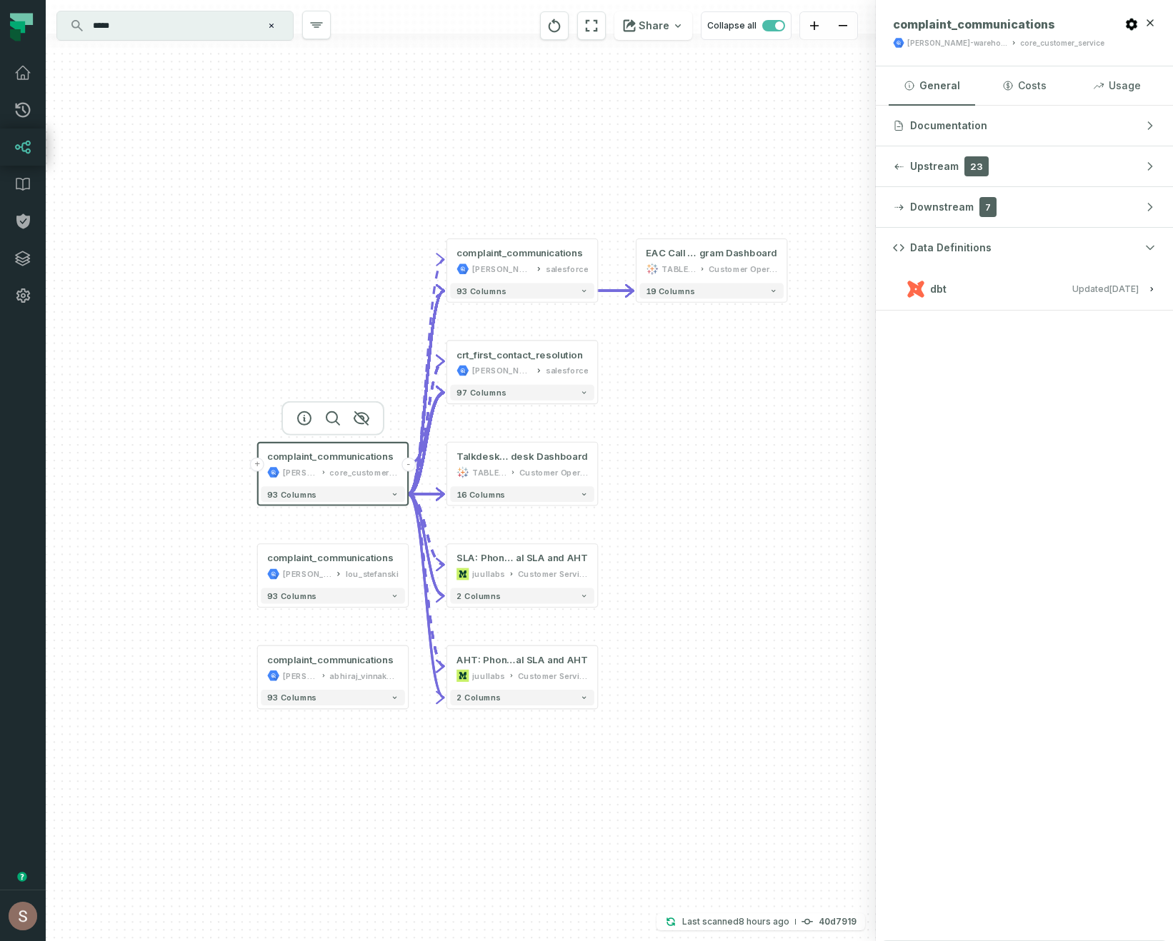
click at [408, 466] on button "-" at bounding box center [408, 465] width 14 height 14
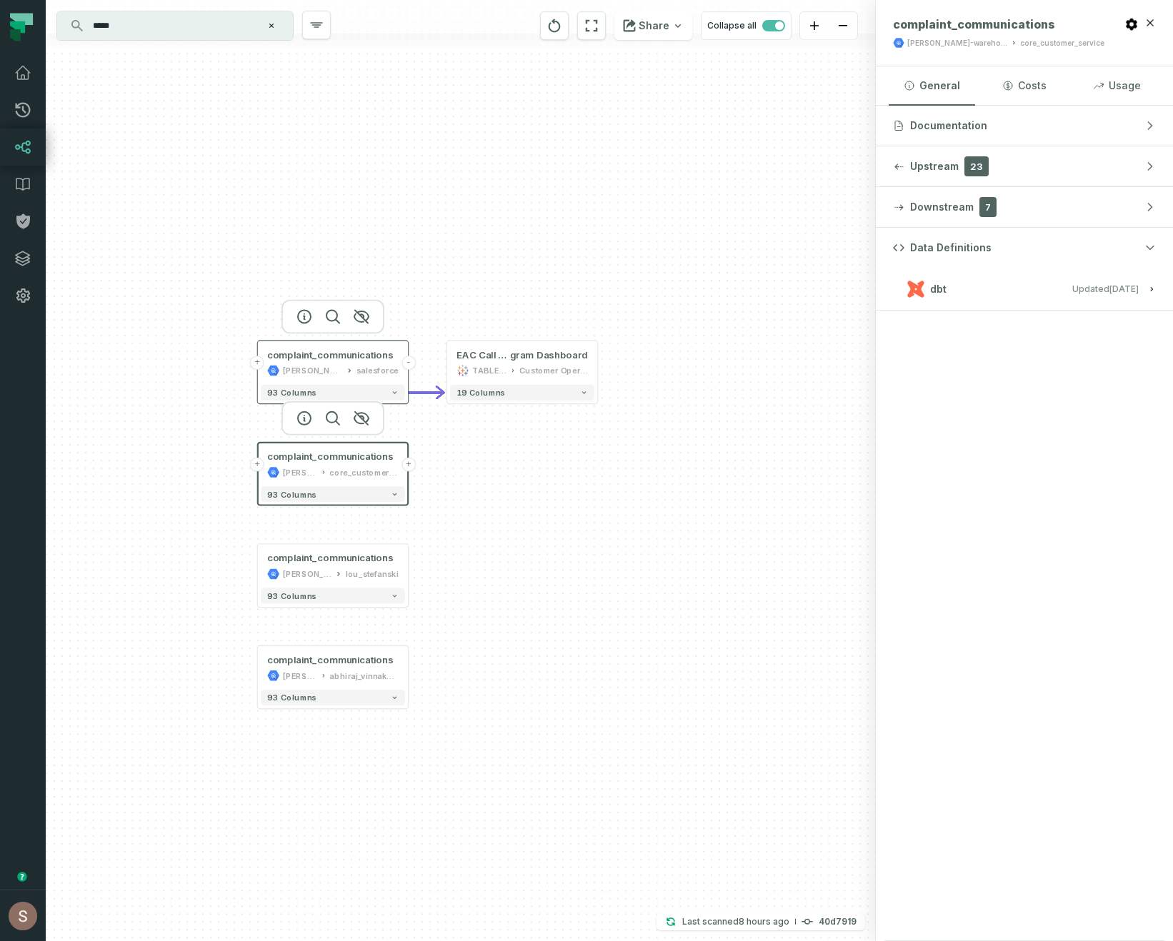
click at [414, 363] on button "-" at bounding box center [408, 363] width 14 height 14
click at [365, 312] on icon "button" at bounding box center [361, 316] width 14 height 13
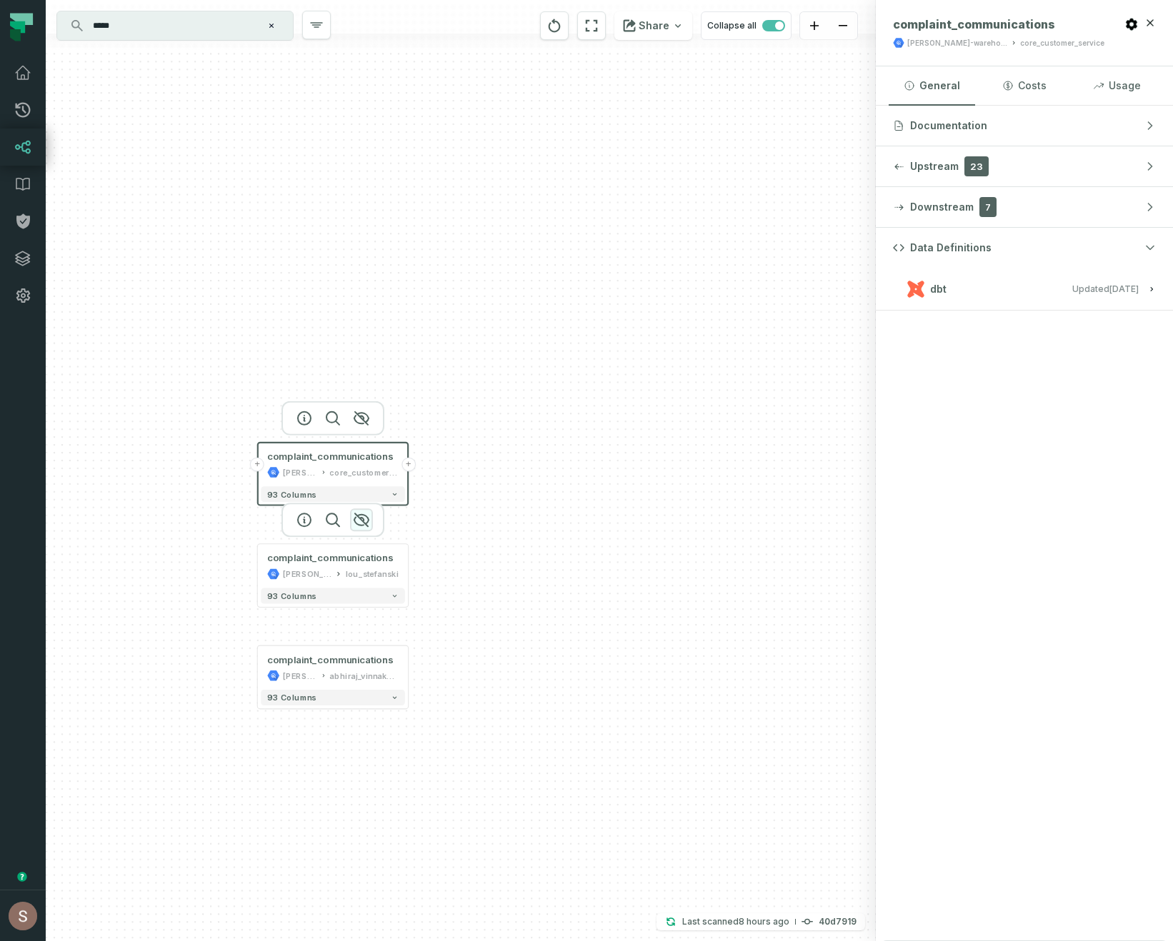
click at [358, 520] on icon "button" at bounding box center [361, 519] width 17 height 17
click at [355, 621] on icon "button" at bounding box center [361, 621] width 17 height 17
click at [161, 20] on input "*****" at bounding box center [173, 25] width 179 height 23
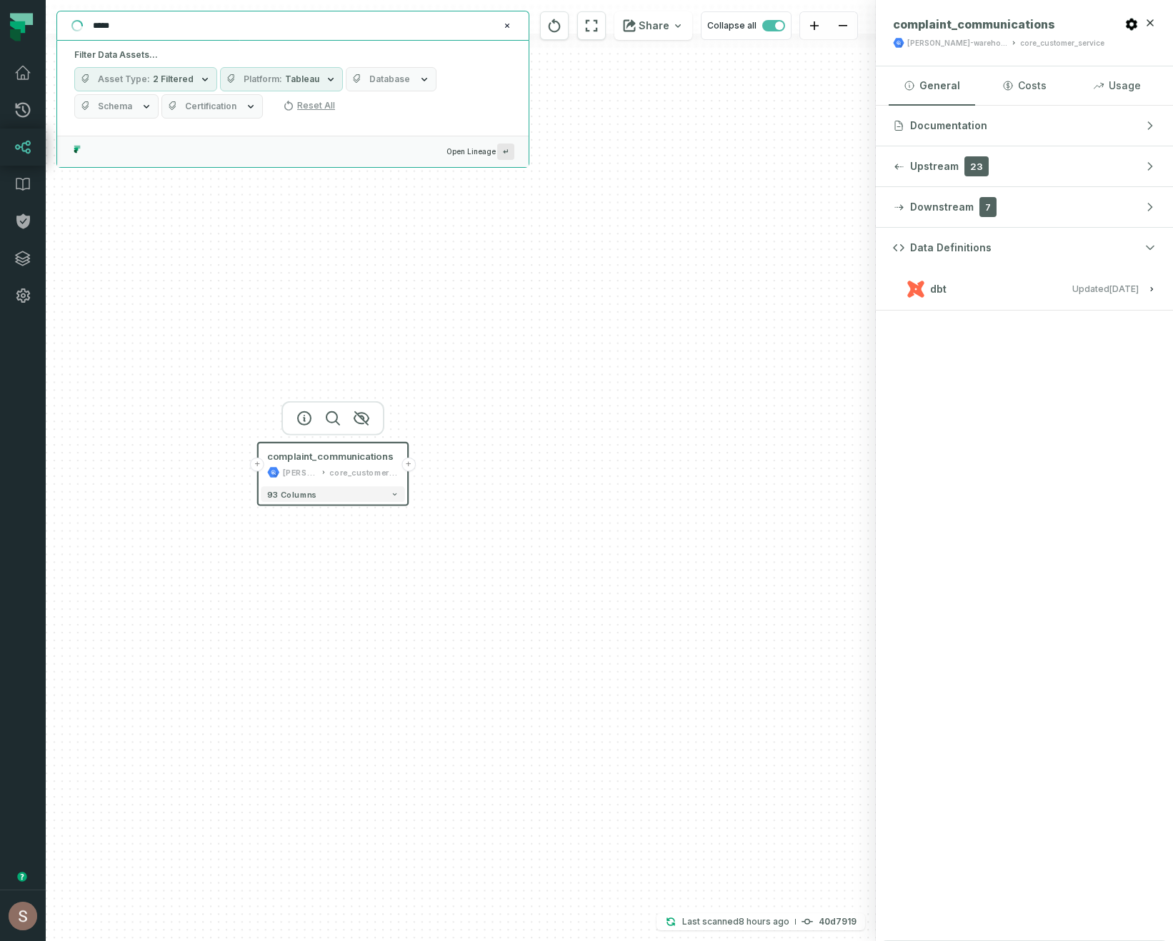
click at [161, 20] on input "*****" at bounding box center [291, 25] width 414 height 23
paste input "**********"
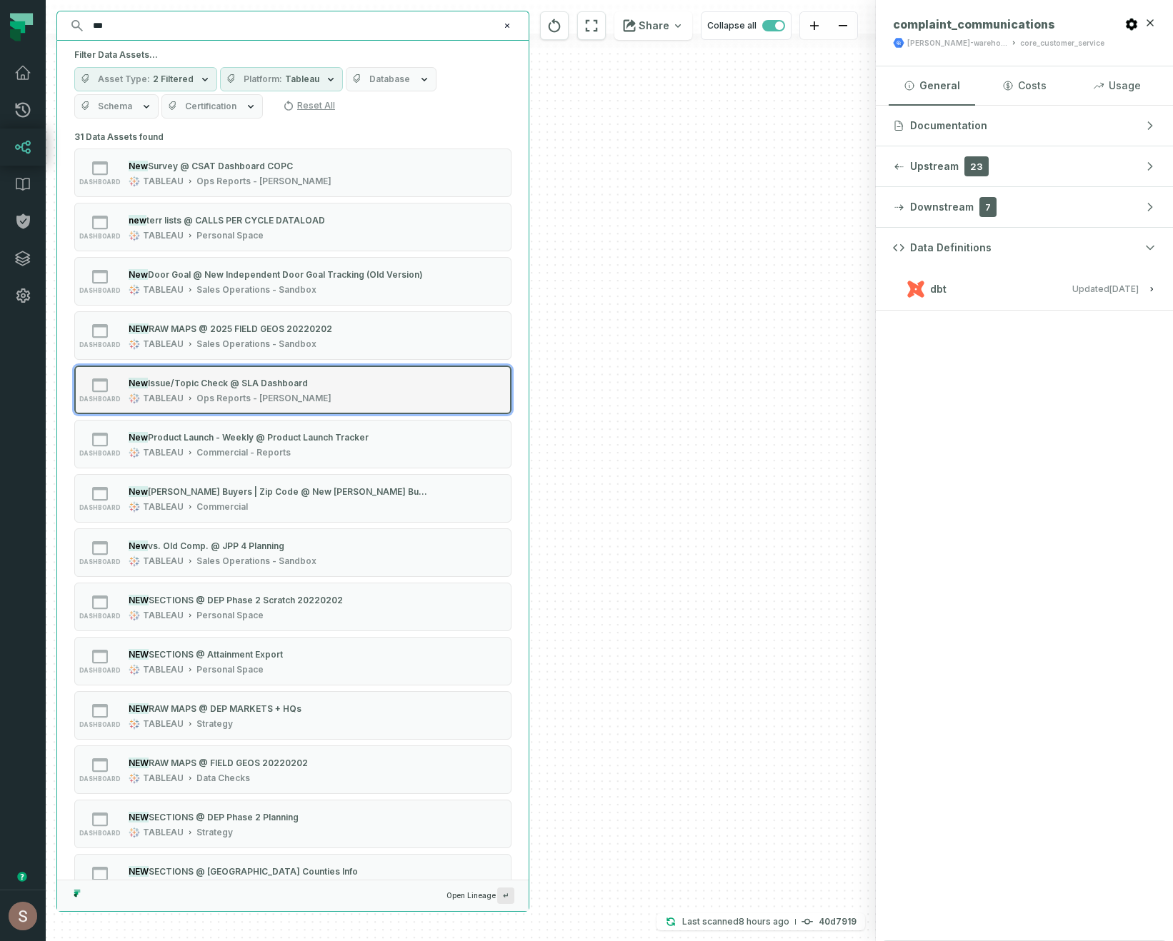
type input "***"
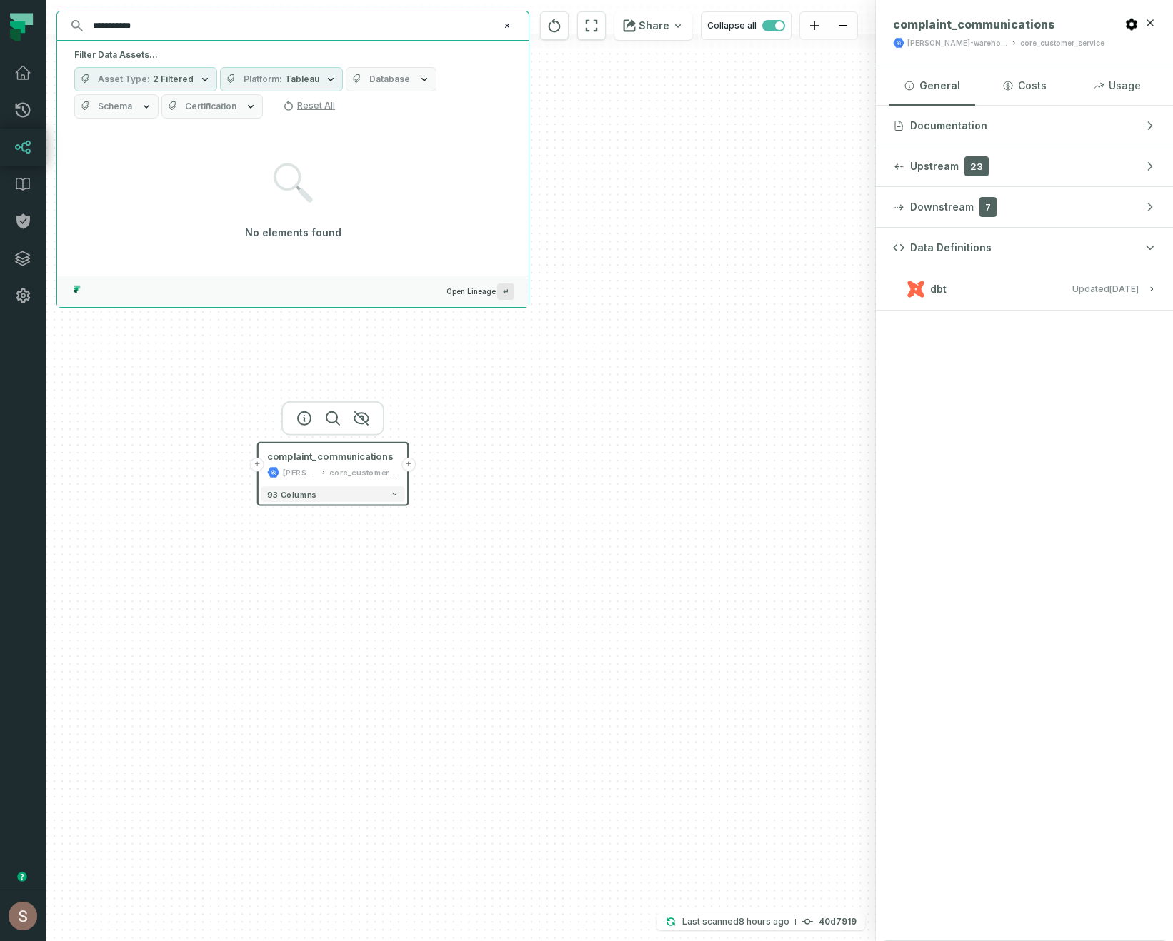
type input "**********"
click at [259, 25] on input "**********" at bounding box center [291, 25] width 414 height 23
click at [544, 391] on div "+ complaint_communications juul-warehouse core_customer_service + 93 columns" at bounding box center [461, 470] width 830 height 941
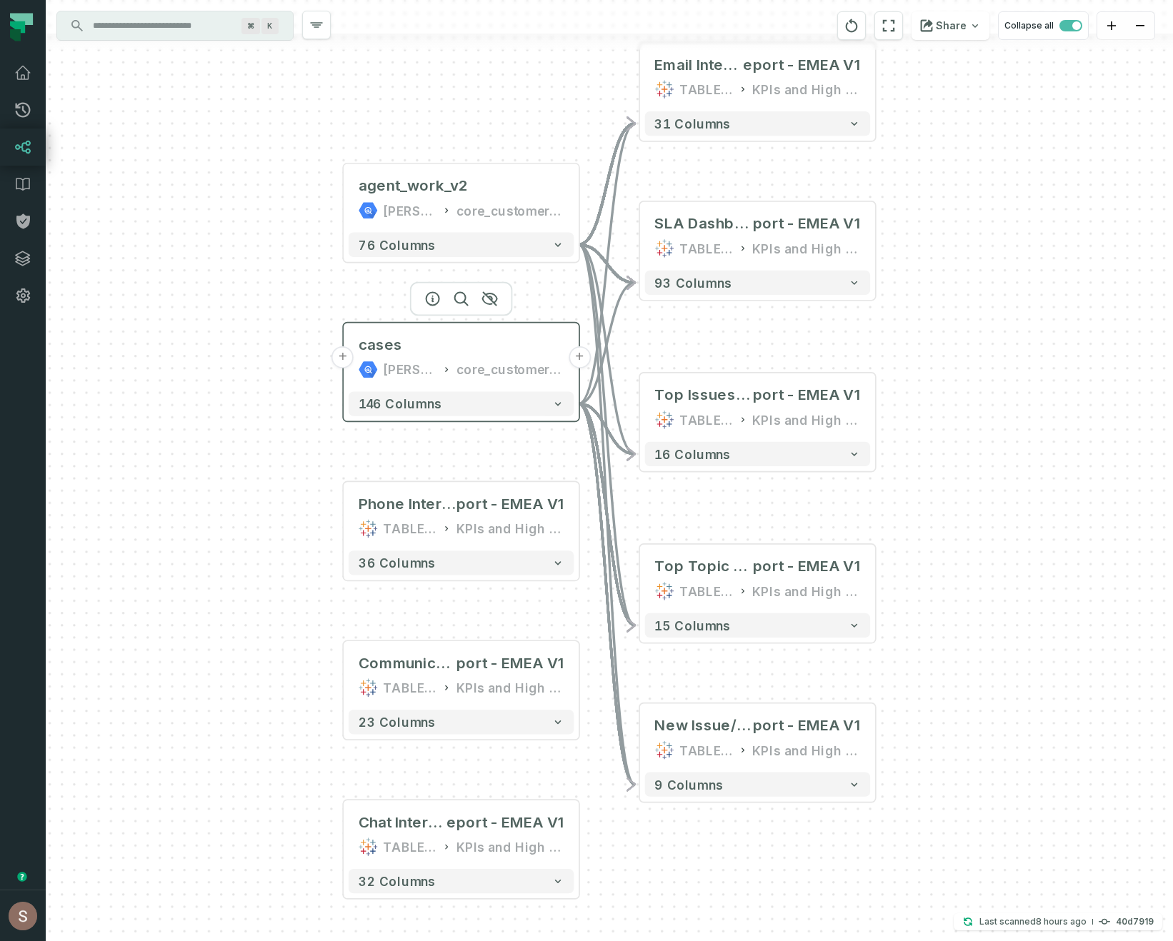
click at [526, 383] on div "cases [PERSON_NAME]-warehouse core_customer_service" at bounding box center [460, 357] width 225 height 59
click at [436, 299] on icon "button" at bounding box center [432, 297] width 17 height 17
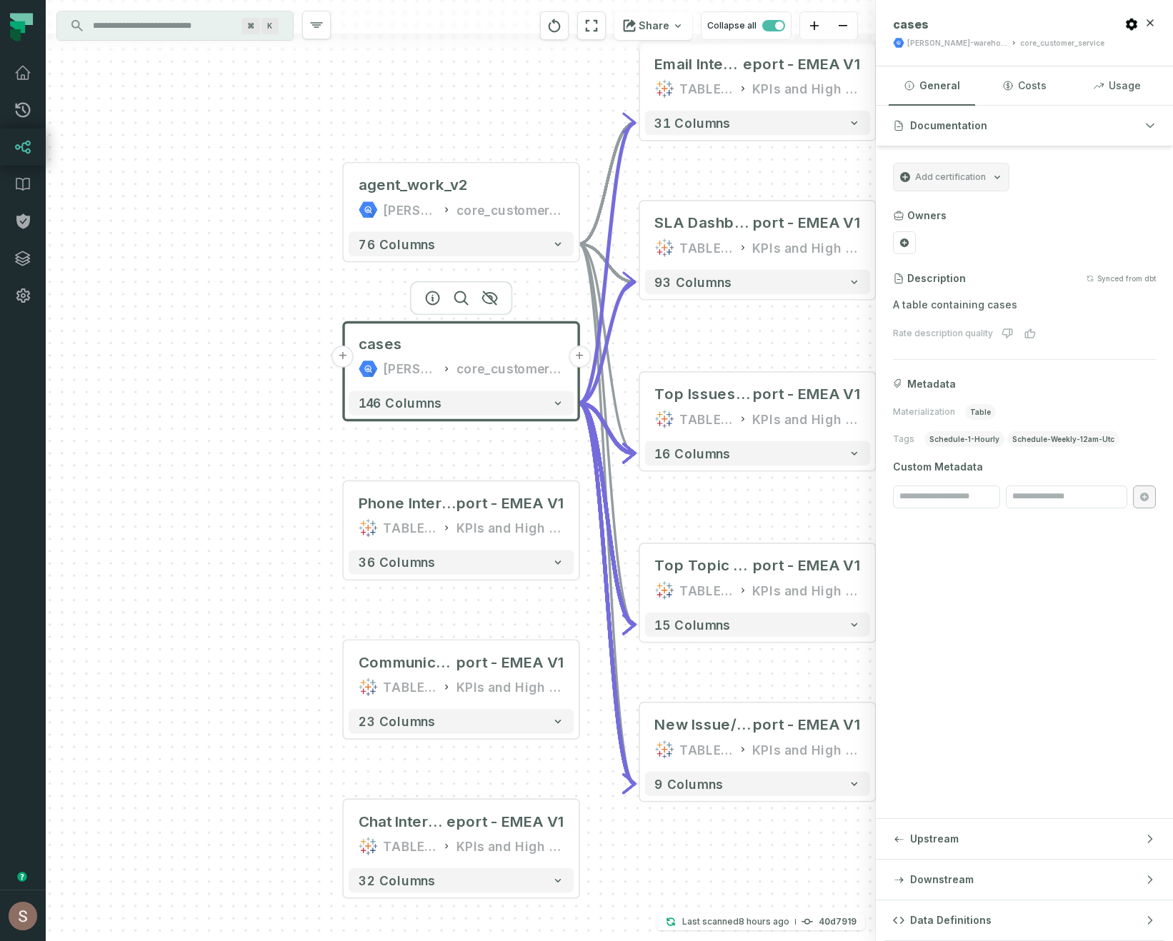
click at [1020, 46] on div "core_customer_service" at bounding box center [1062, 43] width 84 height 11
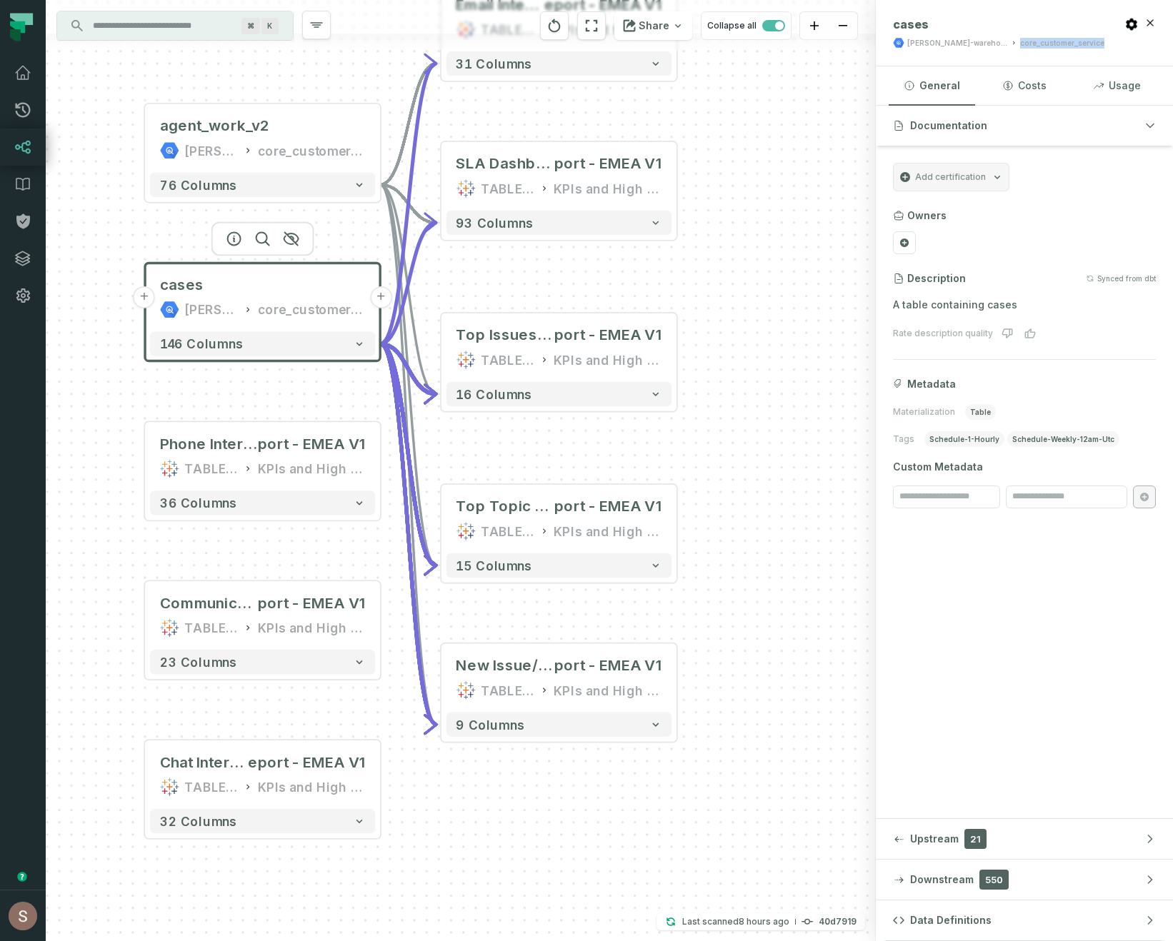
drag, startPoint x: 708, startPoint y: 347, endPoint x: 510, endPoint y: 288, distance: 207.2
click at [510, 288] on div "+ agent_work_v2 juul-warehouse core_customer_service + 76 columns + cases juul-…" at bounding box center [461, 470] width 830 height 941
click at [534, 618] on icon "button" at bounding box center [529, 619] width 17 height 17
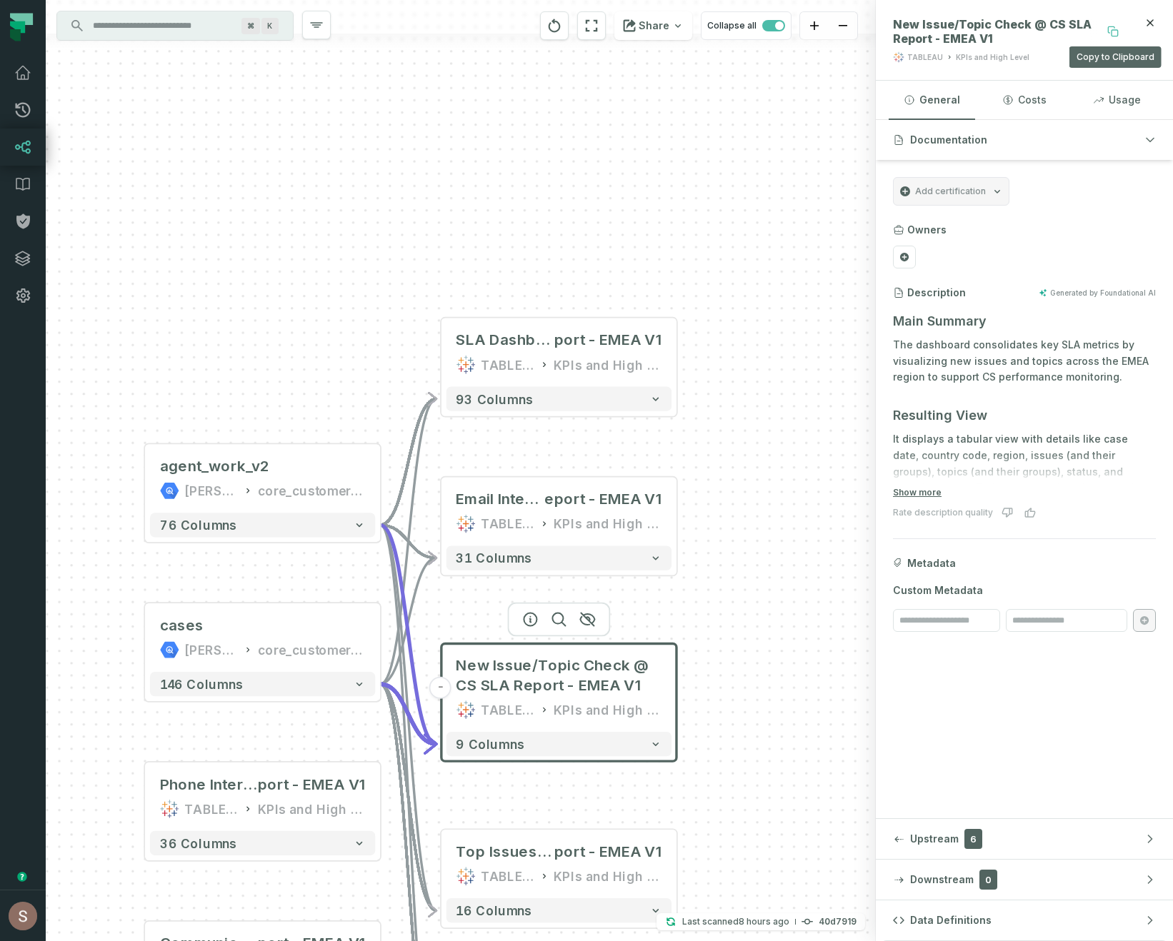
click at [1108, 30] on icon at bounding box center [1111, 29] width 6 height 6
click at [146, 481] on button "+" at bounding box center [145, 479] width 22 height 22
click at [144, 475] on button "+" at bounding box center [145, 478] width 22 height 22
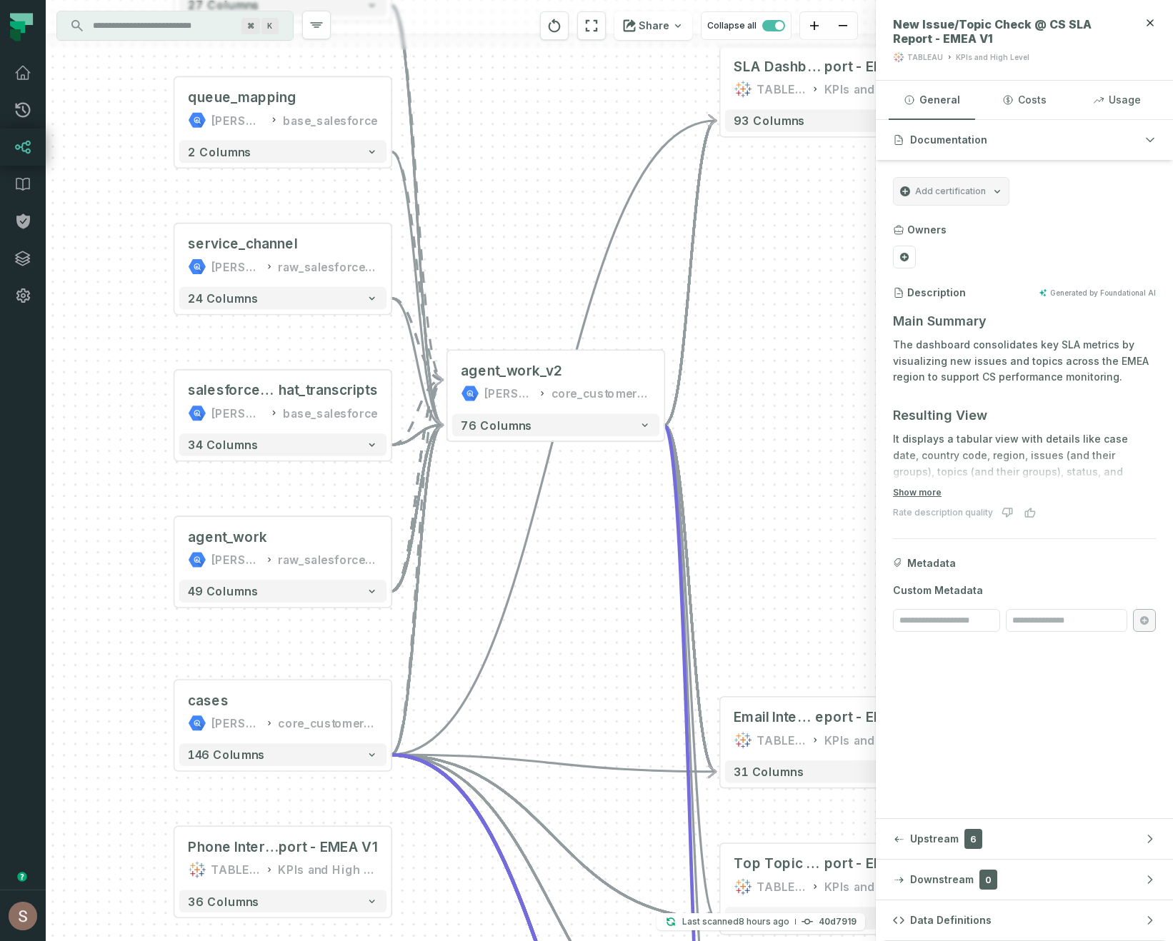
drag, startPoint x: 282, startPoint y: 660, endPoint x: 122, endPoint y: 486, distance: 236.0
click at [122, 486] on div "agent_work juul-warehouse raw_salesforce_v2 + 49 columns + salesforce_live_c ha…" at bounding box center [461, 470] width 830 height 941
click at [449, 381] on button "-" at bounding box center [446, 381] width 20 height 20
click at [445, 378] on button "-" at bounding box center [446, 381] width 20 height 20
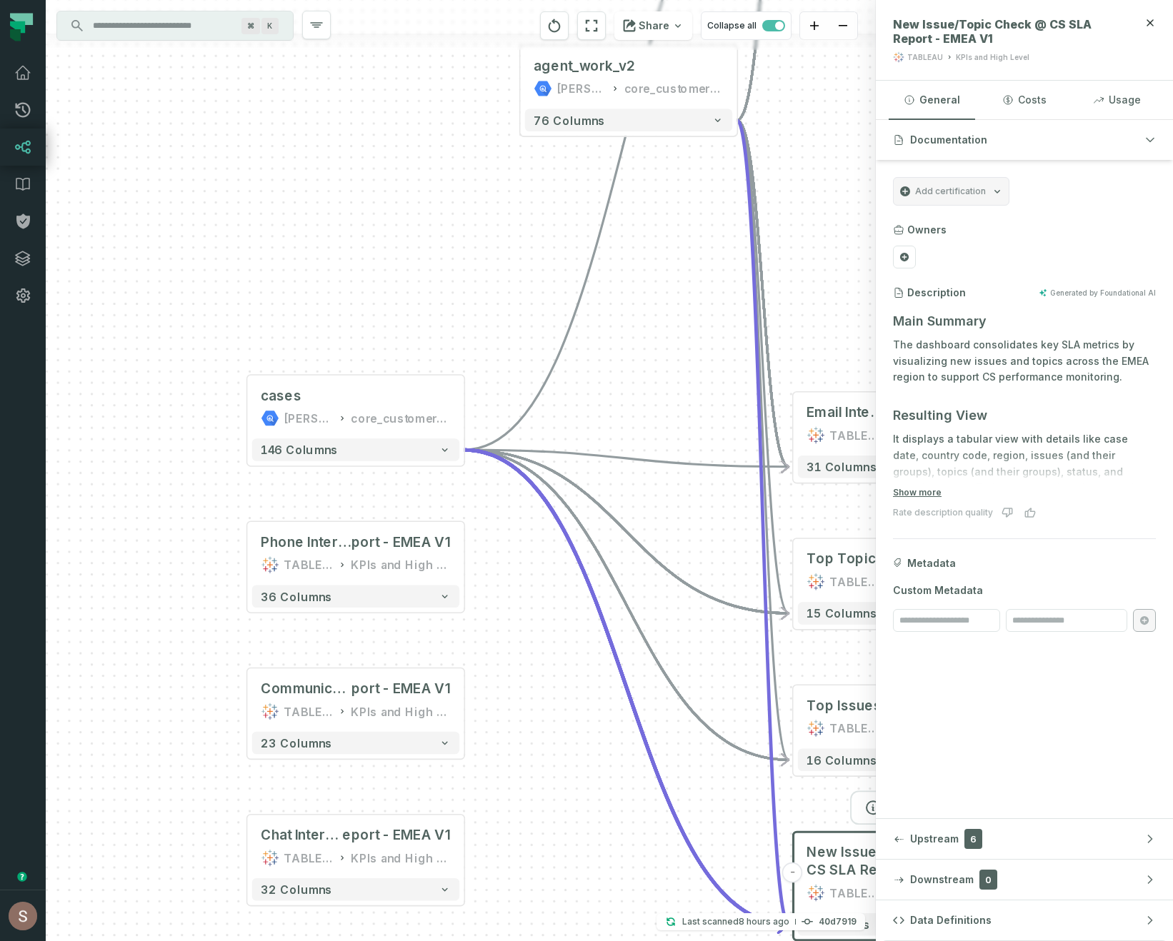
drag, startPoint x: 554, startPoint y: 656, endPoint x: 646, endPoint y: 340, distance: 329.3
click at [647, 340] on div "+ agent_work_v2 juul-warehouse core_customer_service + 76 columns + cases juul-…" at bounding box center [461, 470] width 830 height 941
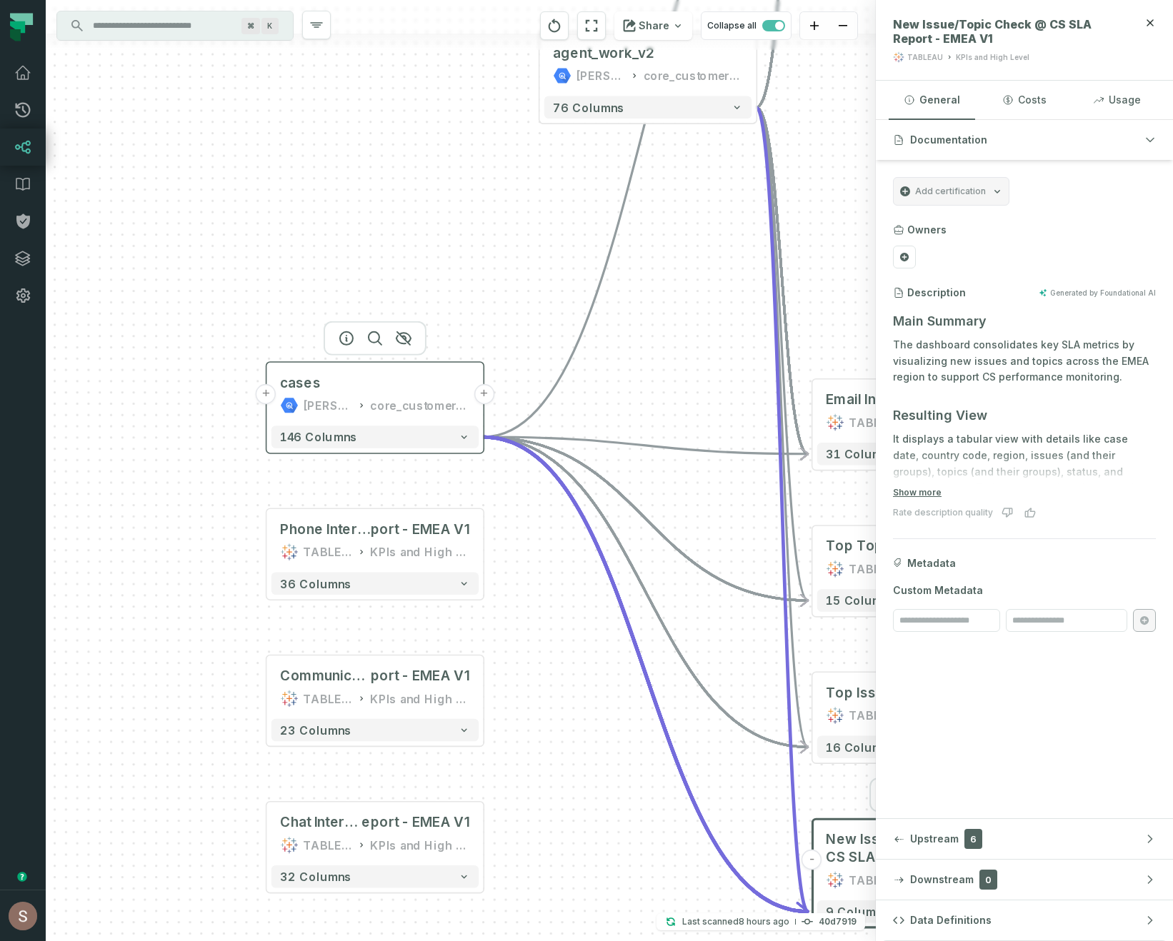
click at [271, 394] on button "+" at bounding box center [266, 394] width 20 height 20
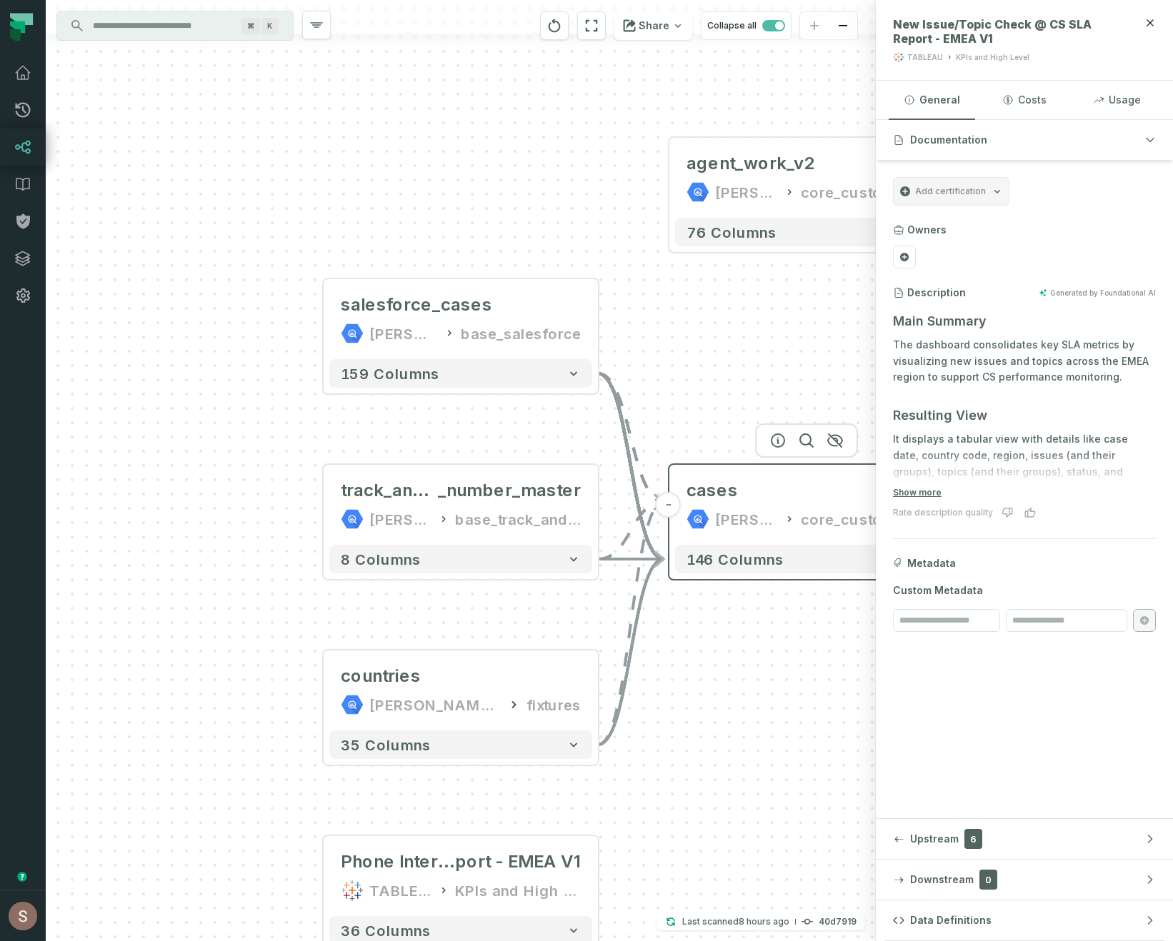
click at [669, 505] on button "-" at bounding box center [669, 505] width 26 height 26
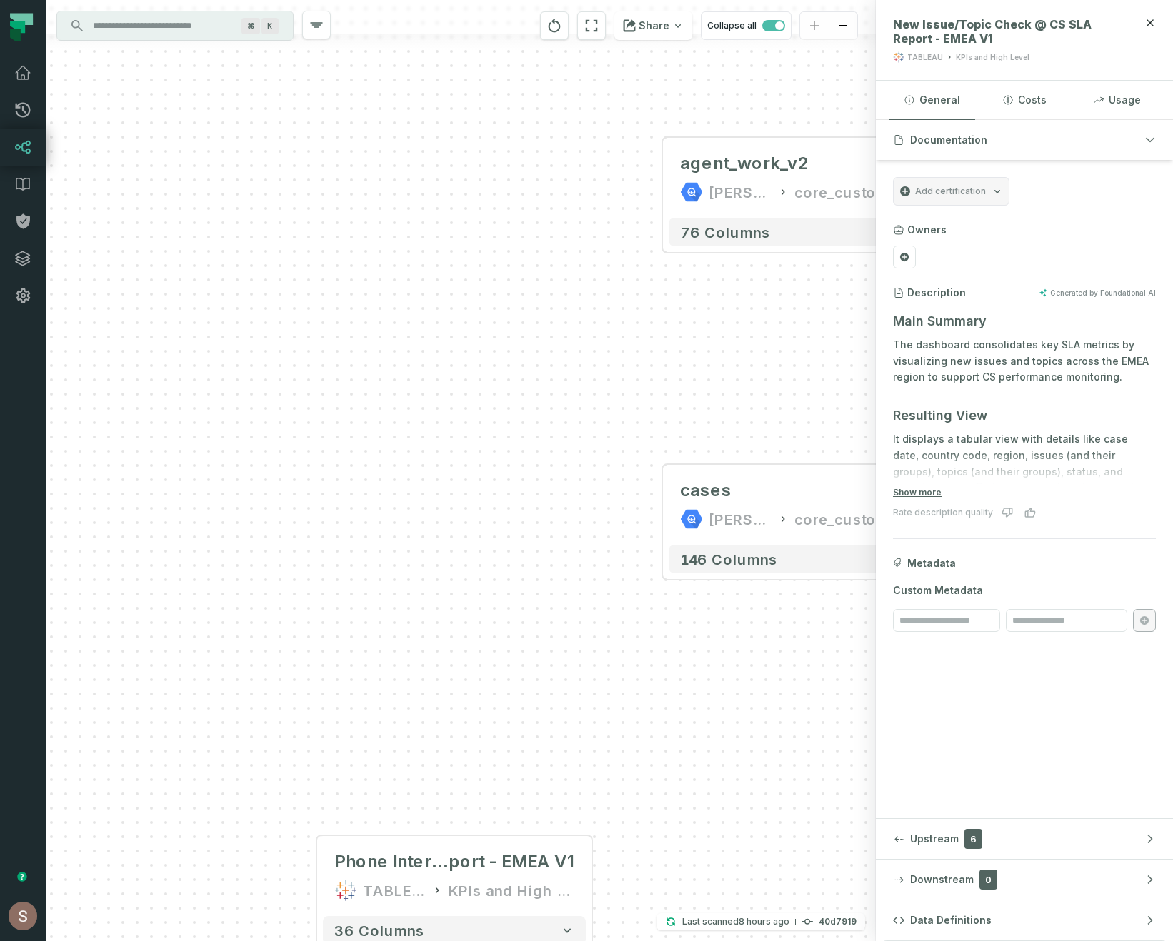
drag, startPoint x: 486, startPoint y: 411, endPoint x: 164, endPoint y: 495, distance: 333.4
click at [164, 494] on div "+ agent_work_v2 juul-warehouse core_customer_service + 76 columns + cases juul-…" at bounding box center [461, 470] width 830 height 941
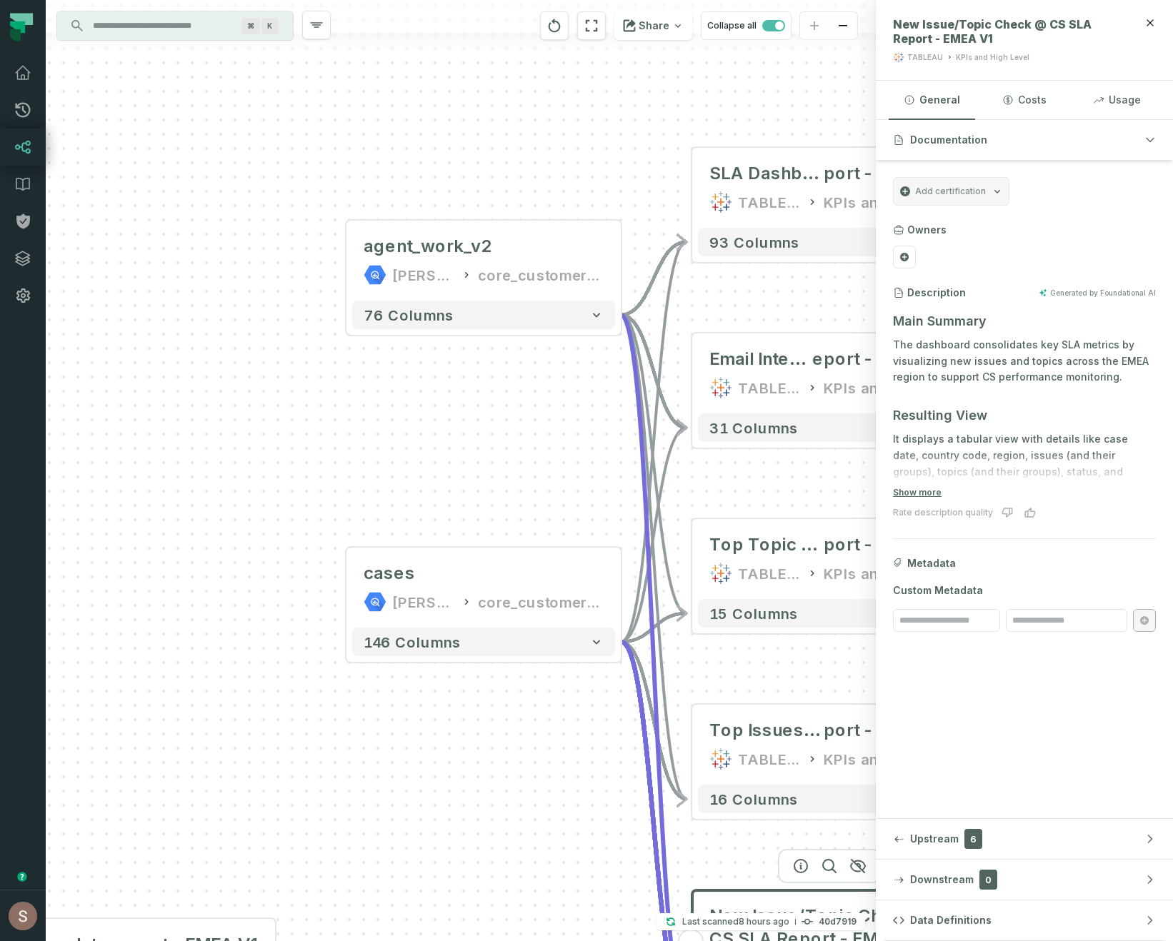
click at [173, 34] on input "Discovery Provider cmdk menu" at bounding box center [162, 25] width 156 height 23
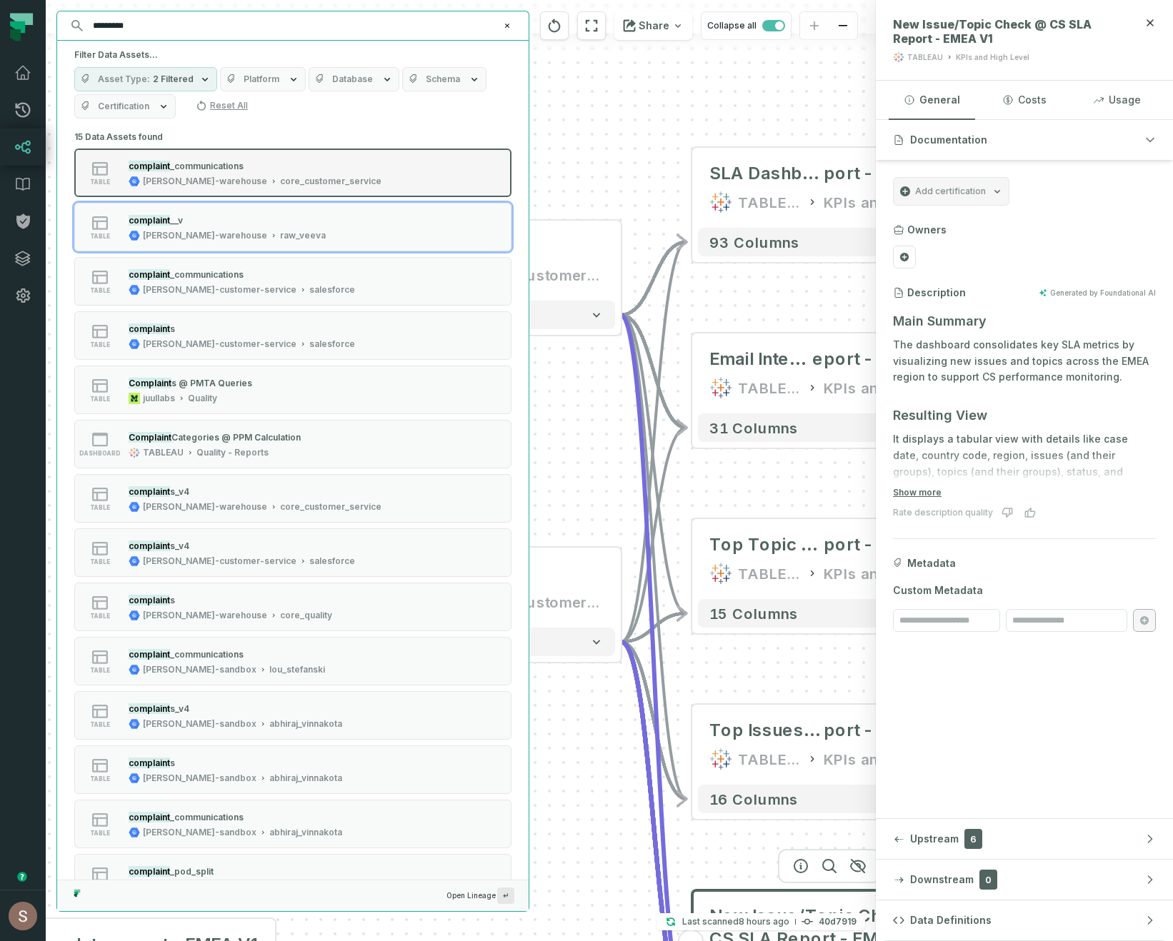
type input "*********"
click at [387, 187] on button "table complaint _communications juul-warehouse core_customer_service" at bounding box center [292, 173] width 437 height 49
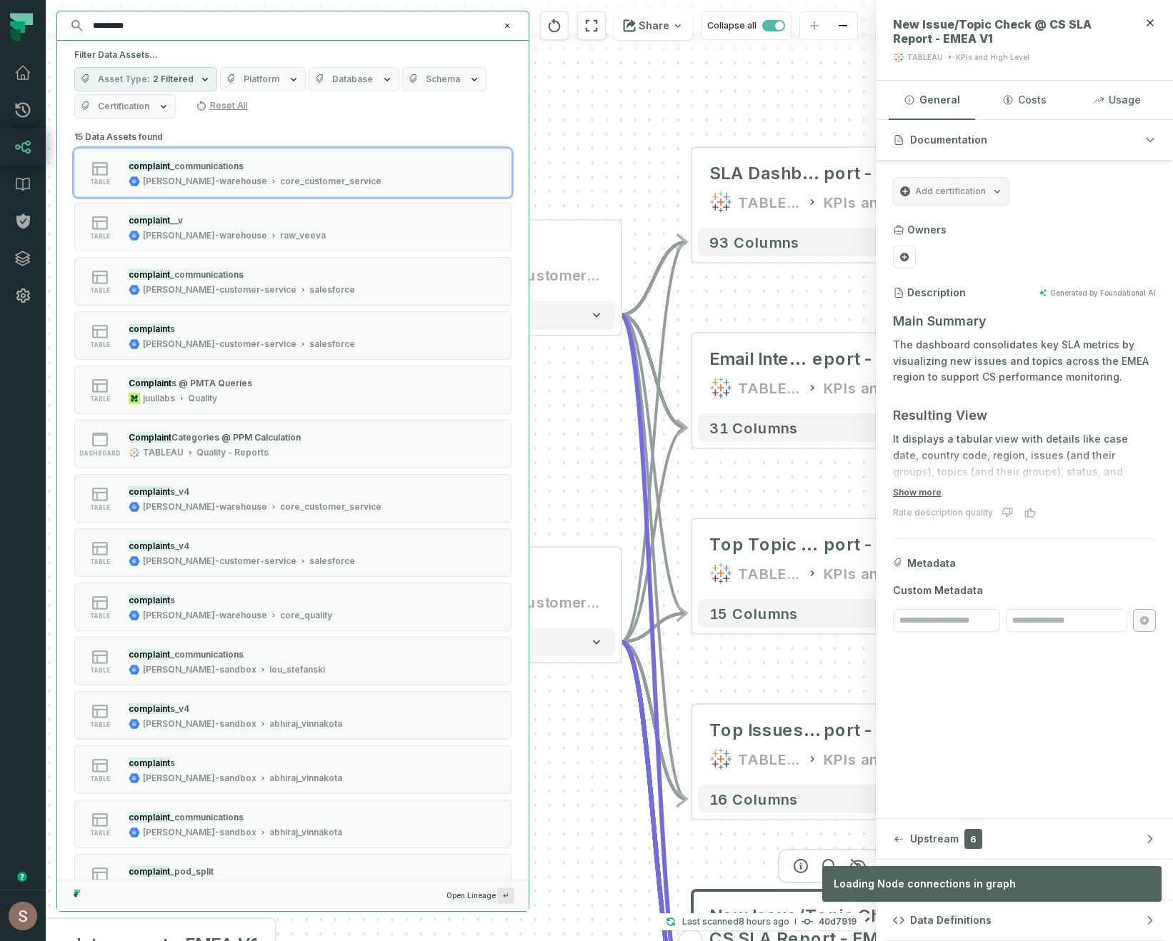
click at [593, 160] on div "+ agent_work_v2 juul-warehouse core_customer_service + 76 columns + cases juul-…" at bounding box center [461, 470] width 830 height 941
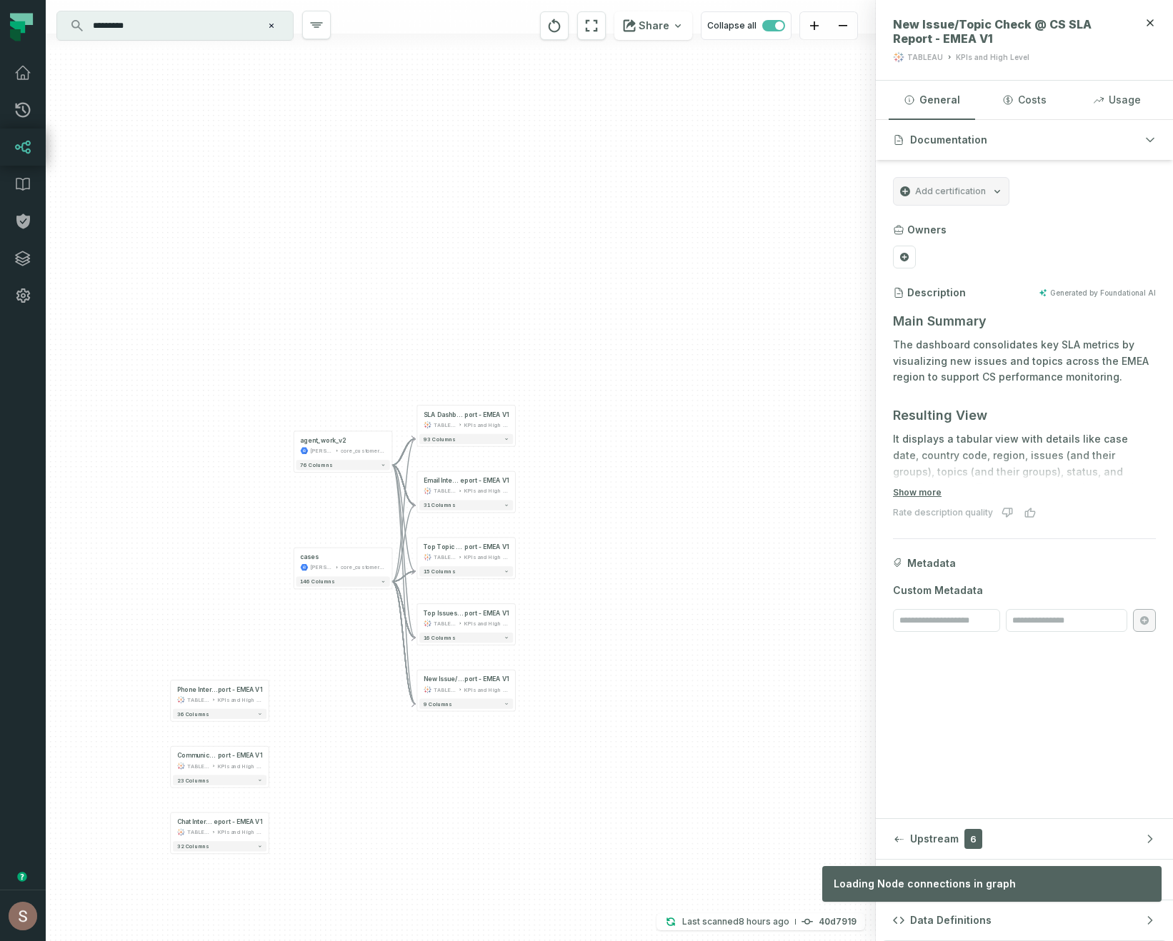
drag, startPoint x: 265, startPoint y: 645, endPoint x: 280, endPoint y: 438, distance: 207.6
click at [280, 438] on div "+ agent_work_v2 juul-warehouse core_customer_service + 76 columns + cases juul-…" at bounding box center [461, 470] width 830 height 941
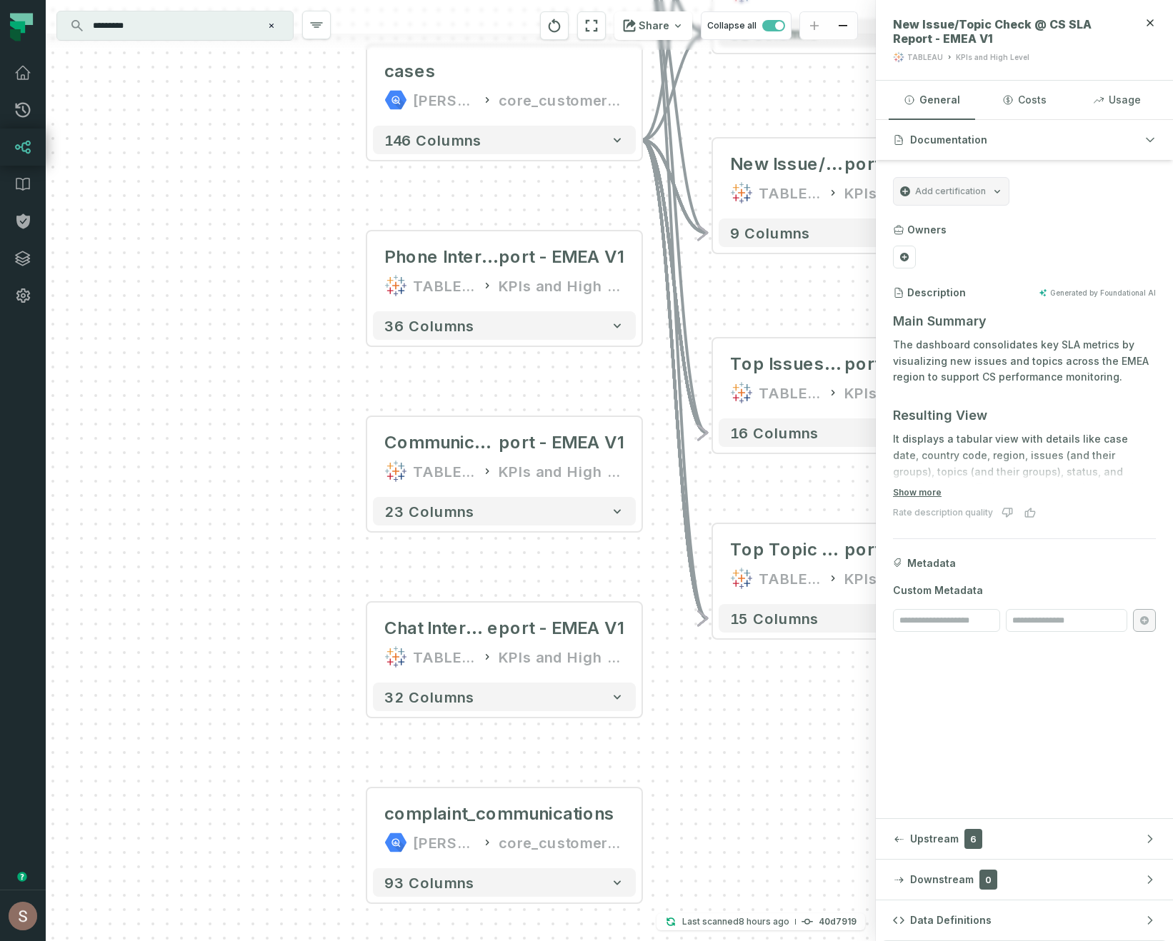
drag, startPoint x: 129, startPoint y: 313, endPoint x: 177, endPoint y: 678, distance: 368.0
click at [177, 678] on div "+ agent_work_v2 juul-warehouse core_customer_service + 76 columns + cases juul-…" at bounding box center [461, 470] width 830 height 941
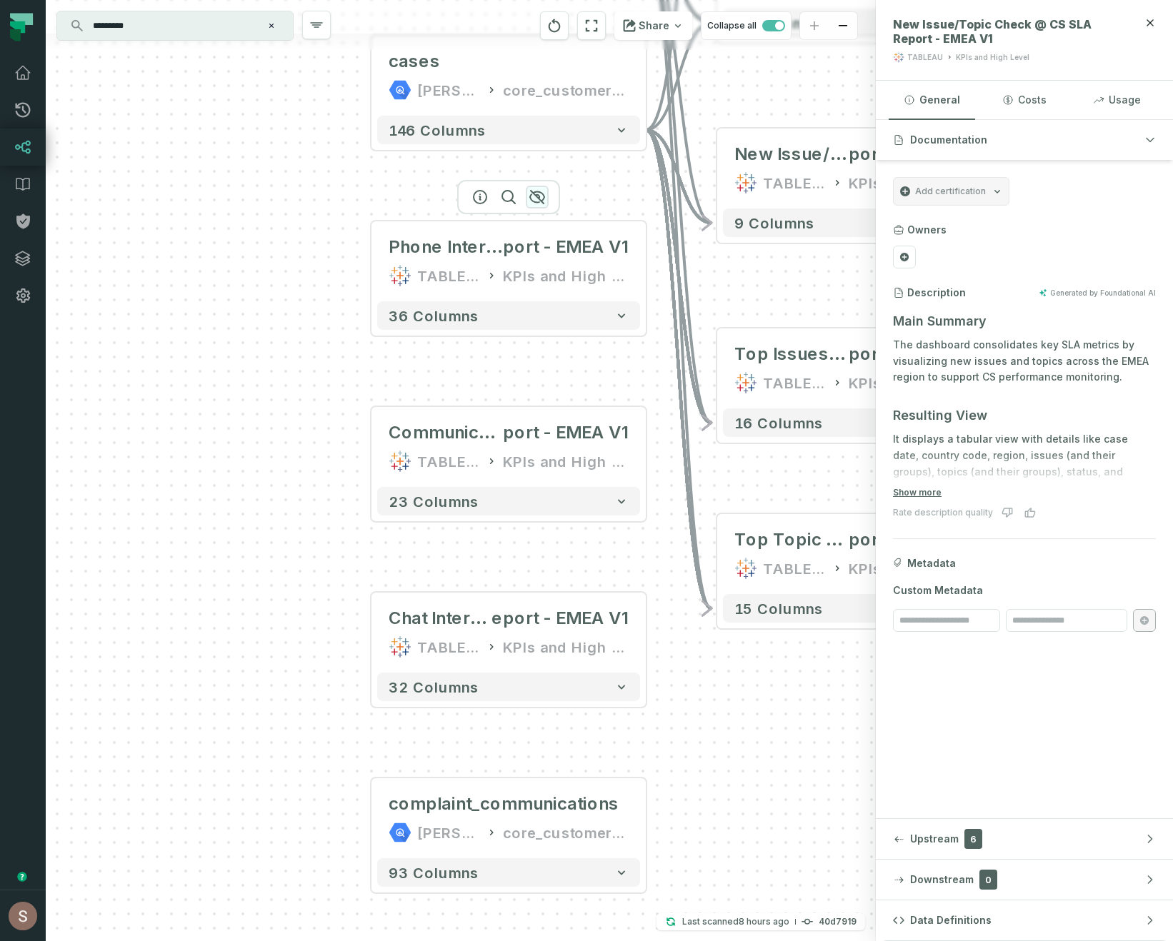
click at [538, 199] on icon "button" at bounding box center [536, 197] width 17 height 17
click at [532, 189] on icon "button" at bounding box center [535, 197] width 17 height 17
click at [533, 377] on icon "button" at bounding box center [535, 382] width 14 height 13
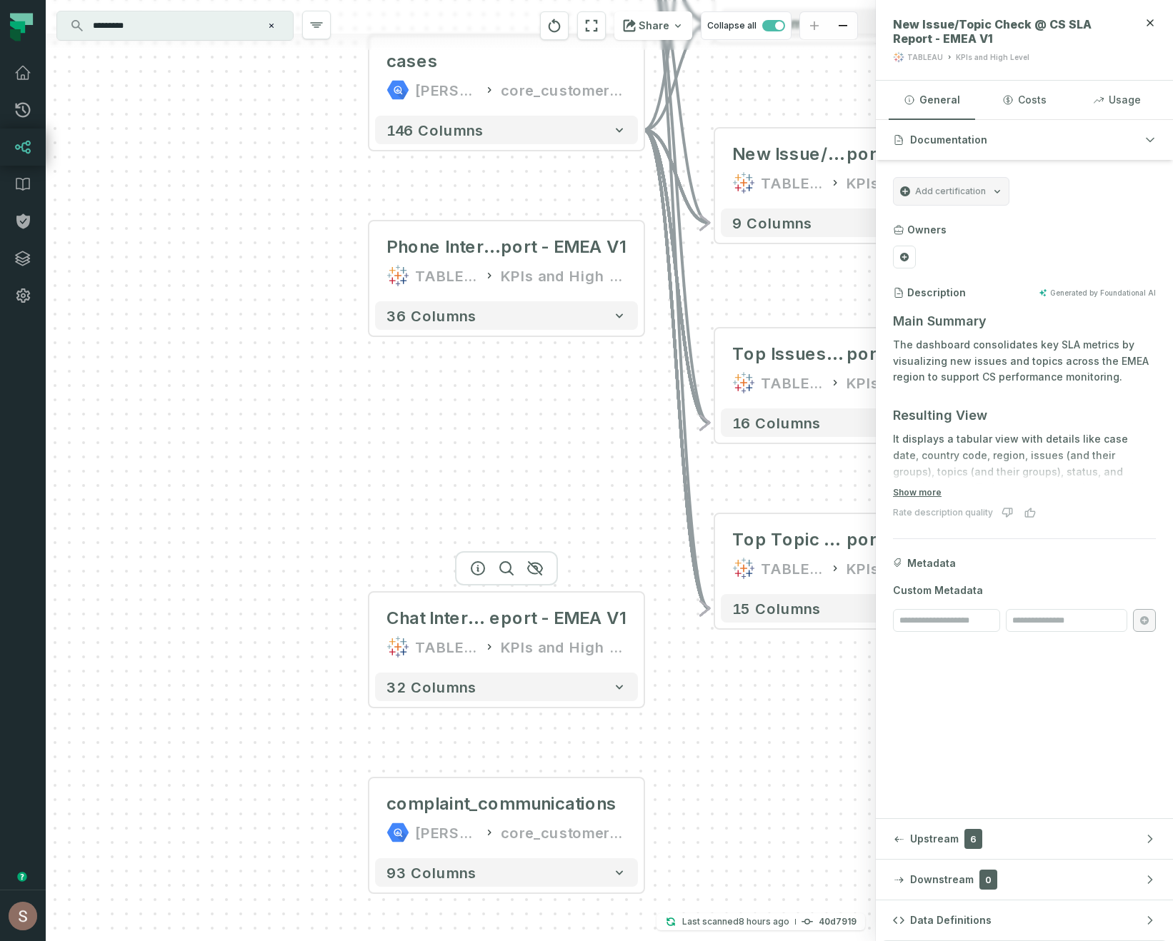
click at [530, 556] on div at bounding box center [506, 568] width 103 height 34
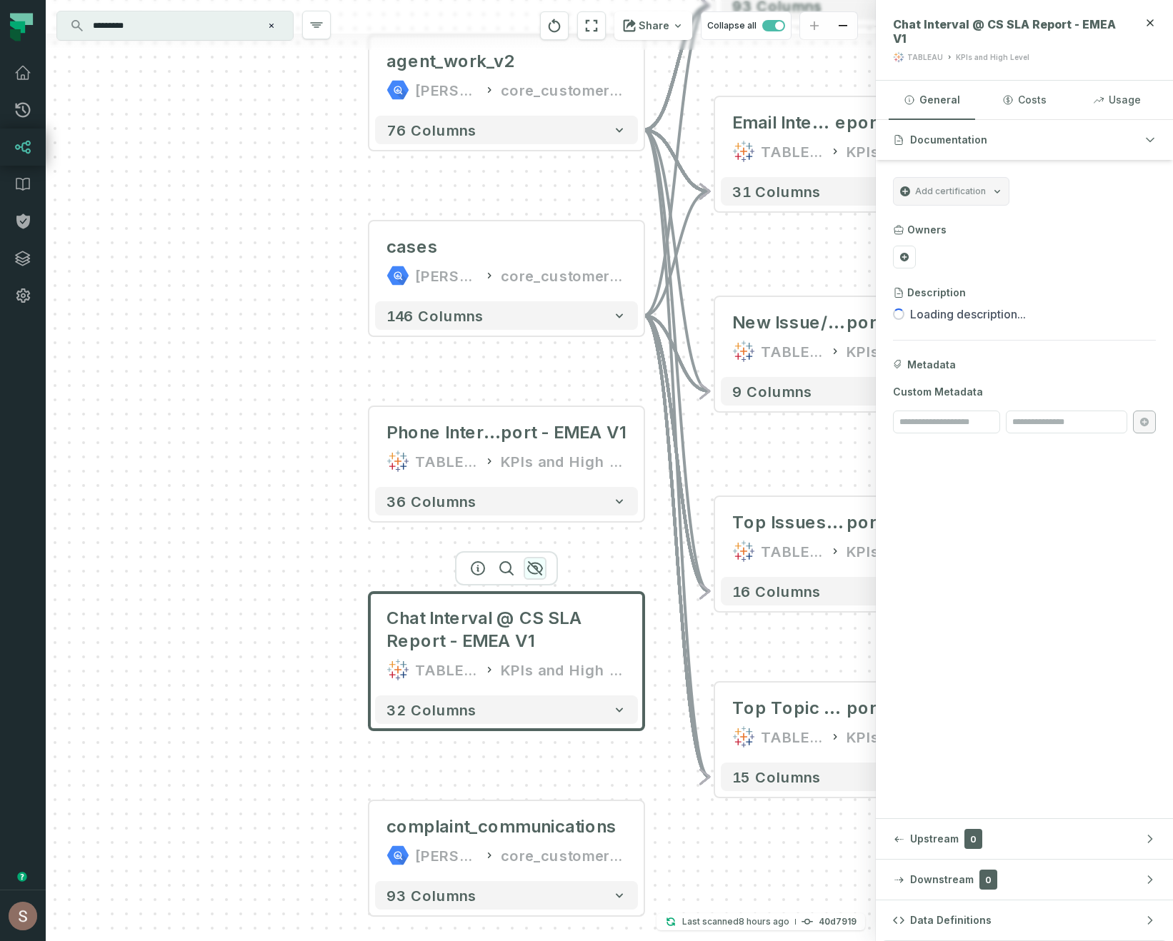
click at [532, 569] on icon "button" at bounding box center [534, 568] width 17 height 17
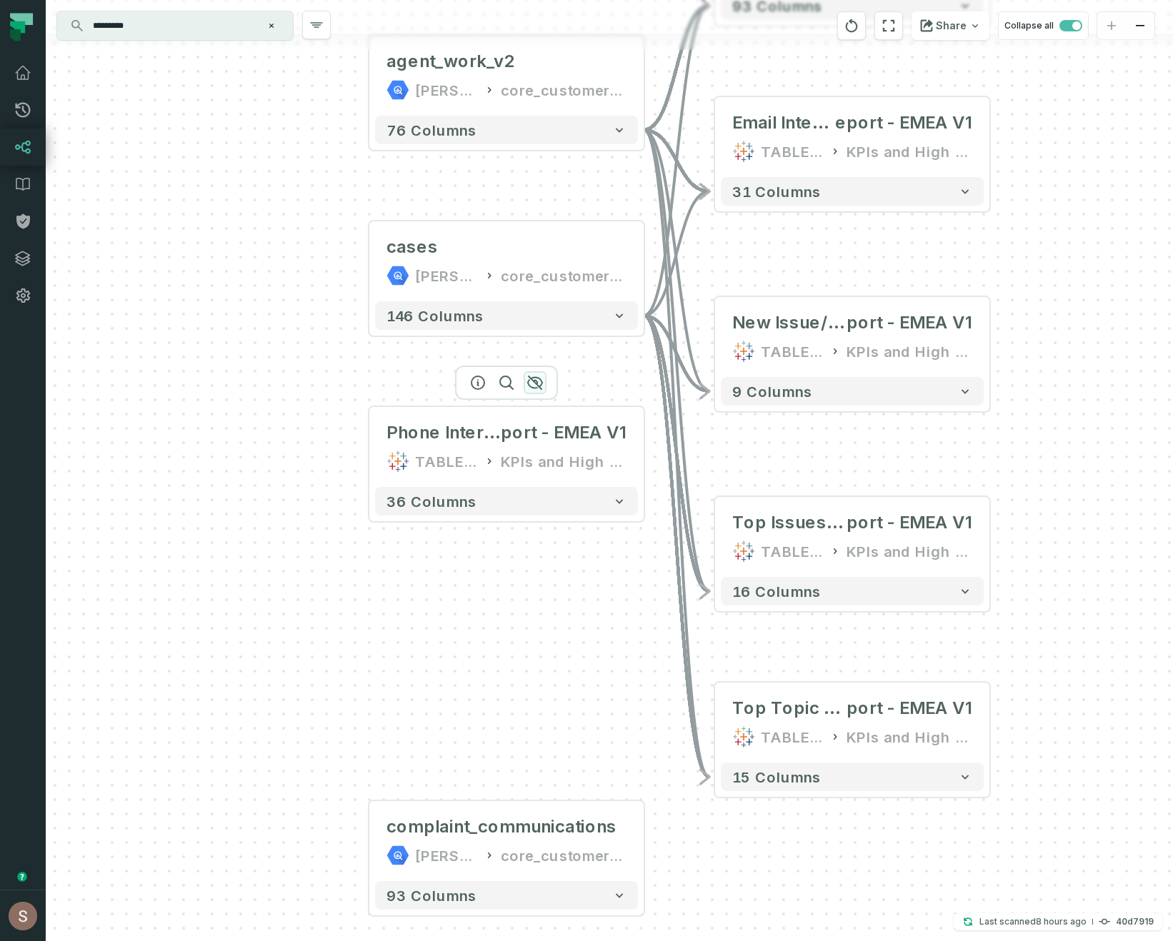
click at [534, 381] on icon "button" at bounding box center [534, 382] width 17 height 17
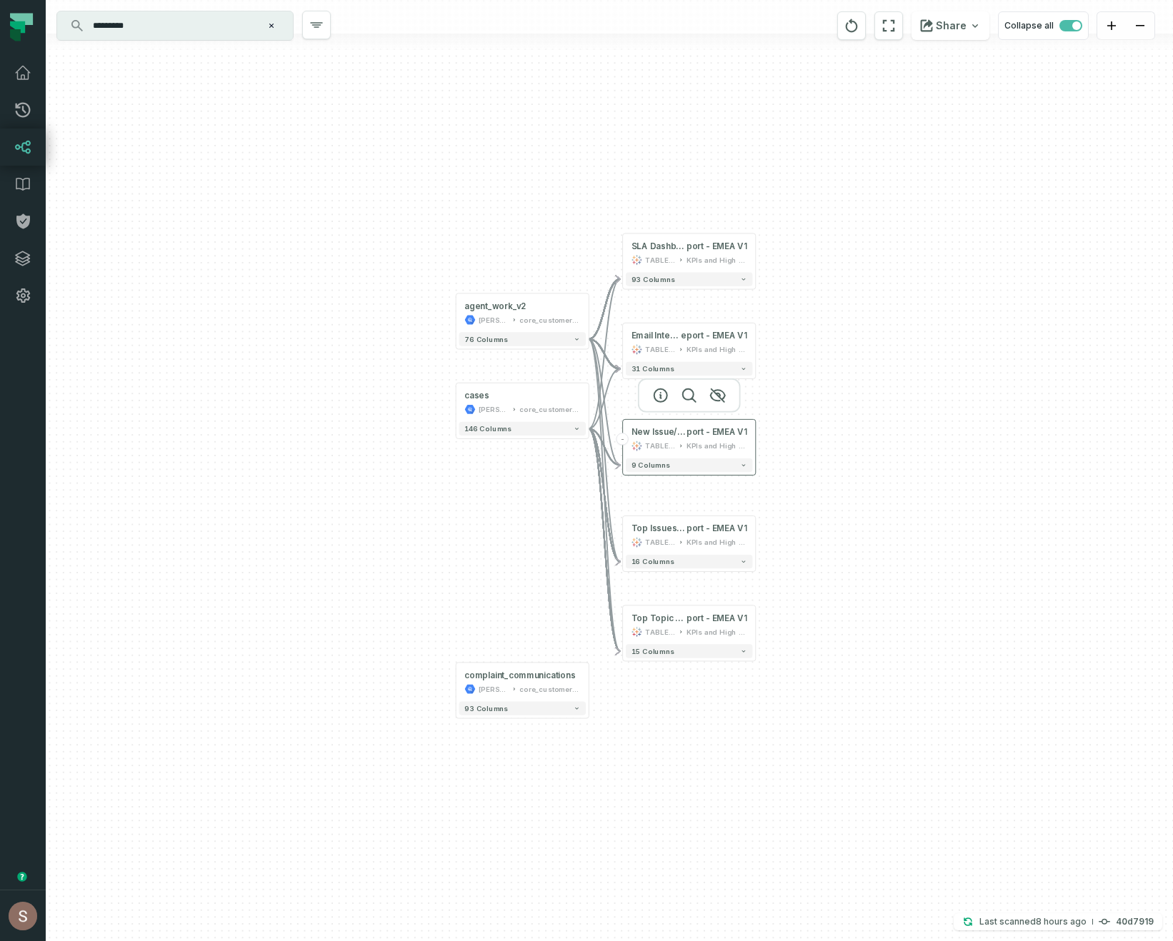
click at [689, 441] on div "KPIs and High Level" at bounding box center [716, 446] width 61 height 11
click at [591, 683] on button "+" at bounding box center [589, 682] width 12 height 12
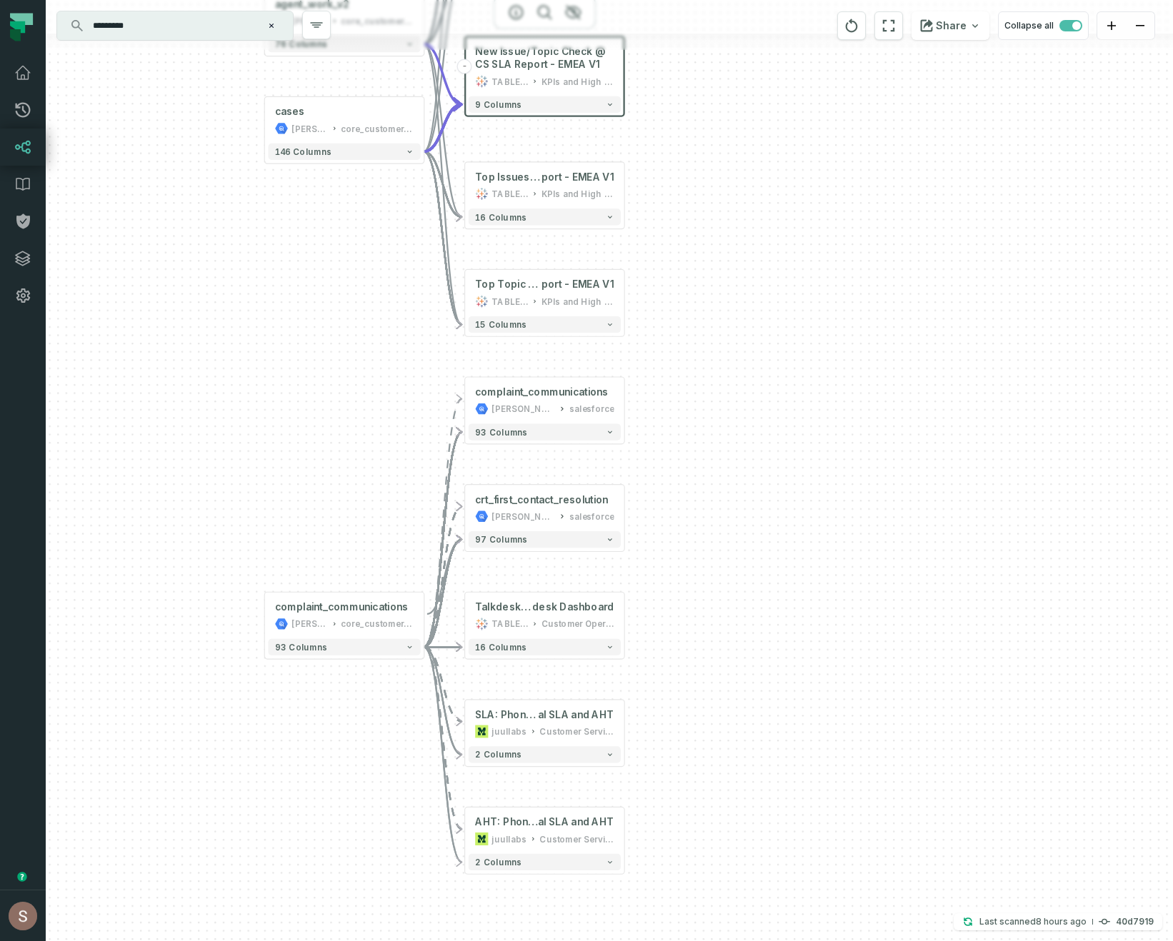
drag, startPoint x: 286, startPoint y: 740, endPoint x: 355, endPoint y: 732, distance: 69.7
click at [357, 732] on div "- complaint_communications juul-customer-service salesforce + 93 columns + crt_…" at bounding box center [609, 470] width 1127 height 941
click at [624, 402] on button "+" at bounding box center [624, 400] width 15 height 15
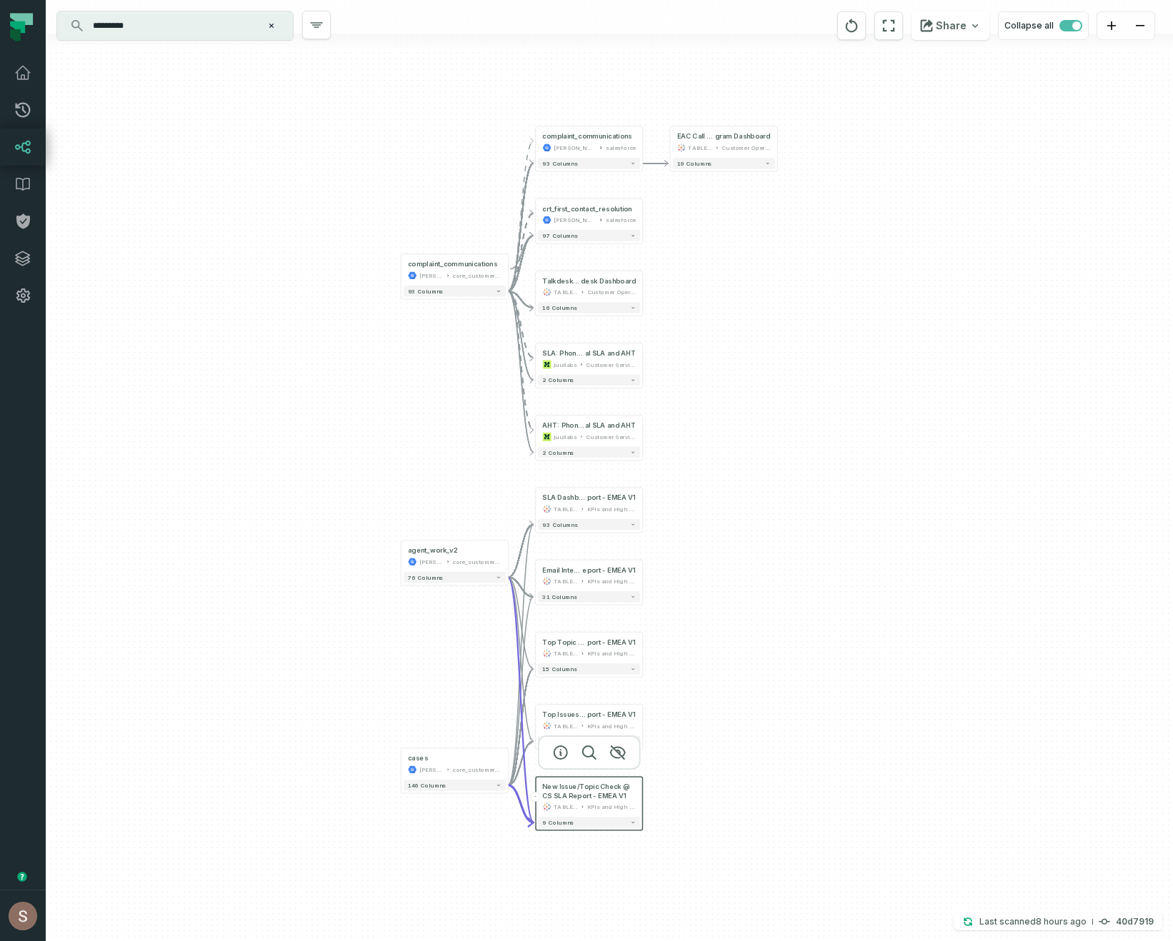
drag, startPoint x: 592, startPoint y: 756, endPoint x: 663, endPoint y: 398, distance: 364.8
click at [663, 397] on div "+ EAC Call Center Program @ Ad Hoc - EAC Call Center Pro gram Dashboard TABLEAU…" at bounding box center [609, 470] width 1127 height 941
click at [948, 479] on div "+ EAC Call Center Program @ Ad Hoc - EAC Call Center Pro gram Dashboard TABLEAU…" at bounding box center [609, 470] width 1127 height 941
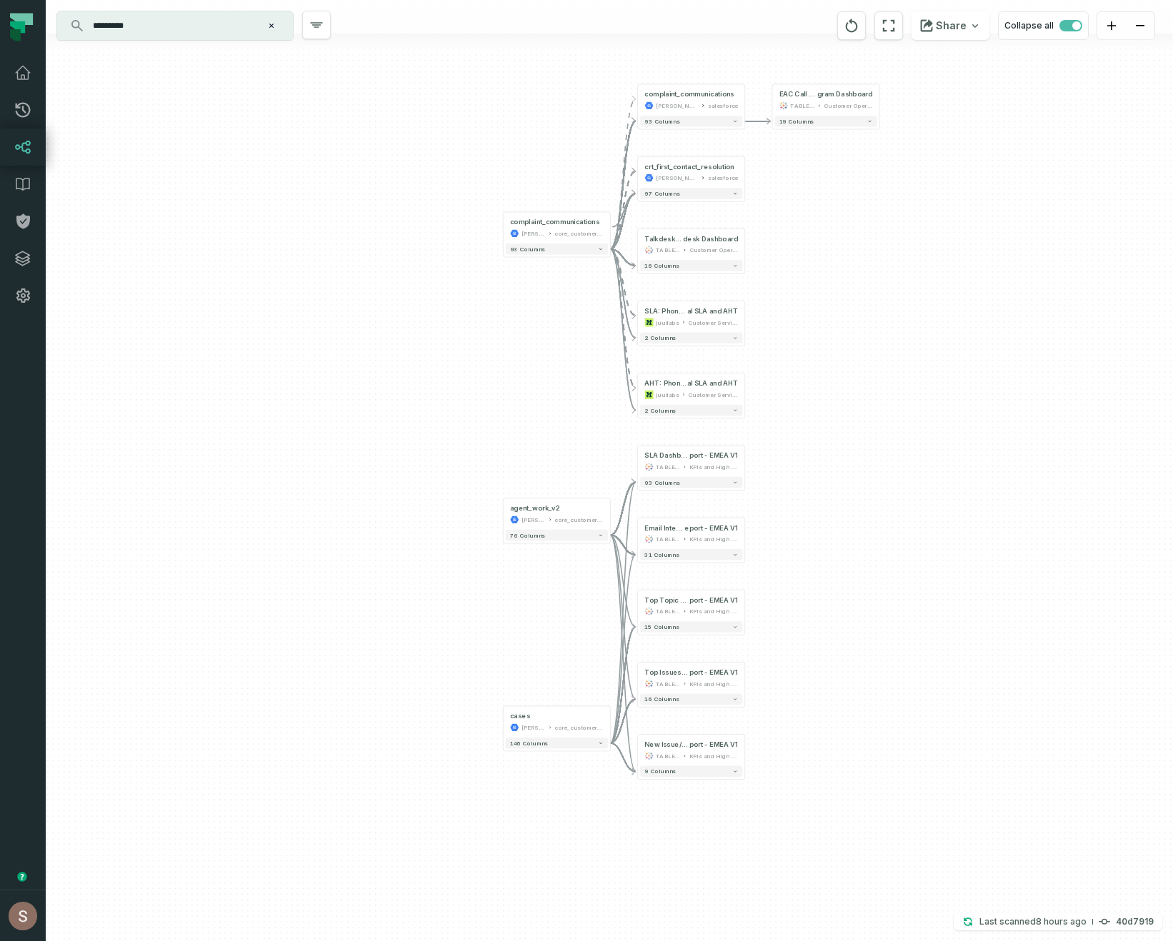
drag, startPoint x: 841, startPoint y: 463, endPoint x: 943, endPoint y: 421, distance: 110.5
click at [943, 421] on div "+ EAC Call Center Program @ Ad Hoc - EAC Call Center Pro gram Dashboard TABLEAU…" at bounding box center [609, 470] width 1127 height 941
